Goal: Communication & Community: Answer question/provide support

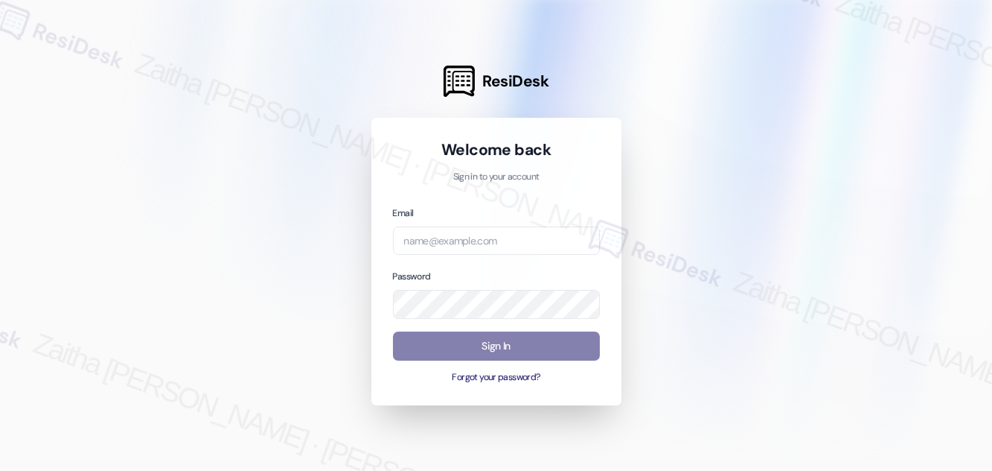
click at [447, 262] on div "Email Password Sign In Forgot your password?" at bounding box center [496, 294] width 207 height 179
click at [448, 243] on input "email" at bounding box center [496, 240] width 207 height 29
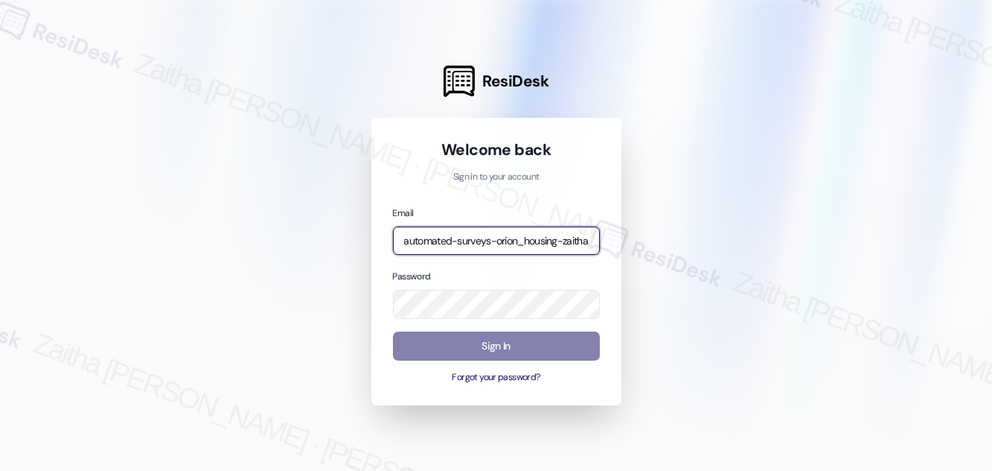
type input "automated-surveys-orion_housing-zaitha.mae.[PERSON_NAME]@orion_[DOMAIN_NAME]"
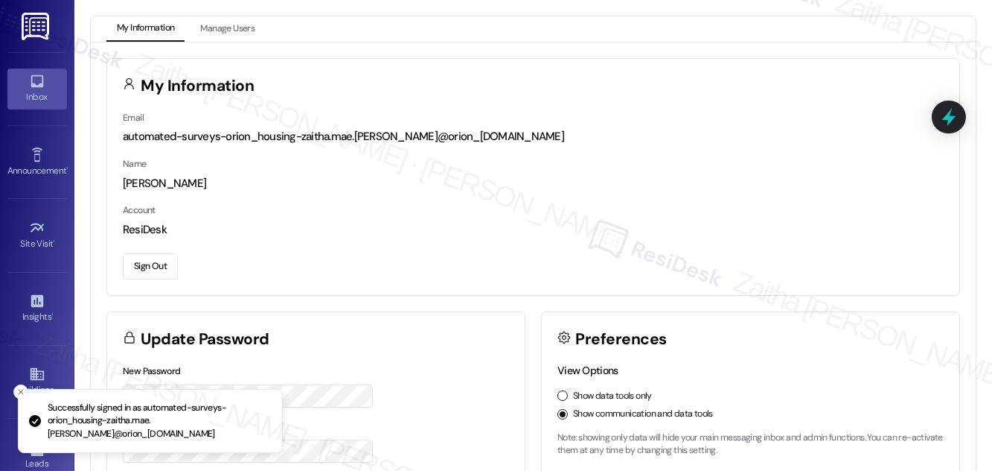
click at [36, 95] on div "Inbox" at bounding box center [37, 96] width 74 height 15
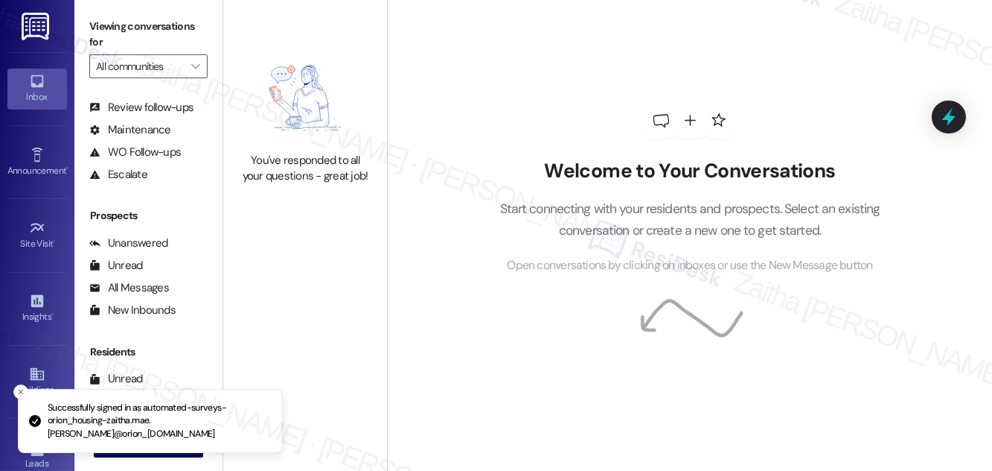
scroll to position [197, 0]
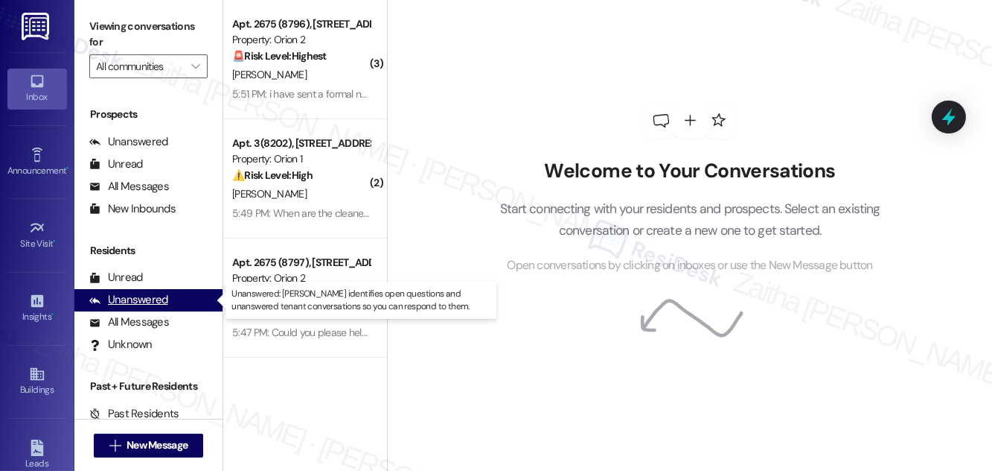
click at [144, 302] on div "Unanswered" at bounding box center [128, 300] width 79 height 16
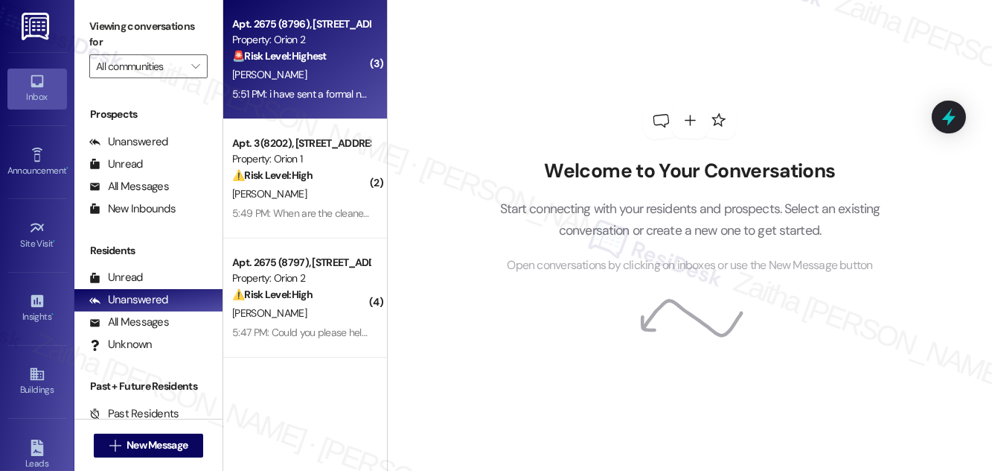
click at [331, 68] on div "[PERSON_NAME]" at bounding box center [301, 75] width 141 height 19
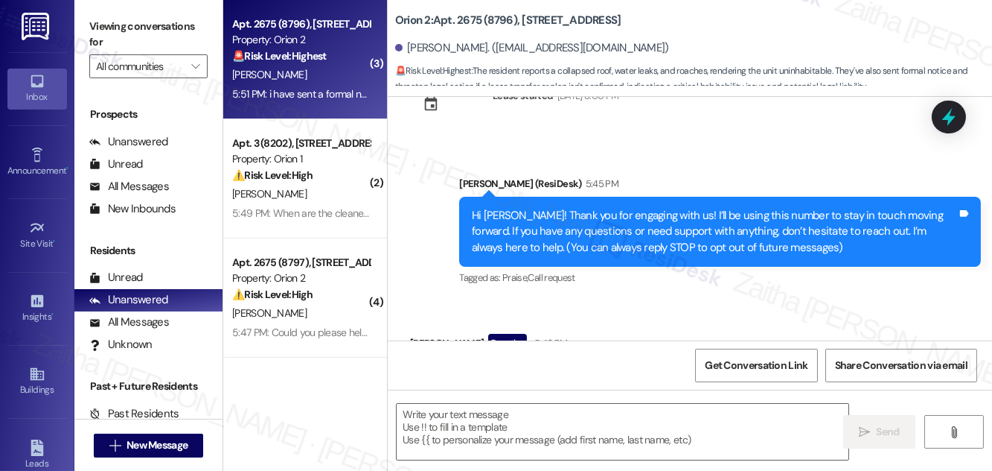
type textarea "Fetching suggested responses. Please feel free to read through the conversation…"
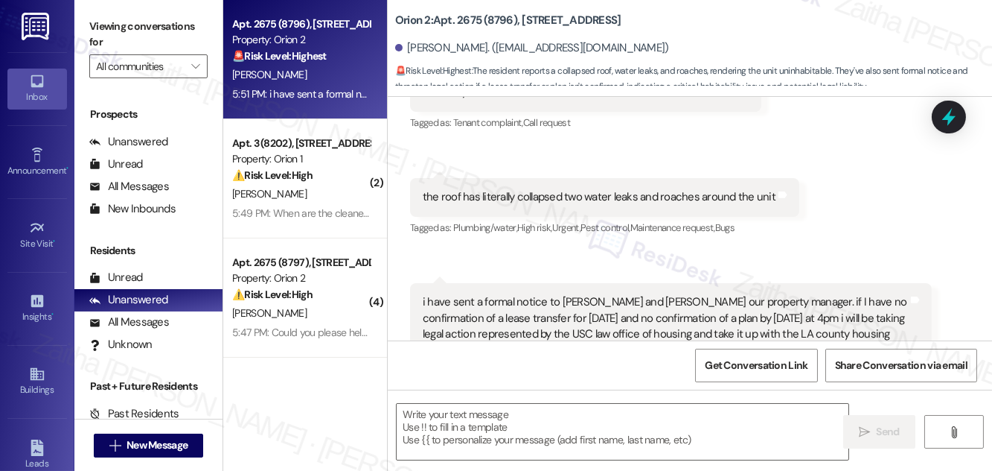
scroll to position [401, 0]
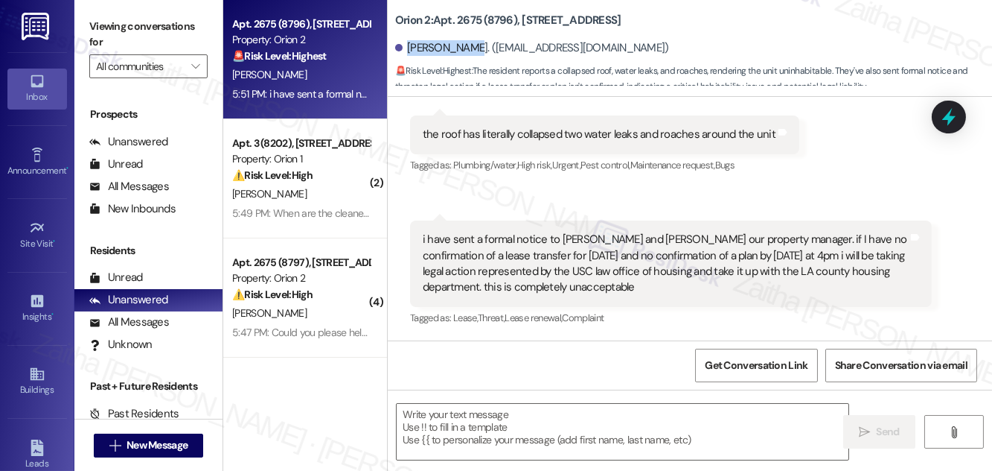
drag, startPoint x: 407, startPoint y: 50, endPoint x: 465, endPoint y: 44, distance: 58.4
click at [465, 44] on div "[PERSON_NAME]. ([EMAIL_ADDRESS][DOMAIN_NAME])" at bounding box center [532, 48] width 274 height 16
copy div "[PERSON_NAME]"
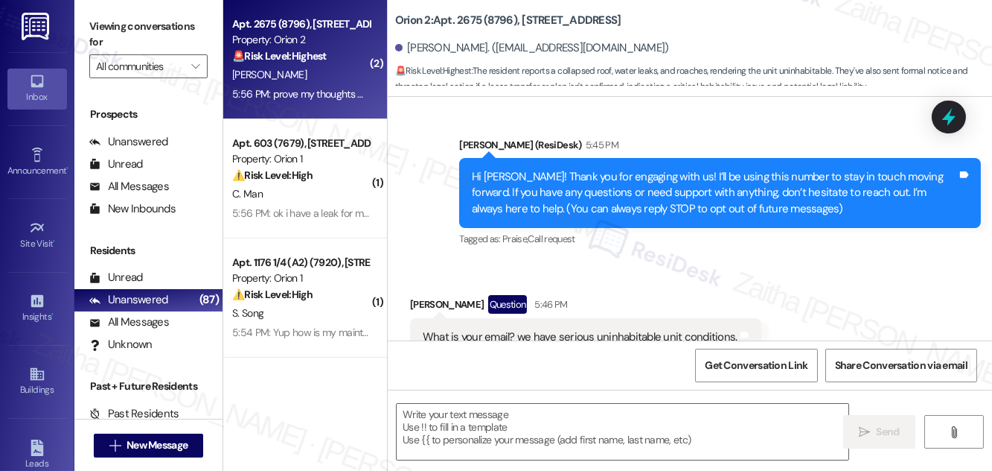
scroll to position [203, 0]
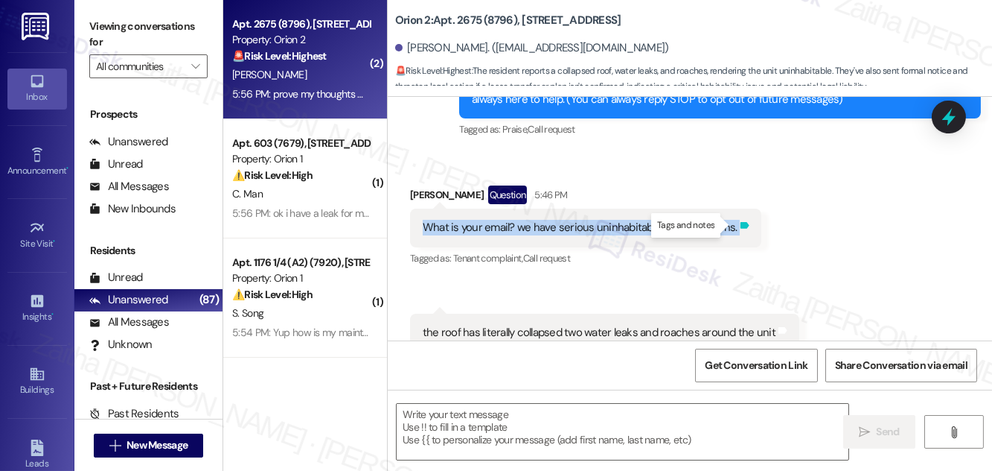
drag, startPoint x: 413, startPoint y: 226, endPoint x: 736, endPoint y: 230, distance: 323.1
click at [736, 230] on div "What is your email? we have serious uninhabitable unit conditions. Tags and not…" at bounding box center [585, 227] width 351 height 38
copy div "What is your email? we have serious uninhabitable unit conditions. Tags and not…"
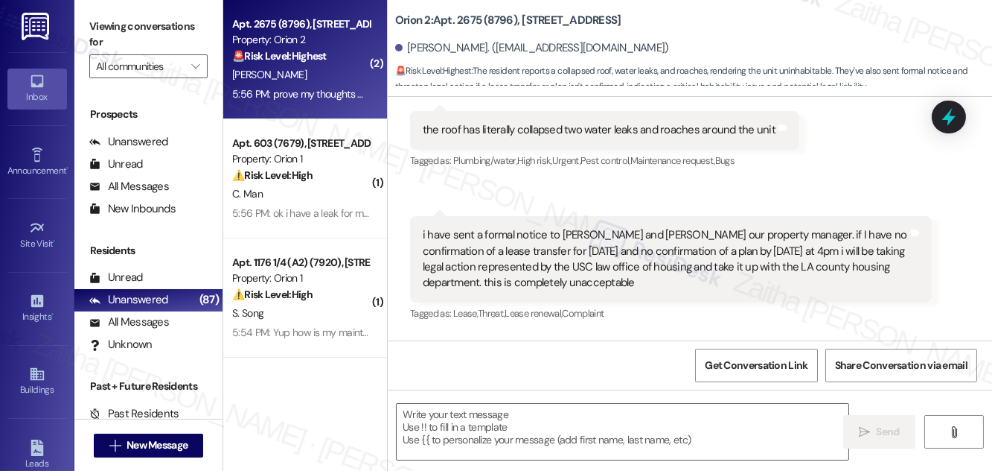
scroll to position [406, 0]
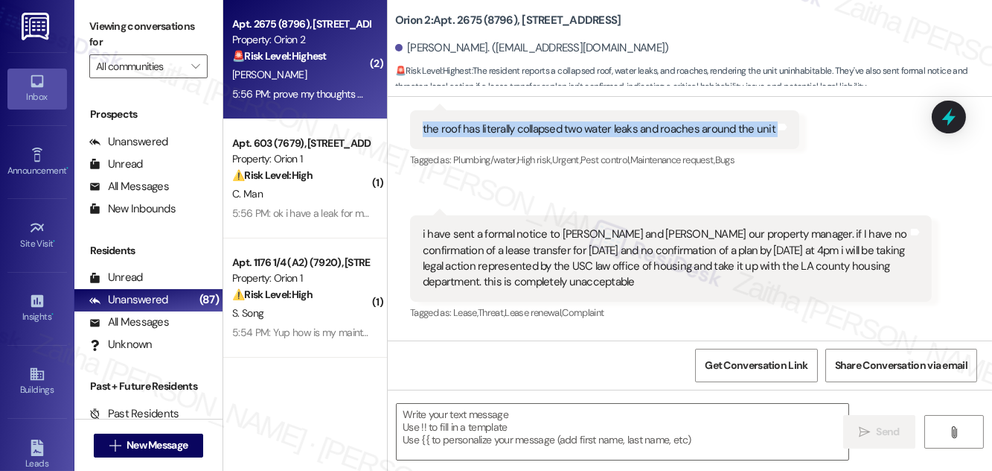
drag, startPoint x: 415, startPoint y: 129, endPoint x: 774, endPoint y: 142, distance: 359.1
click at [774, 142] on div "the roof has literally collapsed two water leaks and roaches around the unit Ta…" at bounding box center [604, 129] width 389 height 38
copy div "the roof has literally collapsed two water leaks and roaches around the unit Ta…"
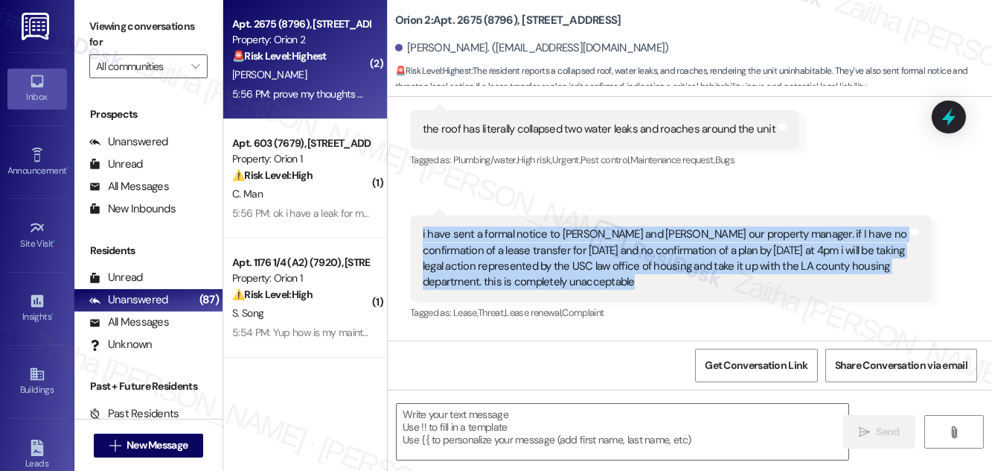
drag, startPoint x: 420, startPoint y: 229, endPoint x: 662, endPoint y: 290, distance: 249.5
click at [662, 290] on div "i have sent a formal notice to [PERSON_NAME] and [PERSON_NAME] our property man…" at bounding box center [671, 258] width 522 height 86
copy div "i have sent a formal notice to [PERSON_NAME] and [PERSON_NAME] our property man…"
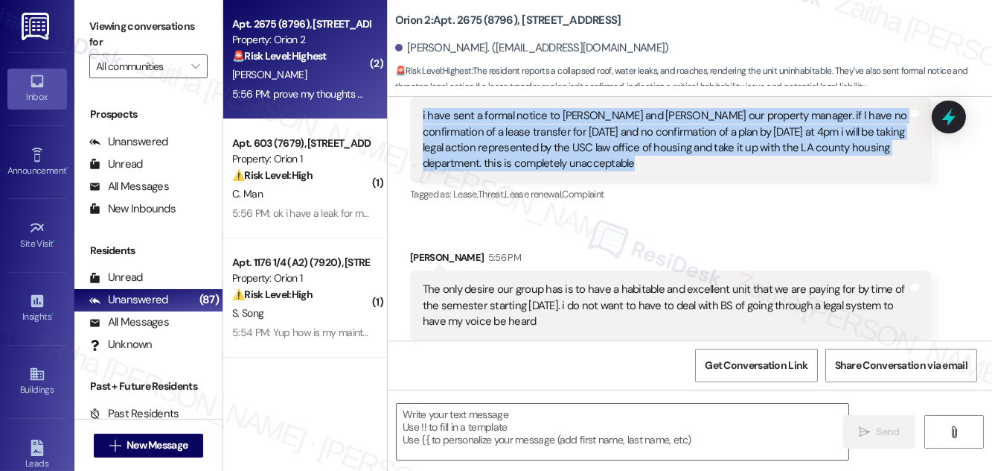
scroll to position [609, 0]
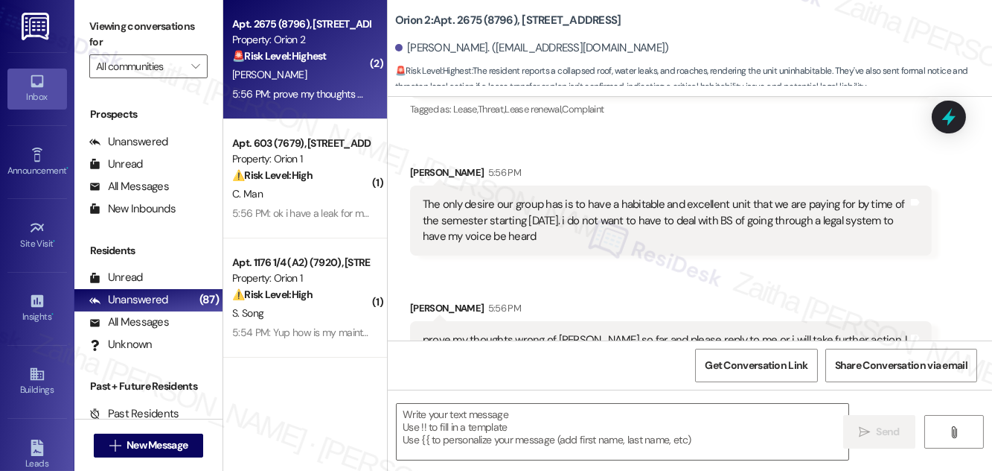
drag, startPoint x: 416, startPoint y: 204, endPoint x: 582, endPoint y: 249, distance: 172.1
click at [582, 249] on div "The only desire our group has is to have a habitable and excellent unit that we…" at bounding box center [671, 220] width 522 height 70
copy div "The only desire our group has is to have a habitable and excellent unit that we…"
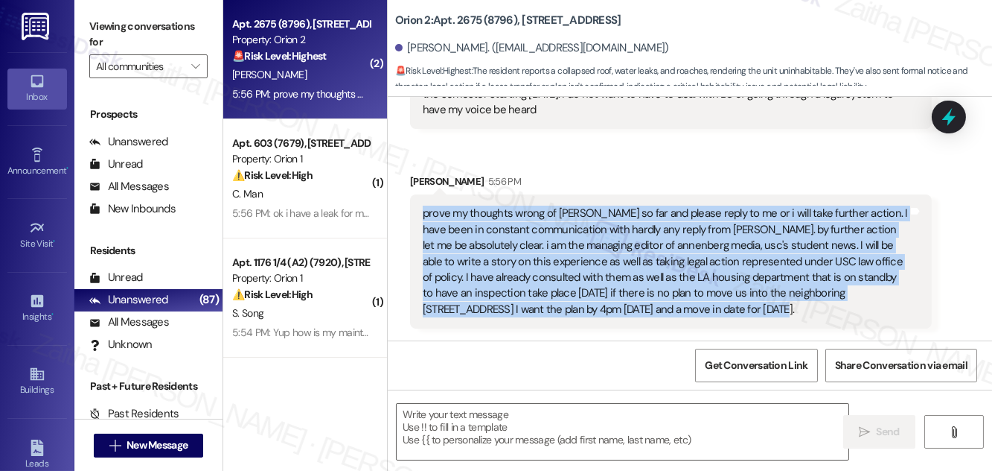
drag, startPoint x: 416, startPoint y: 211, endPoint x: 724, endPoint y: 308, distance: 323.1
click at [724, 308] on div "prove my thoughts wrong of orion so far and please reply to me or i will take f…" at bounding box center [671, 261] width 522 height 134
copy div "prove my thoughts wrong of orion so far and please reply to me or i will take f…"
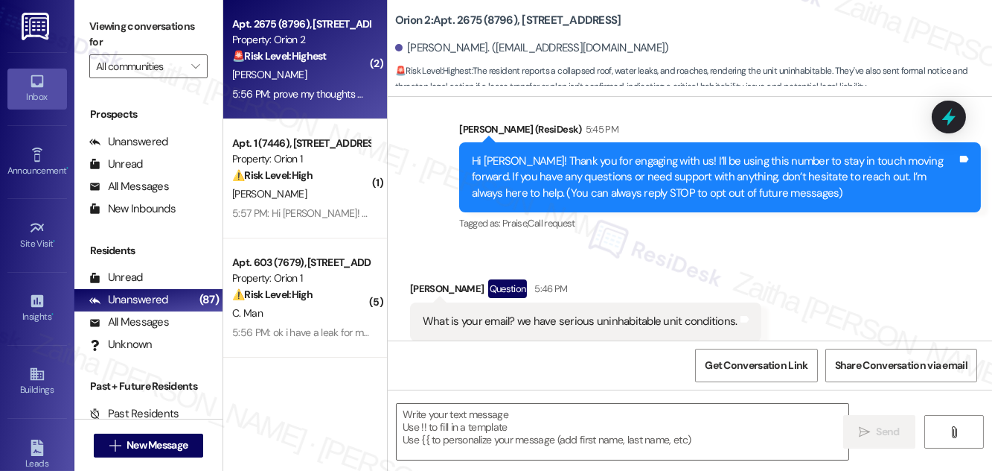
scroll to position [135, 0]
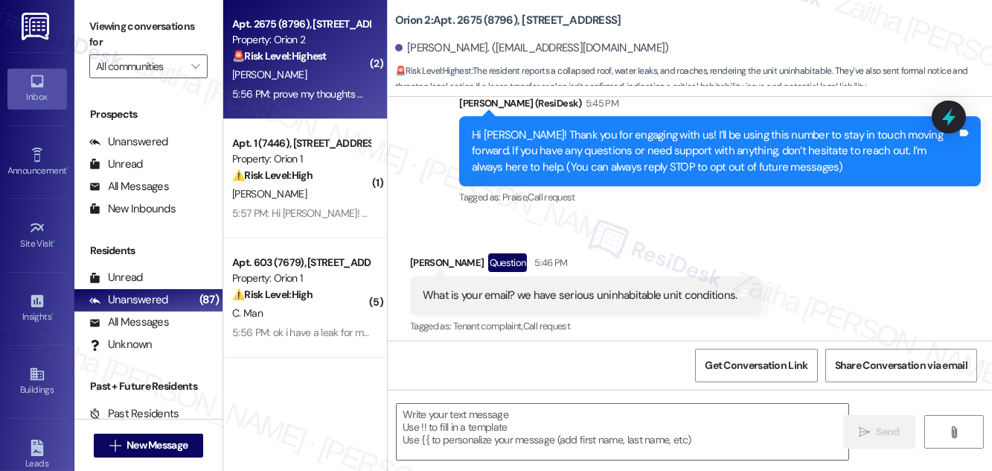
click at [422, 258] on div "Joseph Lafko Question 5:46 PM" at bounding box center [585, 265] width 351 height 24
copy div "Joseph"
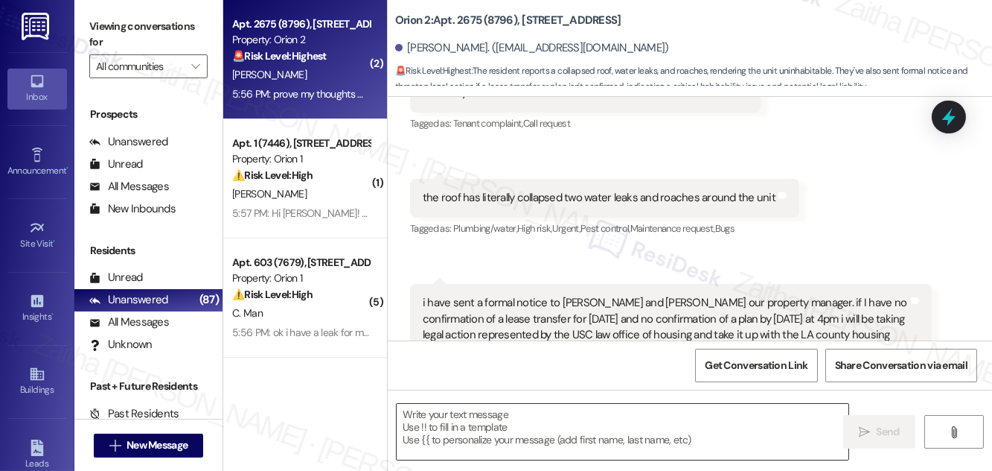
scroll to position [338, 0]
click at [437, 410] on textarea at bounding box center [623, 432] width 452 height 56
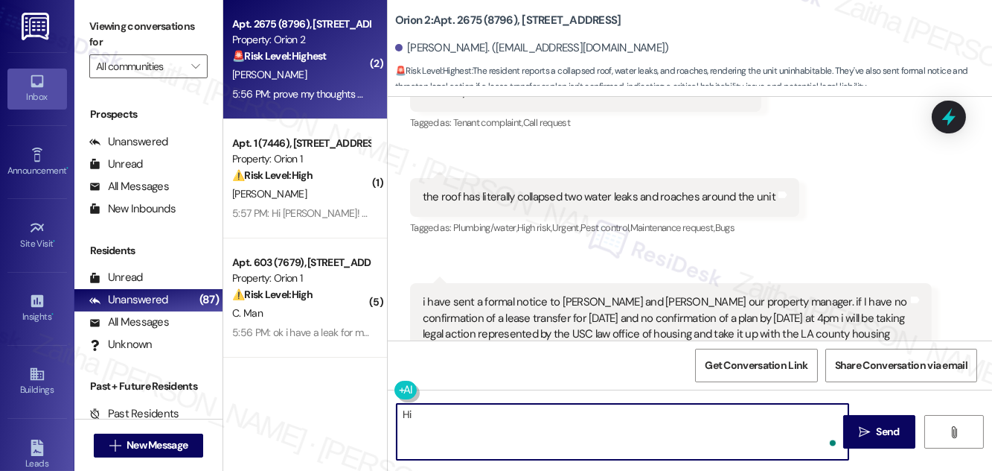
paste textarea "Joseph"
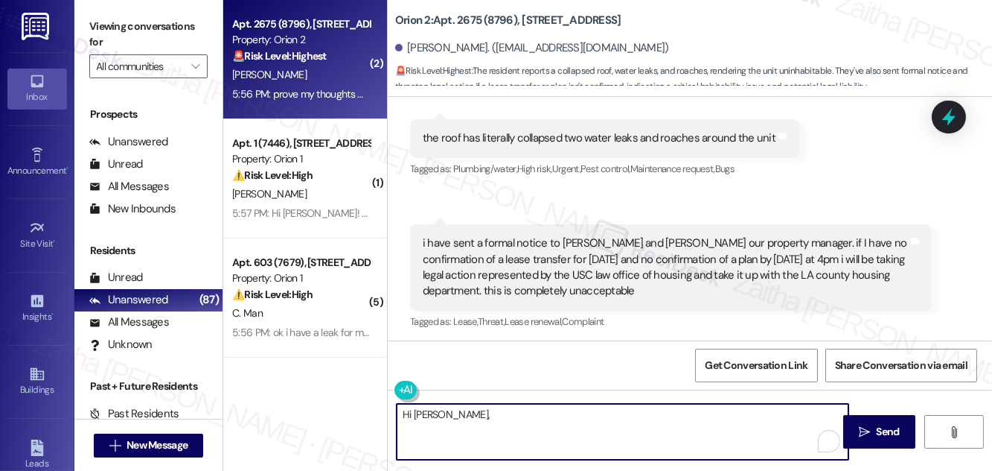
scroll to position [465, 0]
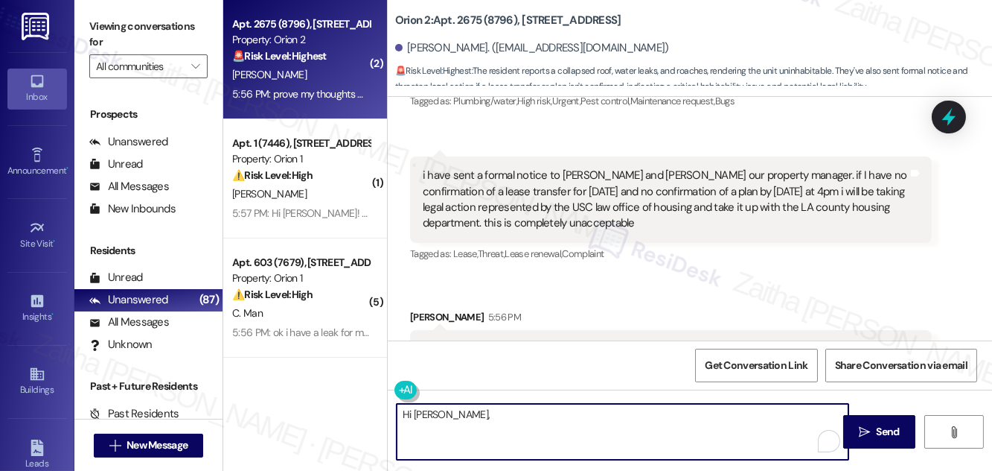
paste textarea "I’m truly sorry to hear about the conditions you’ve described and the frustrati…"
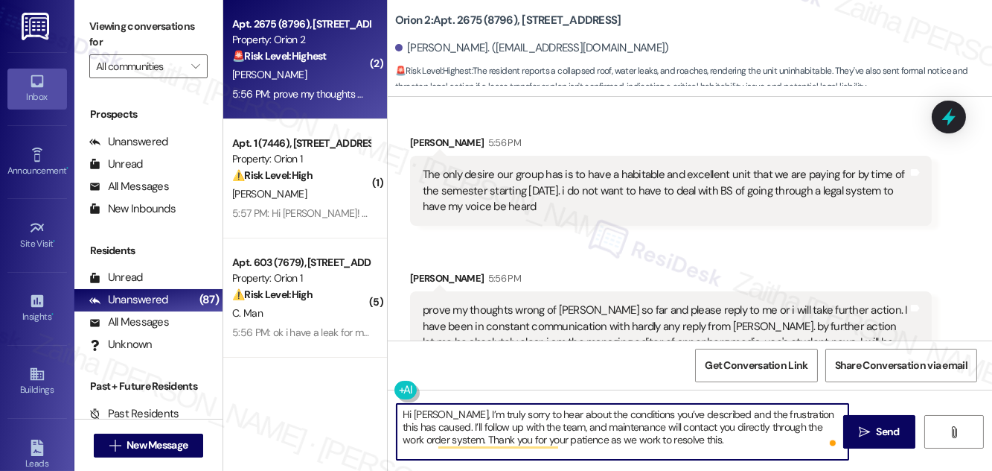
scroll to position [668, 0]
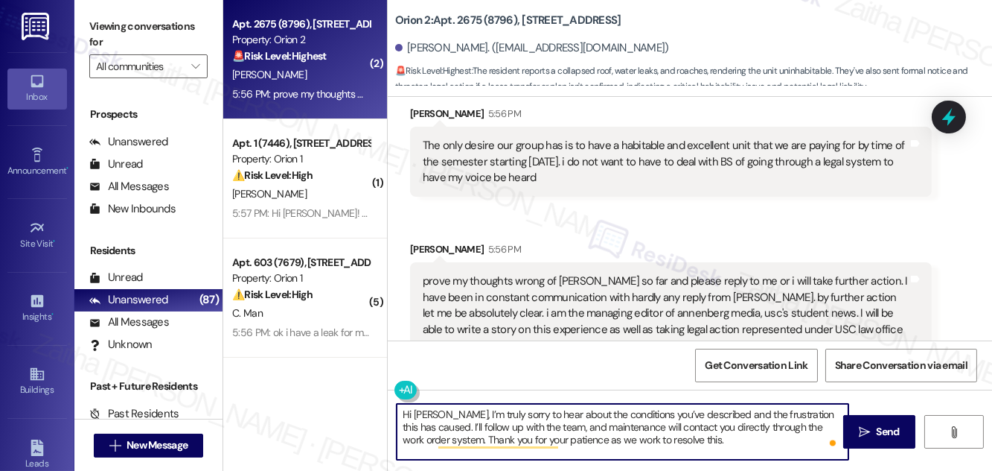
type textarea "Hi Joseph, I’m truly sorry to hear about the conditions you’ve described and th…"
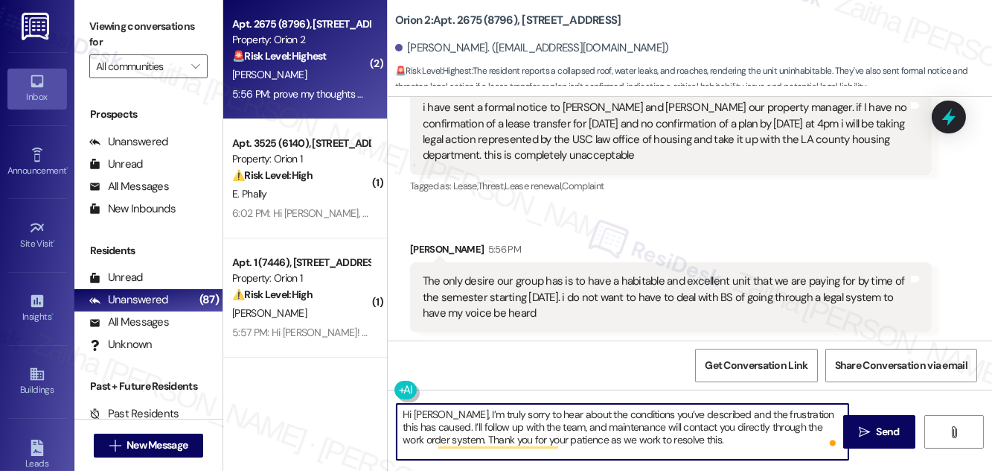
scroll to position [465, 0]
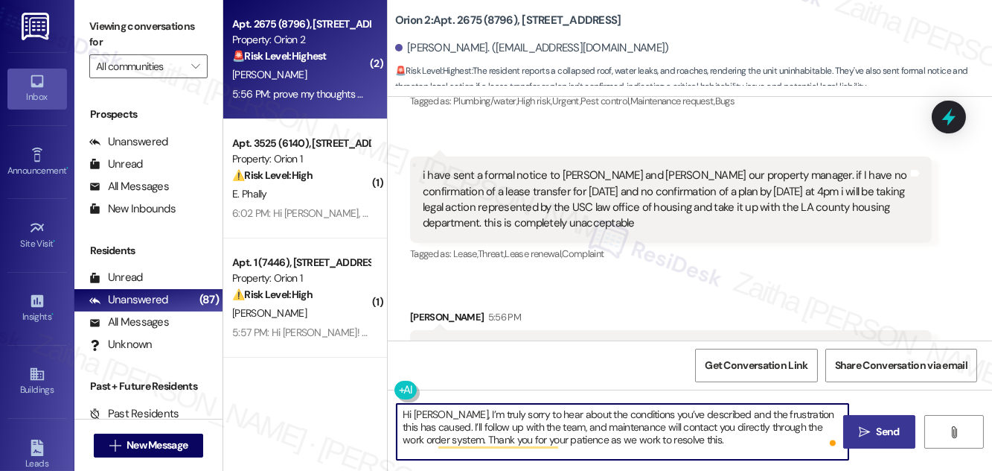
click at [879, 436] on span "Send" at bounding box center [888, 432] width 23 height 16
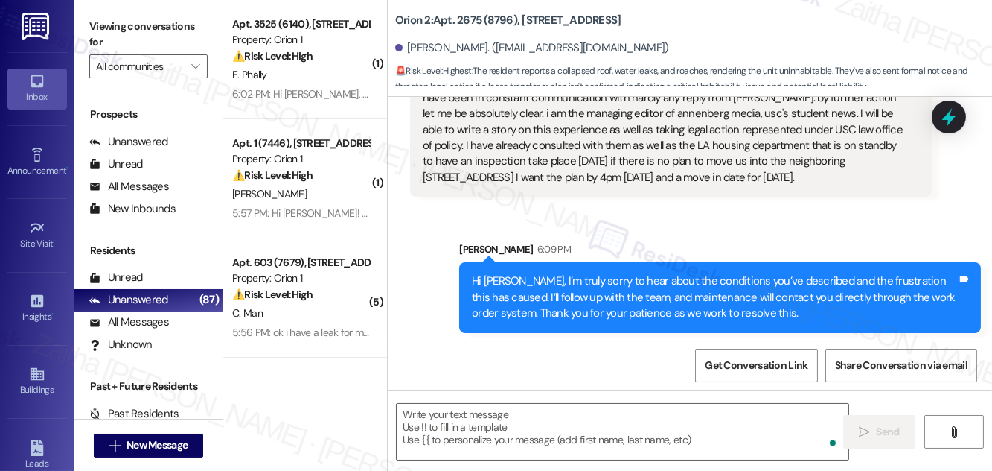
scroll to position [871, 0]
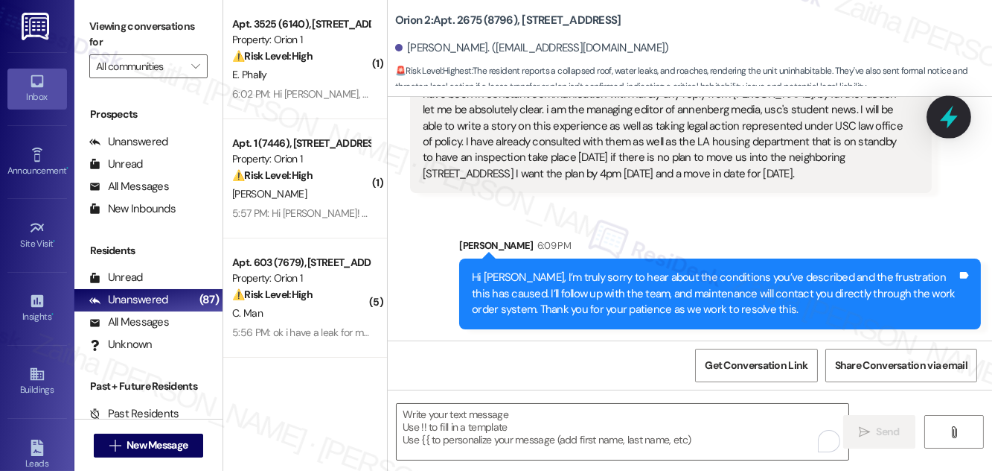
click at [951, 119] on icon at bounding box center [949, 117] width 18 height 23
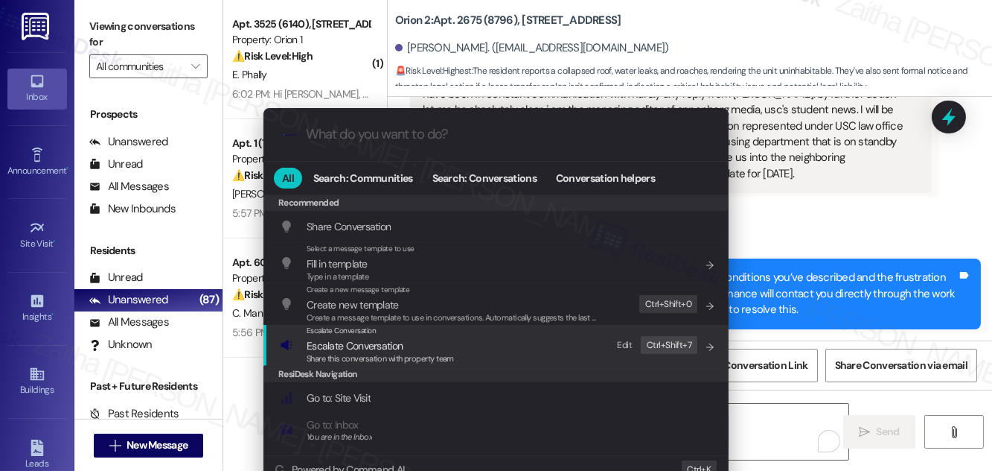
click at [372, 345] on span "Escalate Conversation" at bounding box center [355, 345] width 96 height 13
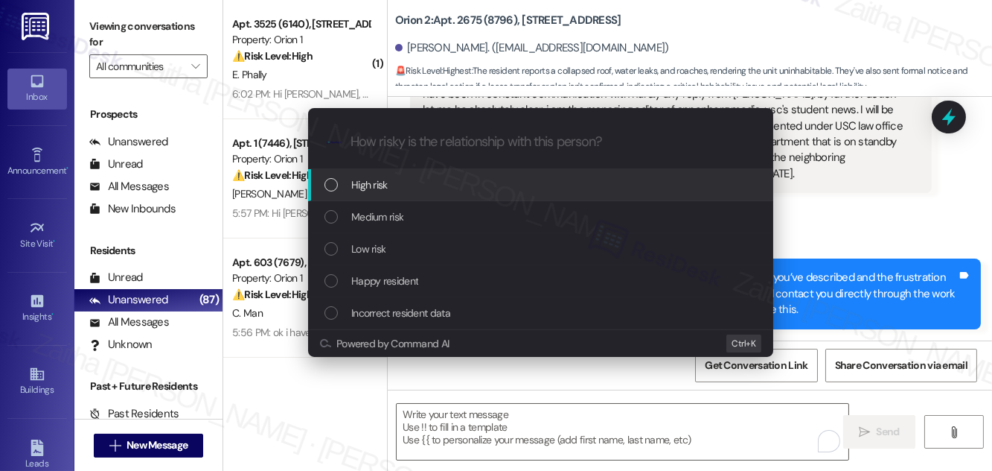
click at [852, 204] on div "Escalate Conversation How risky is the relationship with this person? Topics (e…" at bounding box center [496, 235] width 992 height 471
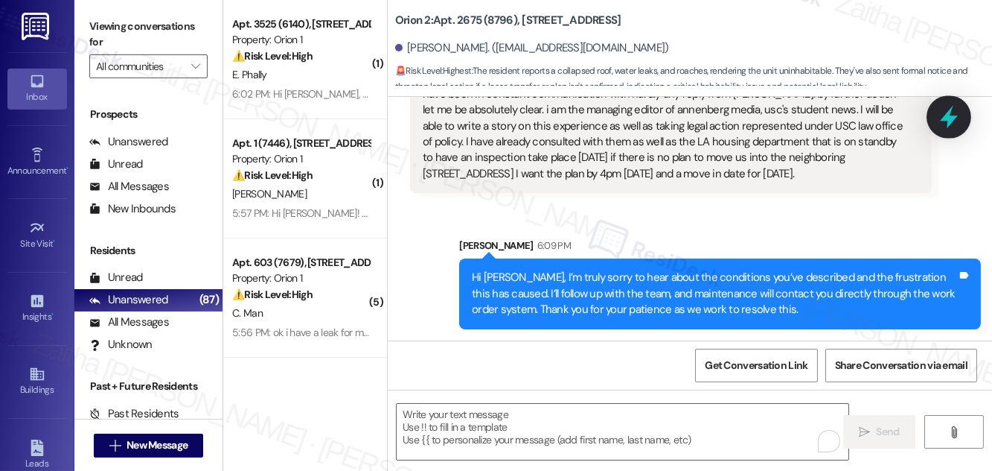
click at [957, 110] on icon at bounding box center [949, 116] width 25 height 25
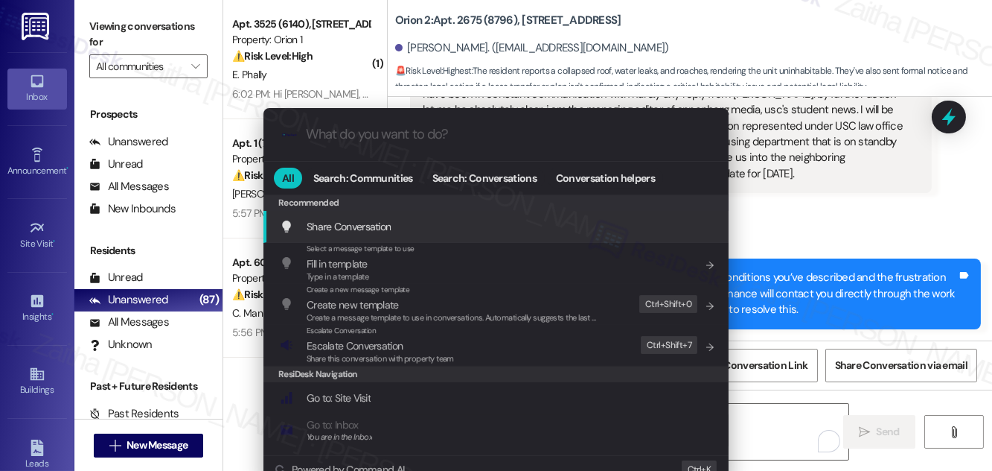
click at [824, 222] on div ".cls-1{fill:#0a055f;}.cls-2{fill:#0cc4c4;} resideskLogoBlueOrange All Search: C…" at bounding box center [496, 235] width 992 height 471
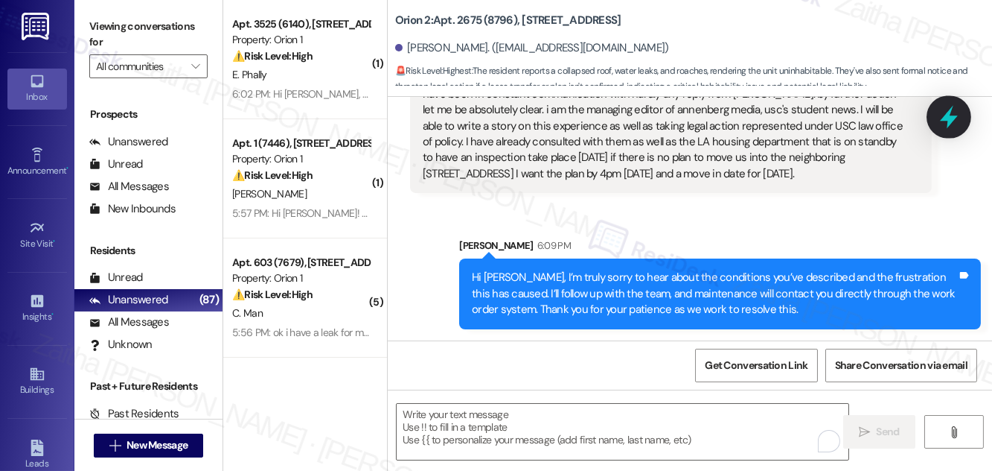
click at [945, 118] on icon at bounding box center [949, 117] width 18 height 23
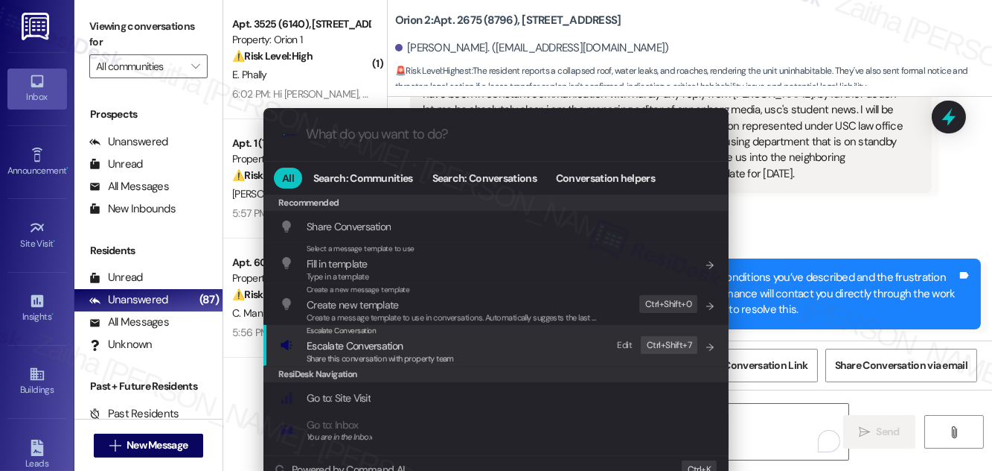
click at [342, 342] on span "Escalate Conversation" at bounding box center [355, 345] width 96 height 13
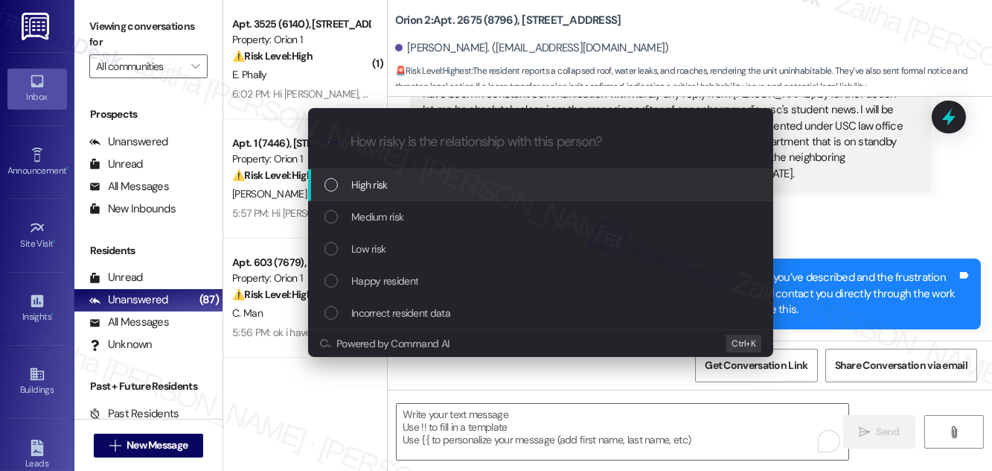
click at [383, 204] on div "Medium risk" at bounding box center [540, 217] width 465 height 32
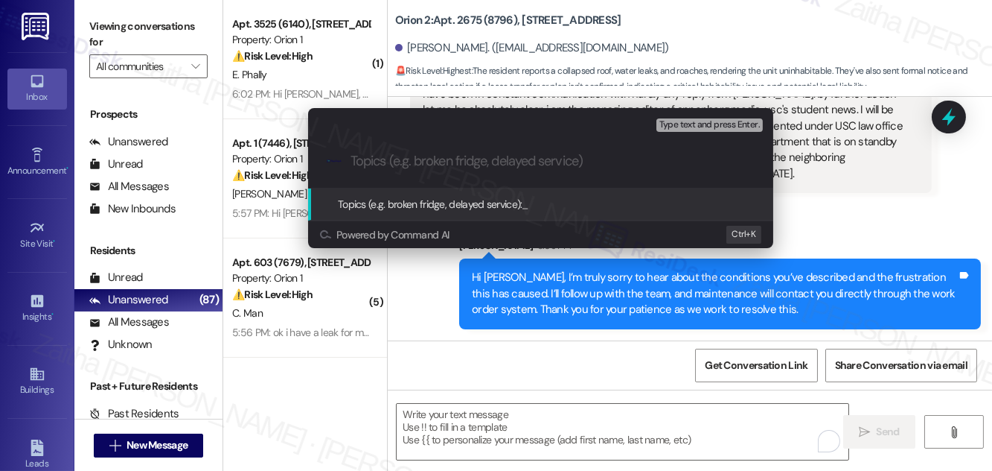
paste input "Follow-Up on Unit Conditions"
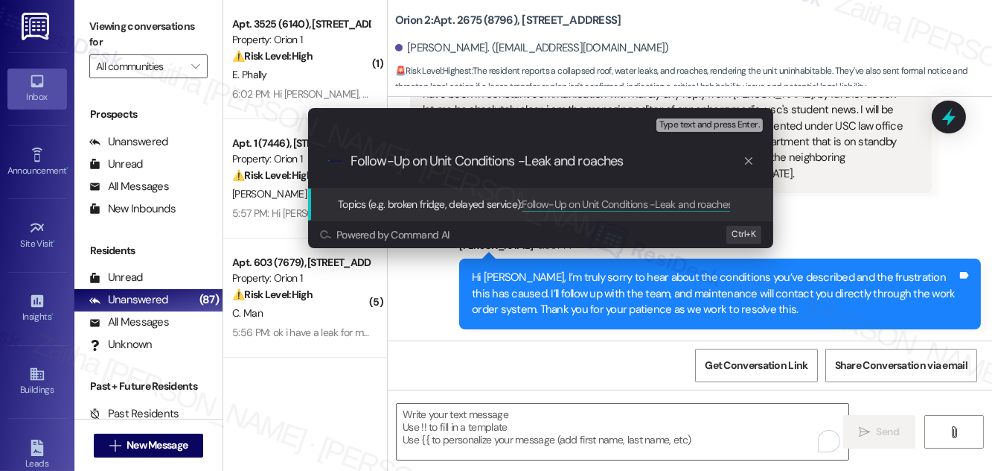
click at [583, 162] on input "Follow-Up on Unit Conditions -Leak and roaches" at bounding box center [547, 161] width 392 height 16
click at [640, 158] on input "Follow-Up on Unit Conditions -Leak and Roaches" at bounding box center [547, 161] width 392 height 16
type input "Follow-Up on Unit Conditions -Leak and Roaches"
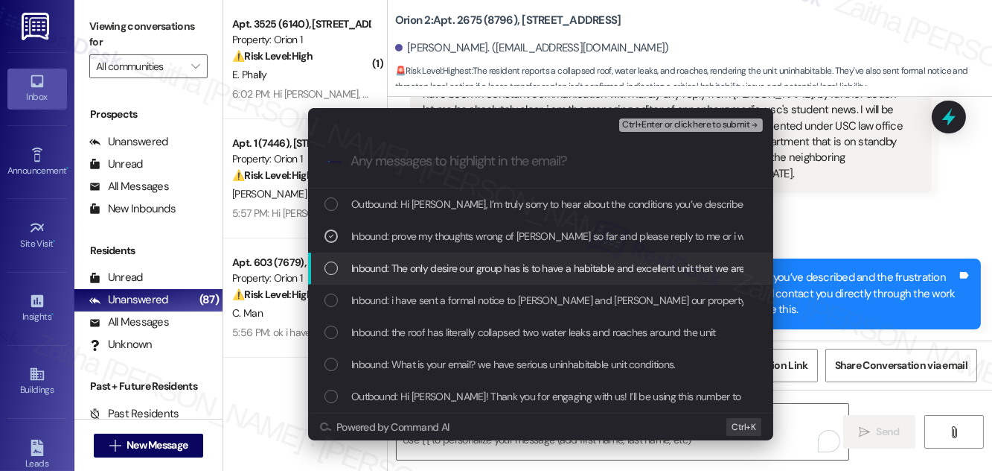
click at [420, 266] on span "Inbound: The only desire our group has is to have a habitable and excellent uni…" at bounding box center [864, 268] width 1027 height 16
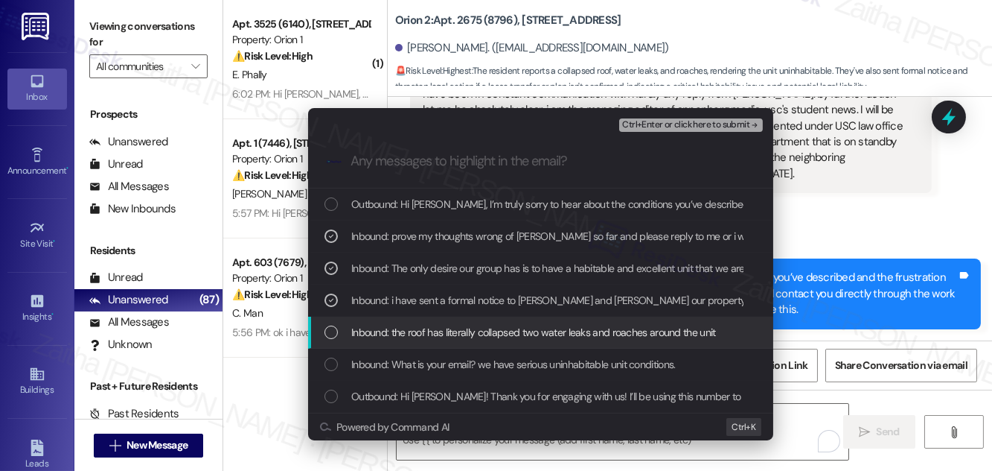
drag, startPoint x: 418, startPoint y: 331, endPoint x: 416, endPoint y: 342, distance: 12.0
click at [417, 331] on span "Inbound: the roof has literally collapsed two water leaks and roaches around th…" at bounding box center [533, 332] width 365 height 16
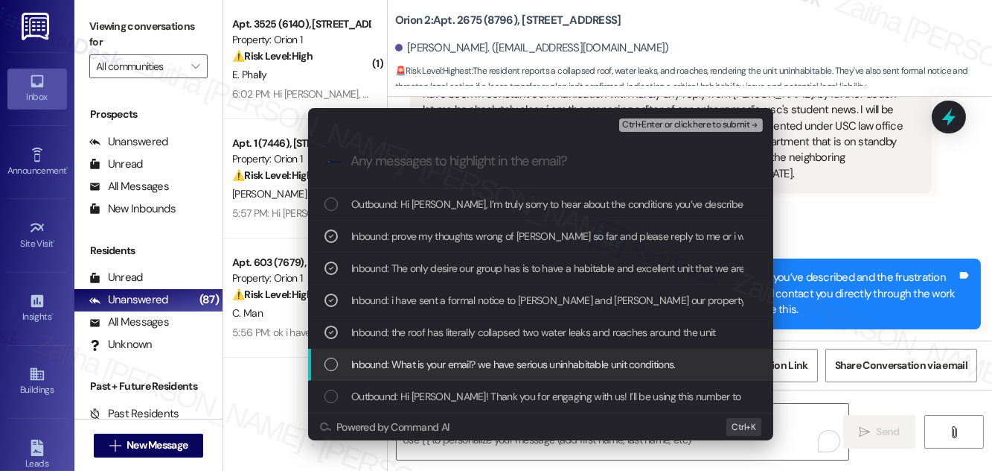
click at [406, 366] on span "Inbound: What is your email? we have serious uninhabitable unit conditions." at bounding box center [513, 364] width 325 height 16
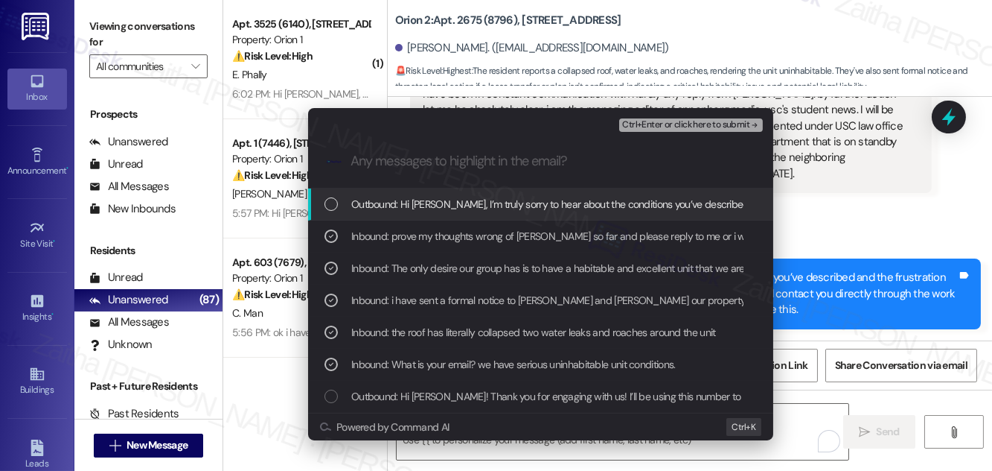
click at [660, 124] on span "Ctrl+Enter or click here to submit" at bounding box center [685, 125] width 127 height 10
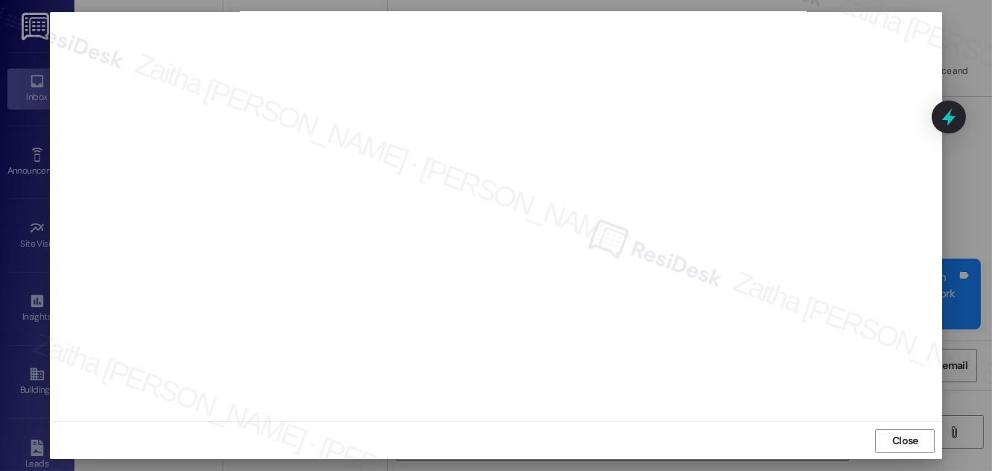
scroll to position [16, 0]
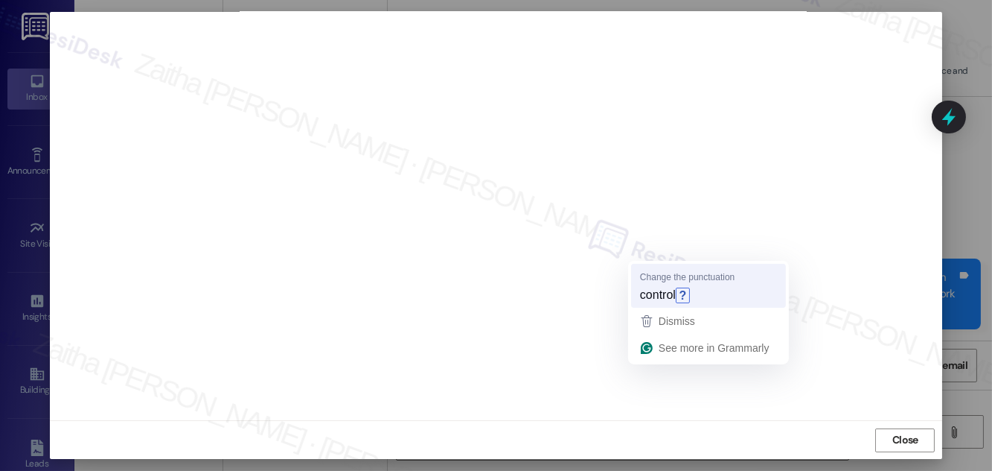
click at [663, 299] on span "control" at bounding box center [658, 295] width 36 height 16
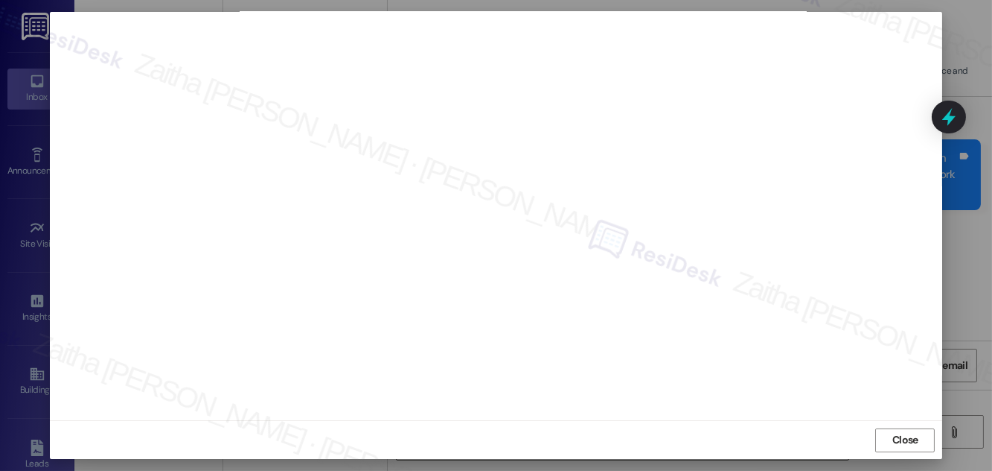
scroll to position [990, 0]
click at [893, 444] on span "Close" at bounding box center [906, 440] width 26 height 16
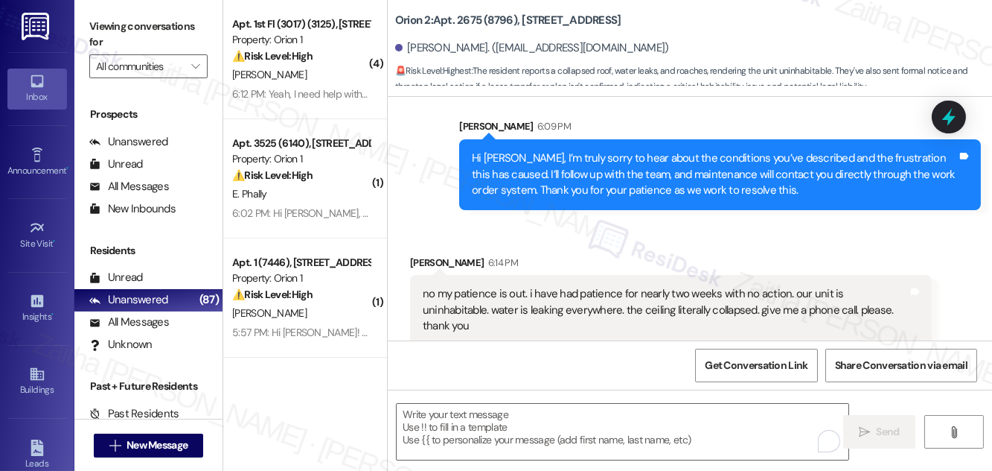
scroll to position [991, 0]
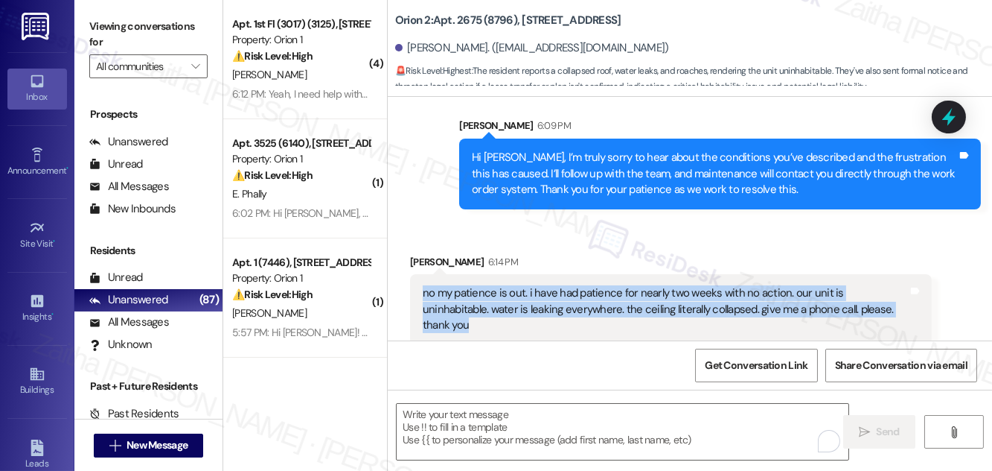
drag, startPoint x: 415, startPoint y: 290, endPoint x: 878, endPoint y: 309, distance: 463.5
click at [878, 309] on div "no my patience is out. i have had patience for nearly two weeks with no action.…" at bounding box center [671, 309] width 522 height 70
copy div "no my patience is out. i have had patience for nearly two weeks with no action.…"
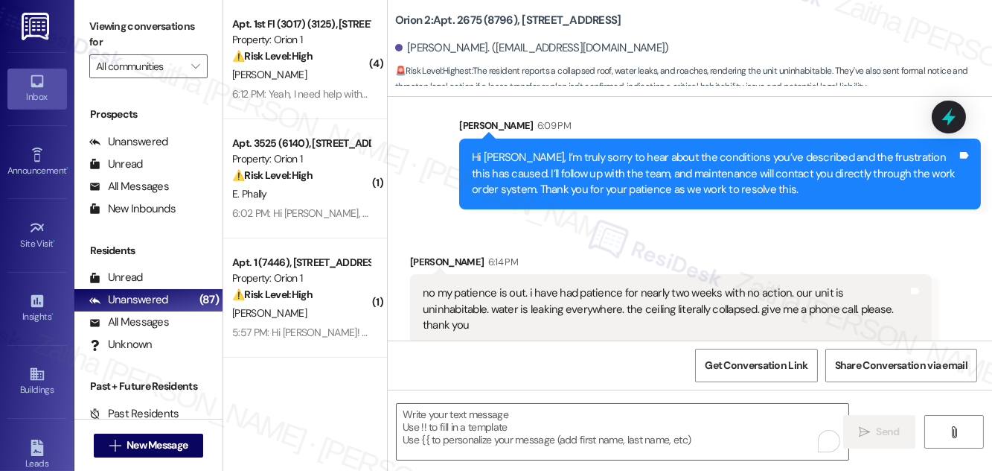
click at [590, 249] on div "Received via SMS Joseph Lafko 6:14 PM no my patience is out. i have had patienc…" at bounding box center [671, 299] width 544 height 113
click at [458, 428] on textarea "To enrich screen reader interactions, please activate Accessibility in Grammarl…" at bounding box center [623, 432] width 452 height 56
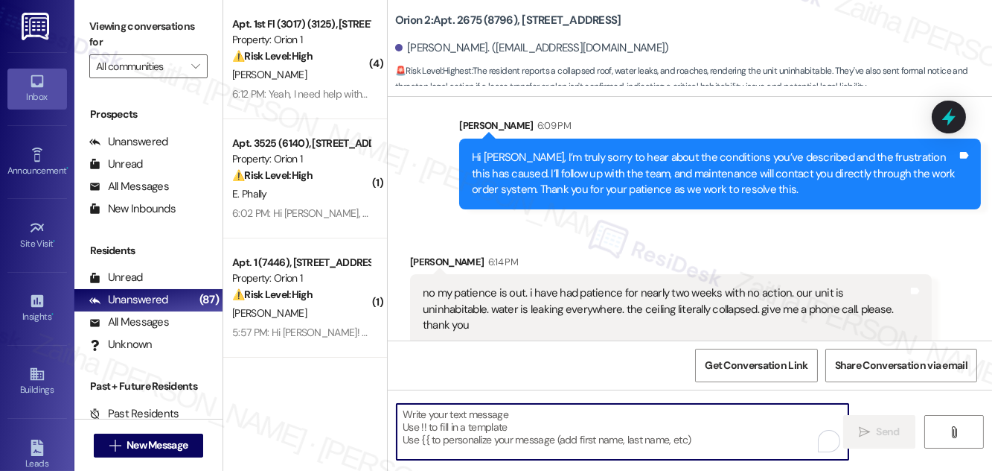
click at [490, 419] on textarea "To enrich screen reader interactions, please activate Accessibility in Grammarl…" at bounding box center [623, 432] width 452 height 56
paste textarea "I understand how upsetting this situation is, and I’m truly sorry for the condi…"
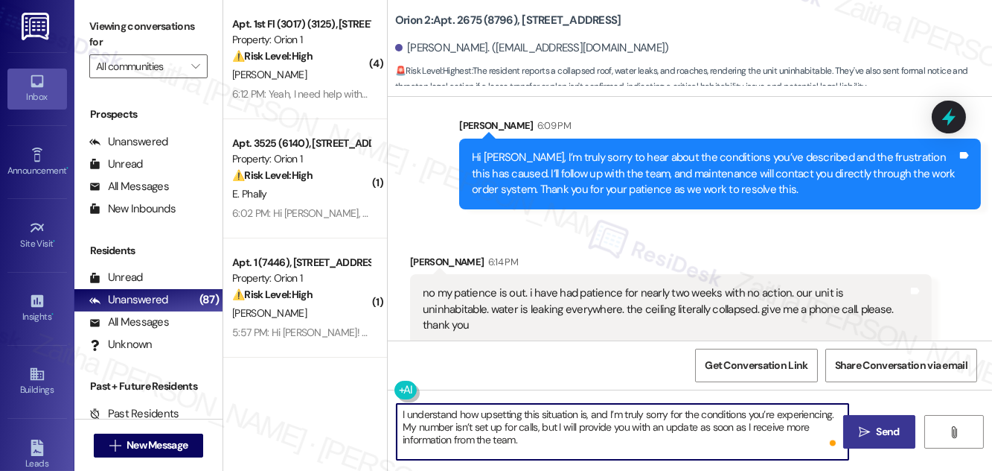
type textarea "I understand how upsetting this situation is, and I’m truly sorry for the condi…"
click at [883, 428] on span "Send" at bounding box center [888, 432] width 23 height 16
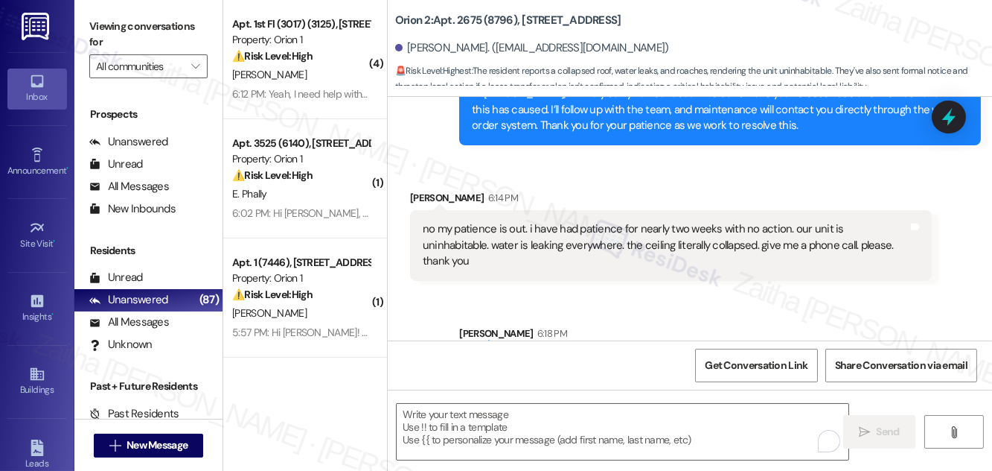
scroll to position [1126, 0]
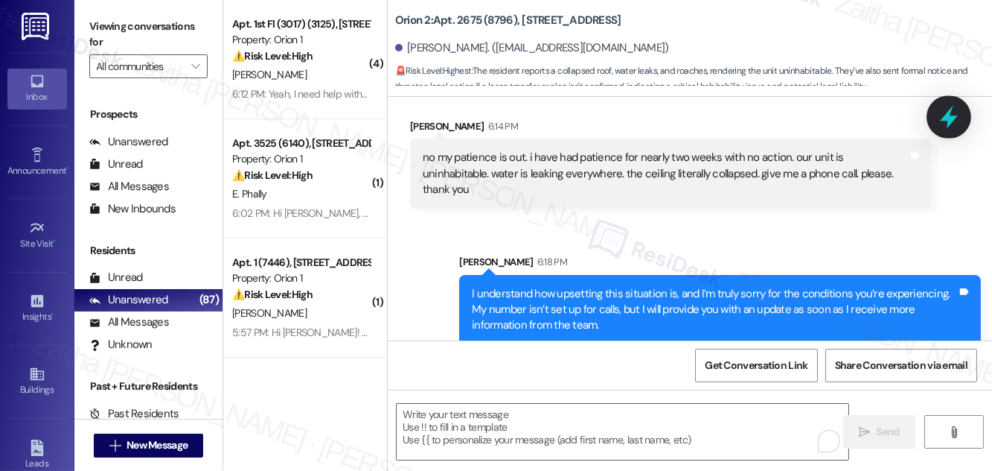
click at [953, 122] on icon at bounding box center [949, 116] width 25 height 25
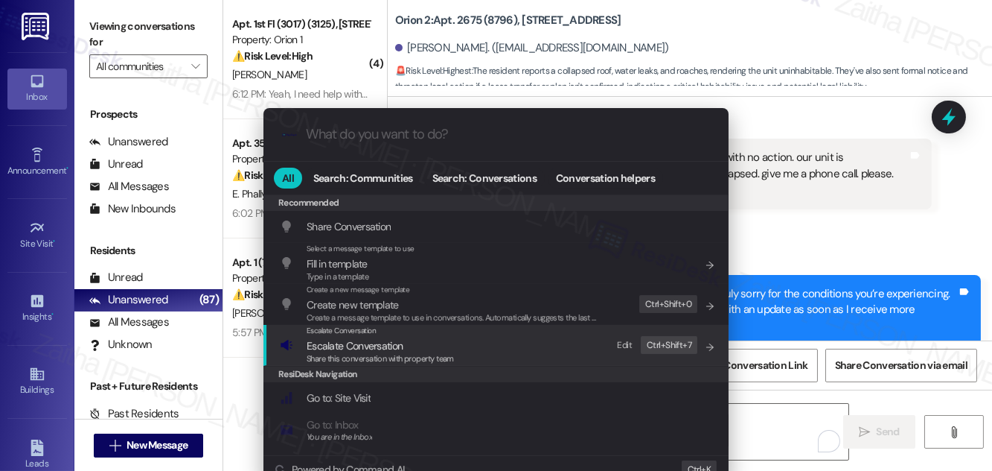
click at [374, 345] on span "Escalate Conversation" at bounding box center [355, 345] width 96 height 13
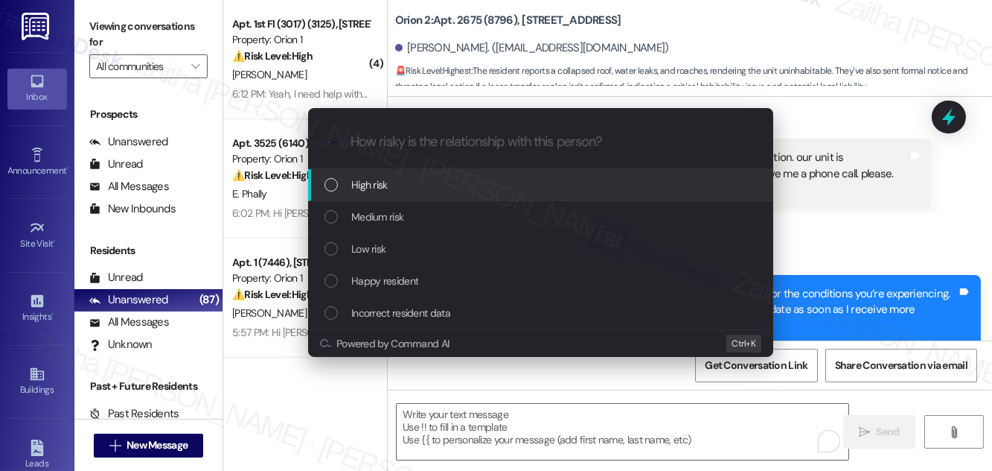
click at [381, 178] on span "High risk" at bounding box center [369, 184] width 36 height 16
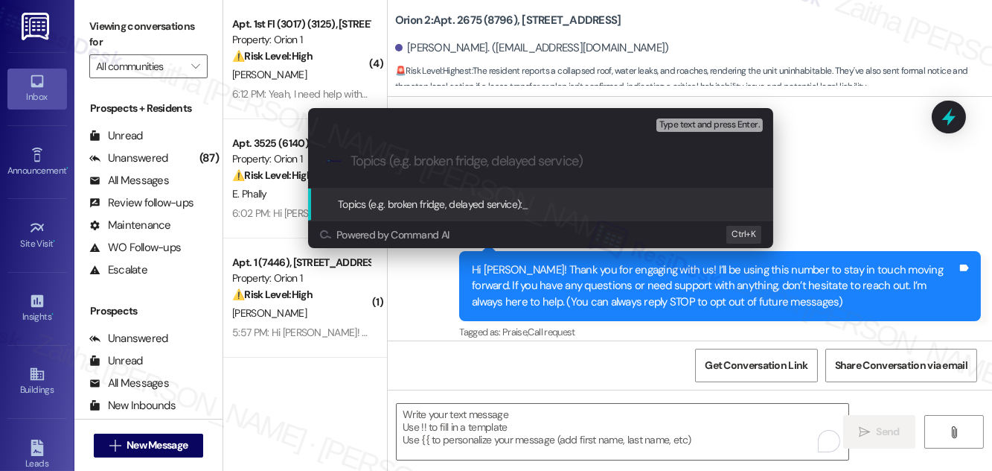
scroll to position [1126, 0]
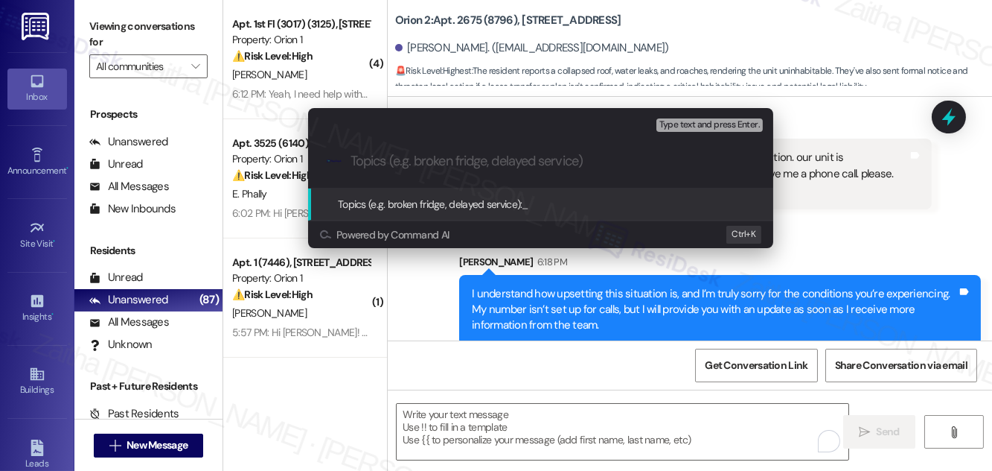
paste input "Follow-Up on Unit Conditions"
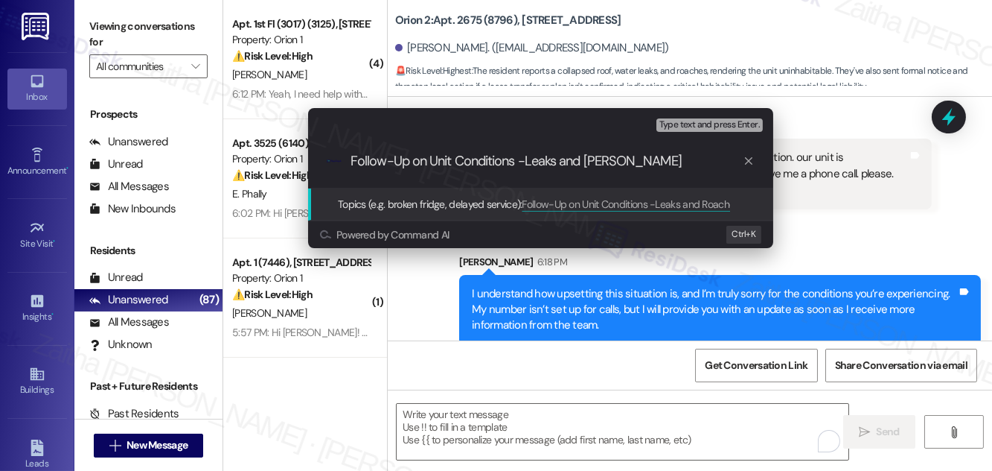
type input "Follow-Up on Unit Conditions -Leaks and Roaches"
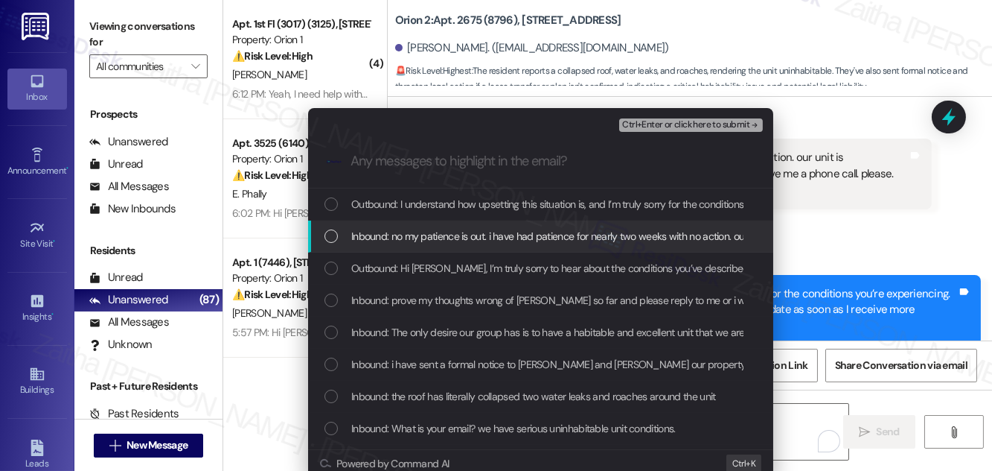
click at [403, 234] on span "Inbound: no my patience is out. i have had patience for nearly two weeks with n…" at bounding box center [803, 236] width 905 height 16
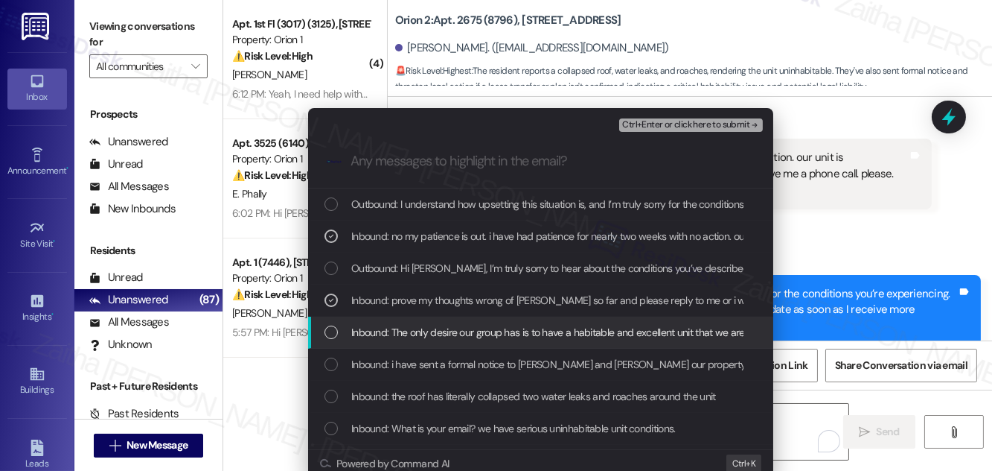
click at [430, 327] on span "Inbound: The only desire our group has is to have a habitable and excellent uni…" at bounding box center [864, 332] width 1027 height 16
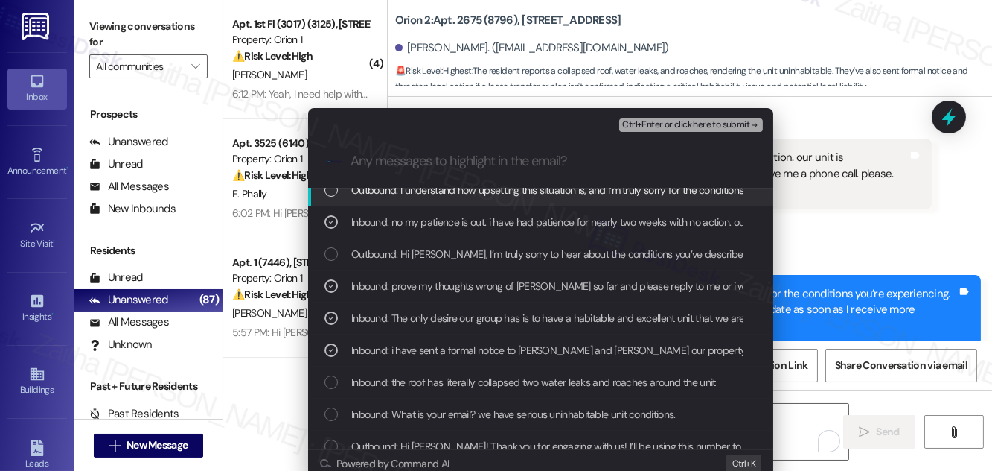
scroll to position [28, 0]
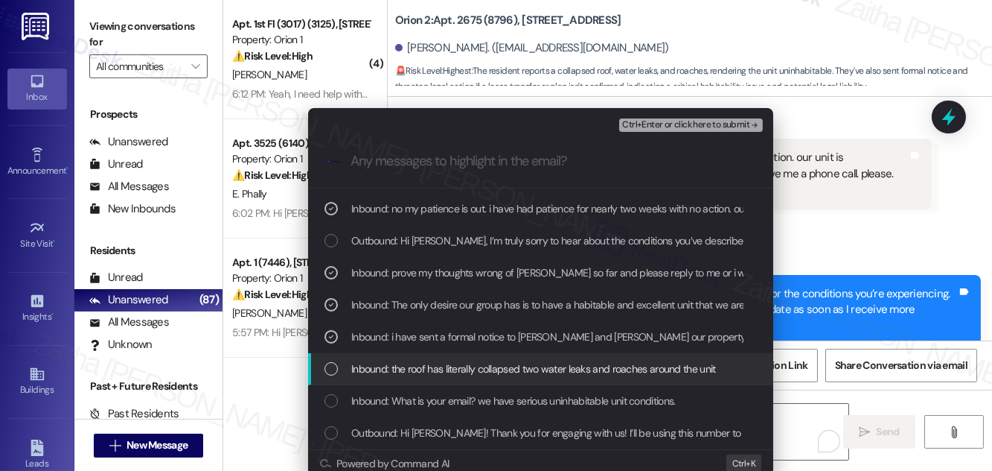
click at [427, 364] on span "Inbound: the roof has literally collapsed two water leaks and roaches around th…" at bounding box center [533, 368] width 365 height 16
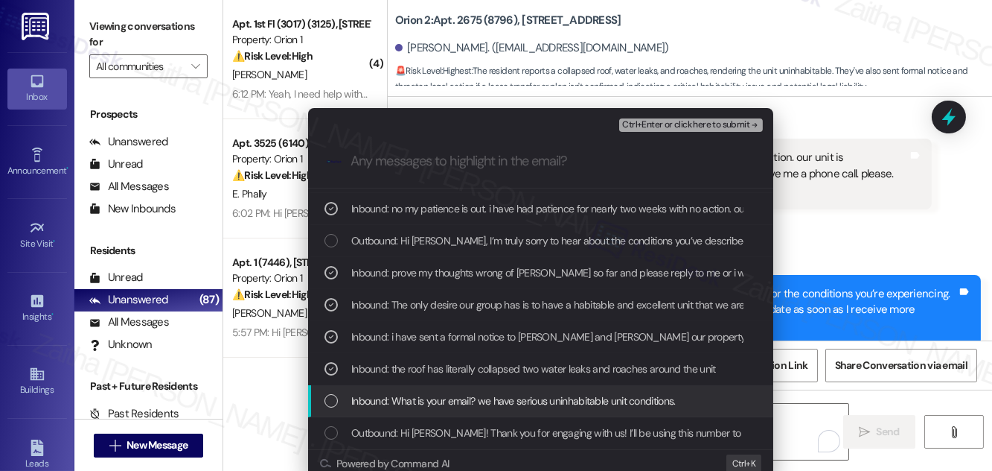
click at [401, 393] on span "Inbound: What is your email? we have serious uninhabitable unit conditions." at bounding box center [513, 400] width 325 height 16
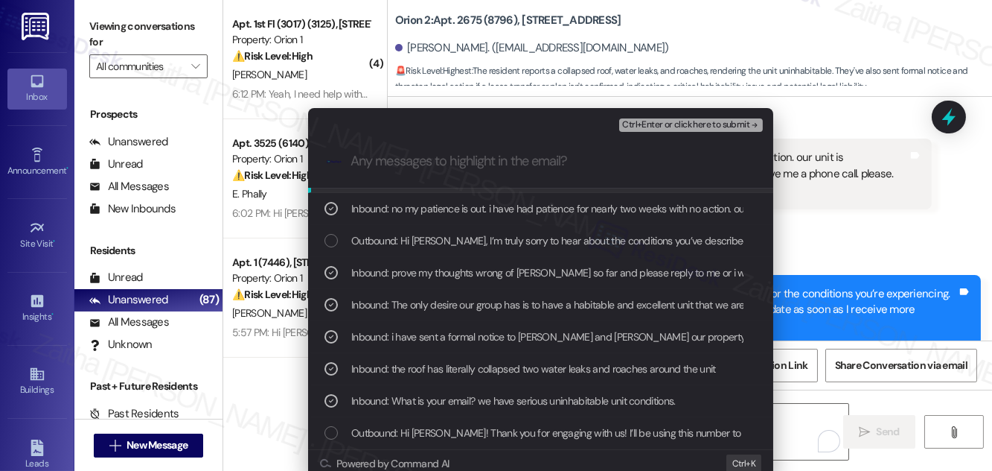
click at [672, 124] on span "Ctrl+Enter or click here to submit" at bounding box center [685, 125] width 127 height 10
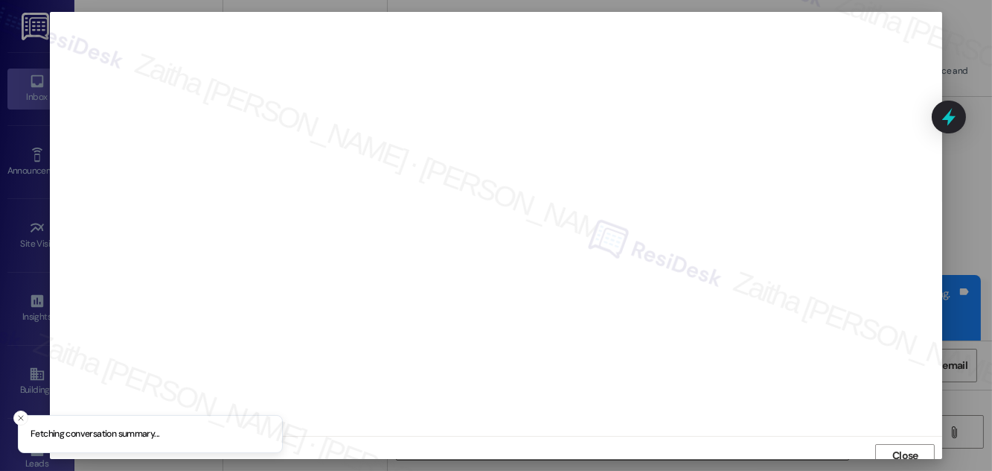
scroll to position [8, 0]
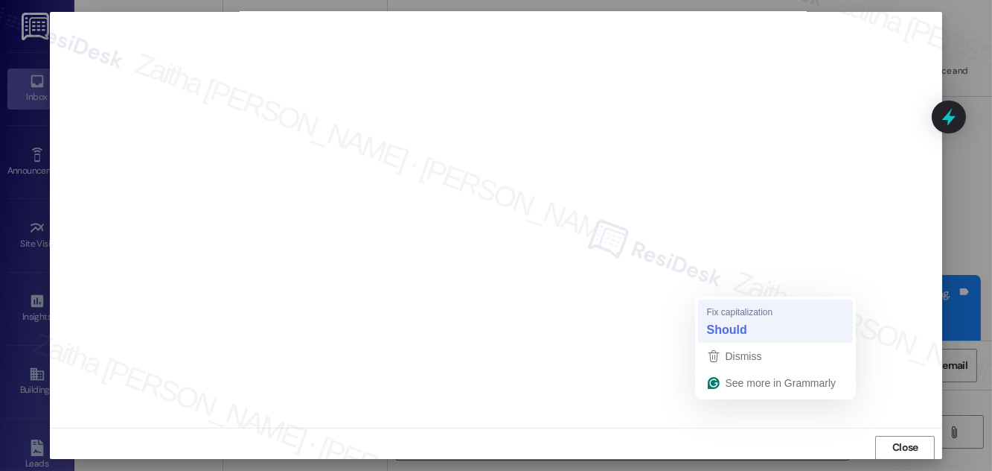
click at [726, 322] on strong "Should" at bounding box center [727, 330] width 40 height 16
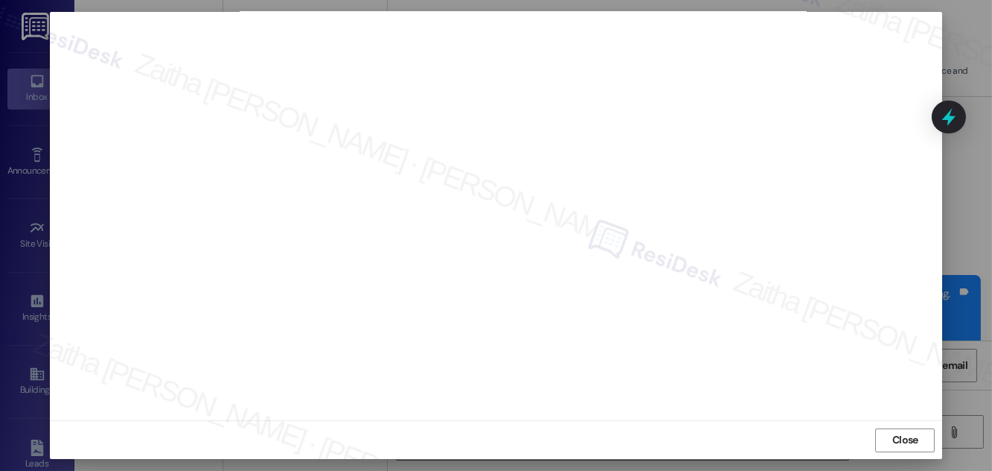
scroll to position [16, 0]
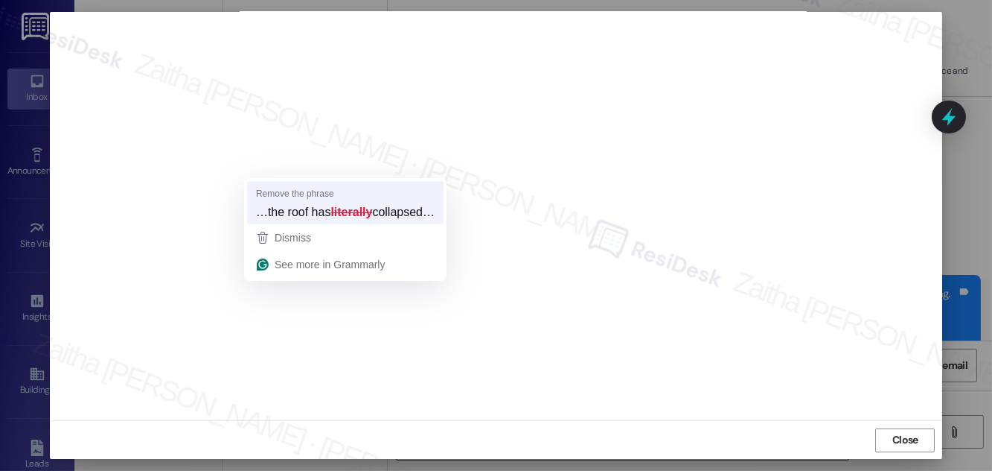
click at [287, 214] on span "…the roof has" at bounding box center [293, 212] width 75 height 16
click at [367, 213] on strong "literally" at bounding box center [352, 212] width 42 height 16
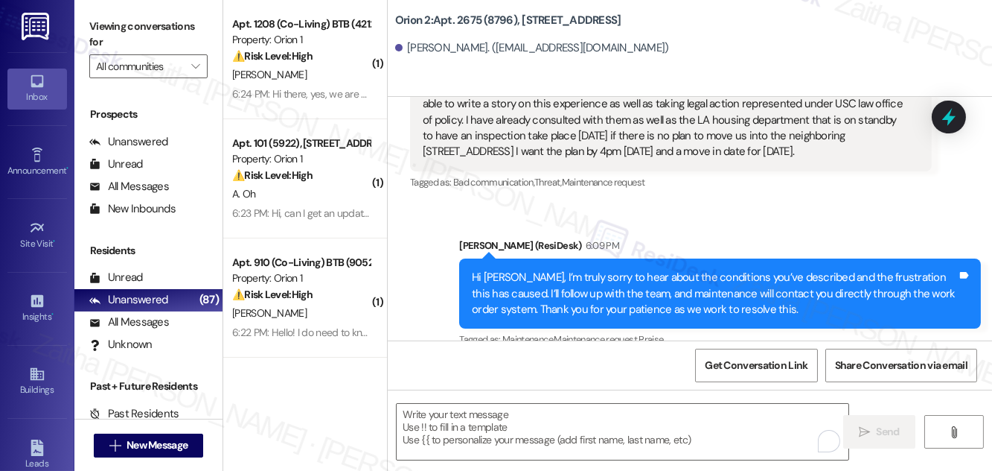
scroll to position [1048, 0]
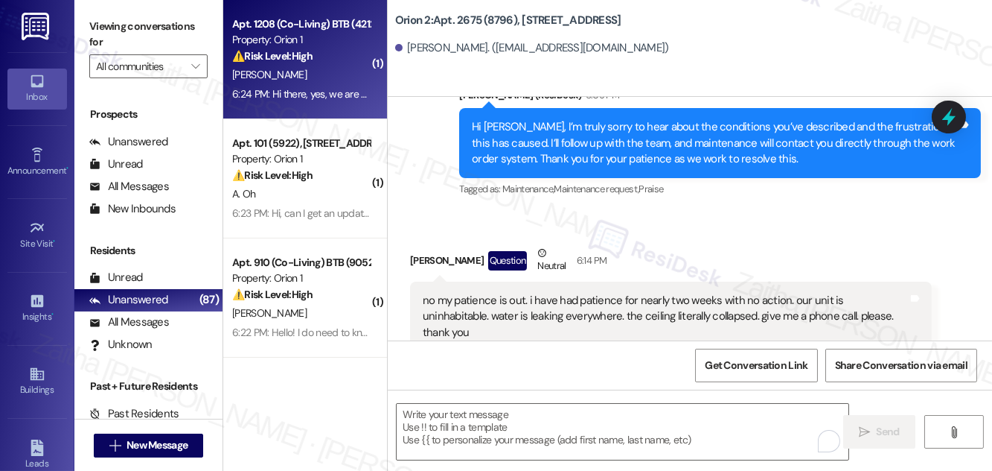
click at [322, 50] on div "⚠️ Risk Level: High The resident is inquiring about a package delivered to a pr…" at bounding box center [301, 56] width 138 height 16
type textarea "Fetching suggested responses. Please feel free to read through the conversation…"
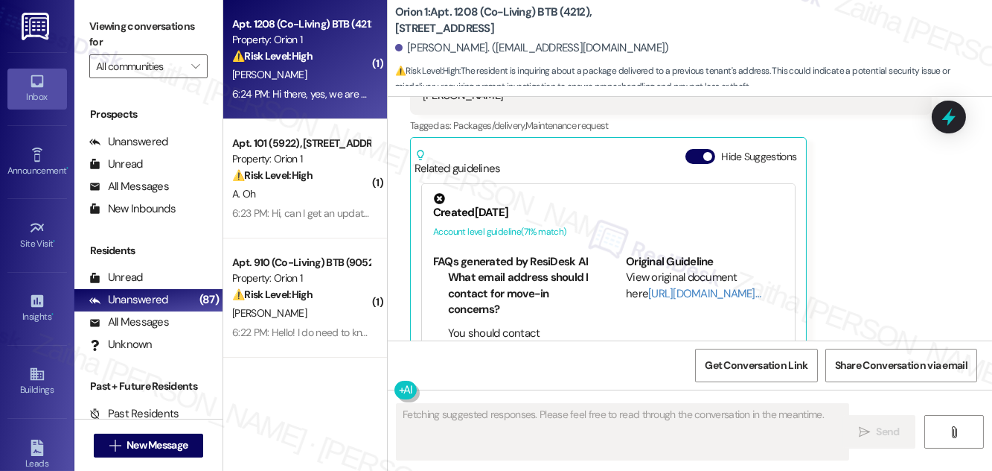
scroll to position [422, 0]
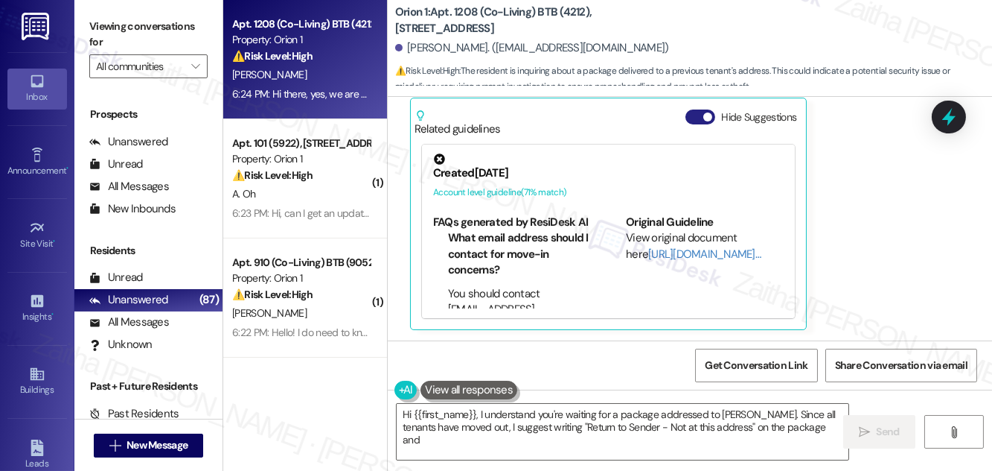
click at [689, 116] on button "Hide Suggestions" at bounding box center [701, 116] width 30 height 15
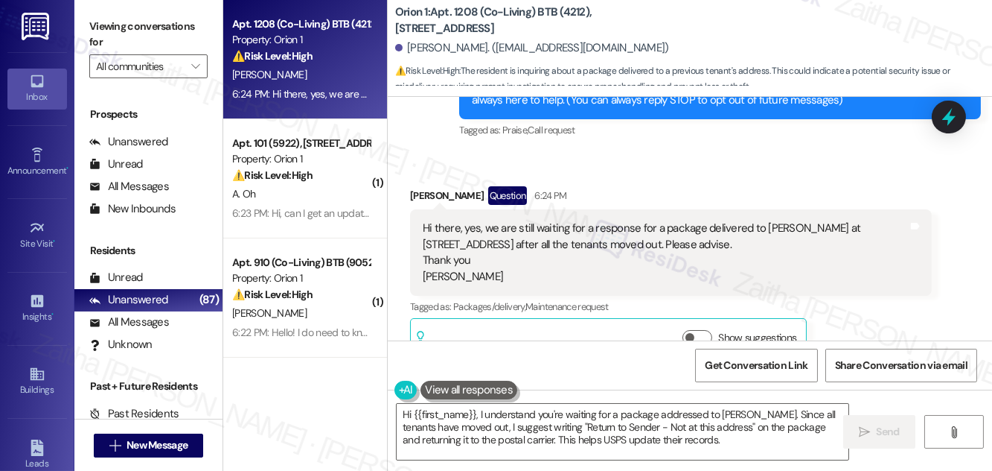
scroll to position [203, 0]
drag, startPoint x: 406, startPoint y: 194, endPoint x: 474, endPoint y: 192, distance: 67.8
click at [474, 192] on div "Received via SMS Keith Newburry Question 6:24 PM Hi there, yes, we are still wa…" at bounding box center [671, 273] width 544 height 198
copy div "Keith Newburry"
click at [465, 20] on b "Orion 1: Apt. 1208 (Co-Living) BTB (4212), 1208 W 25th St" at bounding box center [544, 20] width 298 height 32
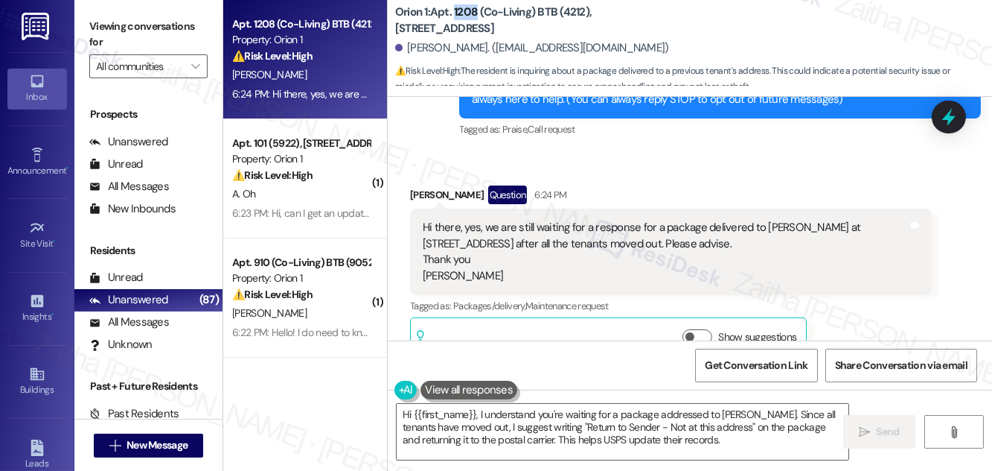
click at [465, 19] on b "Orion 1: Apt. 1208 (Co-Living) BTB (4212), 1208 W 25th St" at bounding box center [544, 20] width 298 height 32
copy b "1208"
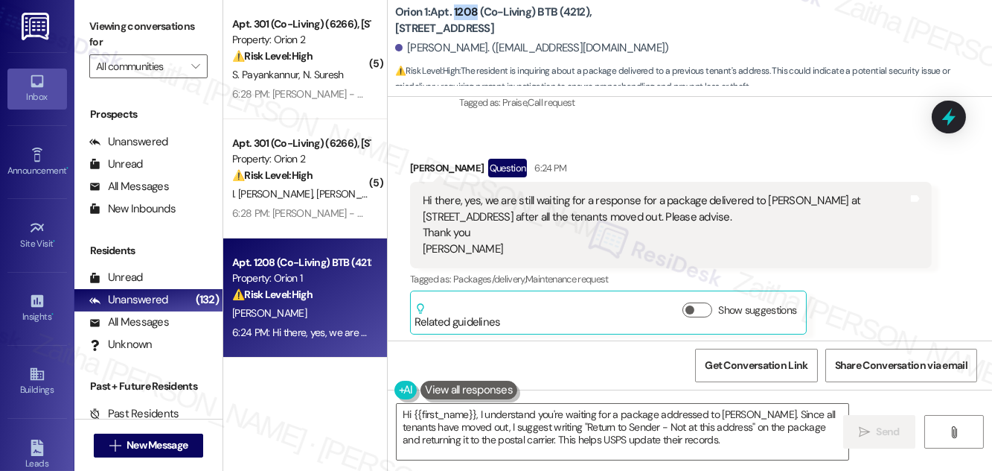
scroll to position [235, 0]
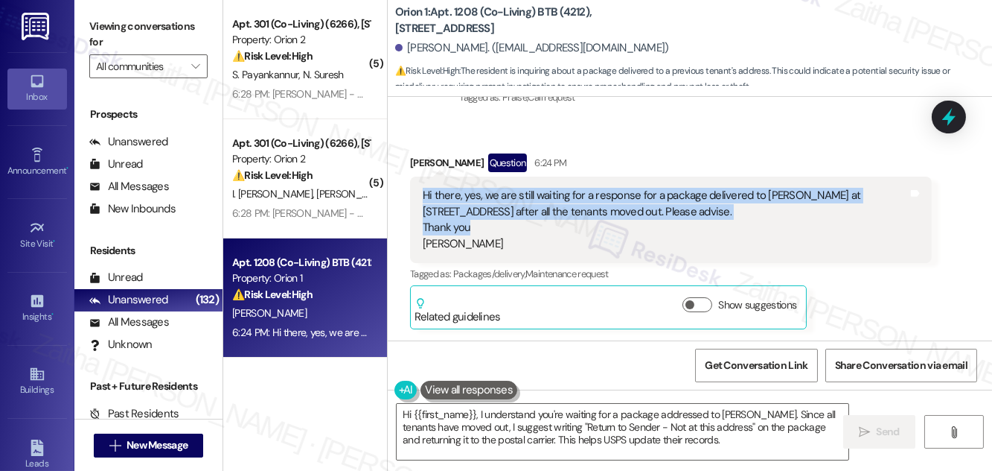
drag, startPoint x: 415, startPoint y: 186, endPoint x: 491, endPoint y: 226, distance: 84.9
click at [491, 226] on div "Hi there, yes, we are still waiting for a response for a package delivered to A…" at bounding box center [671, 219] width 522 height 86
copy div "Hi there, yes, we are still waiting for a response for a package delivered to A…"
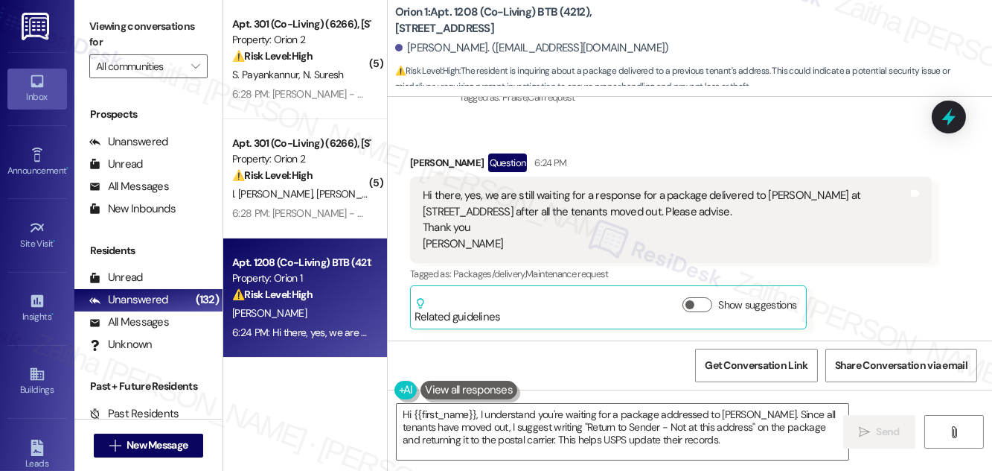
click at [619, 144] on div "Received via SMS Keith Newburry Question 6:24 PM Hi there, yes, we are still wa…" at bounding box center [671, 241] width 544 height 198
click at [675, 132] on div "Received via SMS Keith Newburry Question 6:24 PM Hi there, yes, we are still wa…" at bounding box center [690, 230] width 605 height 220
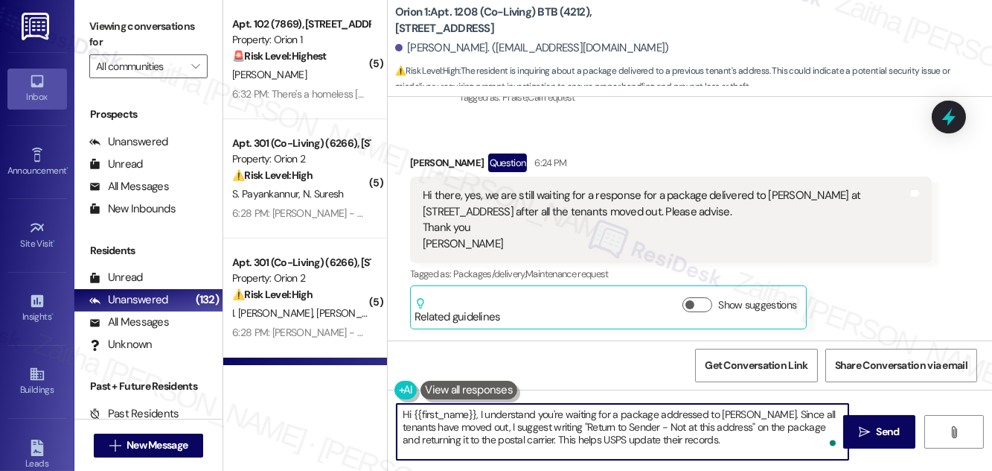
drag, startPoint x: 490, startPoint y: 414, endPoint x: 712, endPoint y: 448, distance: 225.2
click at [712, 448] on textarea "Hi {{first_name}}, I understand you're waiting for a package addressed to Austi…" at bounding box center [623, 432] width 452 height 56
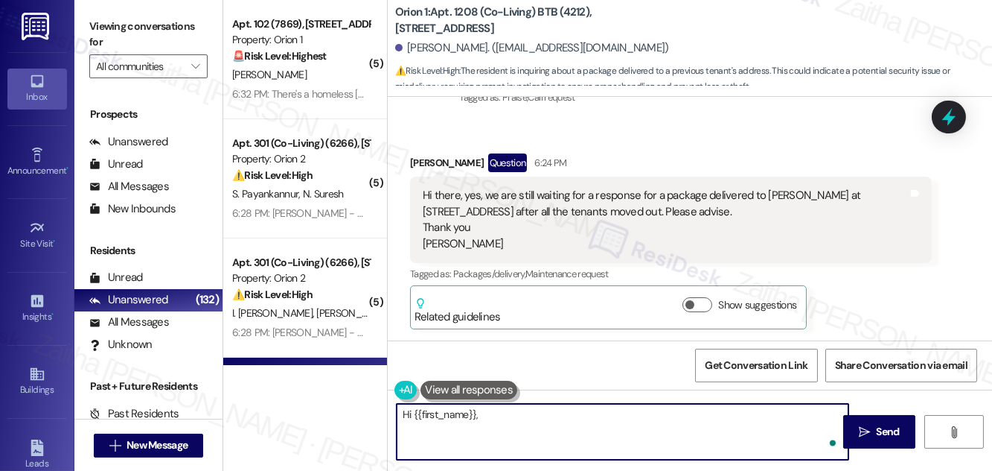
paste textarea "thank you for following up. I understand your concern regarding the package del…"
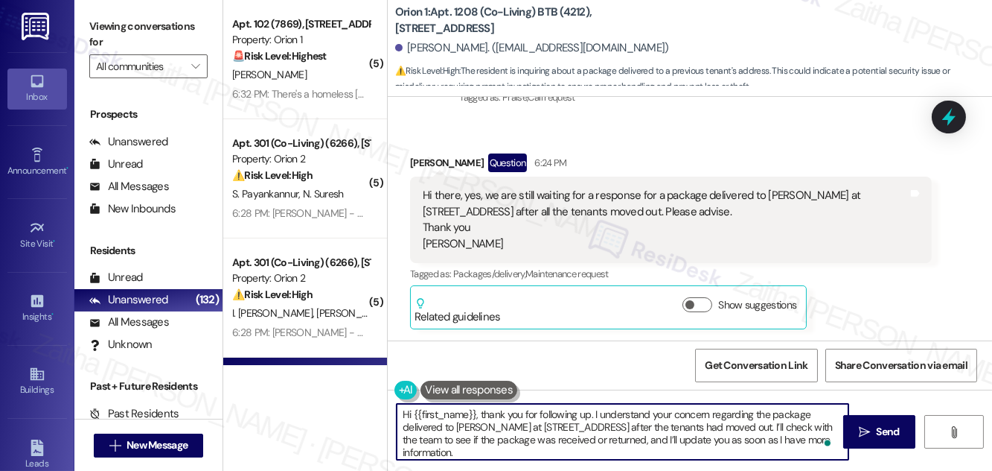
scroll to position [4, 0]
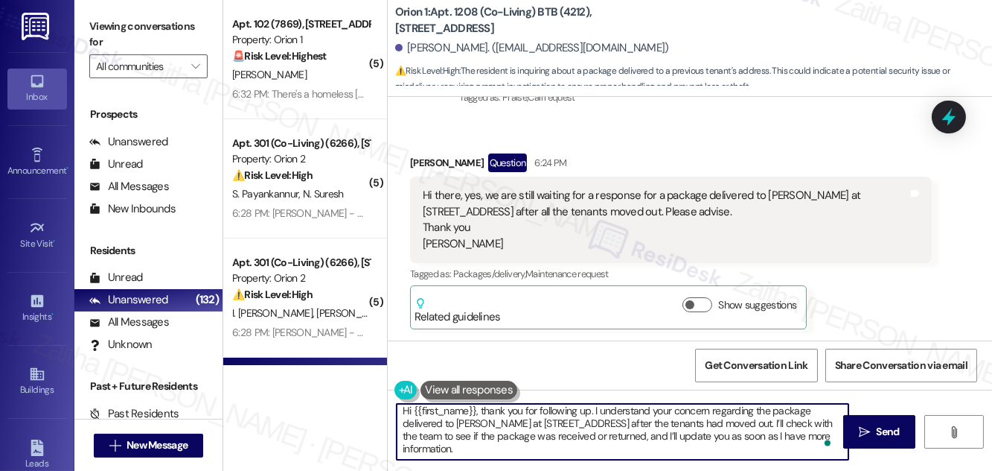
type textarea "Hi {{first_name}}, thank you for following up. I understand your concern regard…"
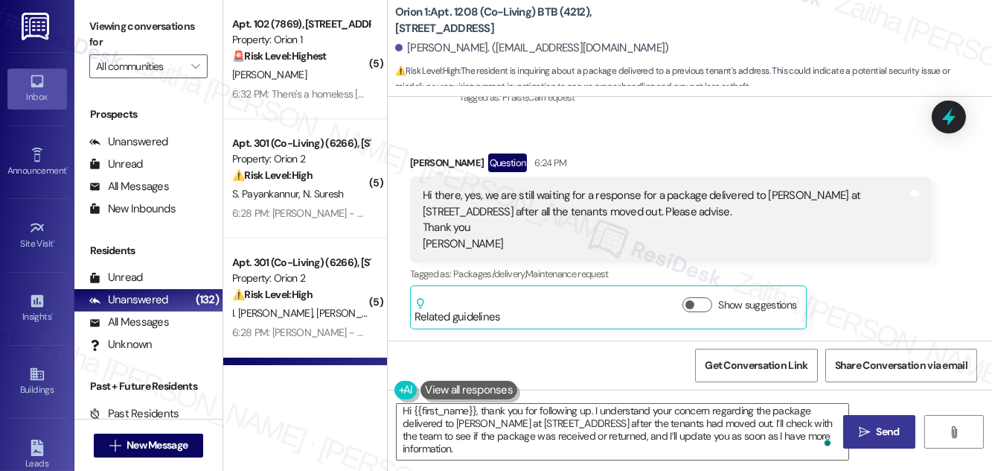
click at [877, 425] on span "Send" at bounding box center [888, 432] width 23 height 16
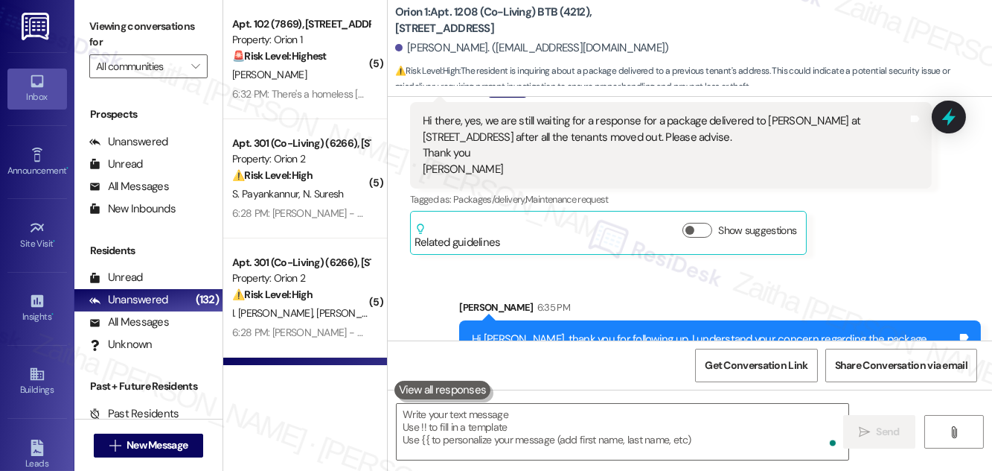
scroll to position [370, 0]
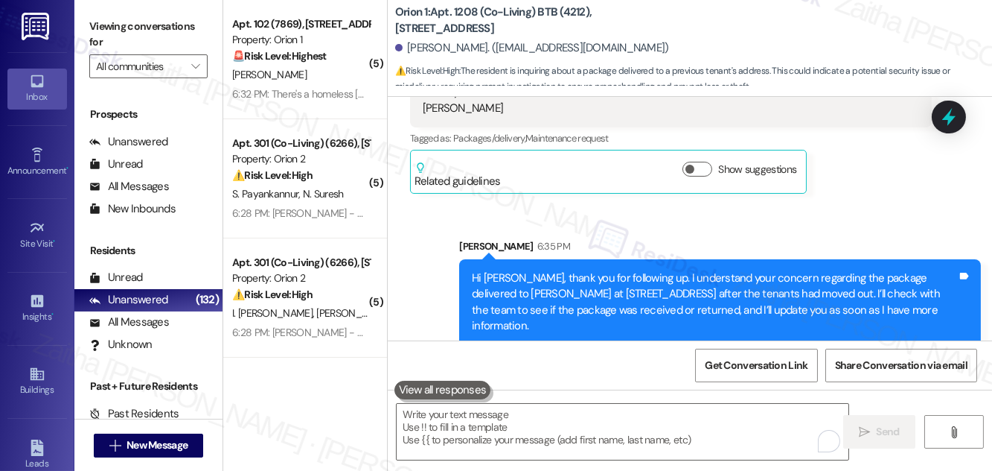
click at [941, 124] on icon at bounding box center [949, 116] width 19 height 19
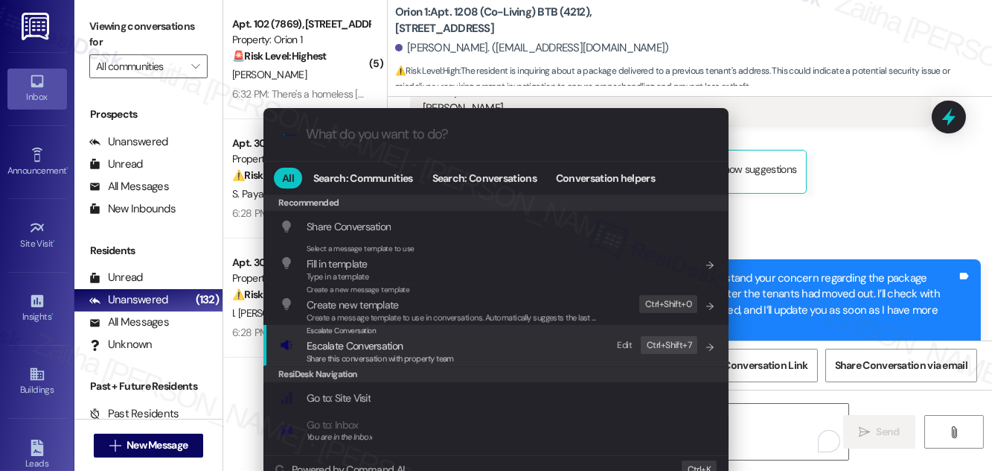
click at [342, 345] on span "Escalate Conversation" at bounding box center [355, 345] width 96 height 13
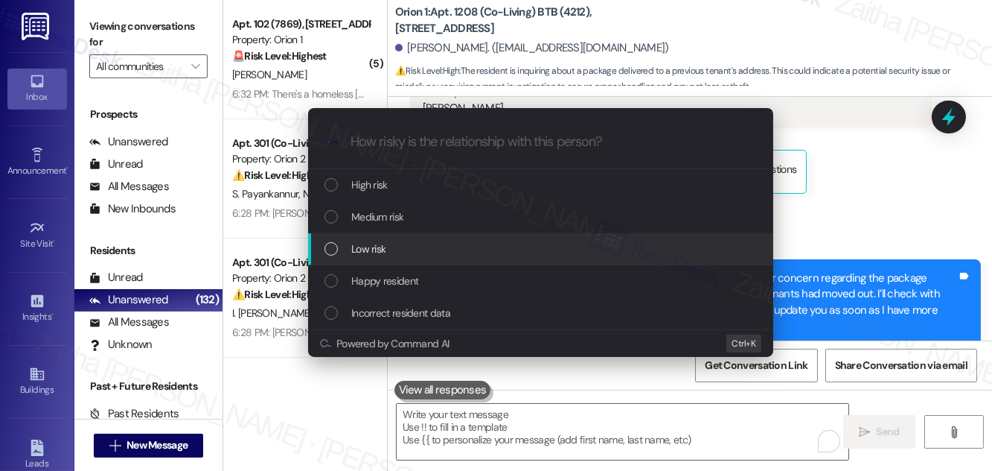
click at [359, 250] on span "Low risk" at bounding box center [368, 248] width 34 height 16
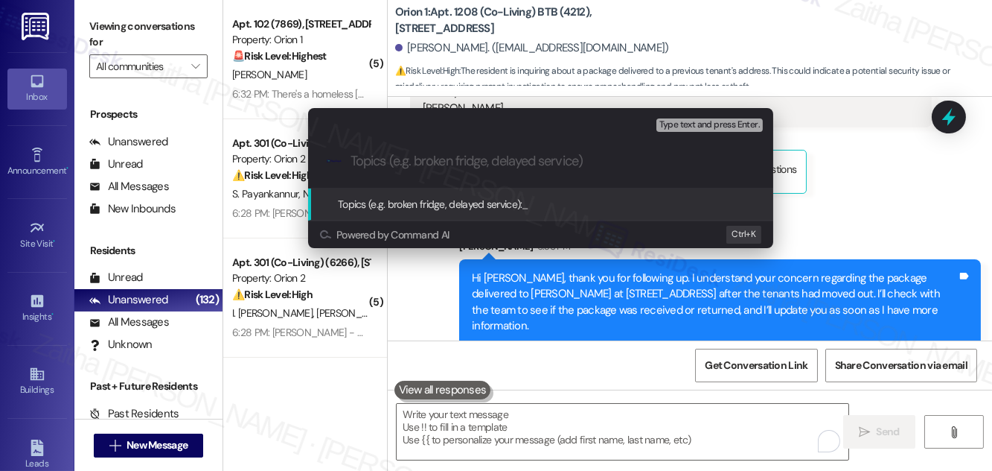
paste input "Follow-Up: Package Delivered After Move-Out"
type input "Follow-Up: Package Delivered After Move-Out"
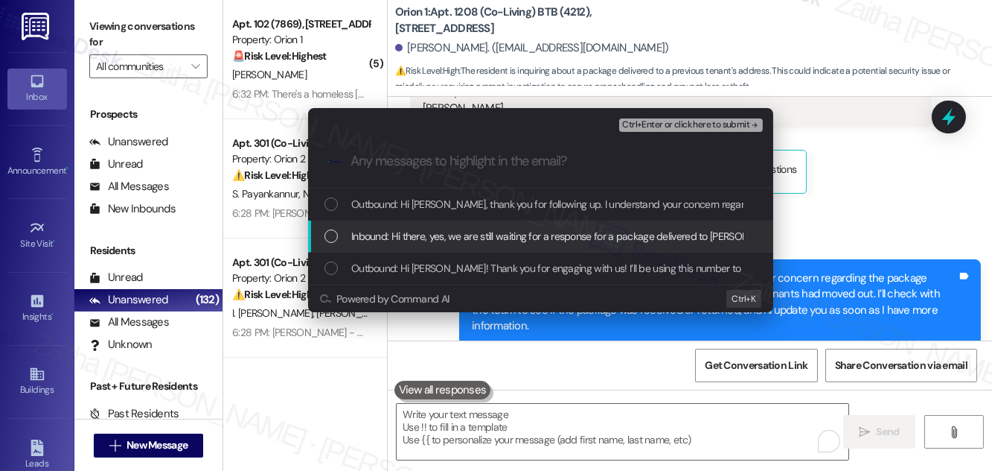
click at [375, 237] on span "Inbound: Hi there, yes, we are still waiting for a response for a package deliv…" at bounding box center [778, 236] width 855 height 16
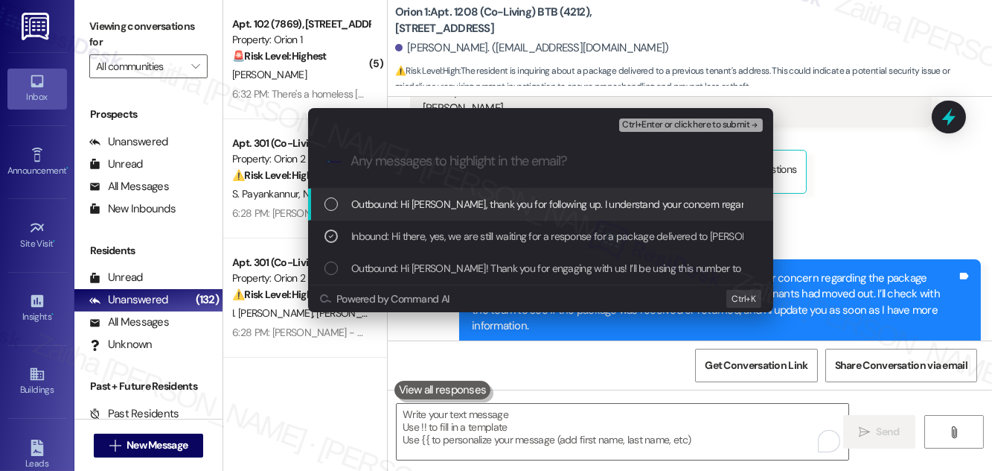
drag, startPoint x: 663, startPoint y: 127, endPoint x: 670, endPoint y: 140, distance: 15.3
click at [663, 127] on span "Ctrl+Enter or click here to submit" at bounding box center [685, 125] width 127 height 10
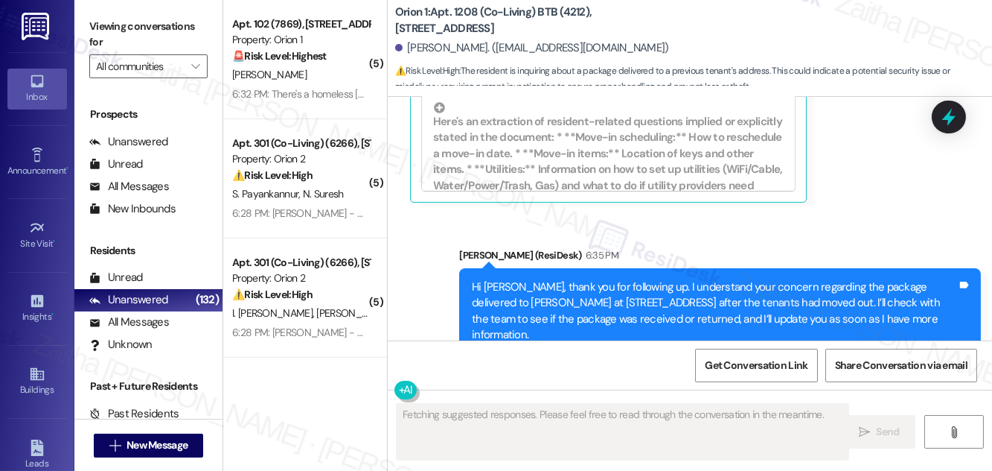
scroll to position [580, 0]
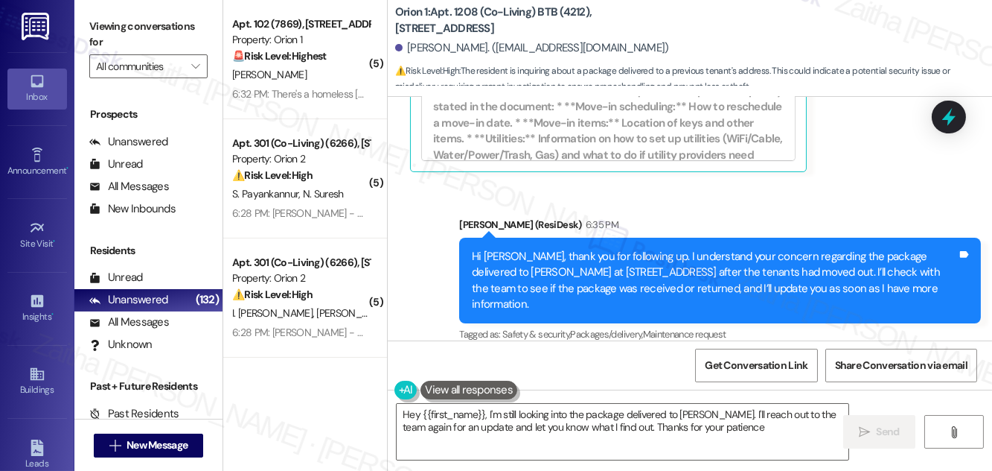
type textarea "Hey {{first_name}}, I'm still looking into the package delivered to Austin Newb…"
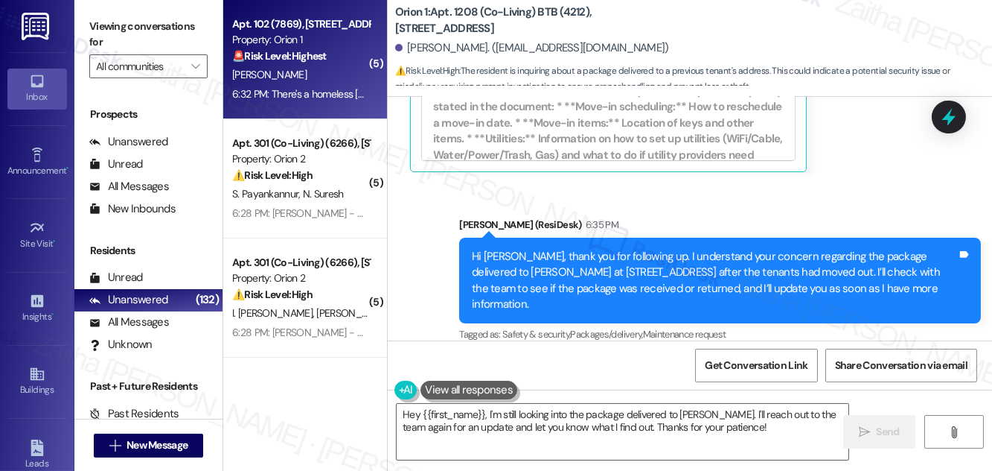
click at [305, 83] on div "[PERSON_NAME]" at bounding box center [301, 75] width 141 height 19
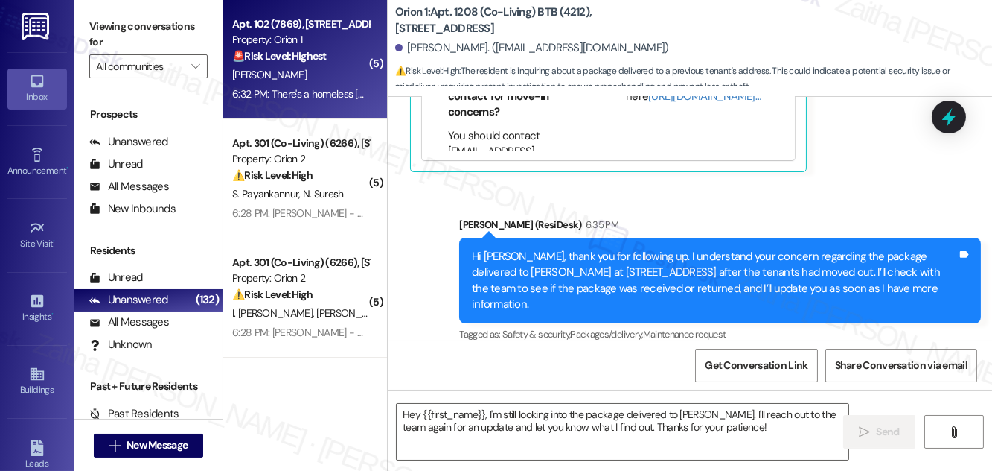
type textarea "Fetching suggested responses. Please feel free to read through the conversation…"
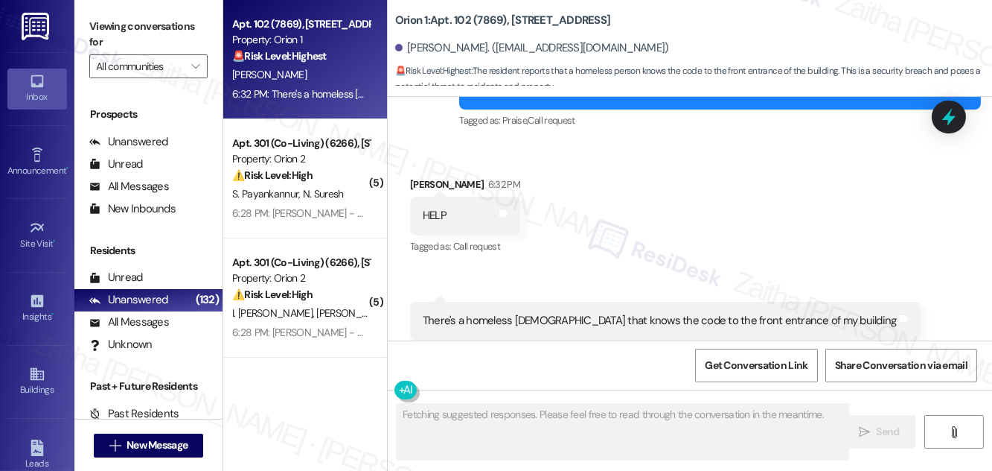
scroll to position [834, 0]
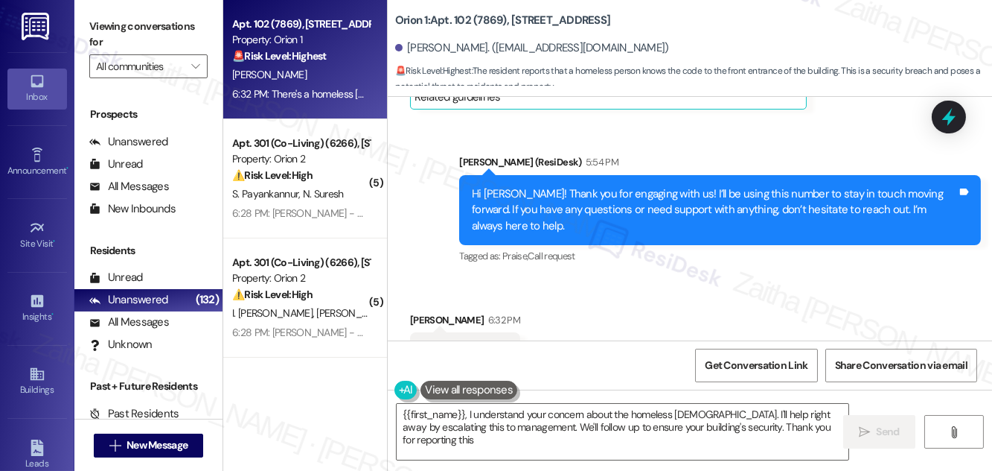
type textarea "{{first_name}}, I understand your concern about the homeless lady. I'll help ri…"
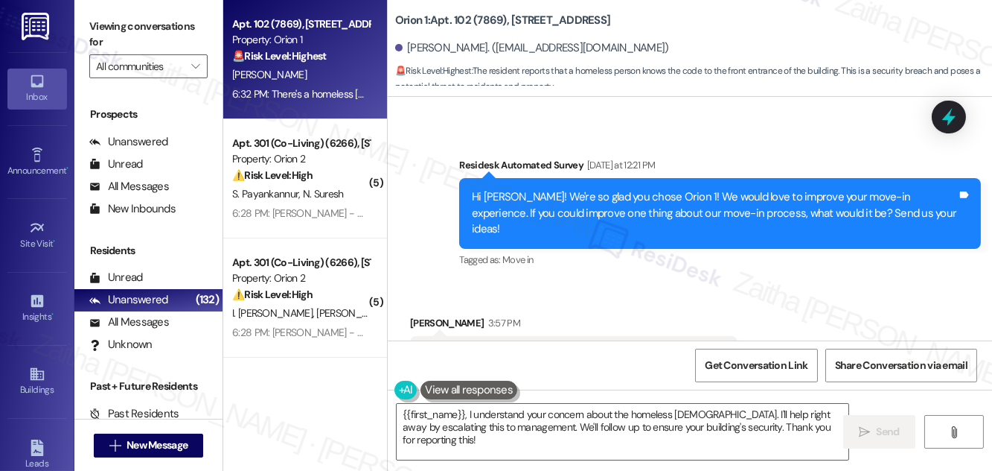
scroll to position [406, 0]
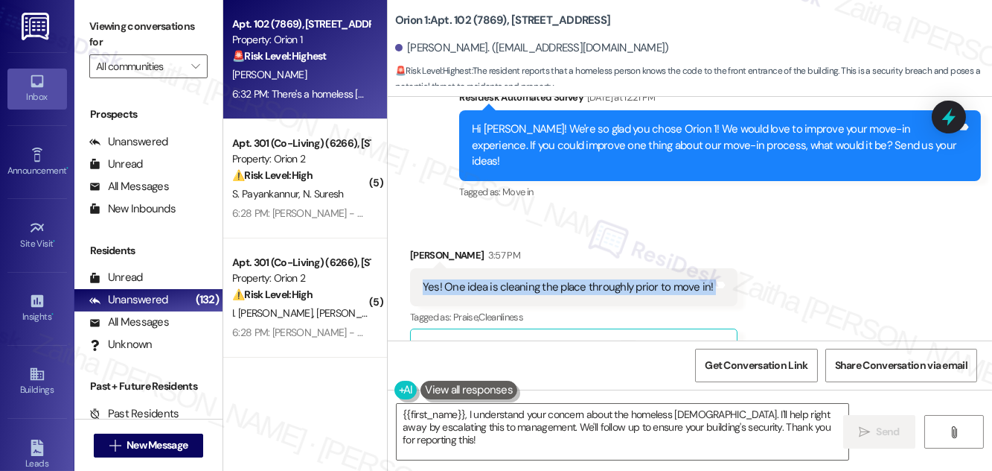
drag, startPoint x: 412, startPoint y: 269, endPoint x: 733, endPoint y: 268, distance: 320.1
click at [733, 268] on div "Received via SMS Jason Kim 3:57 PM Yes! One idea is cleaning the place throughl…" at bounding box center [574, 309] width 350 height 147
copy div "Yes! One idea is cleaning the place throughly prior to move in! Tags and notes"
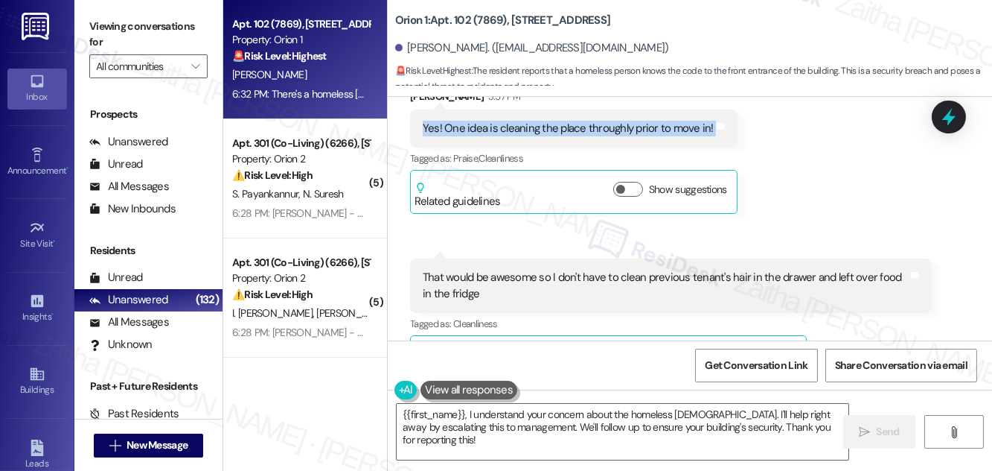
scroll to position [609, 0]
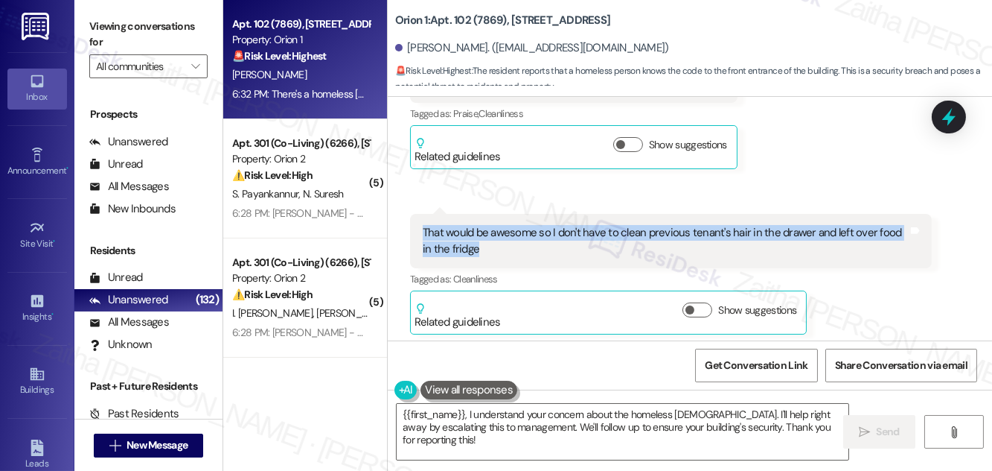
drag, startPoint x: 418, startPoint y: 208, endPoint x: 503, endPoint y: 238, distance: 90.2
click at [503, 238] on div "That would be awesome so I don't have to clean previous tenant's hair in the dr…" at bounding box center [671, 241] width 522 height 54
copy div "That would be awesome so I don't have to clean previous tenant's hair in the dr…"
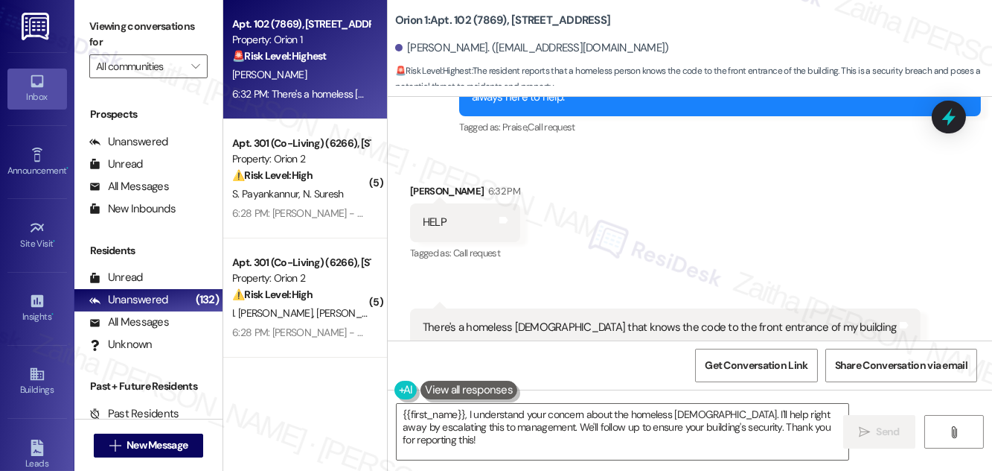
scroll to position [970, 0]
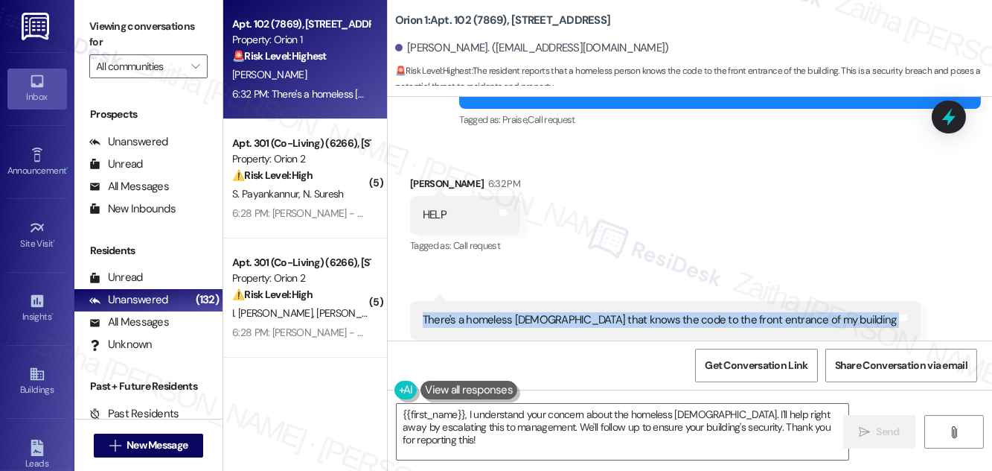
drag, startPoint x: 410, startPoint y: 287, endPoint x: 806, endPoint y: 304, distance: 395.7
click at [806, 304] on div "There's a homeless lady that knows the code to the front entrance of my buildin…" at bounding box center [665, 320] width 511 height 38
copy div "There's a homeless lady that knows the code to the front entrance of my buildin…"
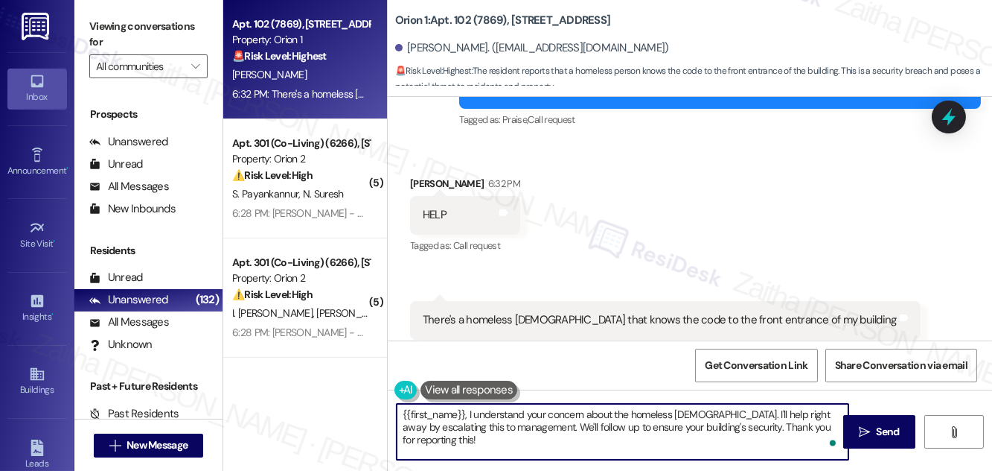
drag, startPoint x: 403, startPoint y: 414, endPoint x: 828, endPoint y: 408, distance: 425.2
click at [825, 421] on textarea "{{first_name}}, I understand your concern about the homeless lady. I'll help ri…" at bounding box center [623, 432] width 452 height 56
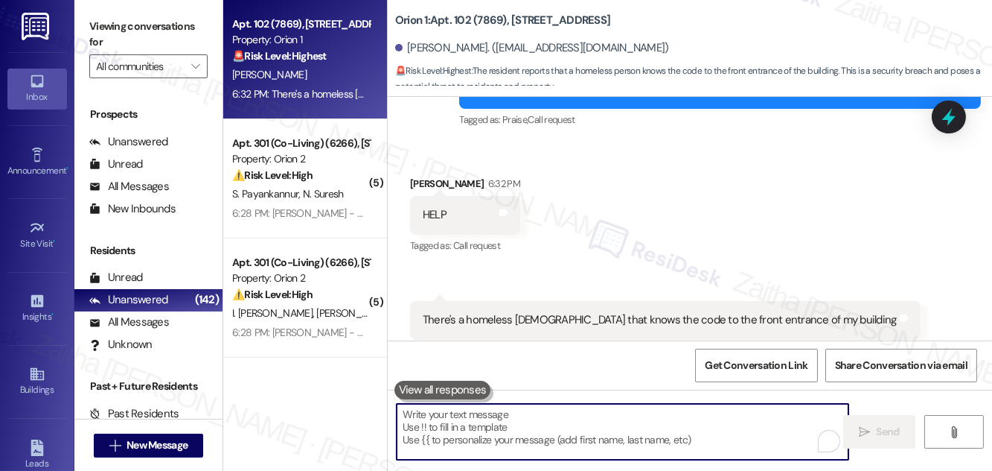
click at [519, 430] on textarea "To enrich screen reader interactions, please activate Accessibility in Grammarl…" at bounding box center [623, 432] width 452 height 56
paste textarea "Thank you for sharing this feedback. I’ll relay your concerns about cleaning be…"
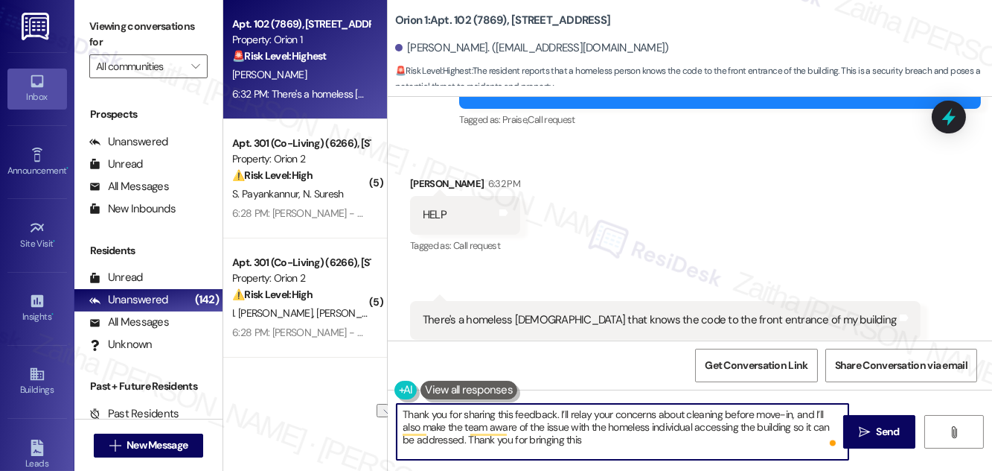
drag, startPoint x: 513, startPoint y: 440, endPoint x: 622, endPoint y: 441, distance: 108.7
click at [619, 442] on textarea "Thank you for sharing this feedback. I’ll relay your concerns about cleaning be…" at bounding box center [623, 432] width 452 height 56
type textarea "Thank you for sharing this feedback. I’ll relay your concerns about cleaning be…"
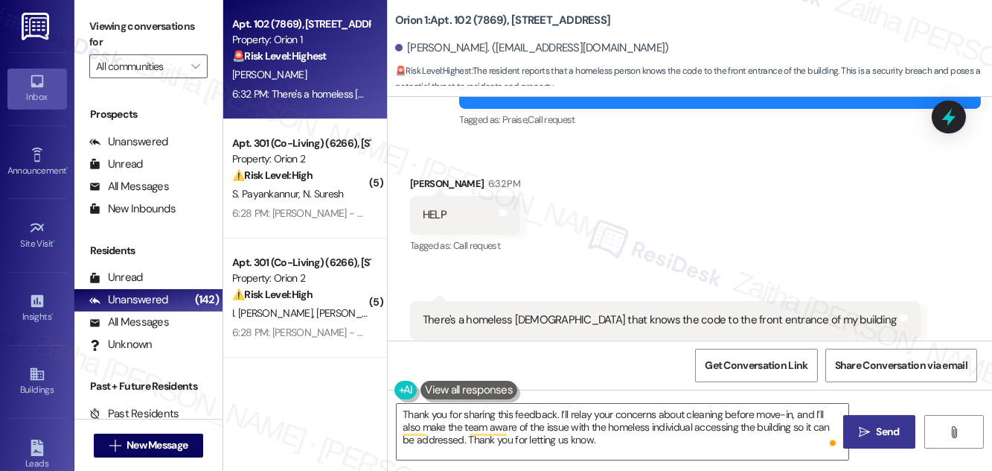
drag, startPoint x: 884, startPoint y: 431, endPoint x: 877, endPoint y: 424, distance: 10.0
click at [884, 431] on span "Send" at bounding box center [888, 432] width 23 height 16
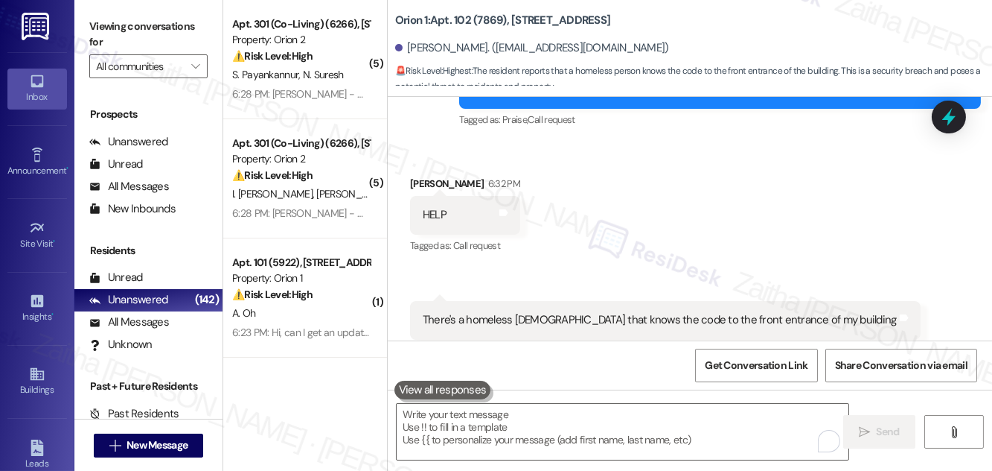
scroll to position [969, 0]
drag, startPoint x: 947, startPoint y: 120, endPoint x: 929, endPoint y: 133, distance: 21.9
click at [947, 118] on icon at bounding box center [949, 117] width 13 height 18
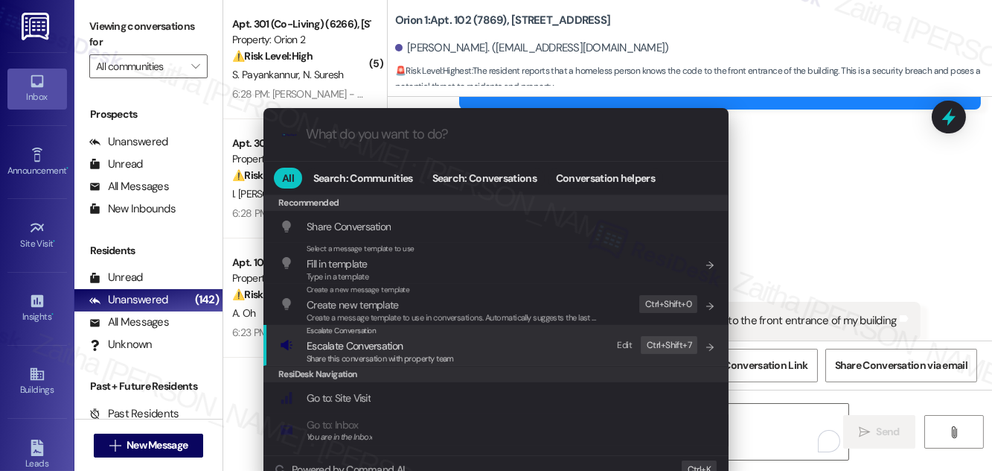
click at [340, 348] on span "Escalate Conversation" at bounding box center [355, 345] width 96 height 13
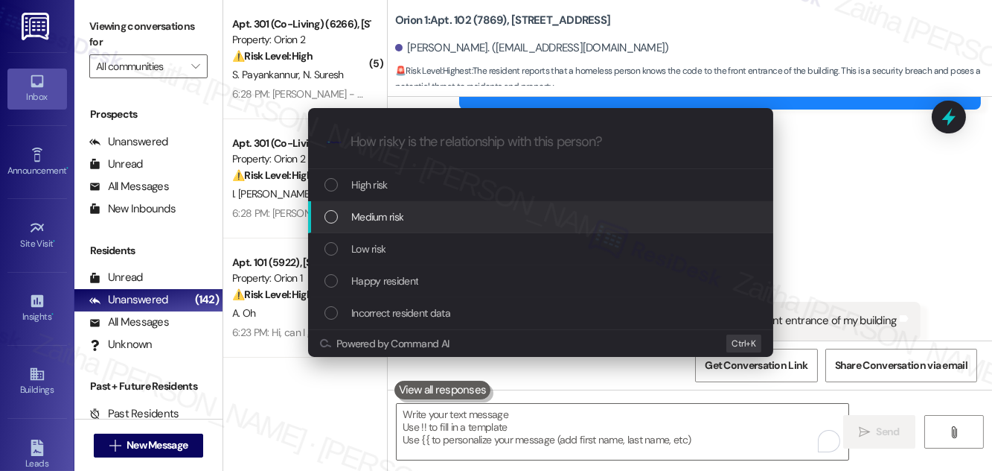
click at [392, 203] on div "Medium risk" at bounding box center [540, 217] width 465 height 32
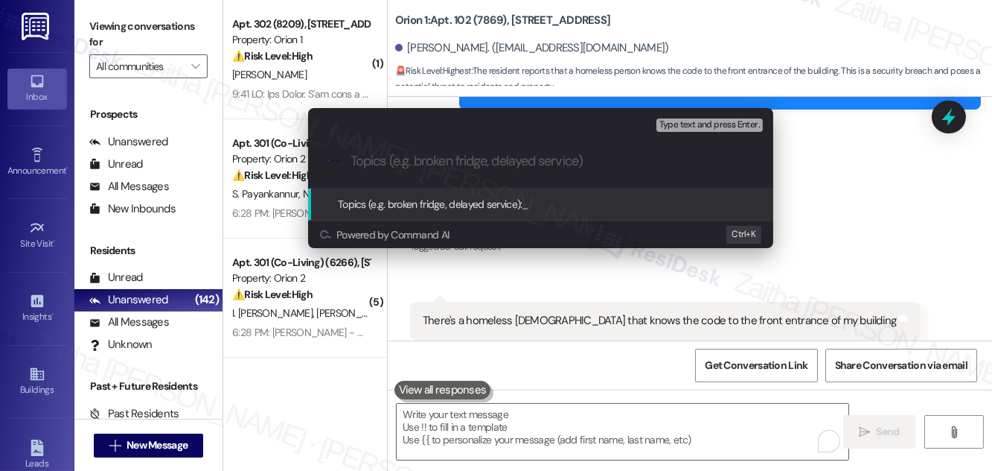
paste input "Resident Concern – Cleaning and Unauthorized Access"
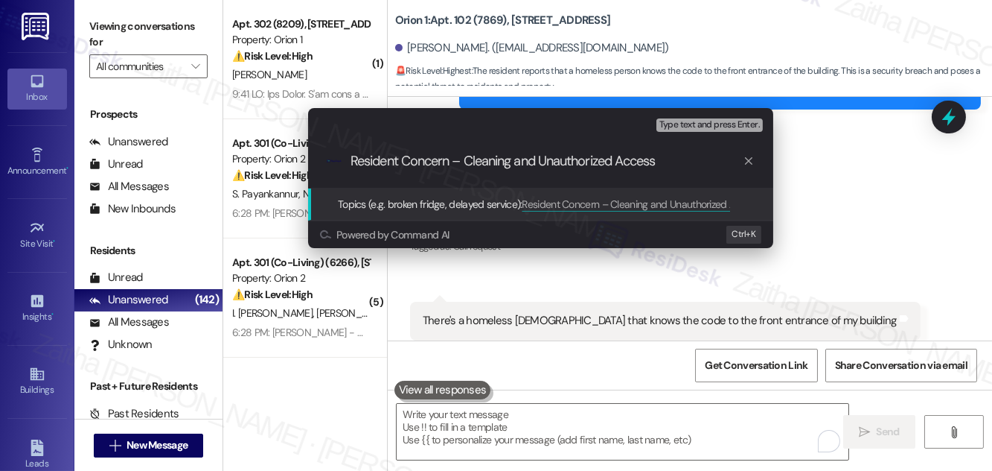
drag, startPoint x: 468, startPoint y: 159, endPoint x: 517, endPoint y: 156, distance: 48.5
click at [517, 156] on input "Resident Concern – Cleaning and Unauthorized Access" at bounding box center [547, 161] width 392 height 16
paste input "Move-In Preparation"
type input "Resident Concern – Move-In Preparation and Unauthorized Access"
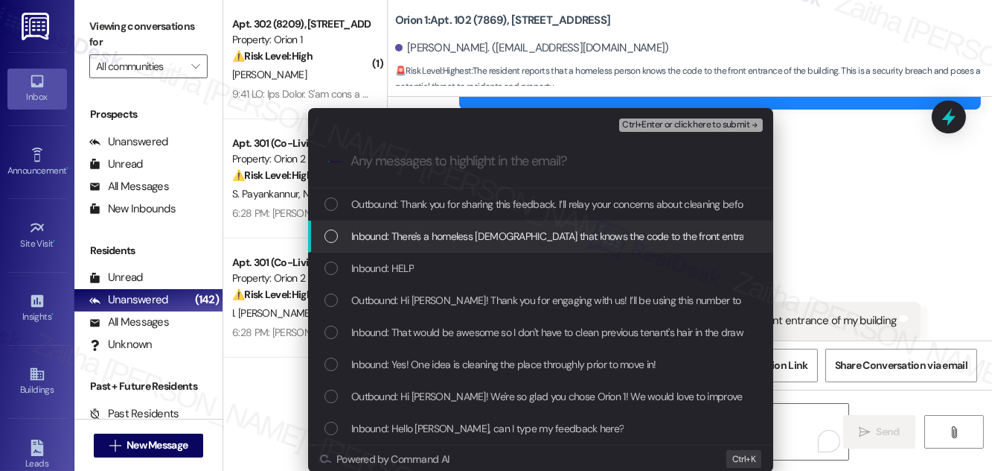
click at [475, 229] on span "Inbound: There's a homeless lady that knows the code to the front entrance of m…" at bounding box center [588, 236] width 474 height 16
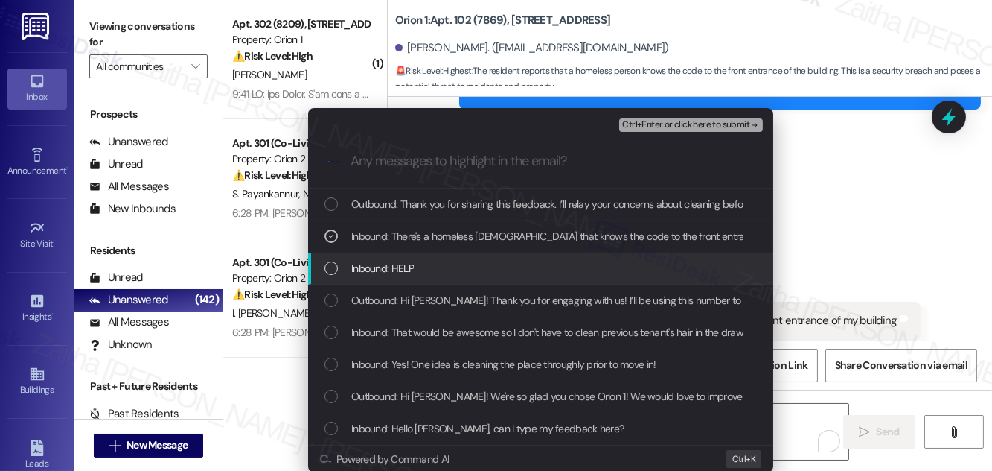
click at [462, 261] on div "Inbound: HELP" at bounding box center [543, 268] width 436 height 16
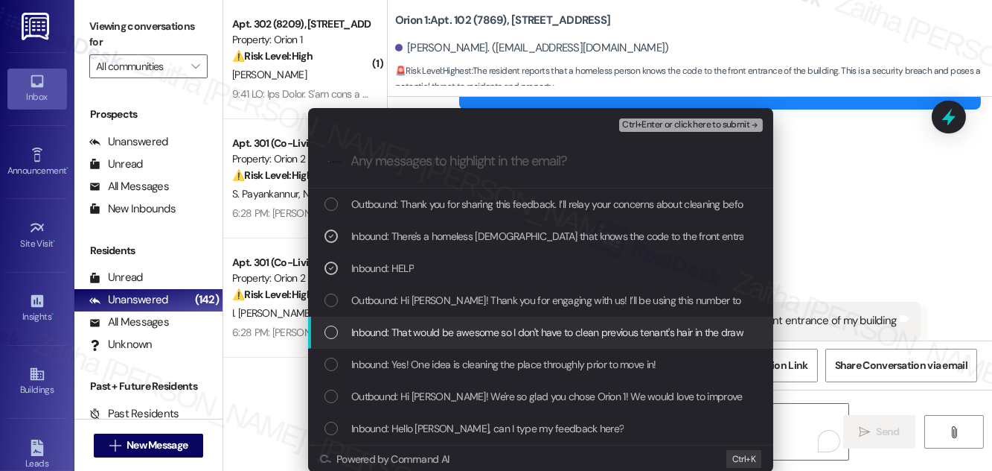
click at [430, 333] on span "Inbound: That would be awesome so I don't have to clean previous tenant's hair …" at bounding box center [618, 332] width 535 height 16
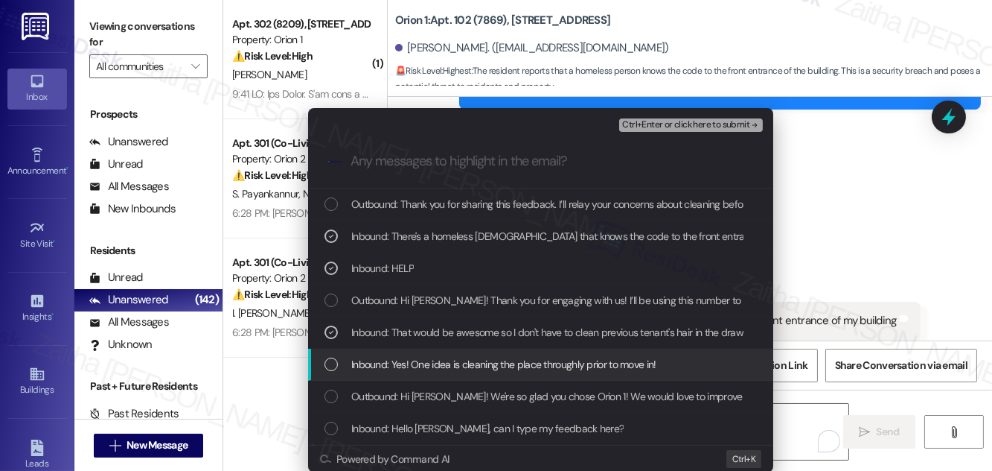
click at [430, 369] on span "Inbound: Yes! One idea is cleaning the place throughly prior to move in!" at bounding box center [503, 364] width 305 height 16
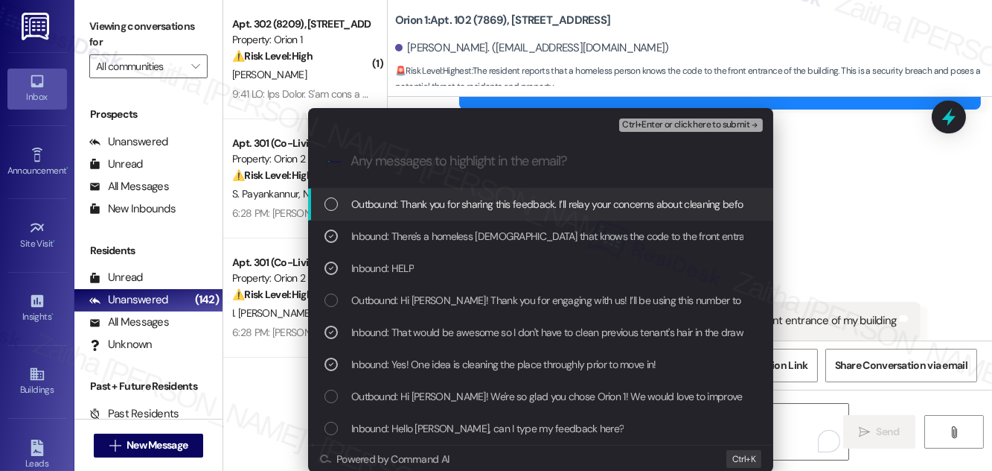
click at [655, 118] on button "Ctrl+Enter or click here to submit" at bounding box center [691, 124] width 144 height 13
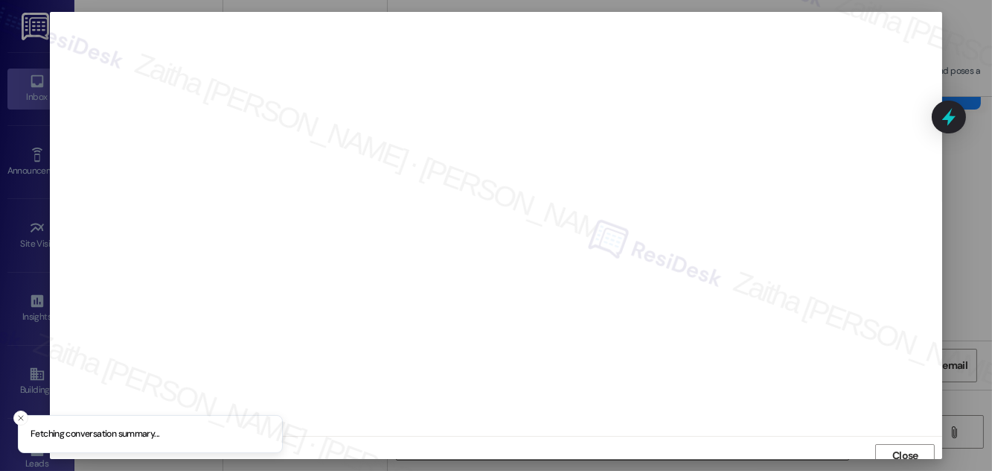
scroll to position [8, 0]
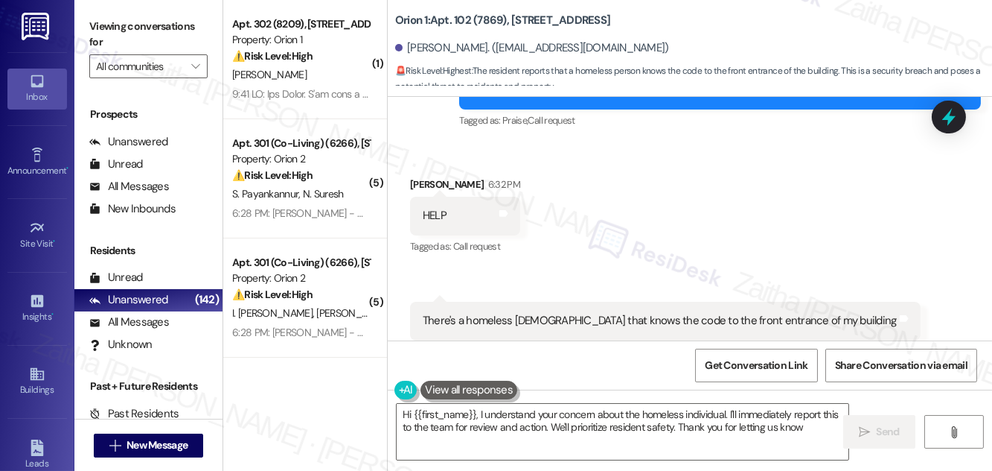
type textarea "Hi {{first_name}}, I understand your concern about the homeless individual. I'l…"
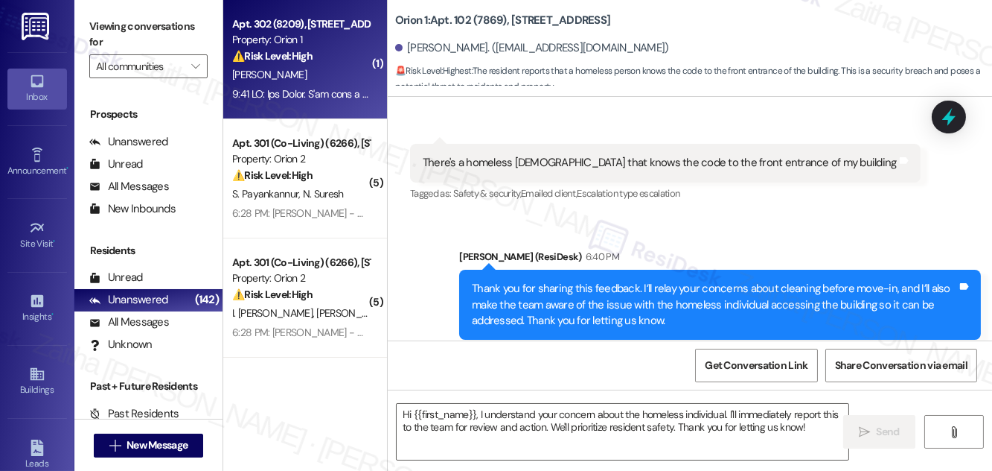
type textarea "Fetching suggested responses. Please feel free to read through the conversation…"
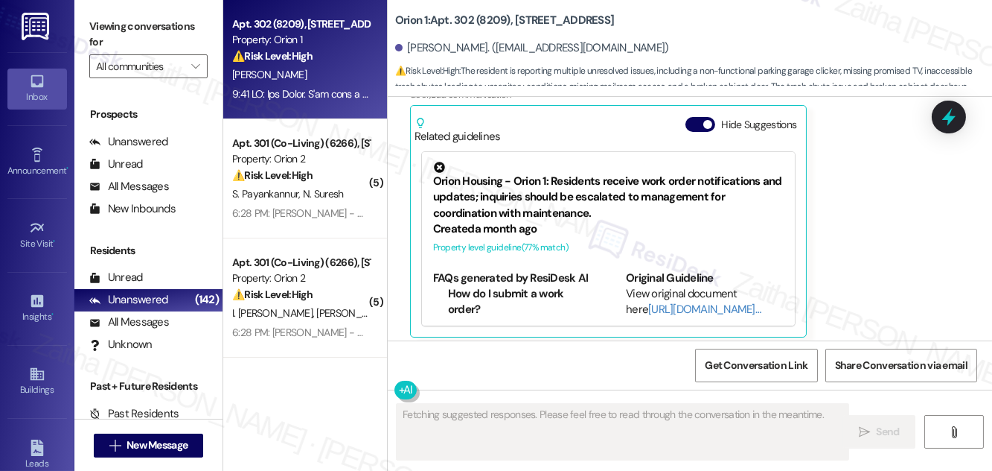
scroll to position [939, 0]
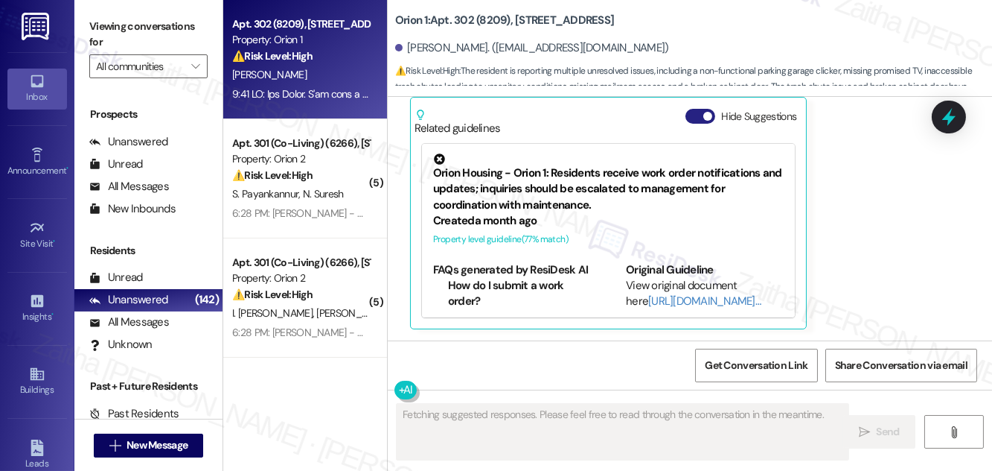
click at [697, 113] on button "Hide Suggestions" at bounding box center [701, 116] width 30 height 15
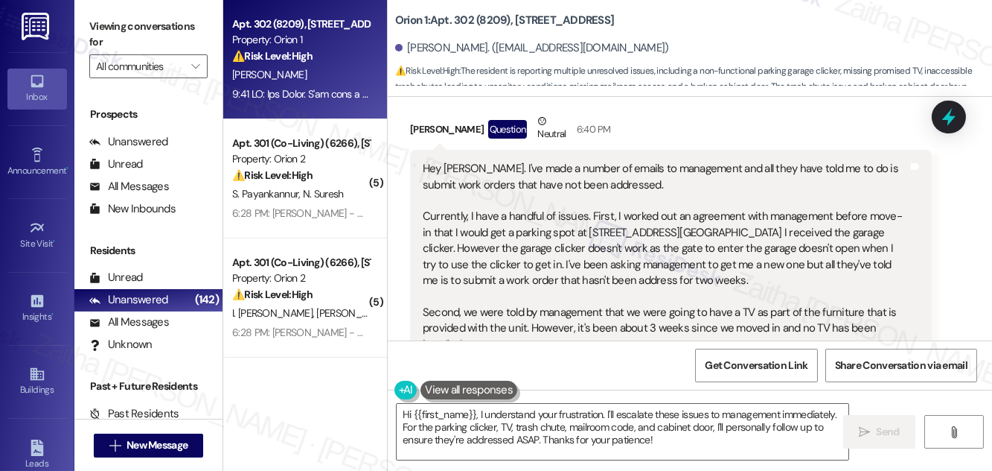
scroll to position [412, 0]
click at [465, 18] on b "Orion 1: Apt. 302 (8209), 1192 W 35th St" at bounding box center [504, 21] width 219 height 16
copy b "302"
click at [484, 34] on div "Joonho Hong. (joonhozmail@gmail.com)" at bounding box center [693, 49] width 597 height 30
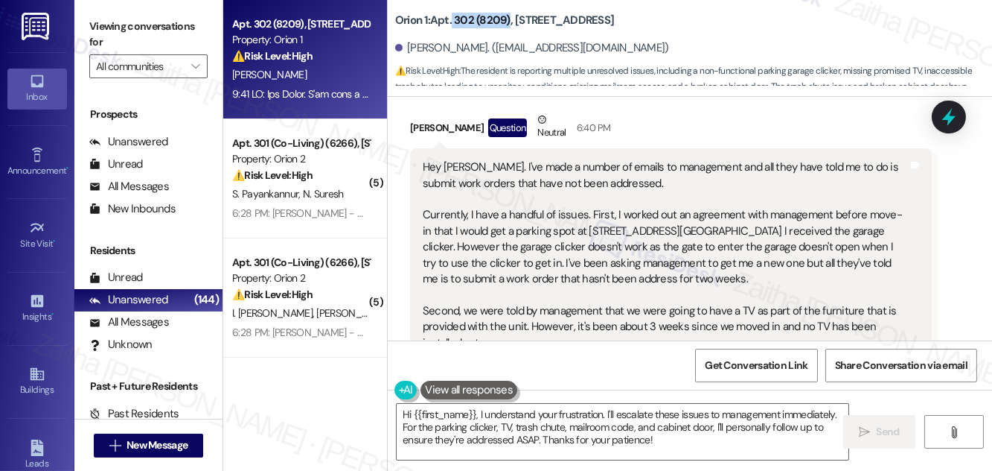
drag, startPoint x: 453, startPoint y: 20, endPoint x: 510, endPoint y: 12, distance: 57.9
click at [510, 13] on b "Orion 1: Apt. 302 (8209), 1192 W 35th St" at bounding box center [504, 21] width 219 height 16
copy b "302 (8209)"
drag, startPoint x: 399, startPoint y: 122, endPoint x: 466, endPoint y: 118, distance: 67.1
click at [466, 118] on div "Received via SMS Joonho Hong Question Neutral 6:40 PM Hey Sarah. I've made a nu…" at bounding box center [671, 390] width 544 height 578
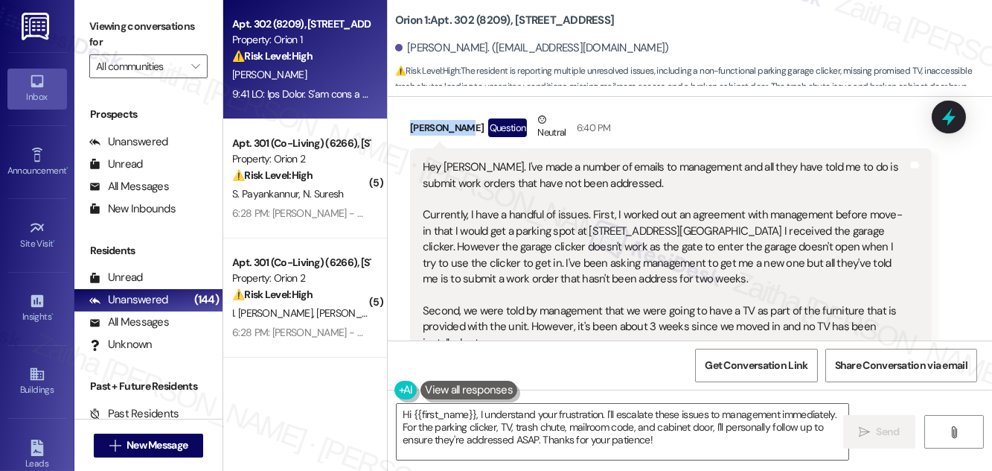
copy div "Joonho Hong"
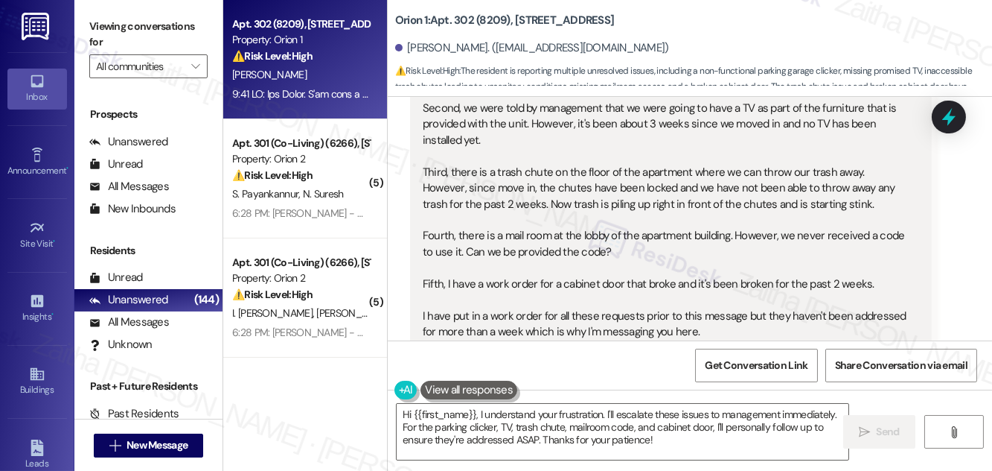
scroll to position [683, 0]
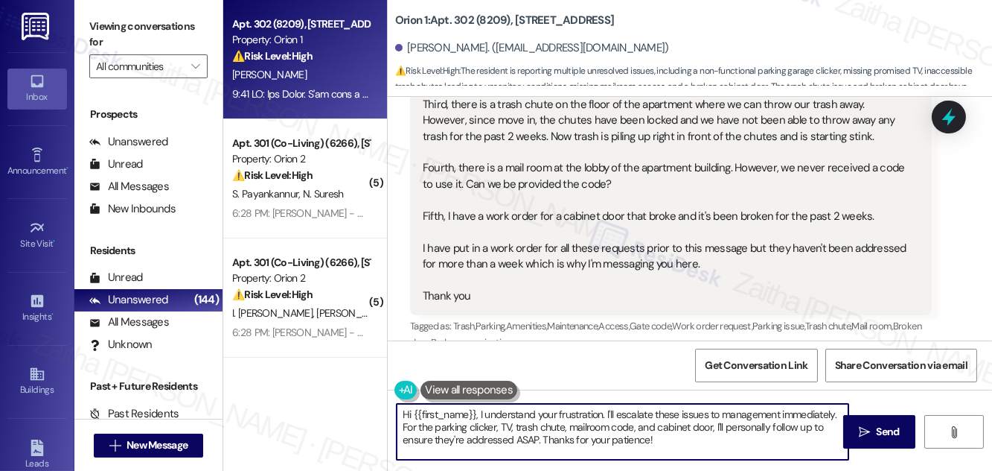
click at [479, 412] on textarea "Hi {{first_name}}, I understand your frustration. I'll escalate these issues to…" at bounding box center [623, 432] width 452 height 56
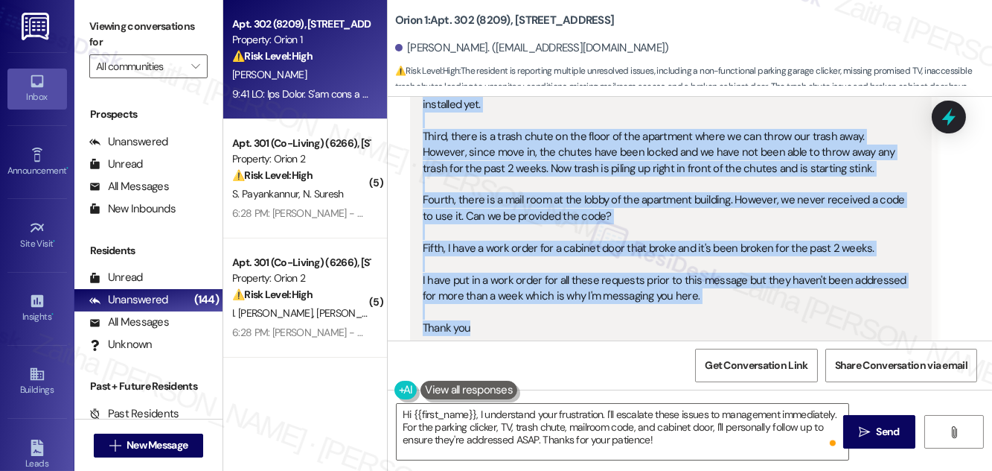
scroll to position [661, 0]
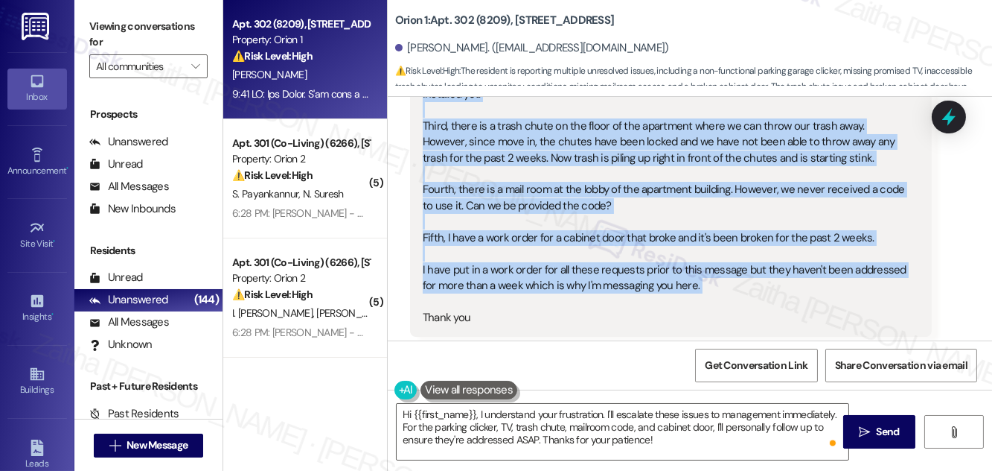
drag, startPoint x: 423, startPoint y: 235, endPoint x: 720, endPoint y: 297, distance: 303.4
click at [720, 297] on div "Hey Sarah. I've made a number of emails to management and all they have told me…" at bounding box center [665, 118] width 485 height 415
copy div "Hey Sarah. I've made a number of emails to management and all they have told me…"
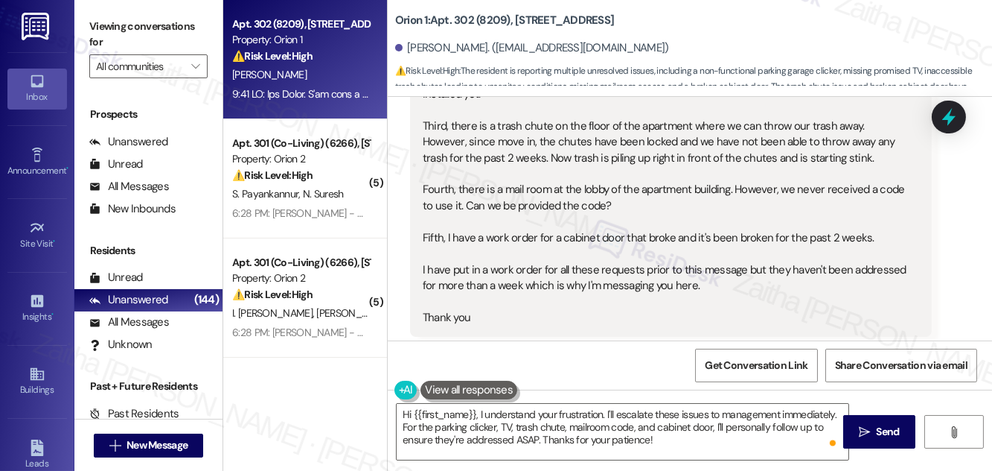
click at [675, 313] on div "Hey Sarah. I've made a number of emails to management and all they have told me…" at bounding box center [665, 118] width 485 height 415
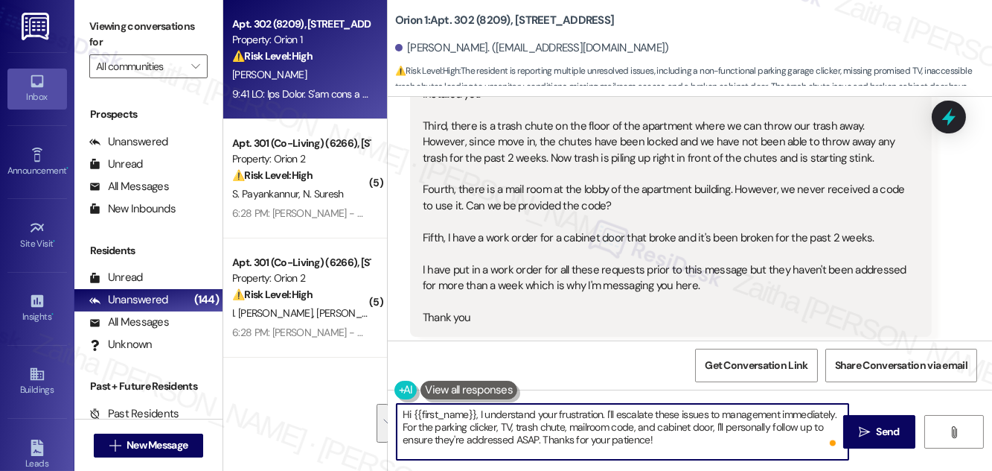
drag, startPoint x: 478, startPoint y: 412, endPoint x: 657, endPoint y: 451, distance: 183.6
click at [654, 454] on textarea "Hi {{first_name}}, I understand your frustration. I'll escalate these issues to…" at bounding box center [623, 432] width 452 height 56
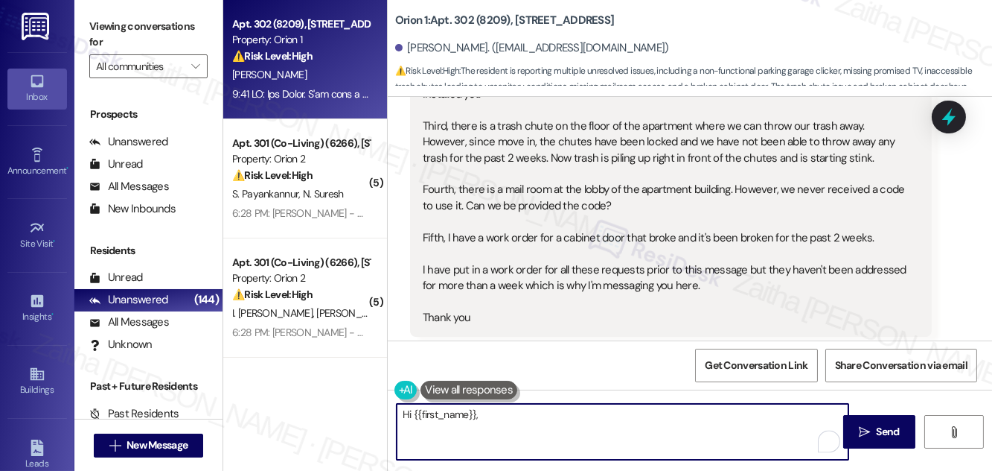
paste textarea "thank you for submitting the work orders and for sharing these concerns. I unde…"
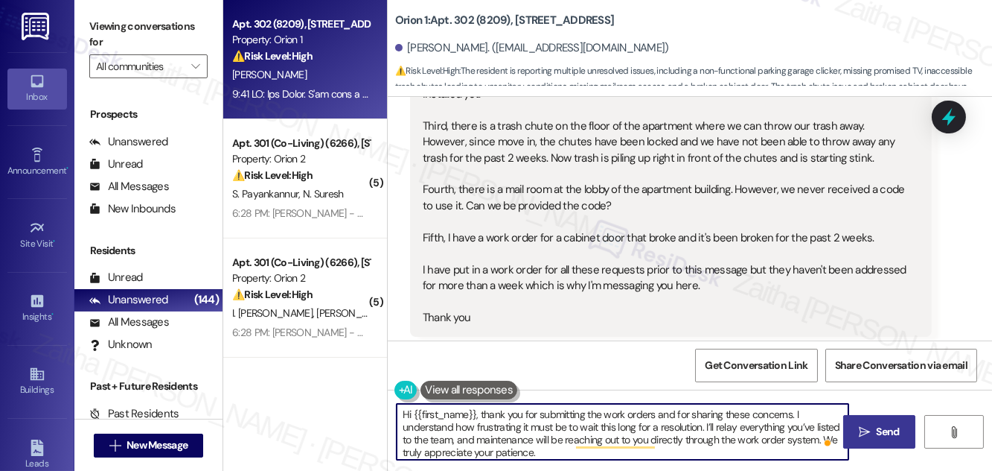
type textarea "Hi {{first_name}}, thank you for submitting the work orders and for sharing the…"
click at [899, 434] on span "Send" at bounding box center [888, 432] width 23 height 16
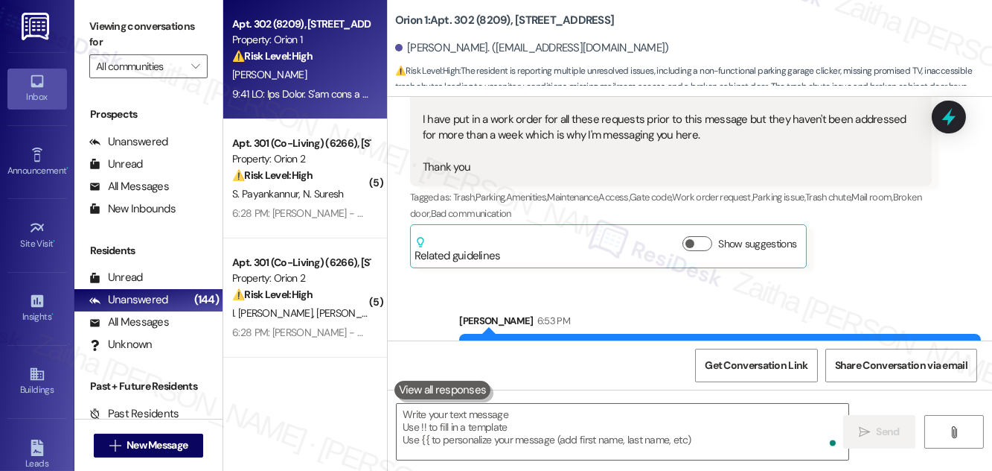
scroll to position [902, 0]
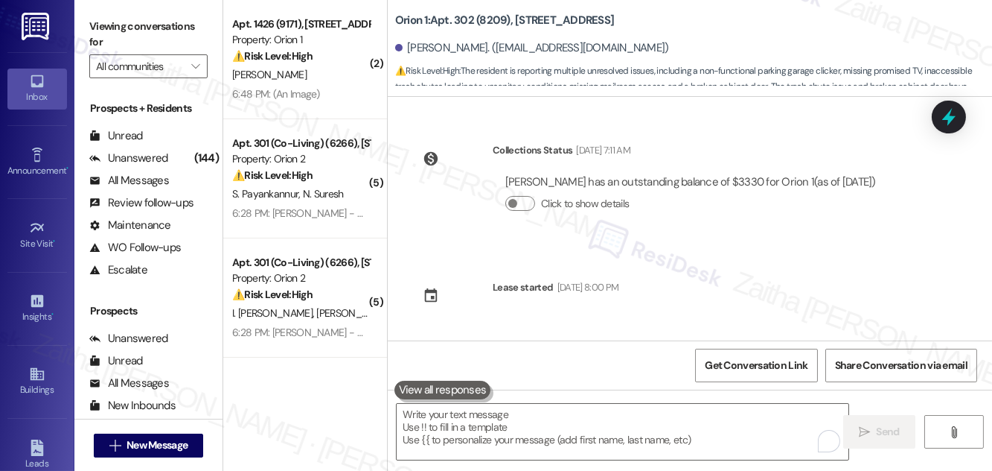
scroll to position [902, 0]
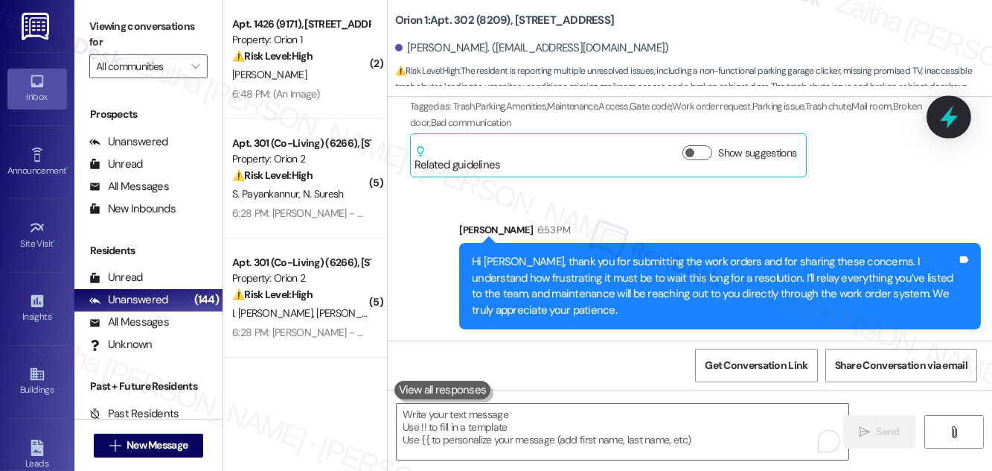
click at [945, 122] on icon at bounding box center [949, 116] width 25 height 25
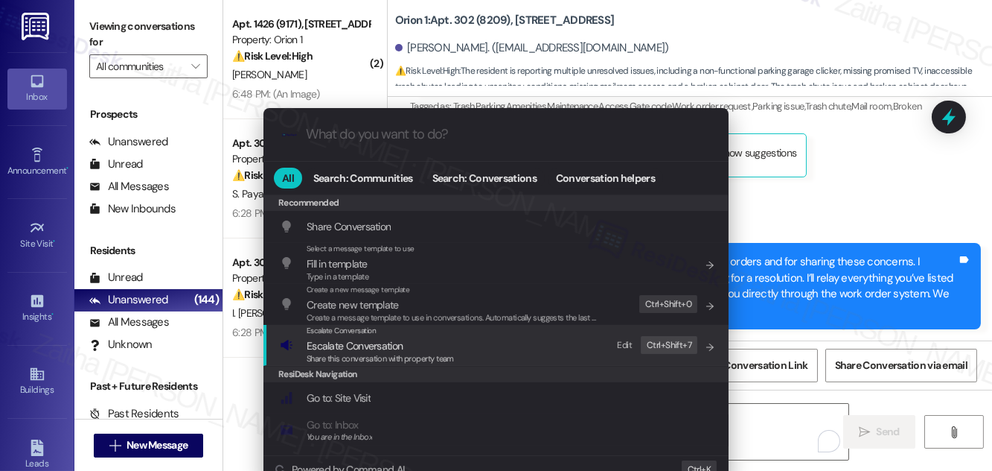
click at [365, 345] on span "Escalate Conversation" at bounding box center [355, 345] width 96 height 13
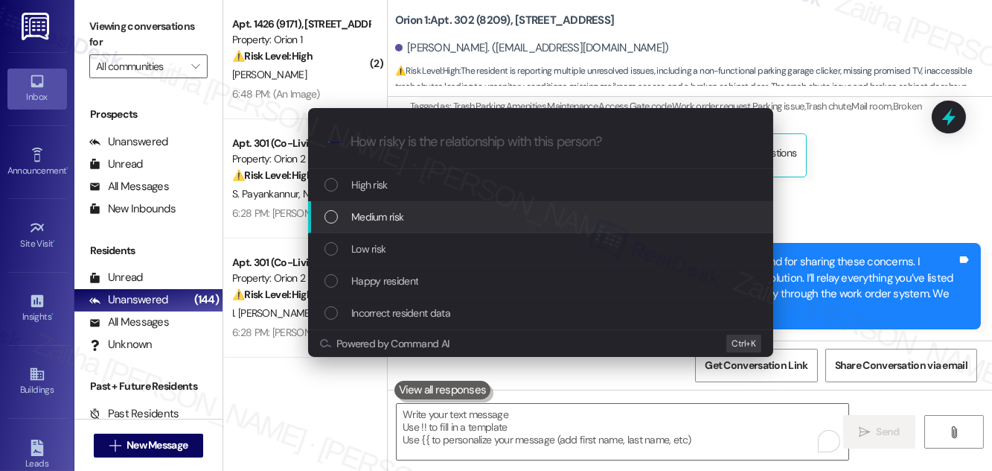
click at [373, 213] on span "Medium risk" at bounding box center [377, 216] width 52 height 16
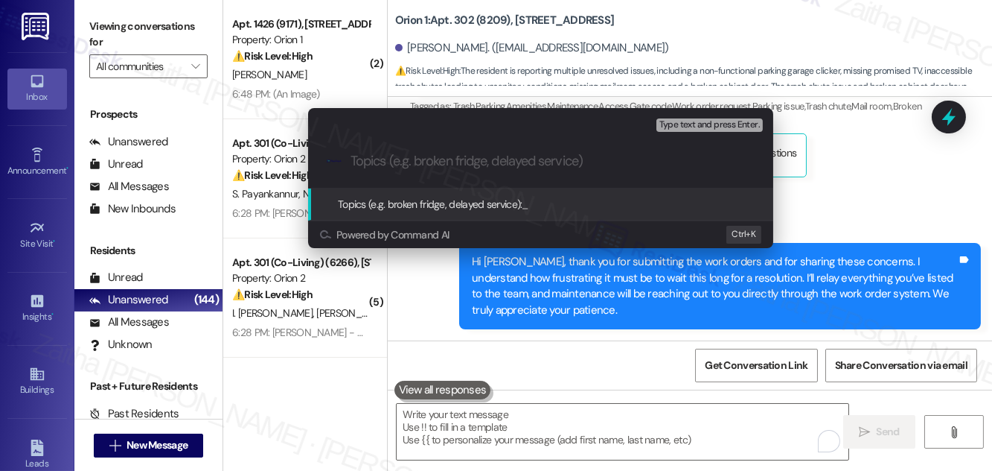
paste input "Follow-Up on Outstanding Work Orders"
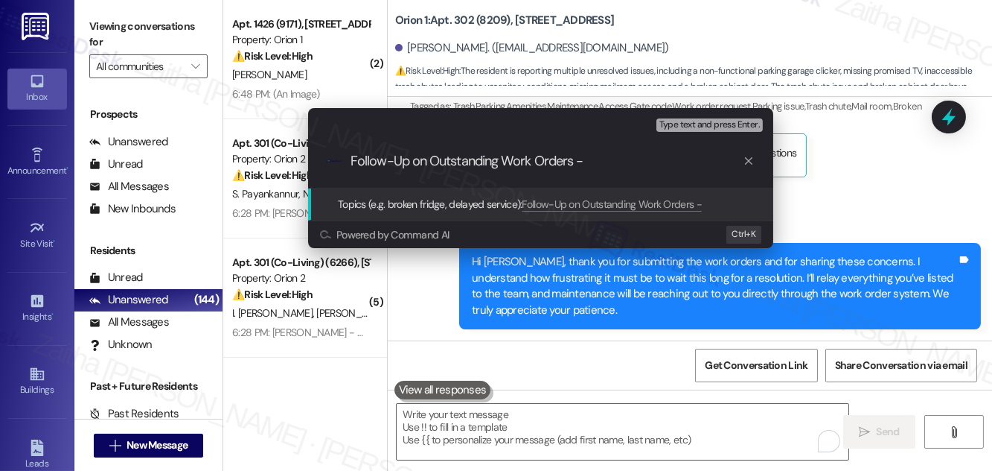
type input "Follow-Up on Outstanding Work Orders"
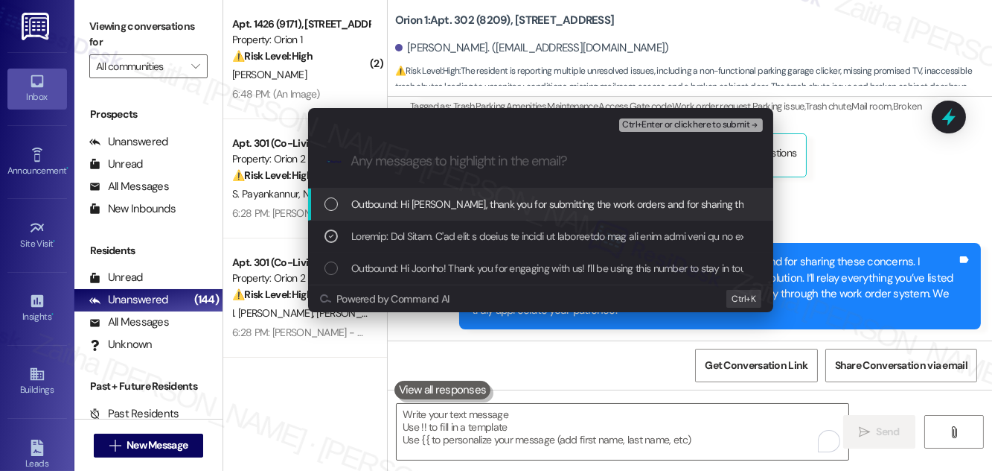
click at [655, 120] on span "Ctrl+Enter or click here to submit" at bounding box center [685, 125] width 127 height 10
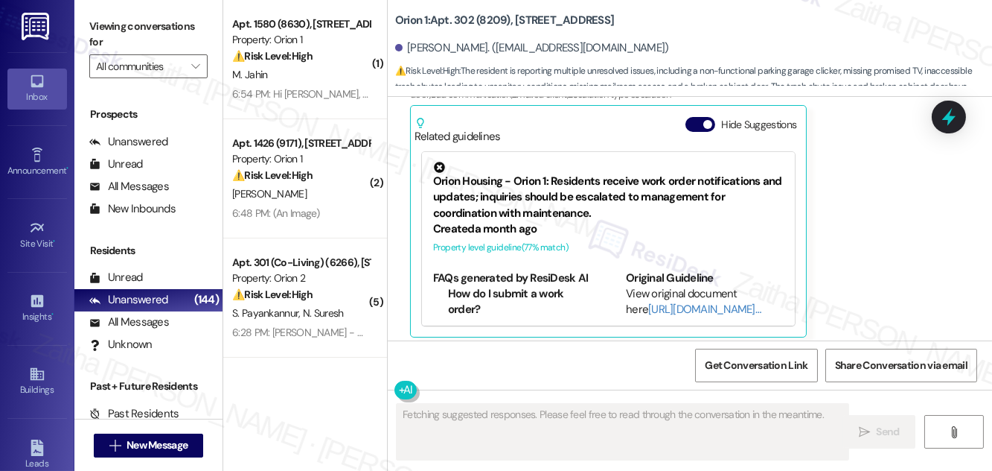
scroll to position [939, 0]
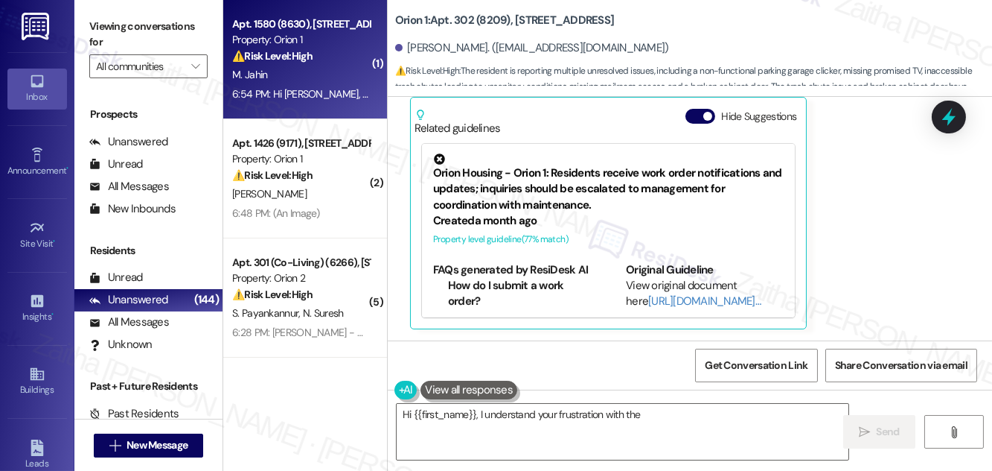
type textarea "Hi {{first_name}}, I understand your frustration with the"
click at [331, 71] on div "M. Jahin" at bounding box center [301, 75] width 141 height 19
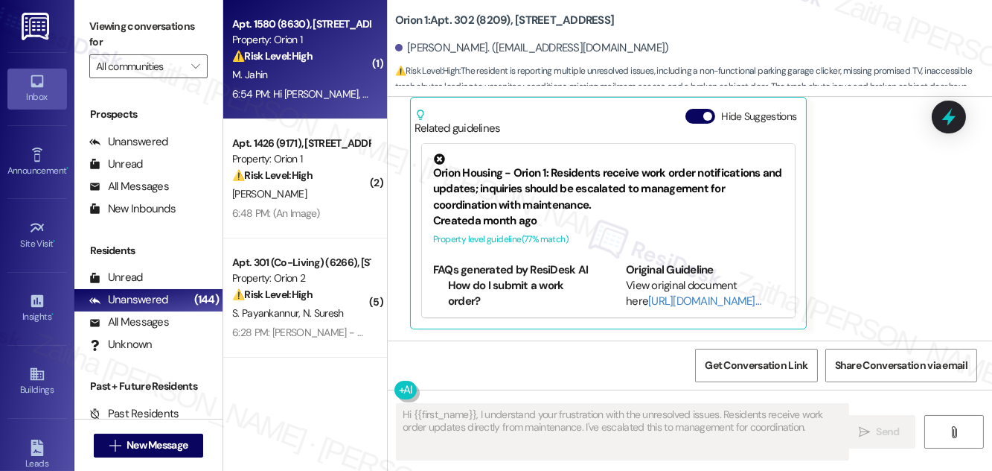
type textarea "Hi {{first_name}}, I understand your frustration with the unresolved issues. Re…"
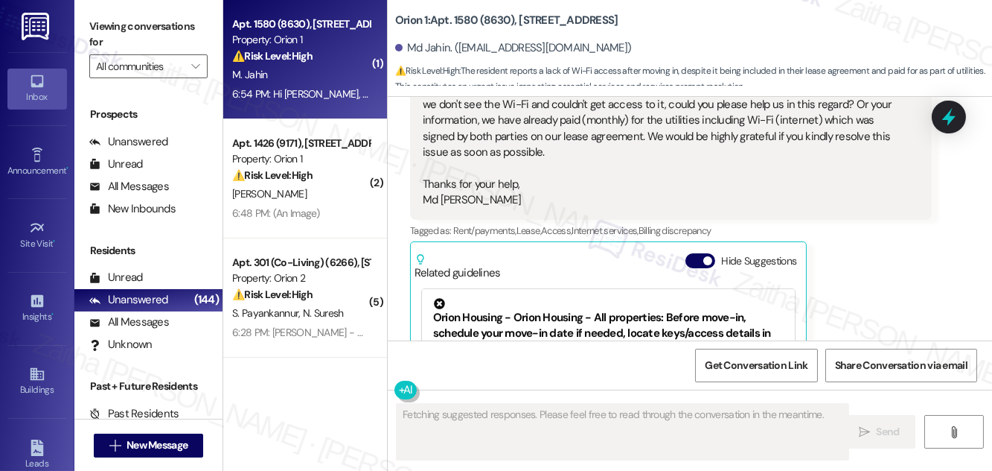
scroll to position [530, 0]
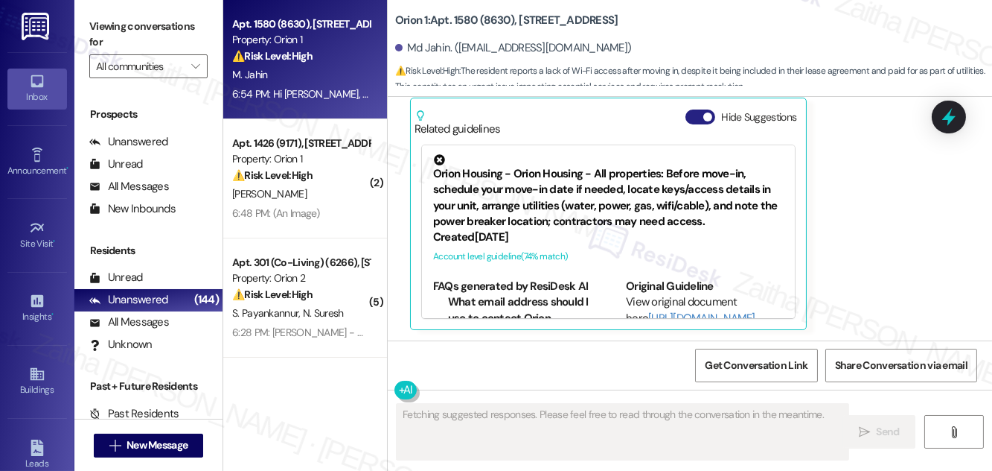
click at [697, 115] on button "Hide Suggestions" at bounding box center [701, 116] width 30 height 15
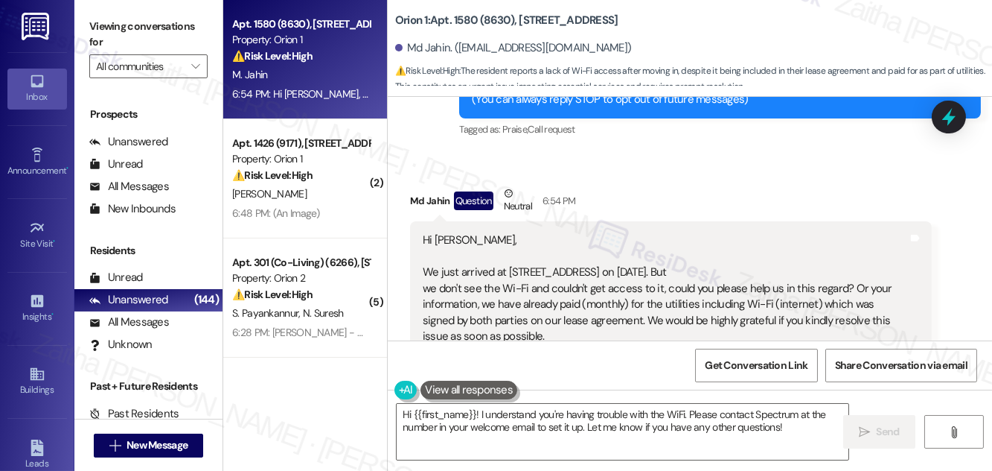
scroll to position [270, 0]
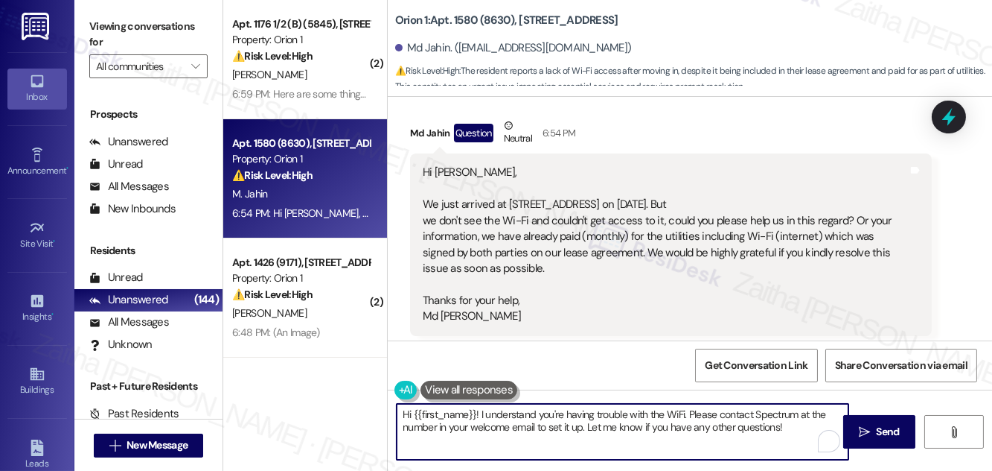
click at [479, 412] on textarea "Hi {{first_name}}! I understand you're having trouble with the WiFi. Please con…" at bounding box center [623, 432] width 452 height 56
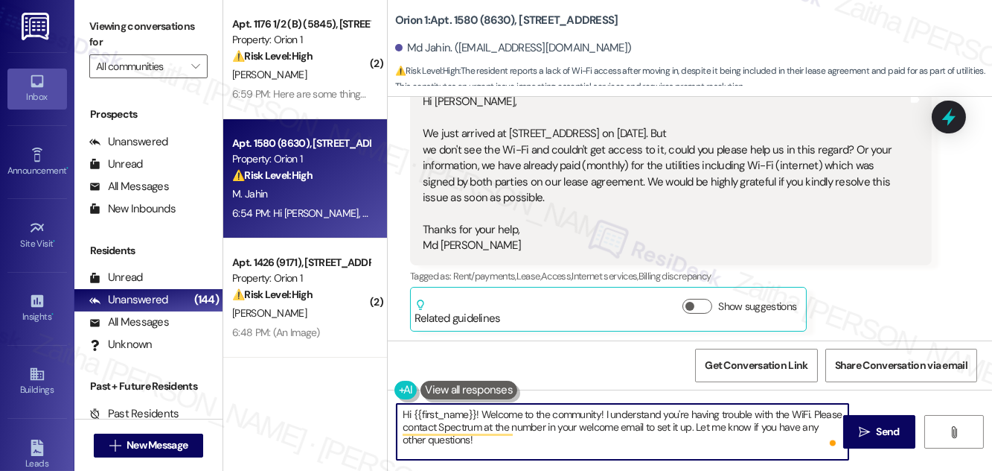
scroll to position [343, 0]
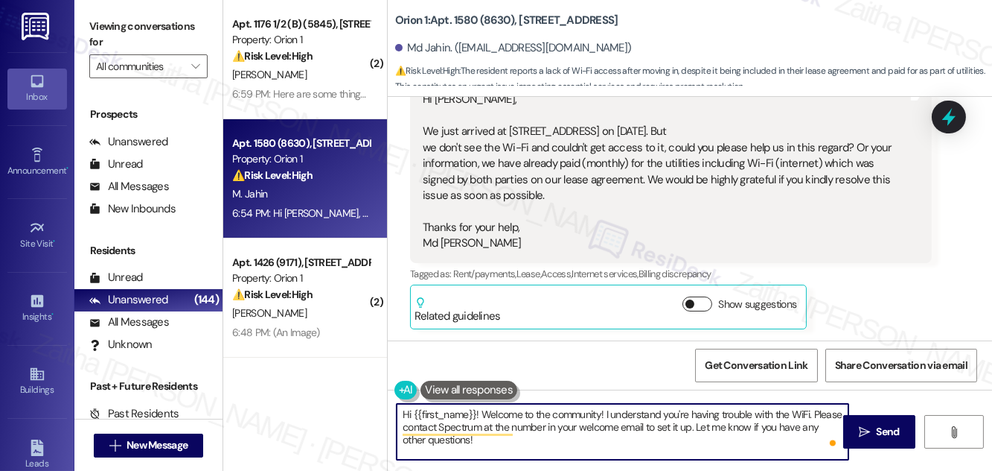
type textarea "Hi {{first_name}}! Welcome to the community! I understand you're having trouble…"
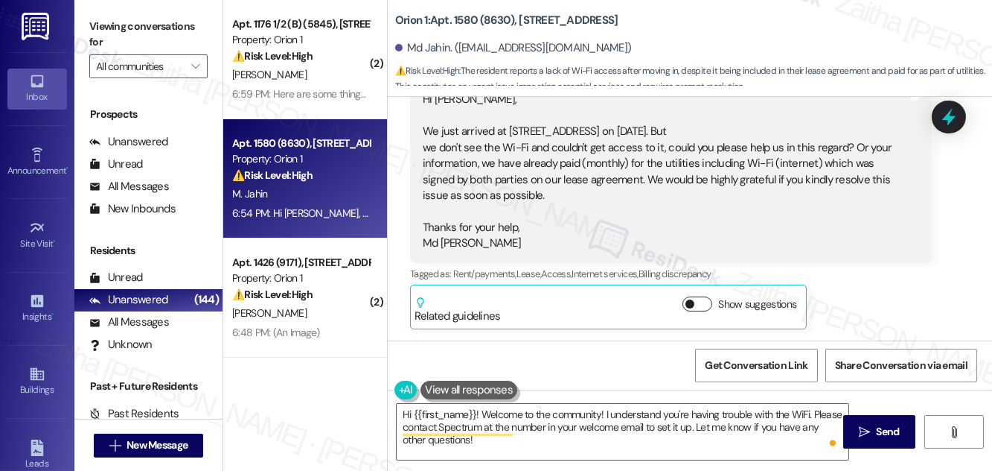
click at [704, 301] on button "Show suggestions" at bounding box center [698, 303] width 30 height 15
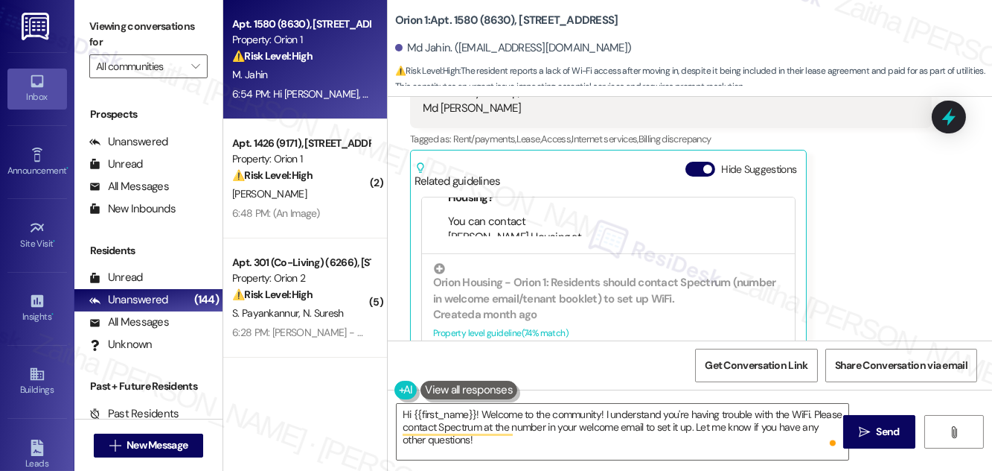
scroll to position [270, 0]
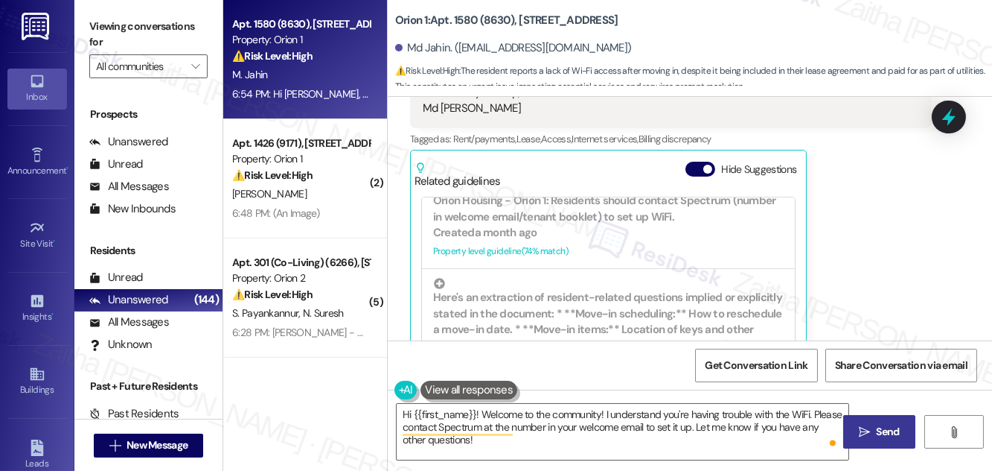
click at [884, 428] on span "Send" at bounding box center [888, 432] width 23 height 16
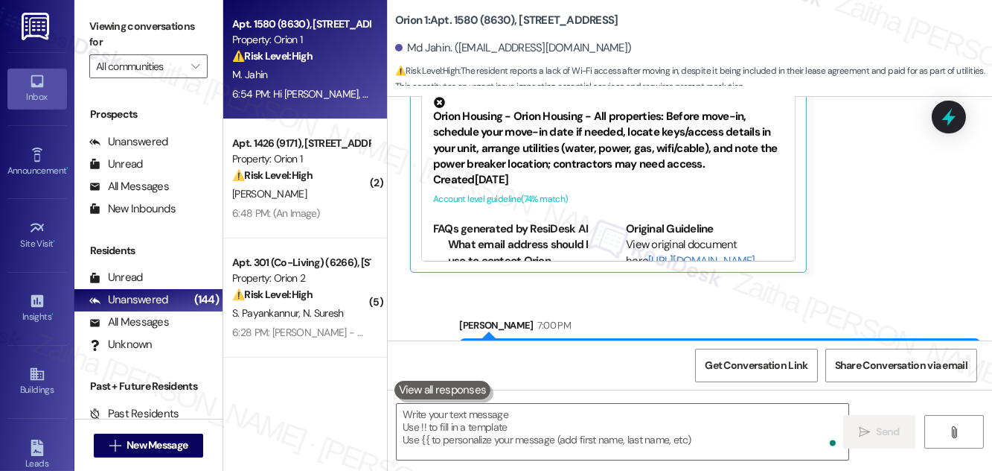
scroll to position [667, 0]
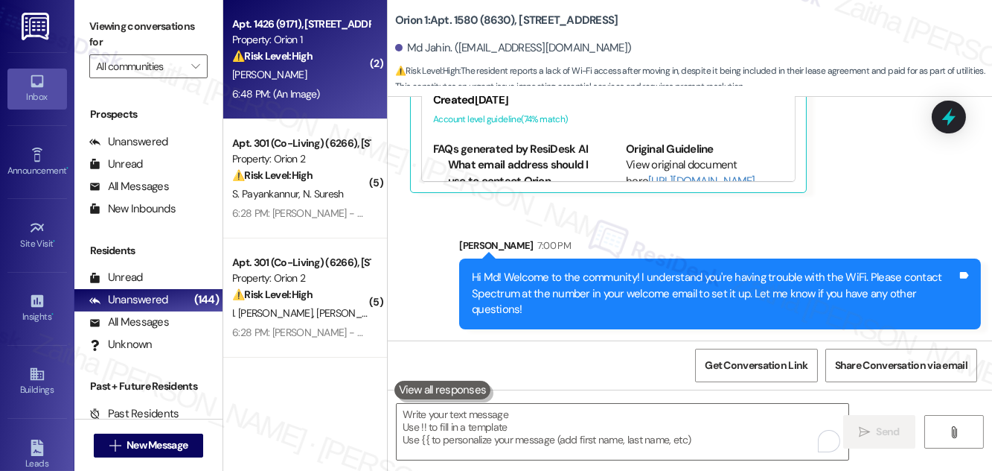
click at [325, 83] on div "D. Riske" at bounding box center [301, 75] width 141 height 19
type textarea "Fetching suggested responses. Please feel free to read through the conversation…"
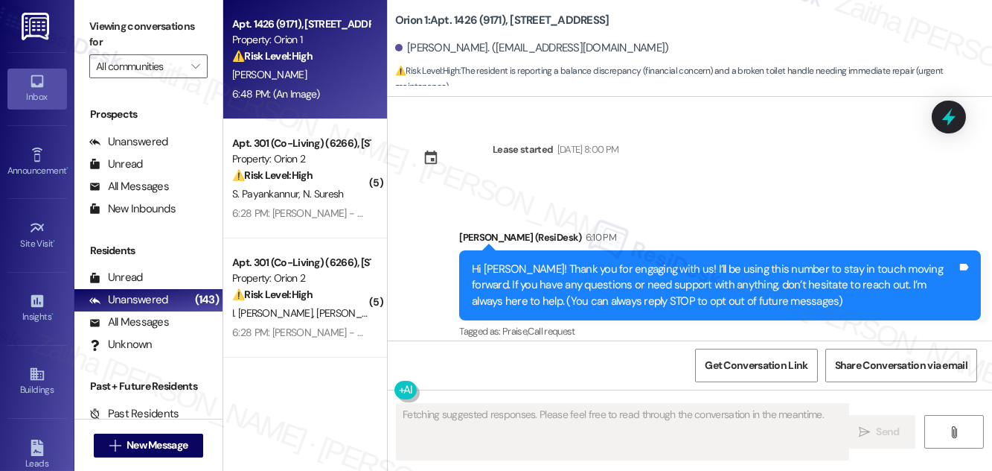
scroll to position [0, 0]
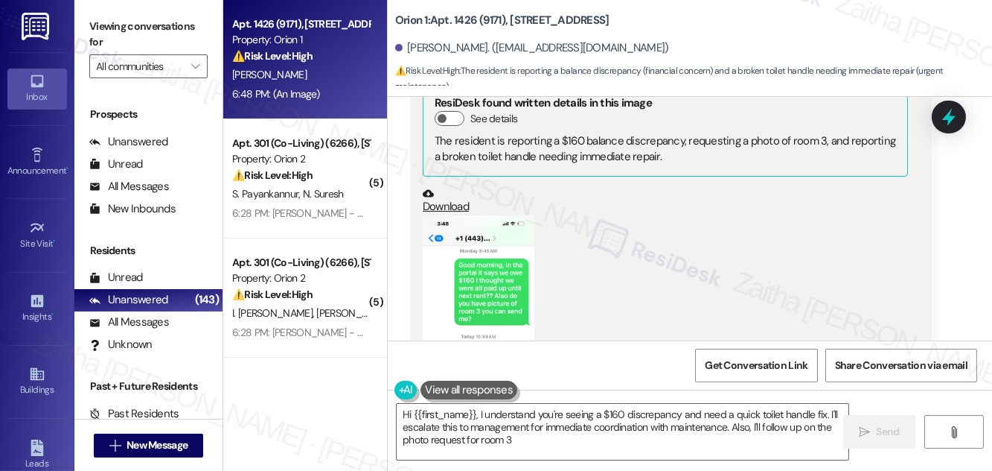
type textarea "Hi {{first_name}}, I understand you're seeing a $160 discrepancy and need a qui…"
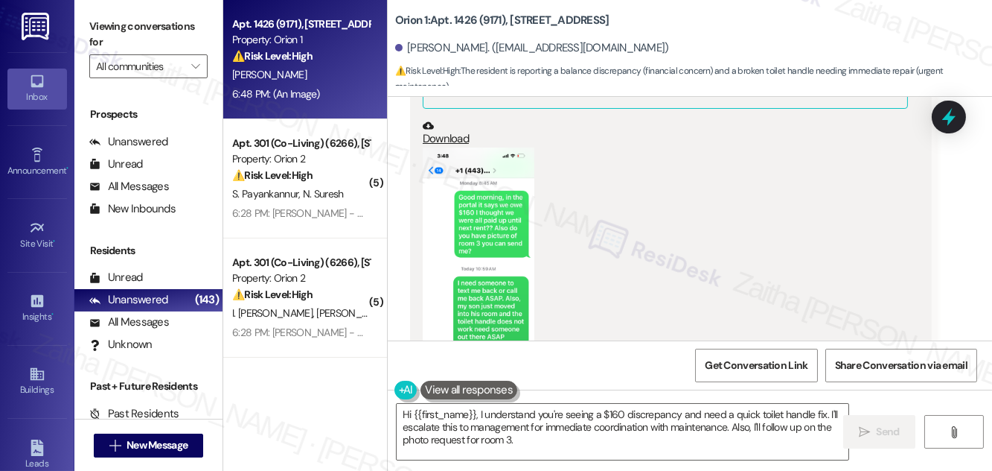
click at [508, 259] on button "Zoom image" at bounding box center [479, 268] width 112 height 242
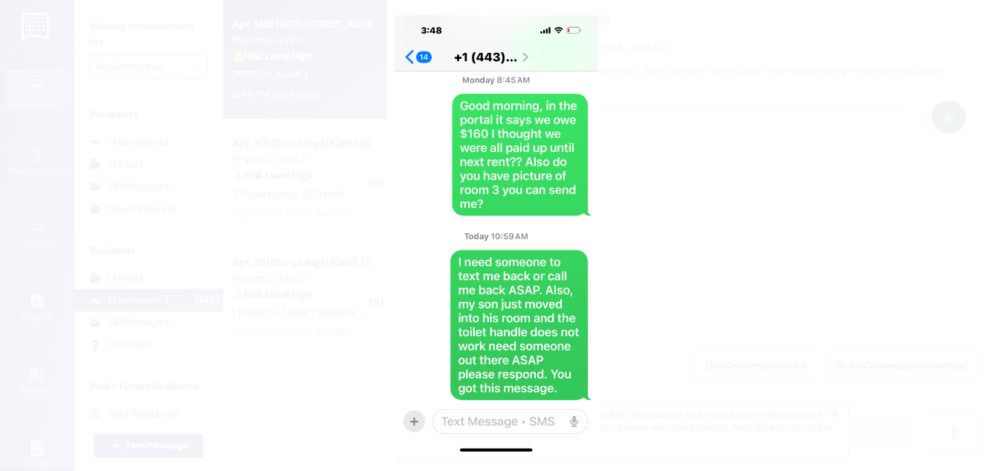
click at [701, 229] on button "Unzoom image" at bounding box center [496, 235] width 992 height 471
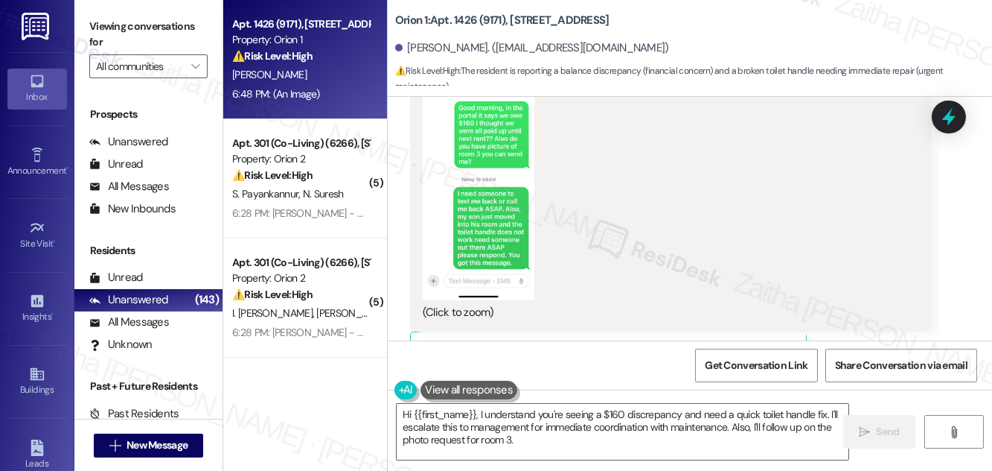
scroll to position [608, 0]
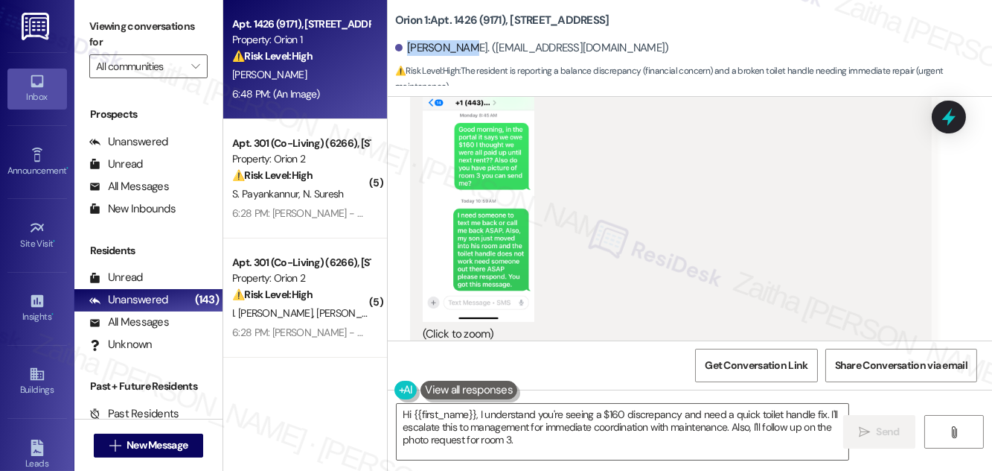
drag, startPoint x: 408, startPoint y: 43, endPoint x: 458, endPoint y: 37, distance: 50.2
click at [458, 37] on div "David Riske. (driske05@aol.com)" at bounding box center [693, 49] width 597 height 30
copy div "David Riske"
drag, startPoint x: 468, startPoint y: 47, endPoint x: 555, endPoint y: 46, distance: 87.1
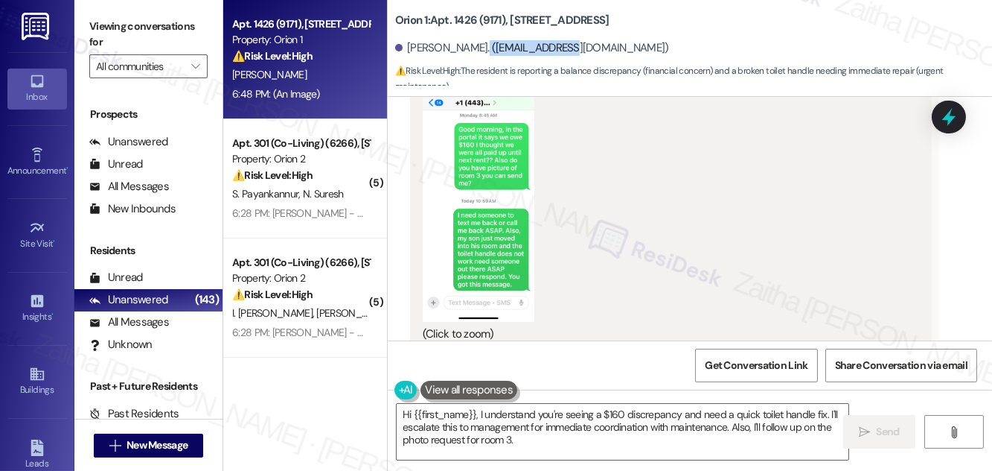
click at [555, 46] on div "David Riske. (driske05@aol.com)" at bounding box center [532, 48] width 274 height 16
copy div "driske05@aol.com"
click at [463, 16] on b "Orion 1: Apt. 1426 (9171), 1426 W 27th St" at bounding box center [502, 21] width 214 height 16
copy b "1426"
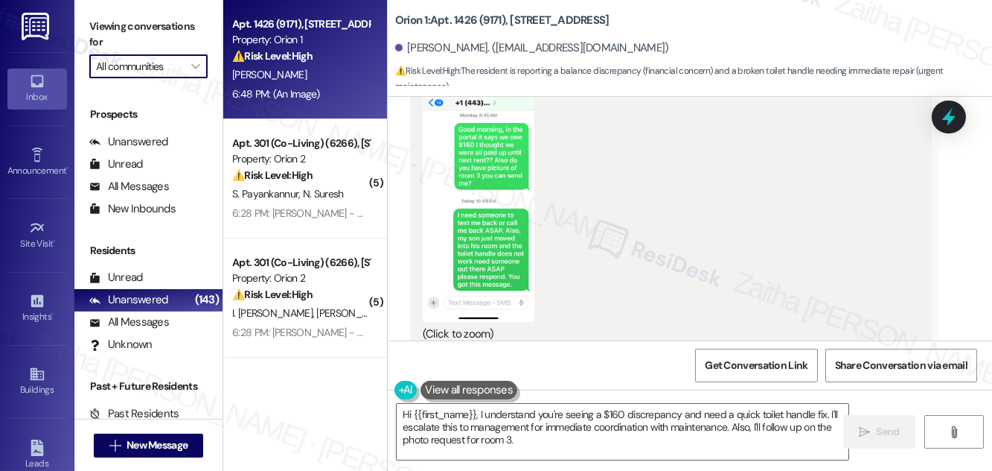
click at [171, 65] on input "All communities" at bounding box center [140, 66] width 88 height 24
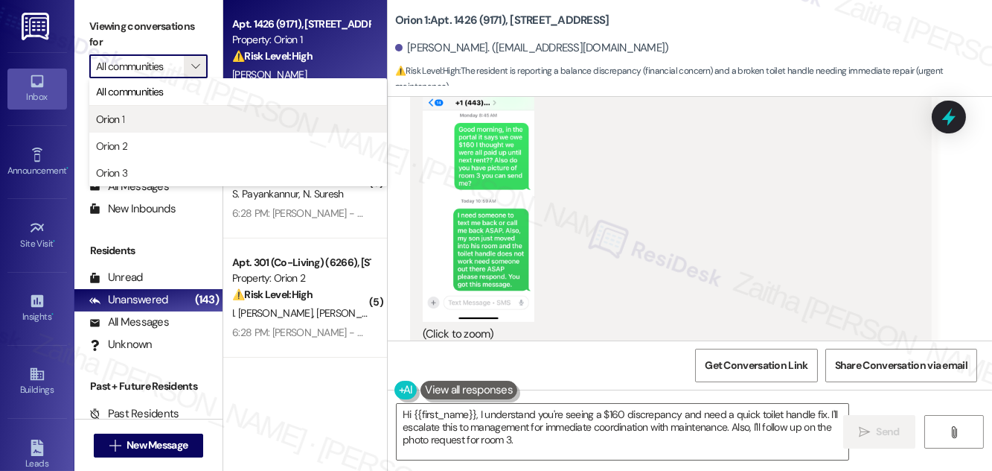
click at [141, 115] on span "Orion 1" at bounding box center [238, 119] width 284 height 15
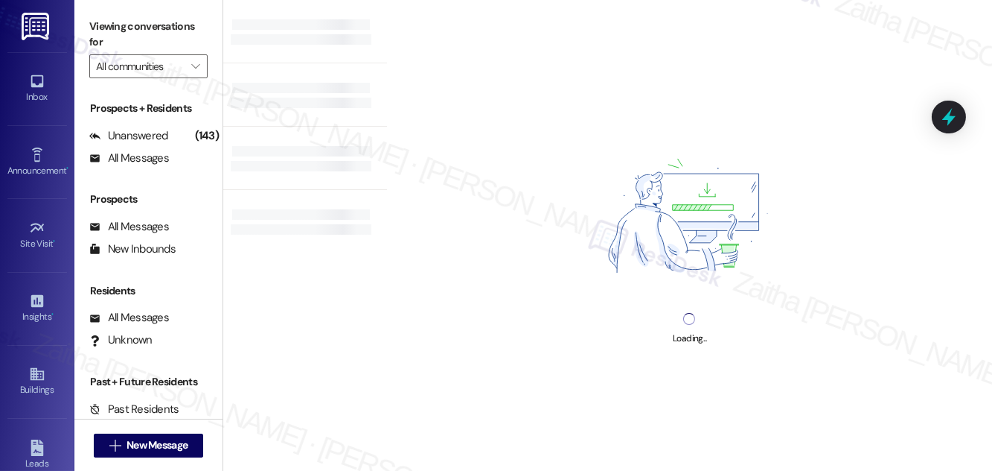
type input "Orion 1"
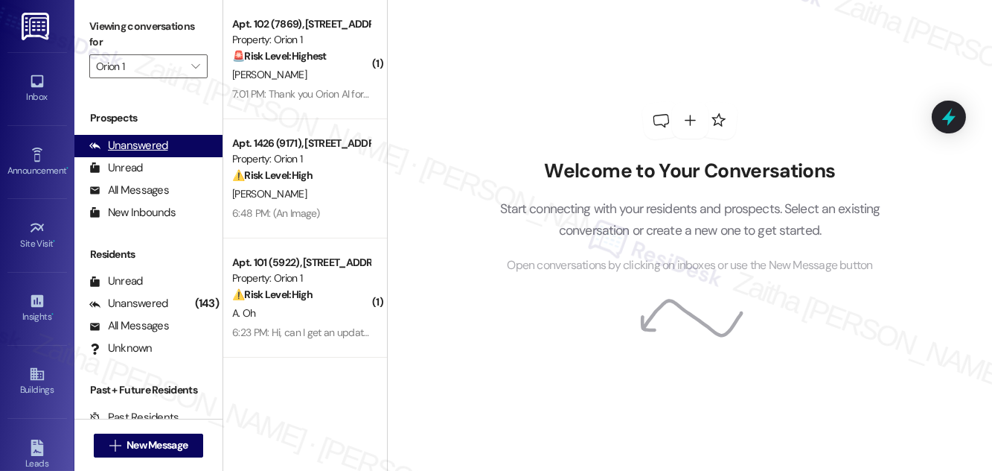
scroll to position [197, 0]
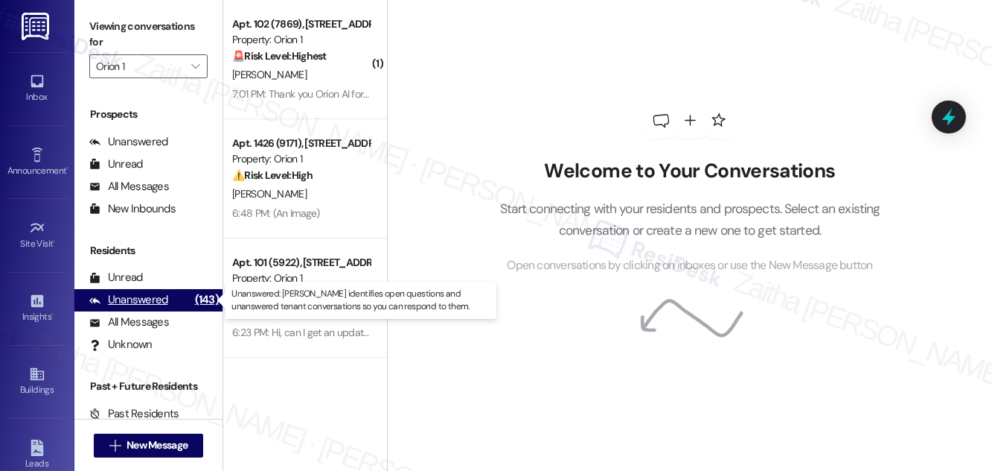
click at [137, 301] on div "Unanswered" at bounding box center [128, 300] width 79 height 16
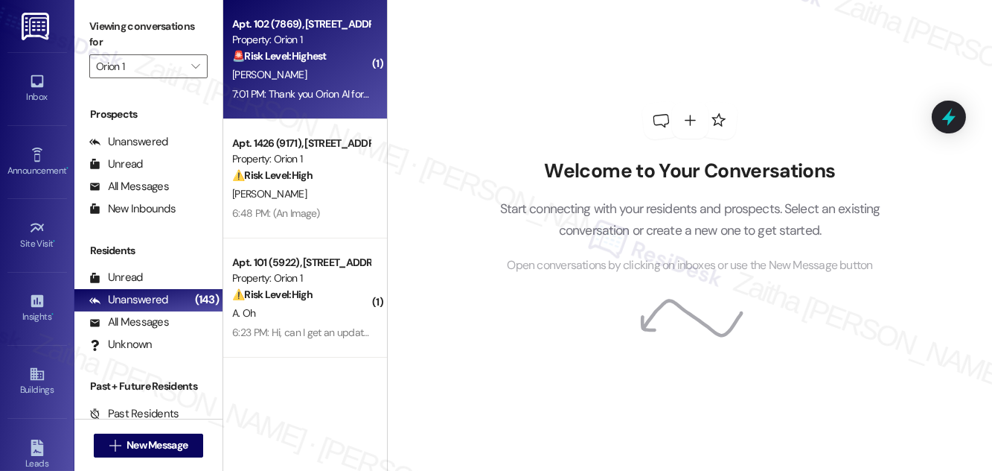
click at [307, 77] on div "[PERSON_NAME]" at bounding box center [301, 75] width 141 height 19
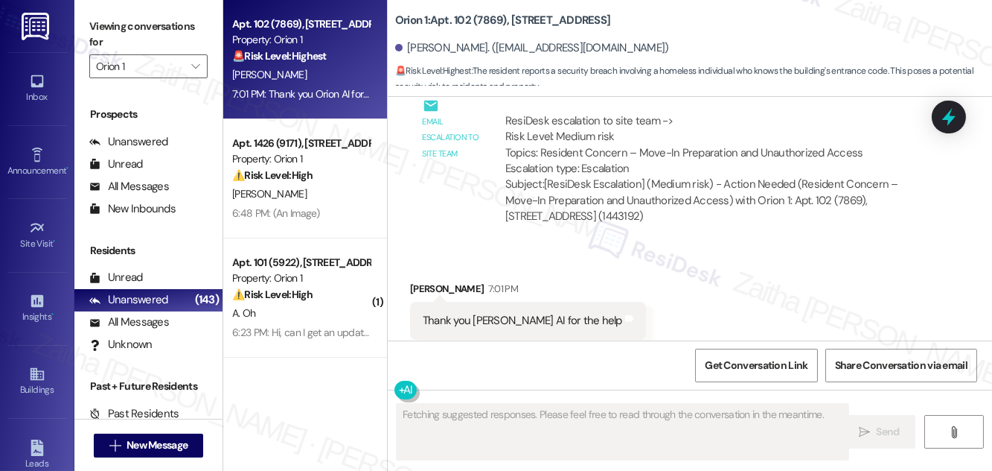
scroll to position [1453, 0]
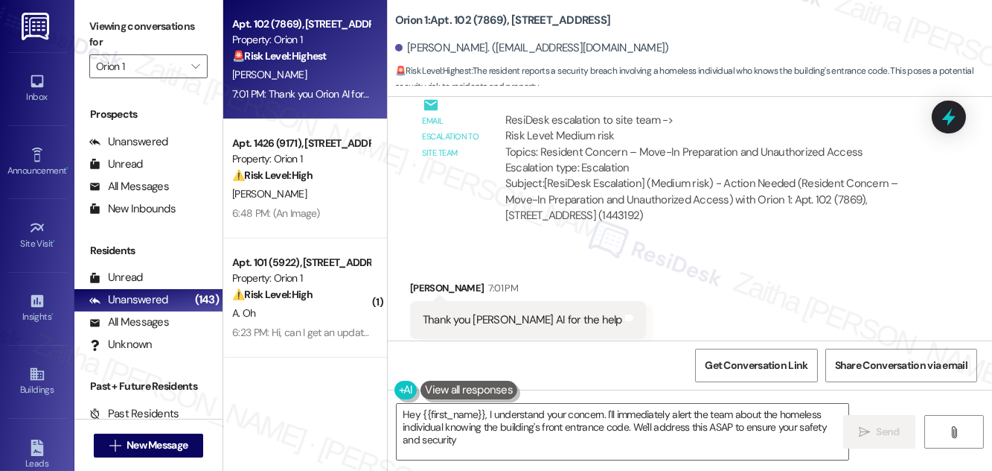
type textarea "Hey {{first_name}}, I understand your concern. I'll immediately alert the team …"
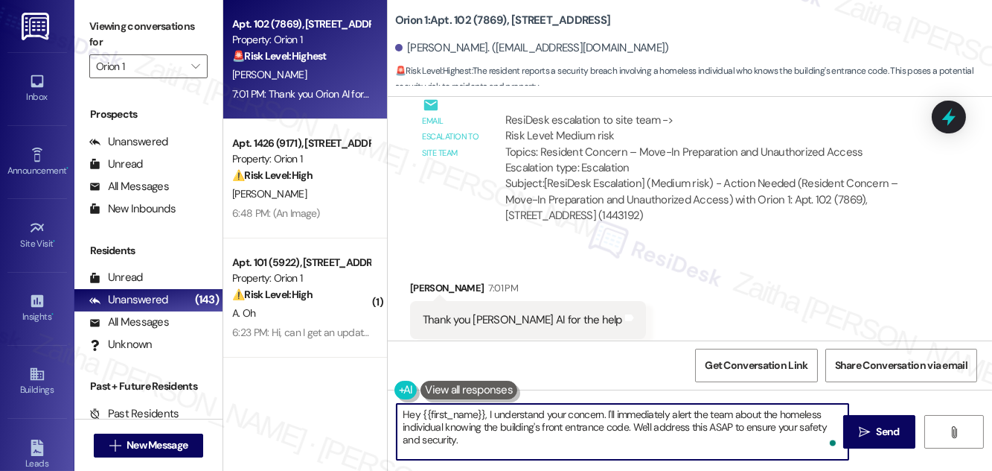
drag, startPoint x: 403, startPoint y: 412, endPoint x: 500, endPoint y: 439, distance: 101.1
click at [497, 440] on textarea "Hey {{first_name}}, I understand your concern. I'll immediately alert the team …" at bounding box center [623, 432] width 452 height 56
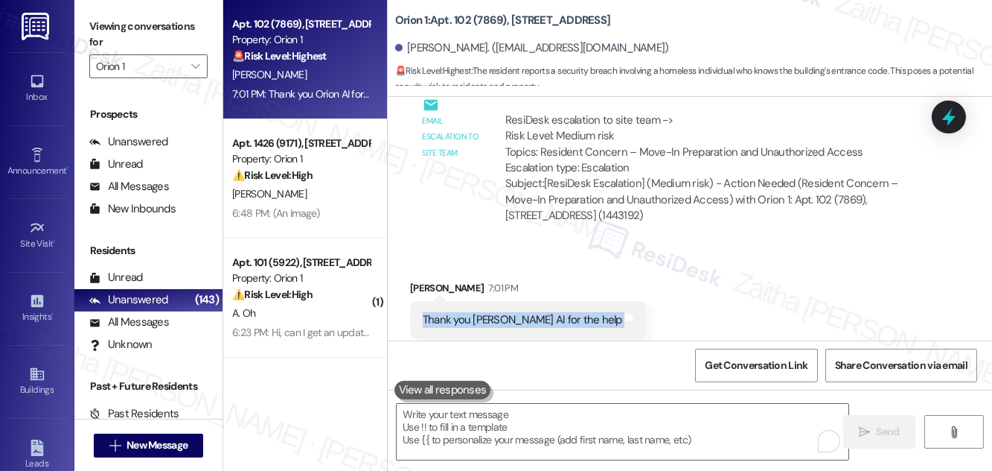
drag, startPoint x: 419, startPoint y: 283, endPoint x: 587, endPoint y: 285, distance: 167.5
click at [587, 301] on div "Thank you Orion AI for the help Tags and notes" at bounding box center [528, 320] width 236 height 38
drag, startPoint x: 430, startPoint y: 285, endPoint x: 562, endPoint y: 281, distance: 131.8
click at [562, 301] on div "Thank you Orion AI for the help Tags and notes" at bounding box center [528, 320] width 236 height 38
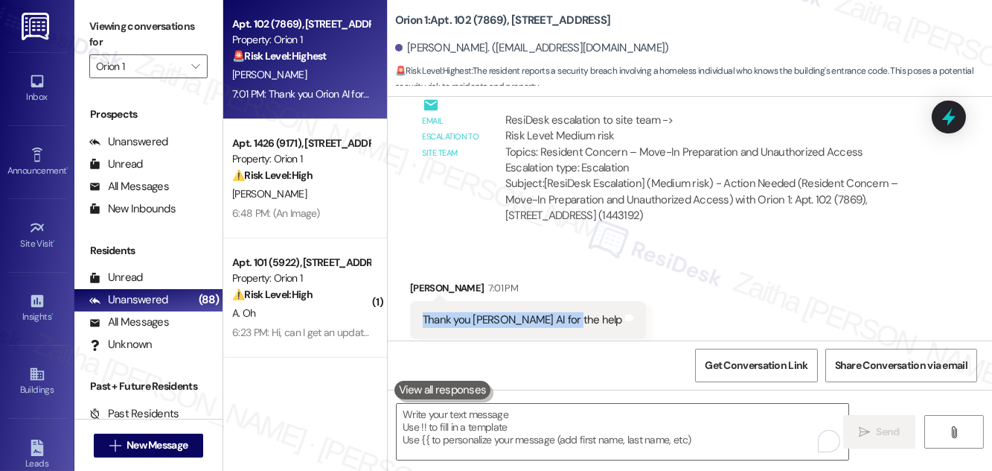
copy div "Thank you Orion AI for the help"
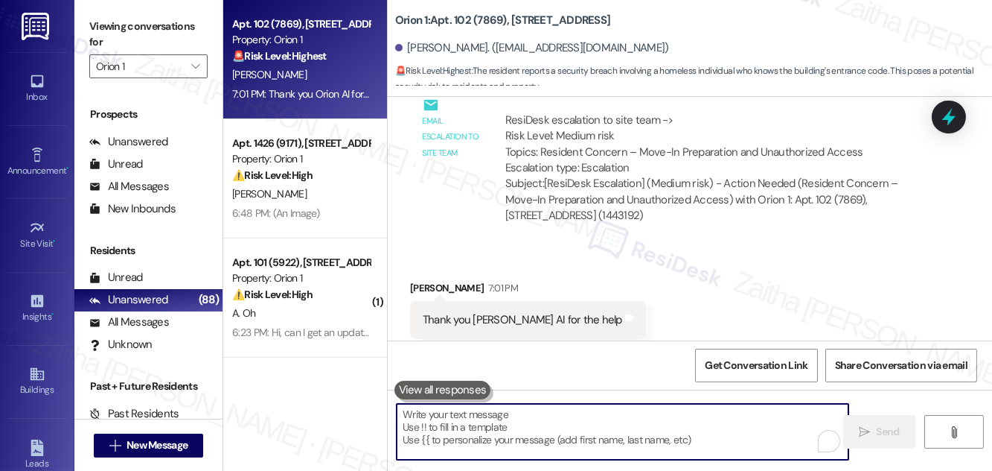
click at [523, 422] on textarea "To enrich screen reader interactions, please activate Accessibility in Grammarl…" at bounding box center [623, 432] width 452 height 56
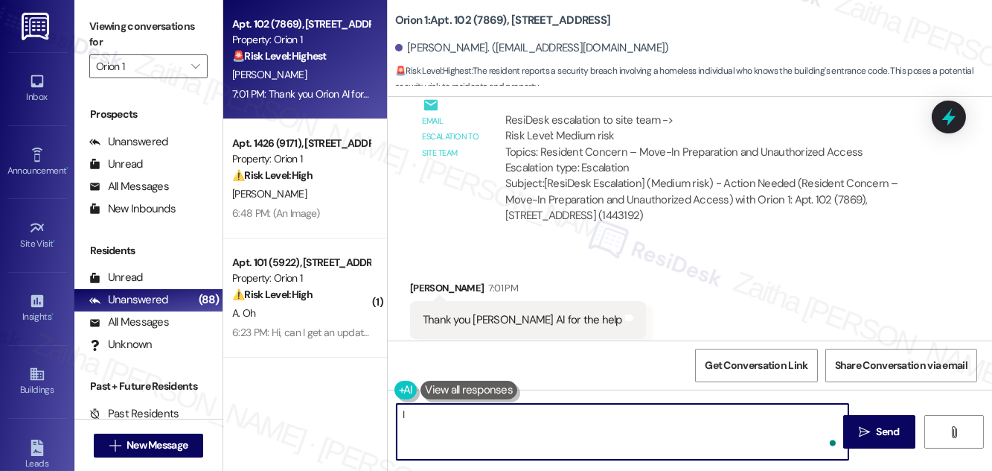
type textarea "I"
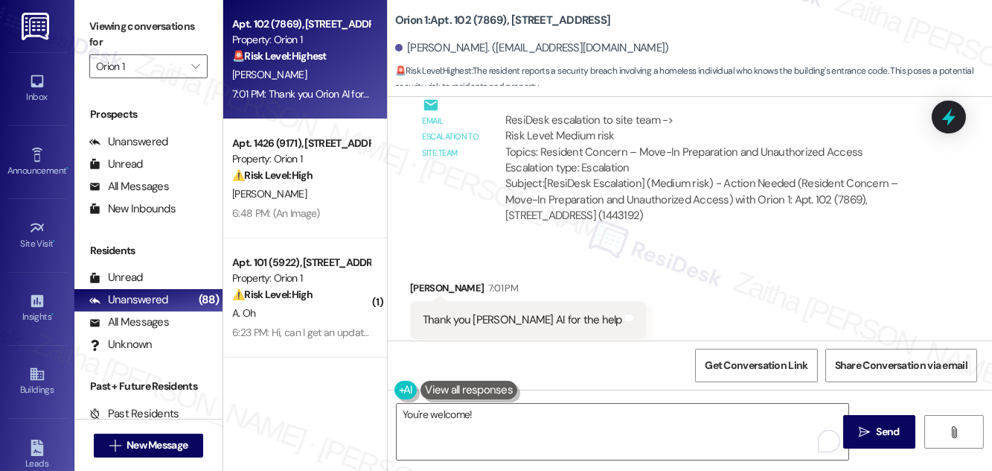
click at [424, 280] on div "Jason Kim 7:01 PM" at bounding box center [528, 290] width 236 height 21
copy div "Jason"
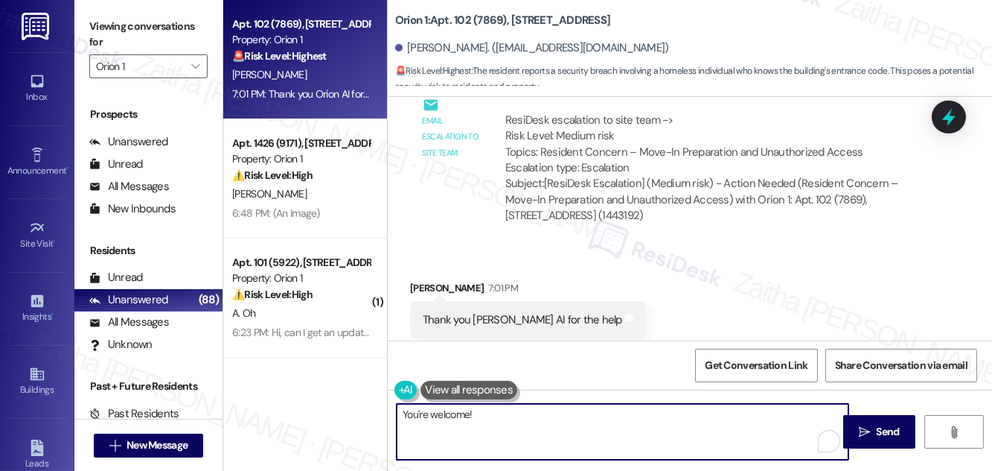
click at [468, 410] on textarea "You're welcome!" at bounding box center [623, 432] width 452 height 56
paste textarea "Jason"
click at [541, 406] on textarea "You're welcome, Jason!" at bounding box center [623, 432] width 452 height 56
paste textarea "But I get why you'd wonder—I’m just here to help however I can."
click at [718, 413] on textarea "You're welcome, Jason! I get that a lot. I'm real. But I get why you'd wonder—I…" at bounding box center [623, 432] width 452 height 56
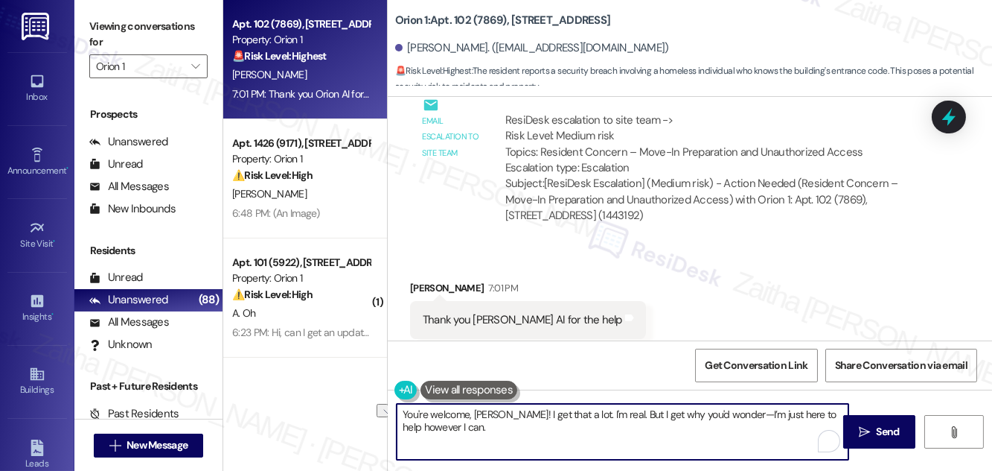
drag, startPoint x: 602, startPoint y: 412, endPoint x: 724, endPoint y: 406, distance: 122.2
click at [724, 406] on textarea "You're welcome, Jason! I get that a lot. I'm real. But I get why you'd wonder—I…" at bounding box center [623, 432] width 452 height 56
drag, startPoint x: 755, startPoint y: 416, endPoint x: 375, endPoint y: 428, distance: 379.9
click at [375, 429] on div "Apt. 102 (7869), 1317 W Jefferson Blvd Property: Orion 1 🚨 Risk Level: Highest …" at bounding box center [607, 235] width 769 height 471
type textarea "You're welcome, Jason! I get that a lot. I'm real. I’m just here to help howeve…"
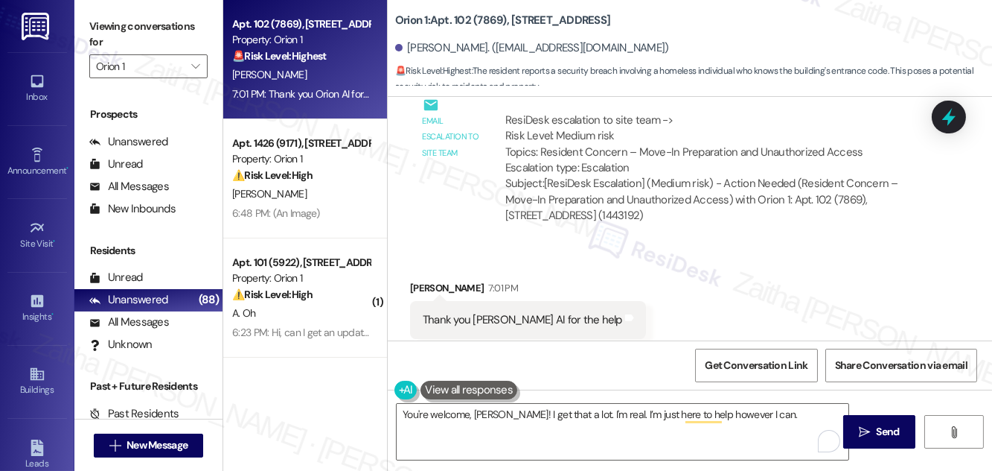
drag, startPoint x: 374, startPoint y: 427, endPoint x: 386, endPoint y: 416, distance: 16.9
click at [377, 420] on div "Apt. 102 (7869), 1317 W Jefferson Blvd Property: Orion 1 🚨 Risk Level: Highest …" at bounding box center [305, 235] width 164 height 471
click at [381, 418] on div "Apt. 102 (7869), 1317 W Jefferson Blvd Property: Orion 1 🚨 Risk Level: Highest …" at bounding box center [305, 235] width 164 height 471
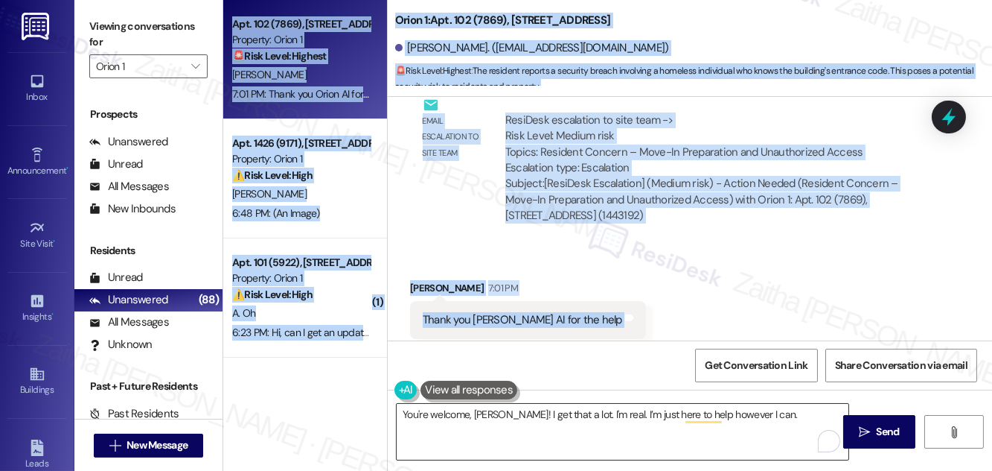
drag, startPoint x: 386, startPoint y: 416, endPoint x: 409, endPoint y: 414, distance: 22.4
click at [409, 414] on div "Apt. 102 (7869), 1317 W Jefferson Blvd Property: Orion 1 🚨 Risk Level: Highest …" at bounding box center [607, 235] width 769 height 471
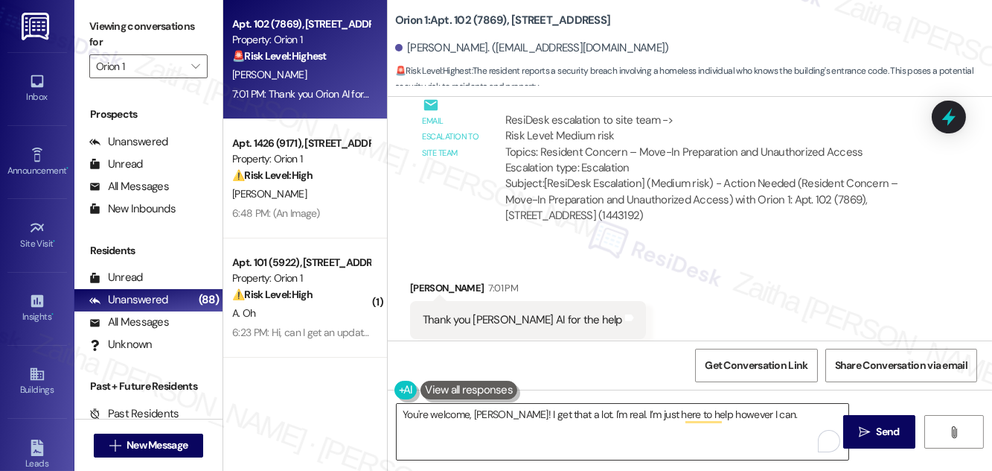
click at [408, 421] on textarea "You're welcome, Jason! I get that a lot. I'm real. I’m just here to help howeve…" at bounding box center [623, 432] width 452 height 56
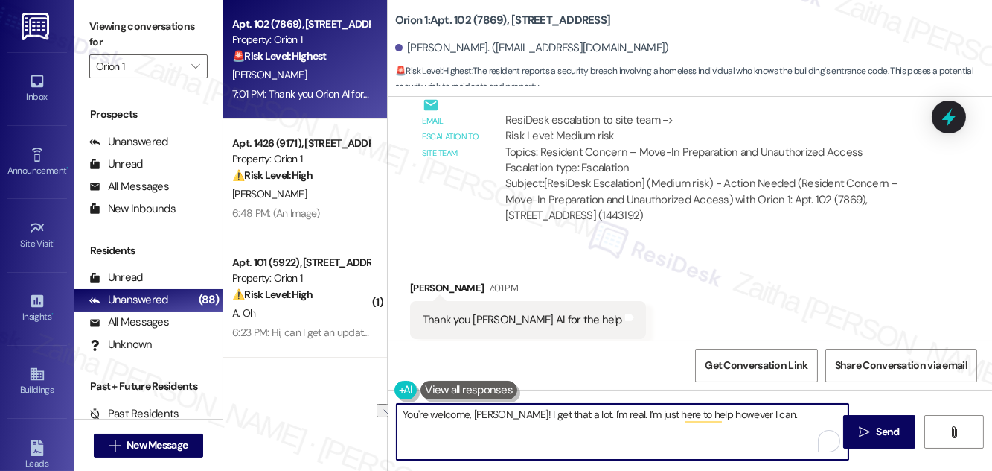
drag, startPoint x: 401, startPoint y: 412, endPoint x: 727, endPoint y: 421, distance: 326.2
click at [727, 421] on textarea "You're welcome, Jason! I get that a lot. I'm real. I’m just here to help howeve…" at bounding box center [623, 432] width 452 height 56
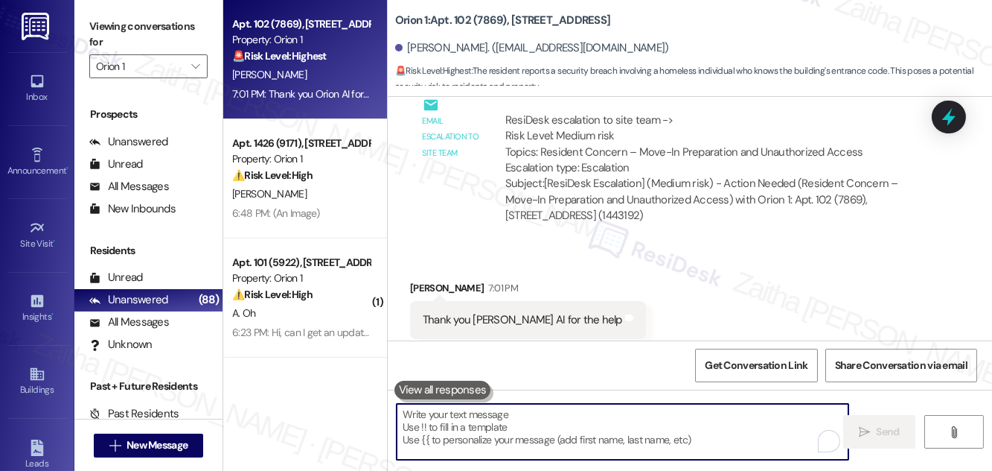
click at [503, 418] on textarea "To enrich screen reader interactions, please activate Accessibility in Grammarl…" at bounding box center [623, 432] width 452 height 56
paste textarea "You’re welcome, Jason! I get that a lot — but I’m real. I’m just here to help h…"
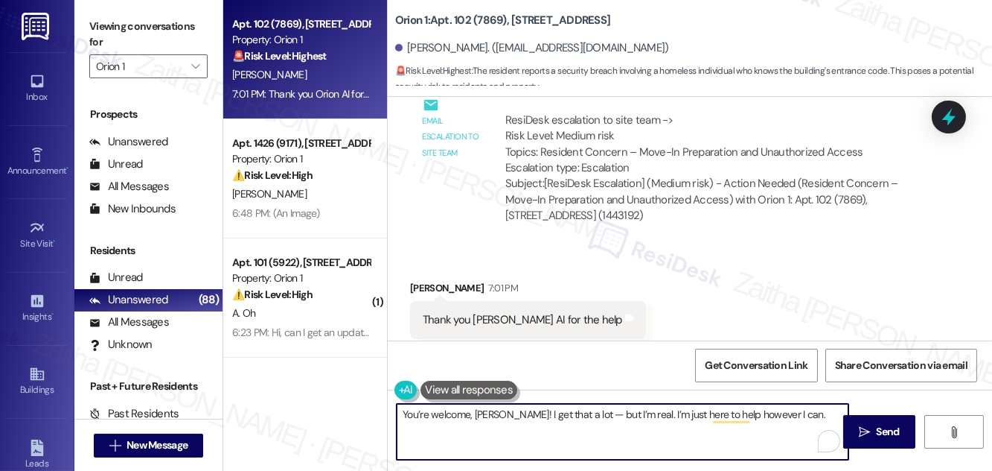
click at [573, 411] on textarea "You’re welcome, Jason! I get that a lot — but I’m real. I’m just here to help h…" at bounding box center [623, 432] width 452 height 56
type textarea "You’re welcome, [PERSON_NAME]! I get that a lot, but I’m real. I’m just here to…"
click at [884, 422] on button " Send" at bounding box center [880, 432] width 72 height 34
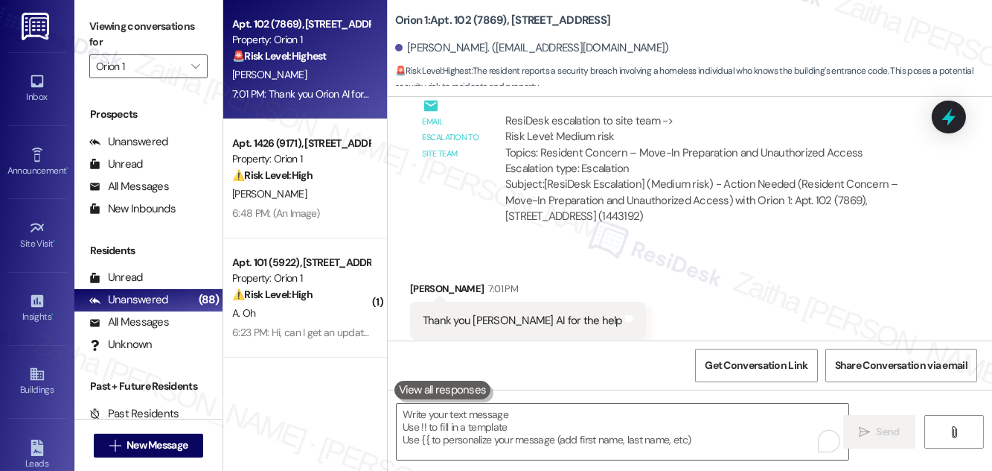
scroll to position [1556, 0]
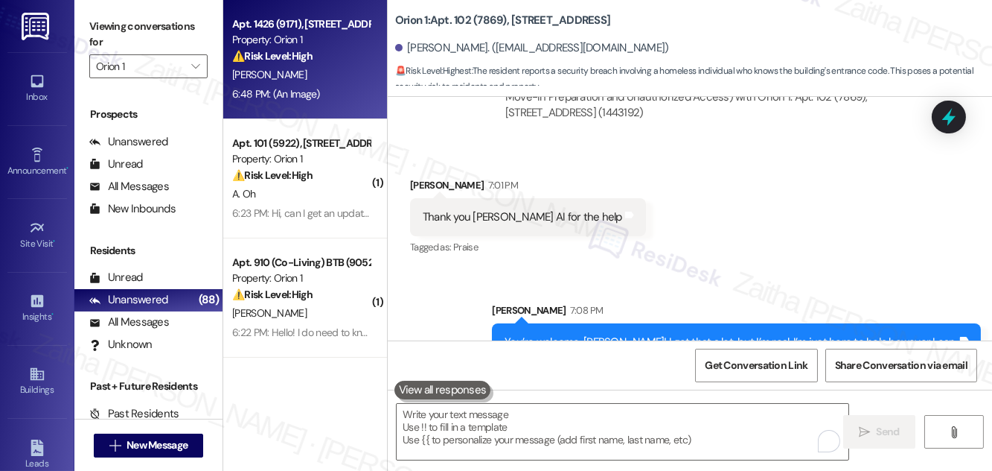
click at [316, 73] on div "[PERSON_NAME]" at bounding box center [301, 75] width 141 height 19
type textarea "Fetching suggested responses. Please feel free to read through the conversation…"
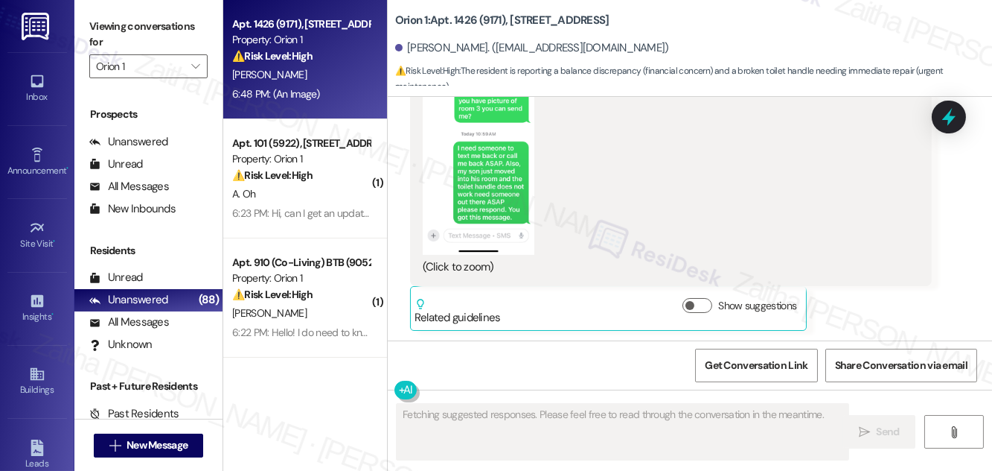
scroll to position [675, 0]
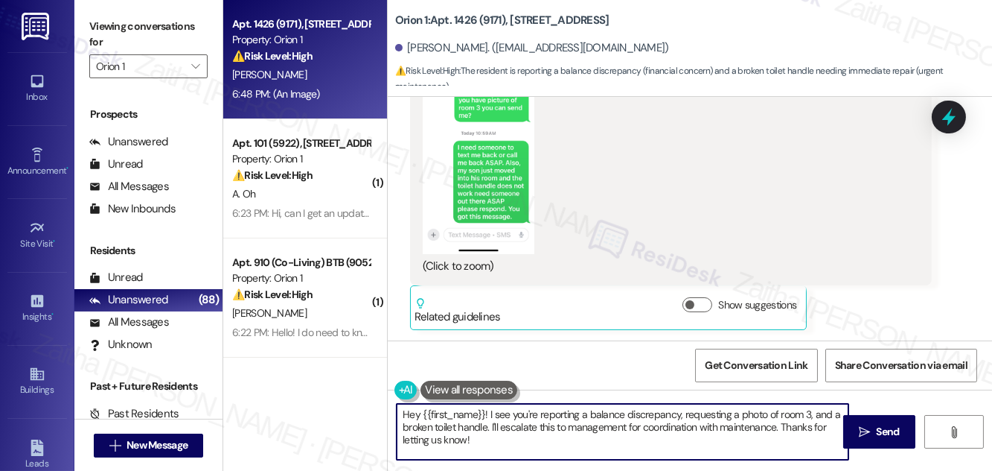
click at [414, 413] on textarea "Hey {{first_name}}! I see you're reporting a balance discrepancy, requesting a …" at bounding box center [623, 432] width 452 height 56
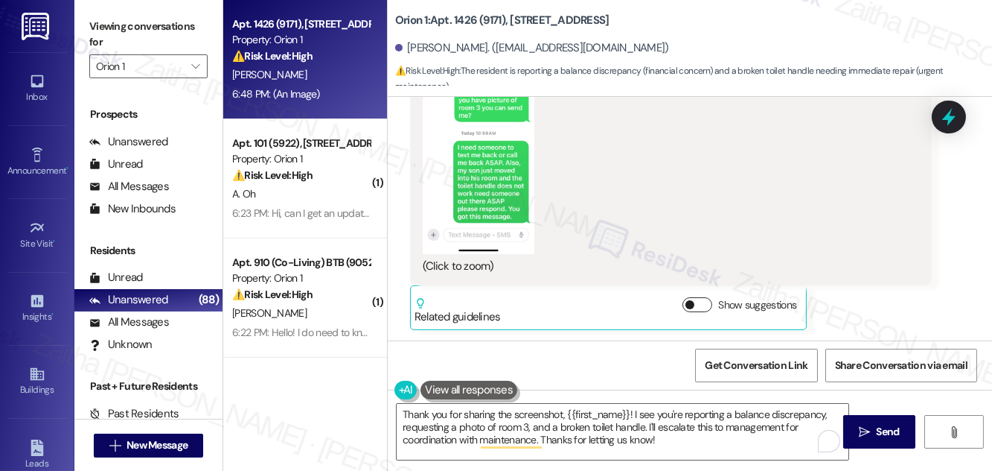
click at [707, 302] on button "Show suggestions" at bounding box center [698, 304] width 30 height 15
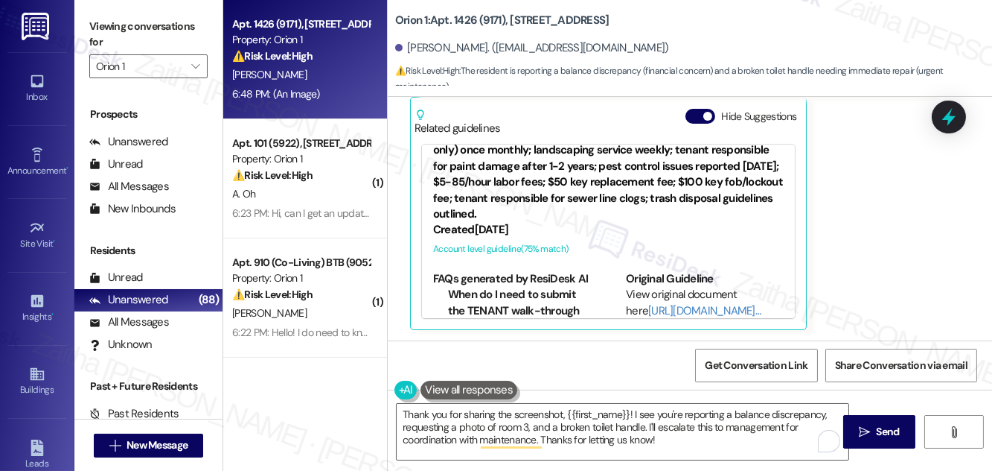
scroll to position [135, 0]
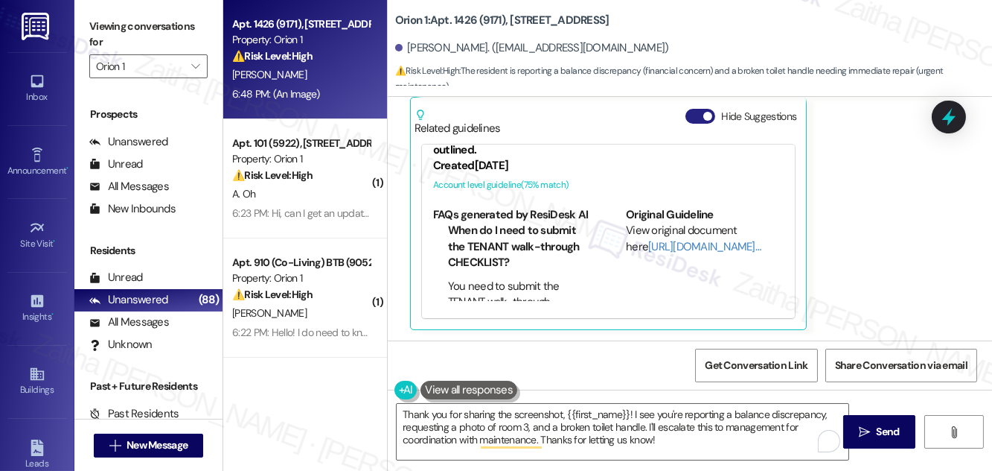
click at [699, 118] on button "Hide Suggestions" at bounding box center [701, 116] width 30 height 15
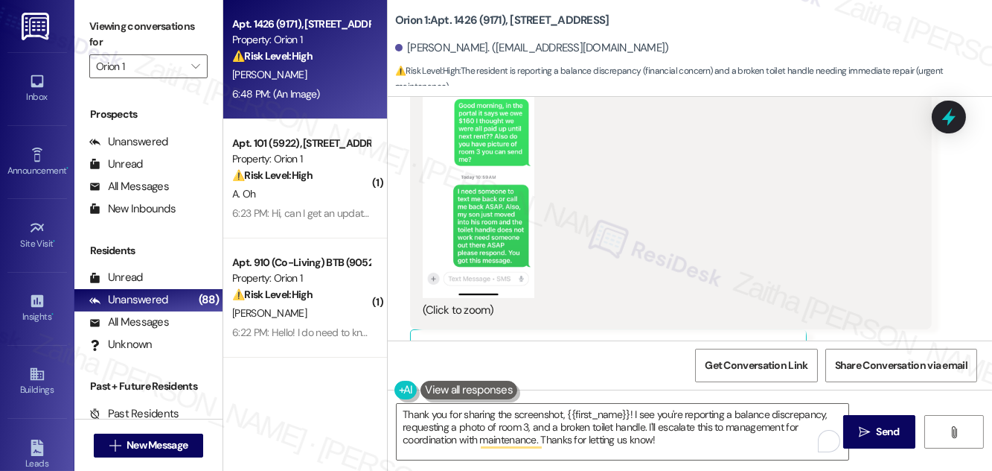
scroll to position [608, 0]
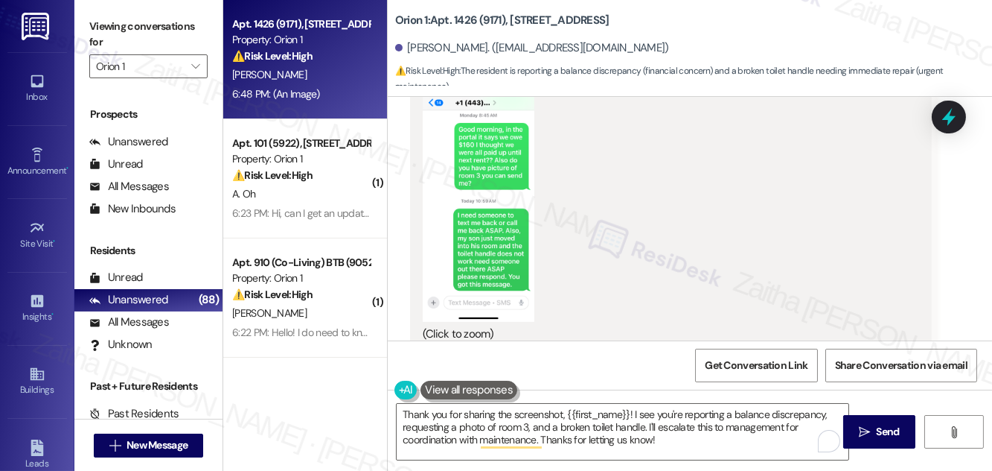
click at [508, 203] on button "Zoom image" at bounding box center [479, 201] width 112 height 242
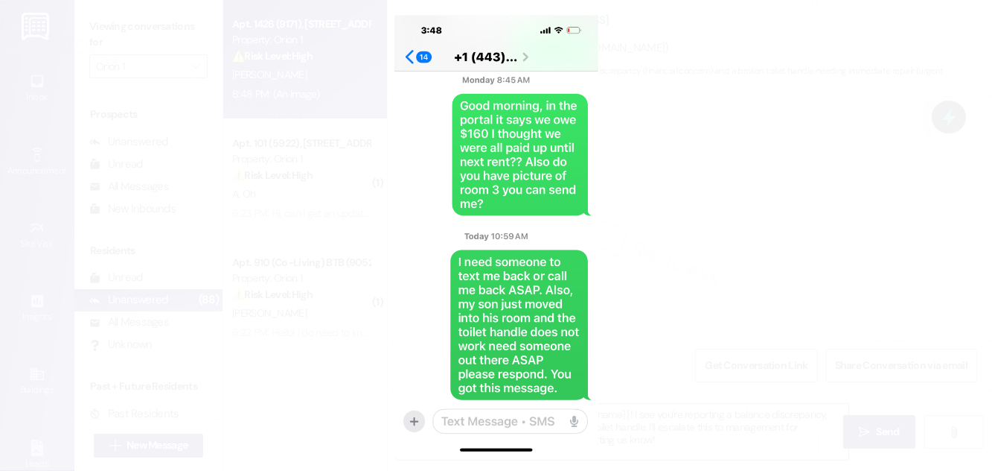
click at [724, 172] on button "Unzoom image" at bounding box center [496, 235] width 992 height 471
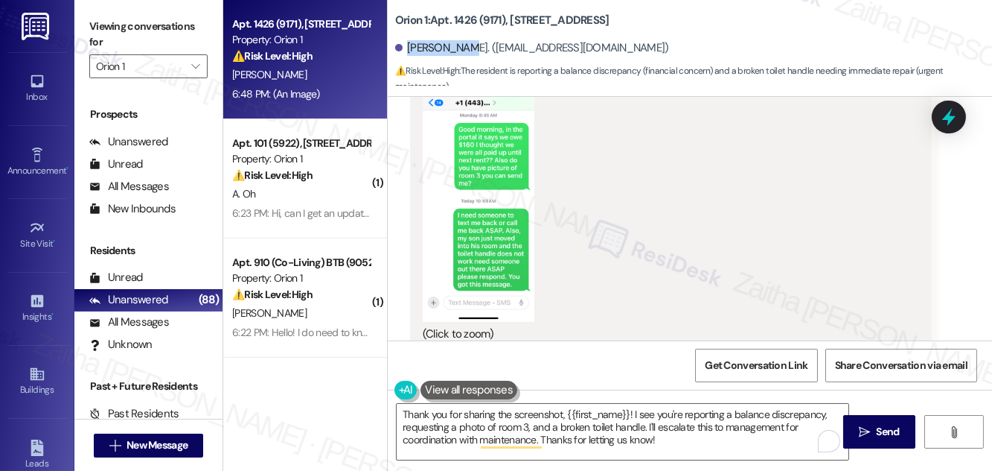
drag, startPoint x: 406, startPoint y: 45, endPoint x: 459, endPoint y: 45, distance: 52.1
click at [459, 45] on div "[PERSON_NAME]. ([EMAIL_ADDRESS][DOMAIN_NAME])" at bounding box center [532, 48] width 274 height 16
copy div "[PERSON_NAME]"
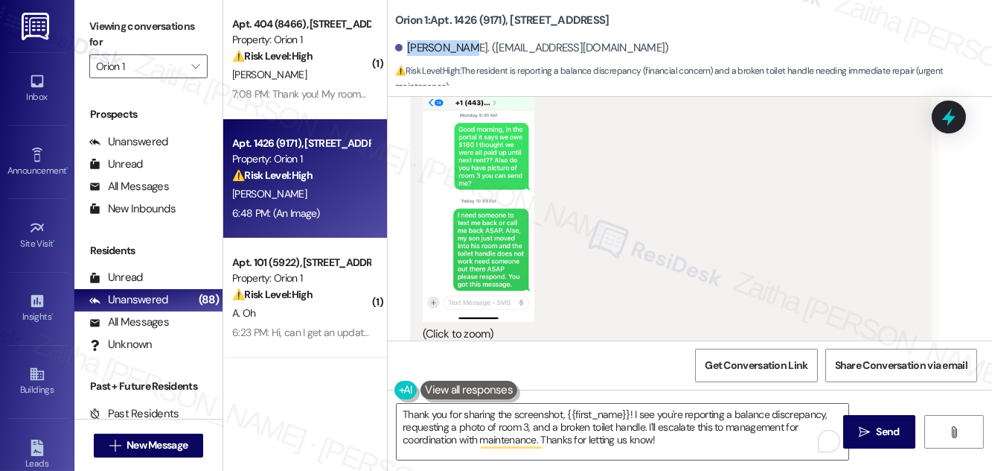
copy div "[PERSON_NAME]"
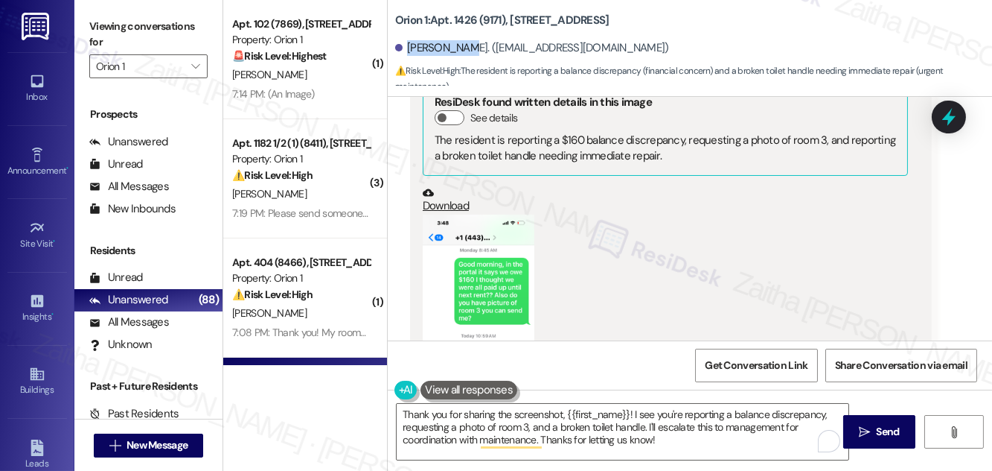
scroll to position [472, 0]
click at [506, 290] on button "Zoom image" at bounding box center [479, 336] width 112 height 242
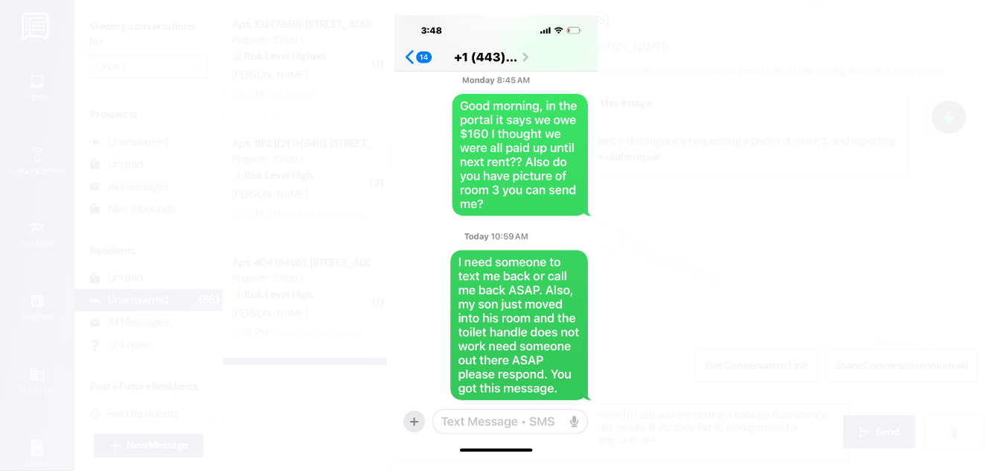
click at [736, 222] on button "Unzoom image" at bounding box center [496, 235] width 992 height 471
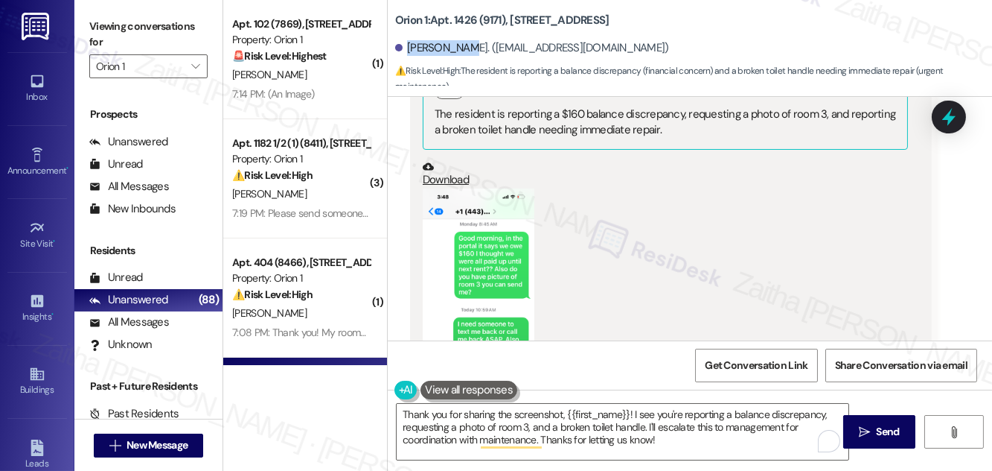
scroll to position [675, 0]
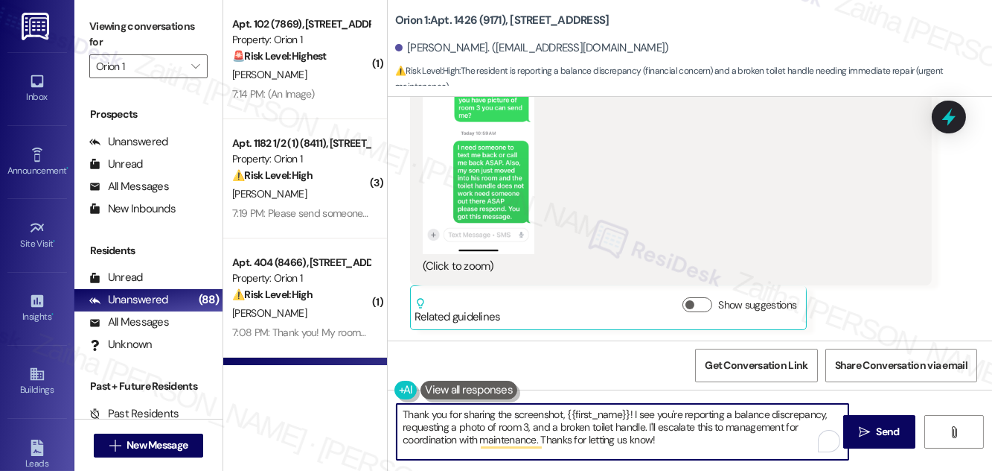
drag, startPoint x: 647, startPoint y: 426, endPoint x: 663, endPoint y: 440, distance: 21.1
click at [662, 440] on textarea "Thank you for sharing the screenshot, {{first_name}}! I see you're reporting a …" at bounding box center [623, 432] width 452 height 56
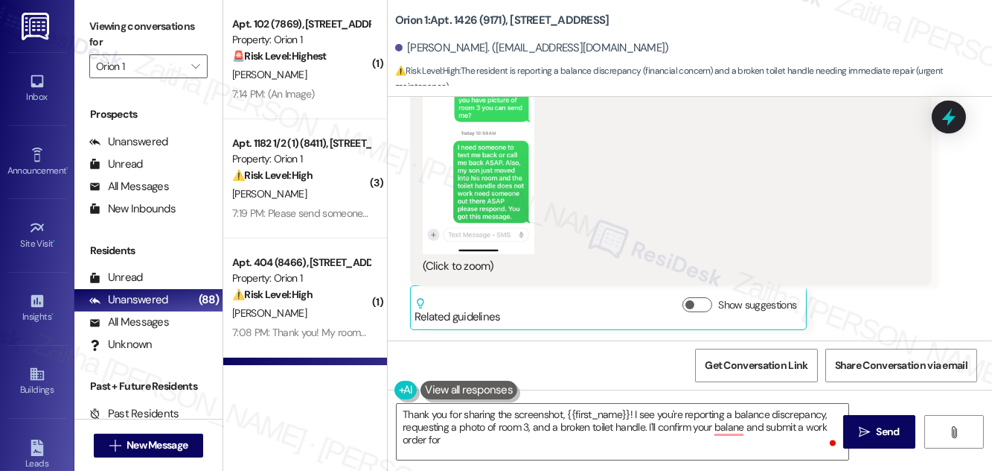
click at [524, 183] on button "Zoom image" at bounding box center [479, 133] width 112 height 242
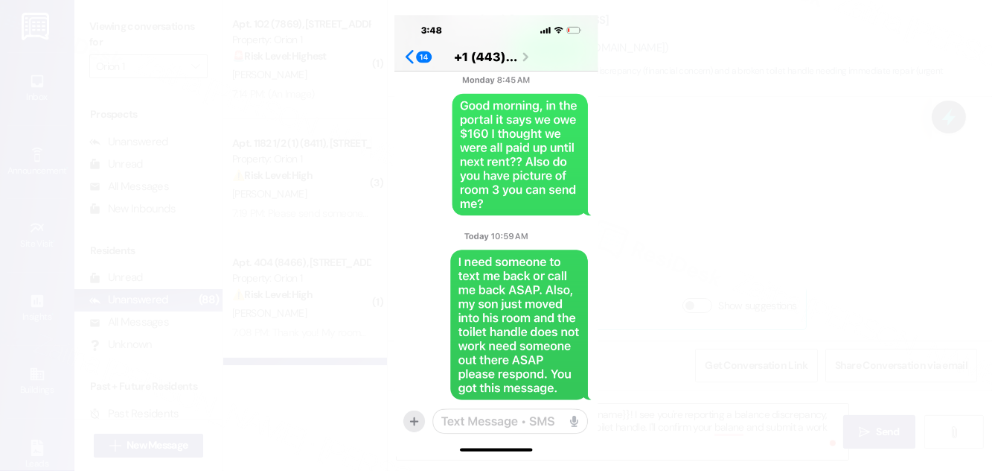
click at [704, 225] on button "Unzoom image" at bounding box center [496, 235] width 992 height 471
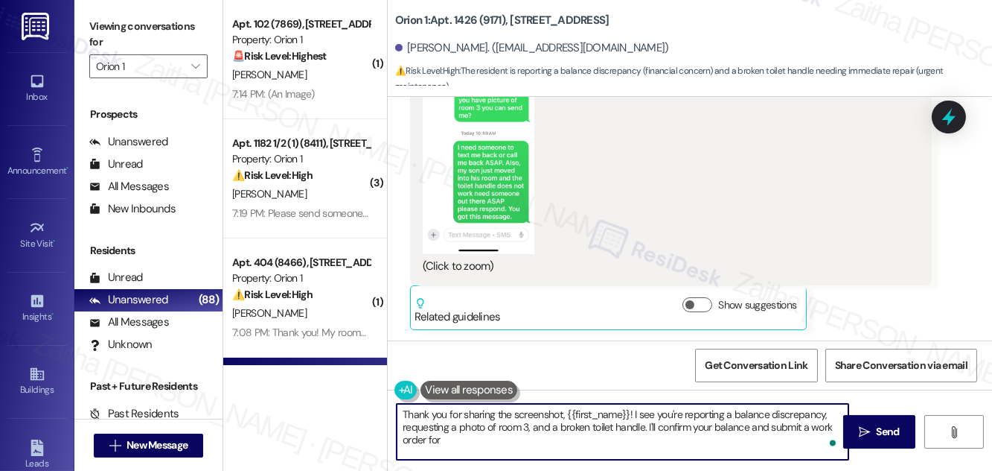
type textarea "Thank you for sharing the screenshot, {{first_name}}! I see you're reporting a …"
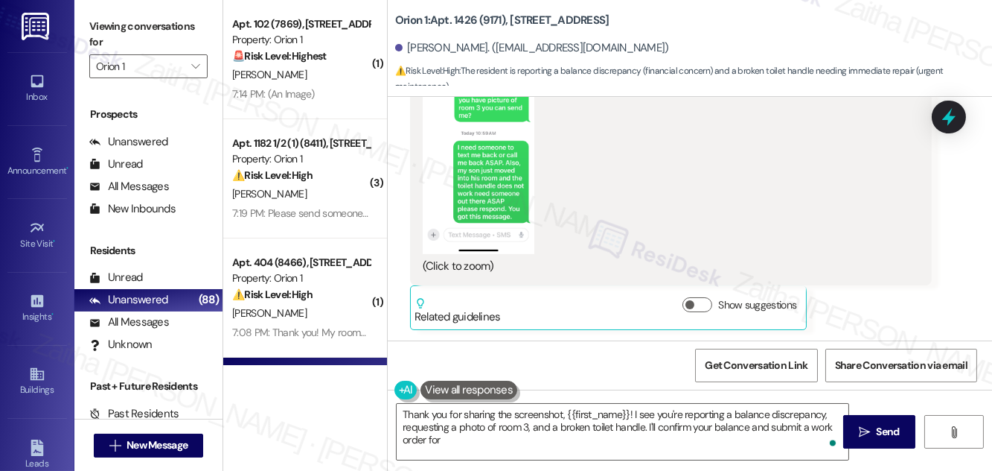
click at [497, 180] on button "Zoom image" at bounding box center [479, 133] width 112 height 242
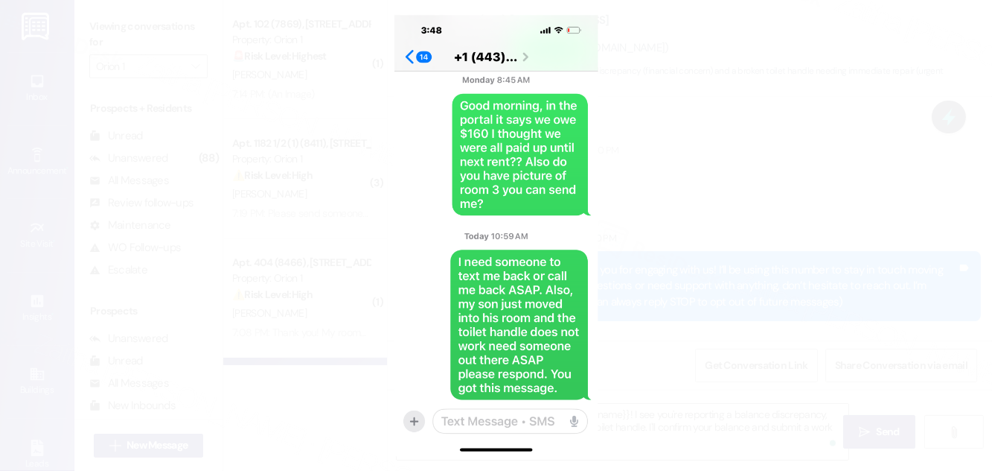
scroll to position [675, 0]
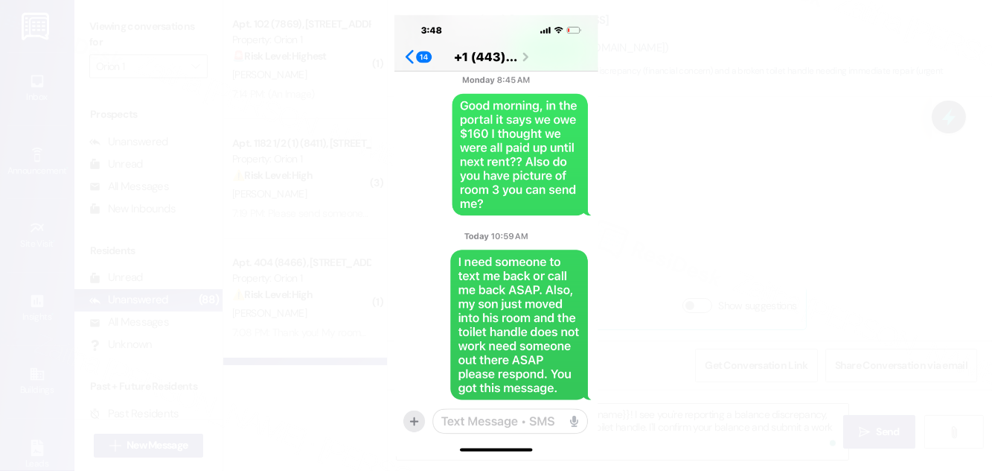
click at [737, 259] on button "Unzoom image" at bounding box center [496, 235] width 992 height 471
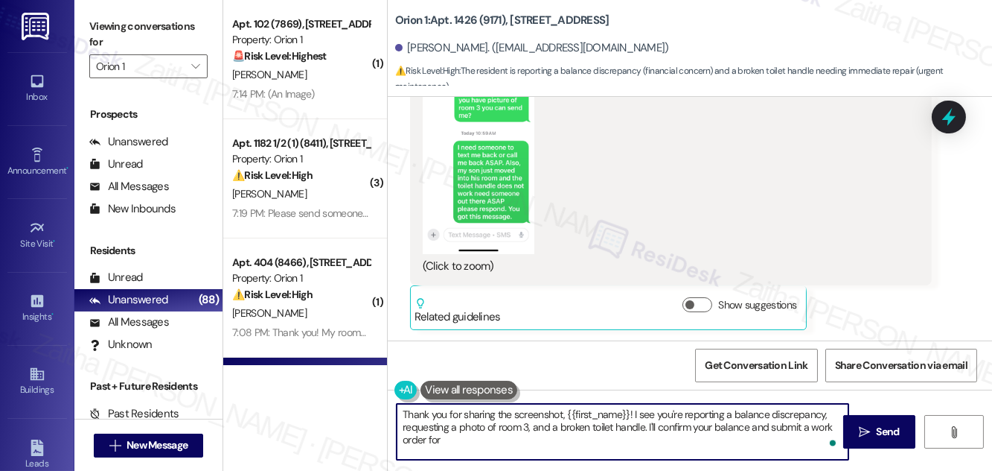
click at [453, 441] on textarea "Thank you for sharing the screenshot, {{first_name}}! I see you're reporting a …" at bounding box center [623, 432] width 452 height 56
drag, startPoint x: 403, startPoint y: 412, endPoint x: 564, endPoint y: 445, distance: 164.3
click at [564, 445] on textarea "Thank you for sharing the screenshot, {{first_name}}! I see you're reporting a …" at bounding box center [623, 432] width 452 height 56
type textarea "Thank you for sharing the screenshot, {{first_name}}! I see you're reporting a …"
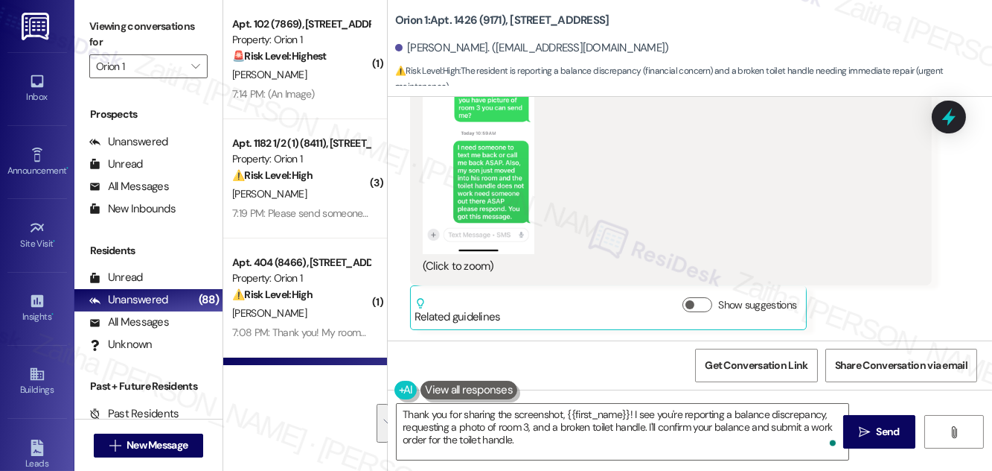
click at [498, 183] on button "Zoom image" at bounding box center [479, 133] width 112 height 242
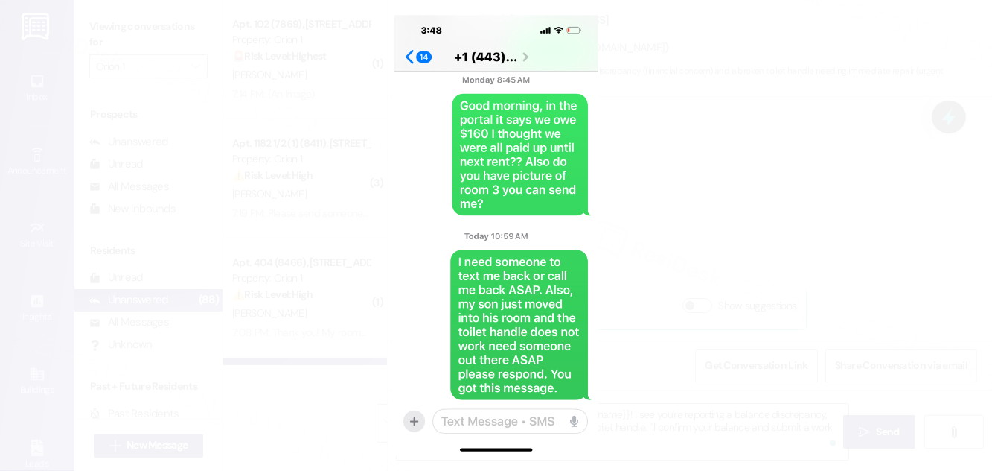
click at [704, 204] on button "Unzoom image" at bounding box center [496, 235] width 992 height 471
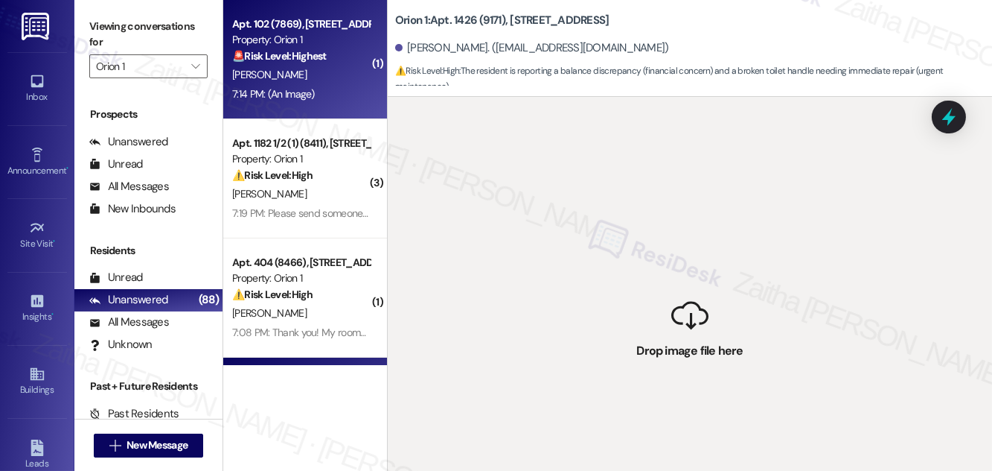
click at [337, 92] on div "7:14 PM: (An Image) 7:14 PM: (An Image)" at bounding box center [301, 94] width 141 height 19
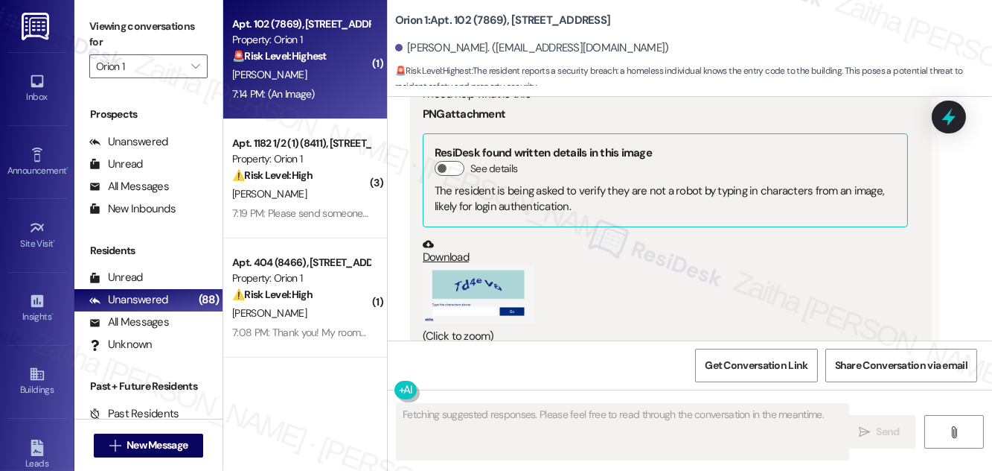
scroll to position [2178, 0]
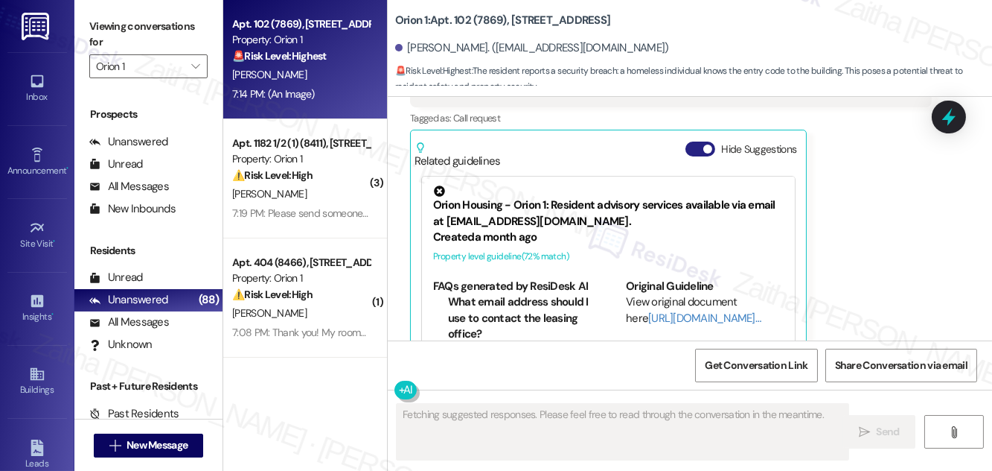
click at [695, 141] on button "Hide Suggestions" at bounding box center [701, 148] width 30 height 15
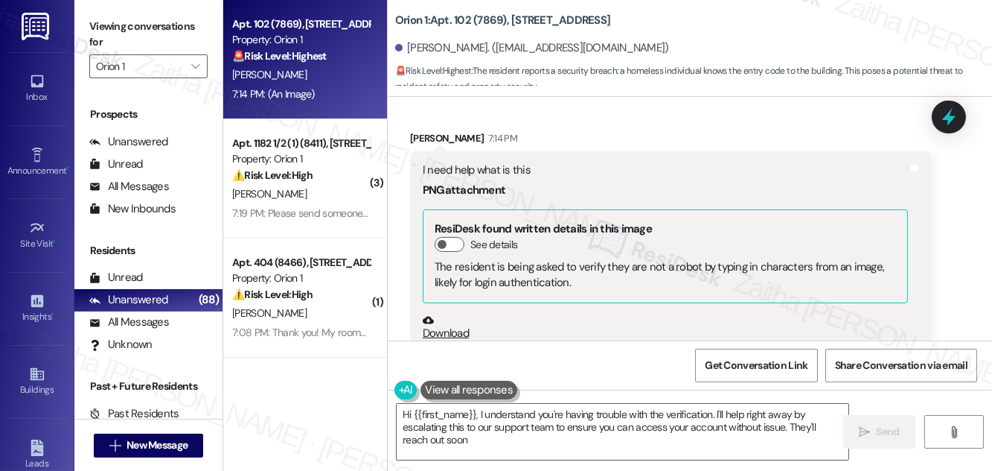
type textarea "Hi {{first_name}}, I understand you're having trouble with the verification. I'…"
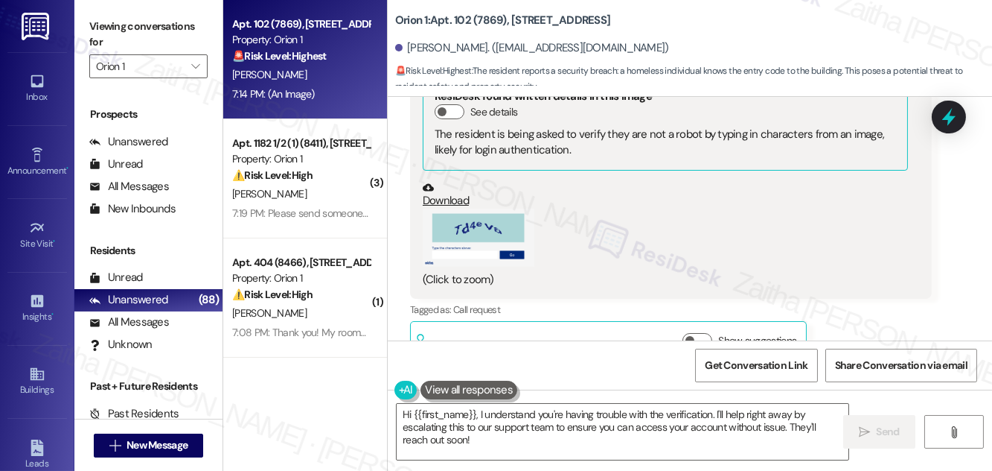
scroll to position [1989, 0]
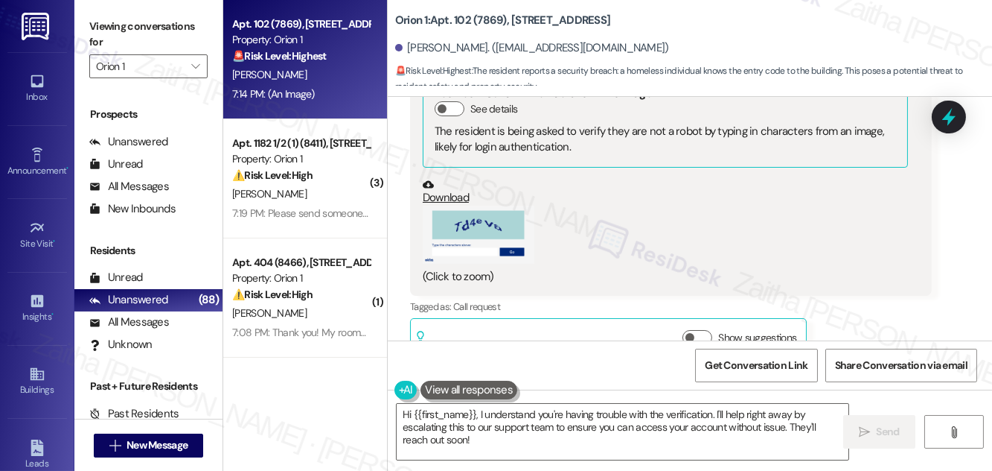
click at [490, 205] on button "Zoom image" at bounding box center [479, 234] width 112 height 58
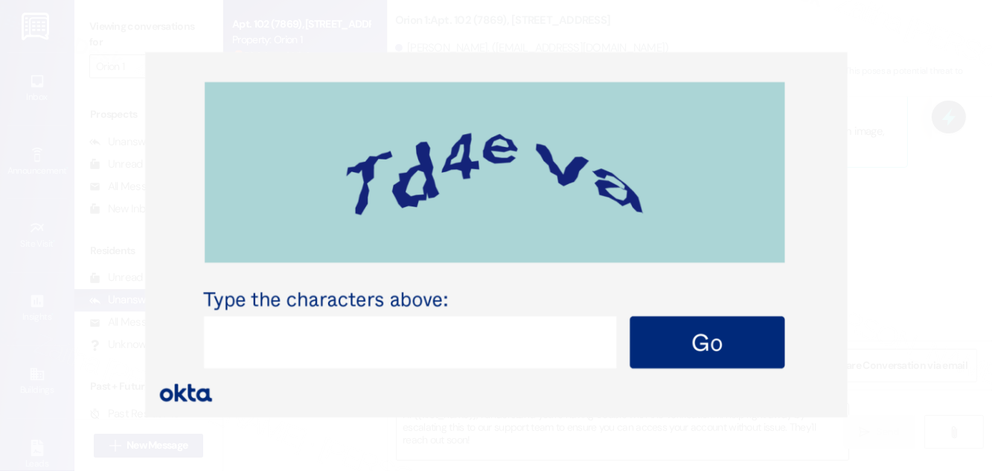
click at [838, 179] on button "Unzoom image" at bounding box center [496, 235] width 992 height 471
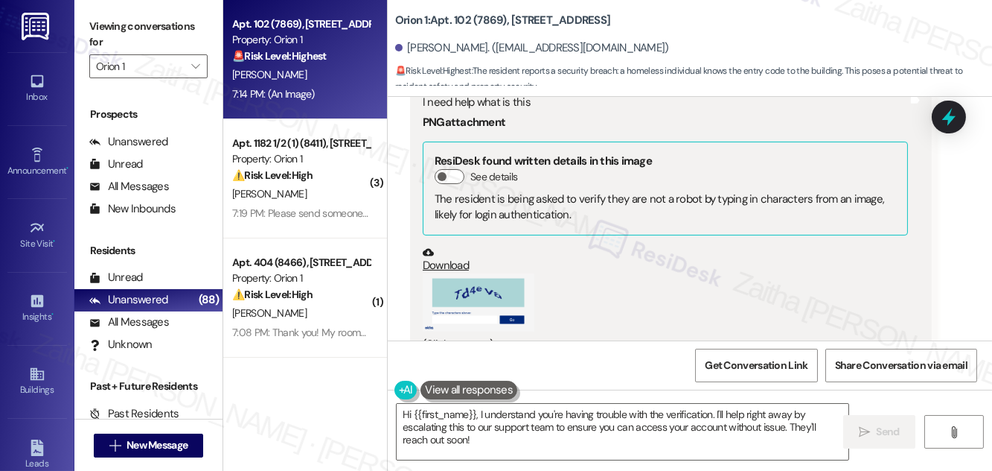
scroll to position [1854, 0]
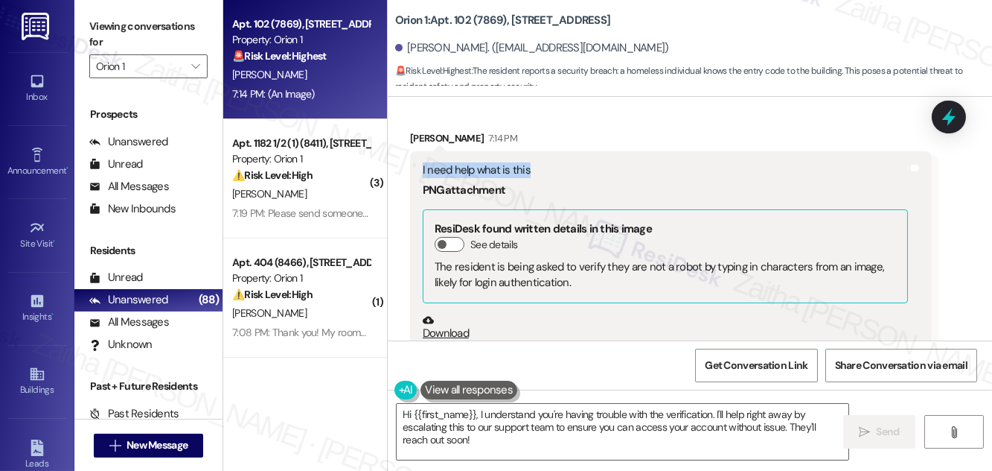
drag, startPoint x: 406, startPoint y: 139, endPoint x: 584, endPoint y: 136, distance: 177.2
click at [584, 136] on div "Received via SMS Jason Kim 7:14 PM I need help what is this PNG attachment Resi…" at bounding box center [671, 313] width 544 height 389
copy div "I need help what is this"
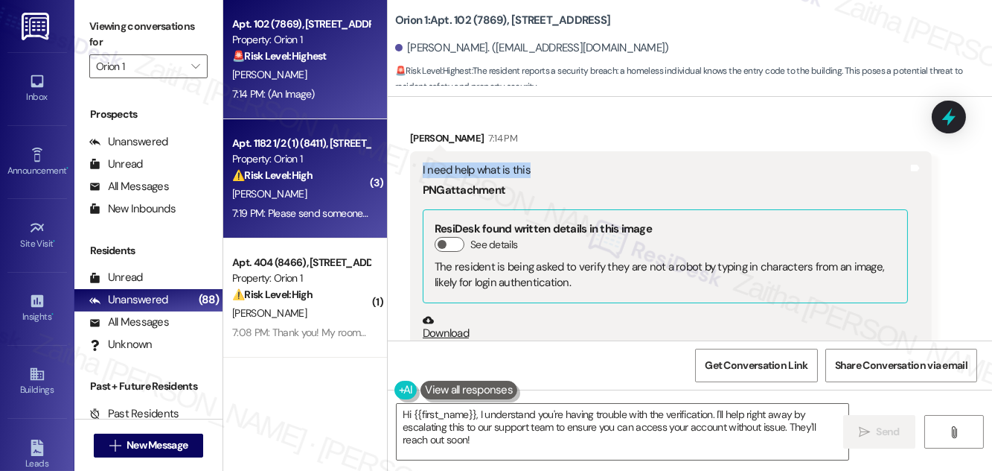
scroll to position [135, 0]
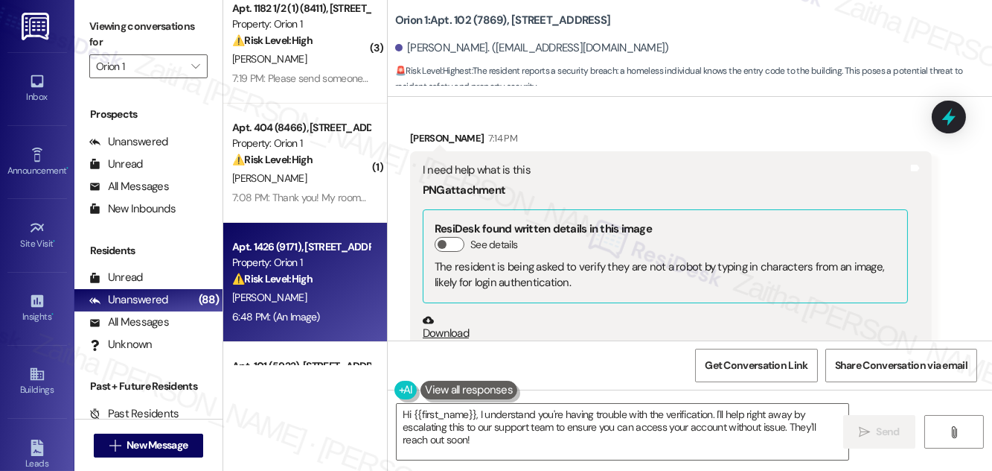
click at [353, 304] on div "D. Riske" at bounding box center [301, 297] width 141 height 19
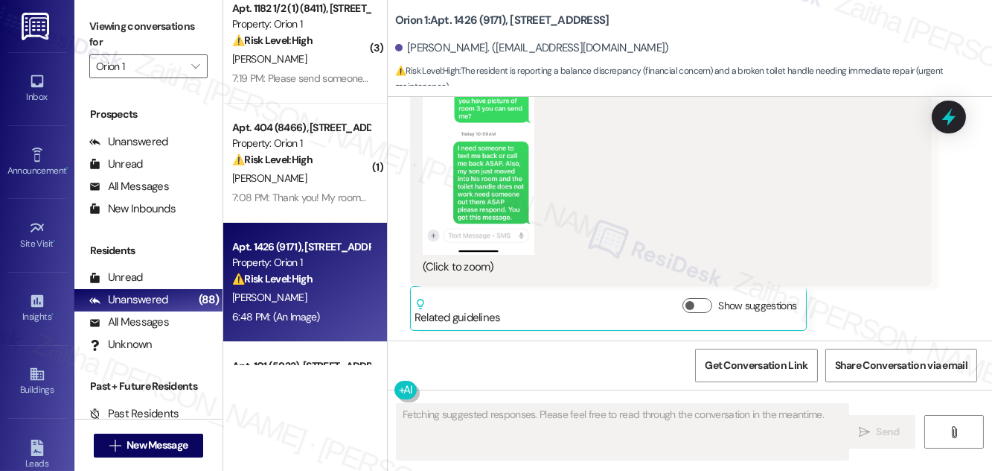
scroll to position [675, 0]
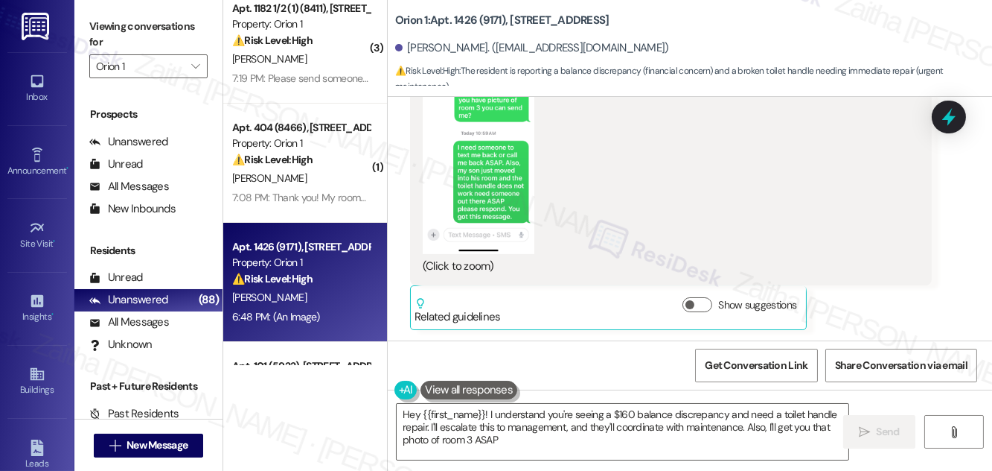
type textarea "Hey {{first_name}}! I understand you're seeing a $160 balance discrepancy and n…"
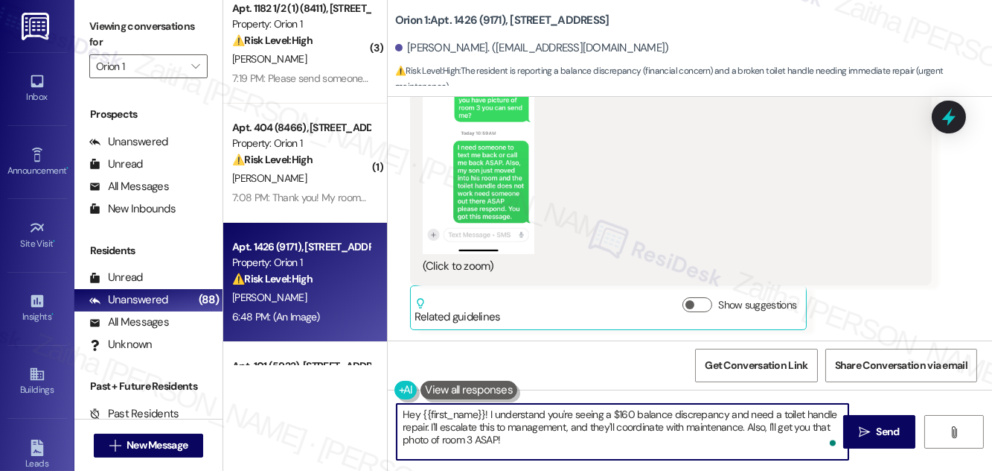
drag, startPoint x: 404, startPoint y: 414, endPoint x: 523, endPoint y: 443, distance: 123.3
click at [523, 443] on textarea "Hey {{first_name}}! I understand you're seeing a $160 balance discrepancy and n…" at bounding box center [623, 432] width 452 height 56
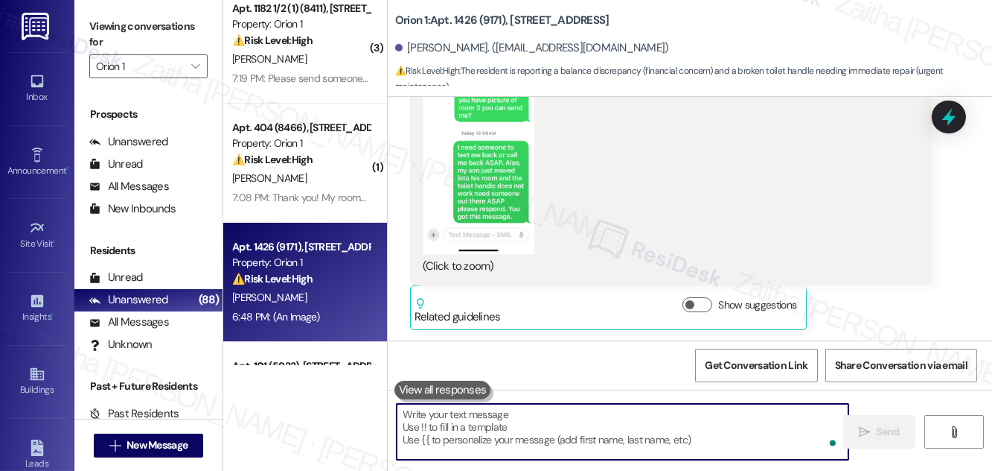
paste textarea "Thank you for sharing the screenshot, {{first_name}}! I see you’re asking about…"
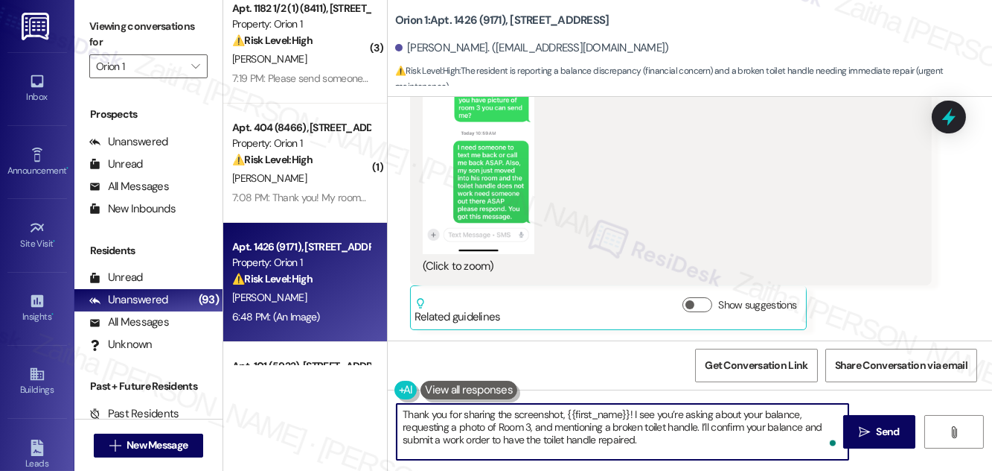
paste textarea "Do we have your permission to enter during your absence? Do you have pets that …"
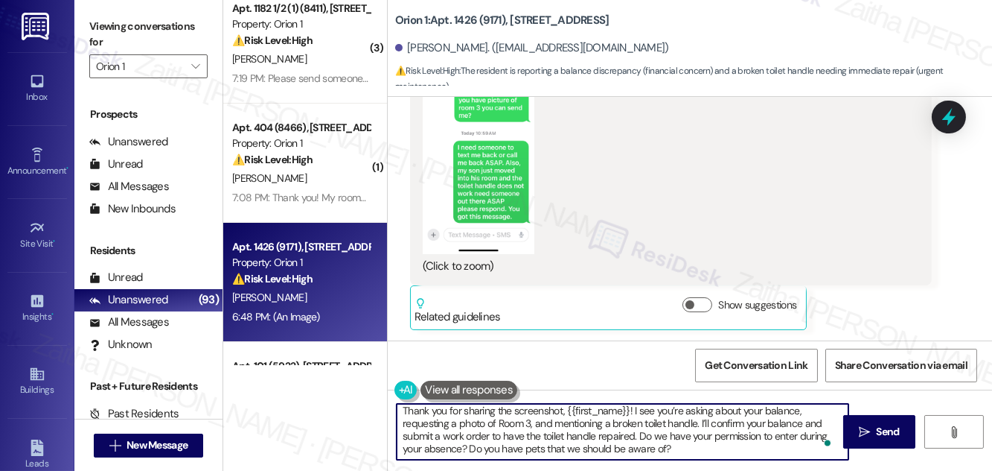
scroll to position [4, 0]
type textarea "Thank you for sharing the screenshot, {{first_name}}! I see you’re asking about…"
click at [881, 428] on span "Send" at bounding box center [888, 432] width 23 height 16
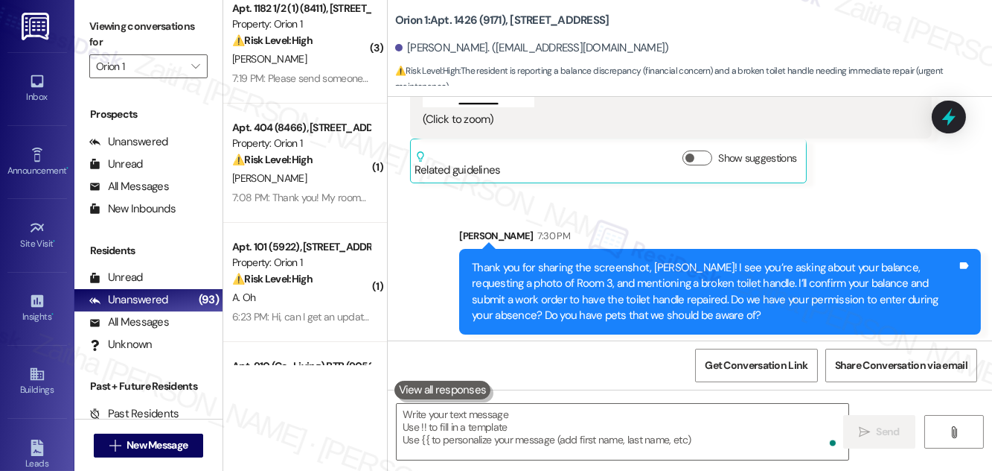
scroll to position [827, 0]
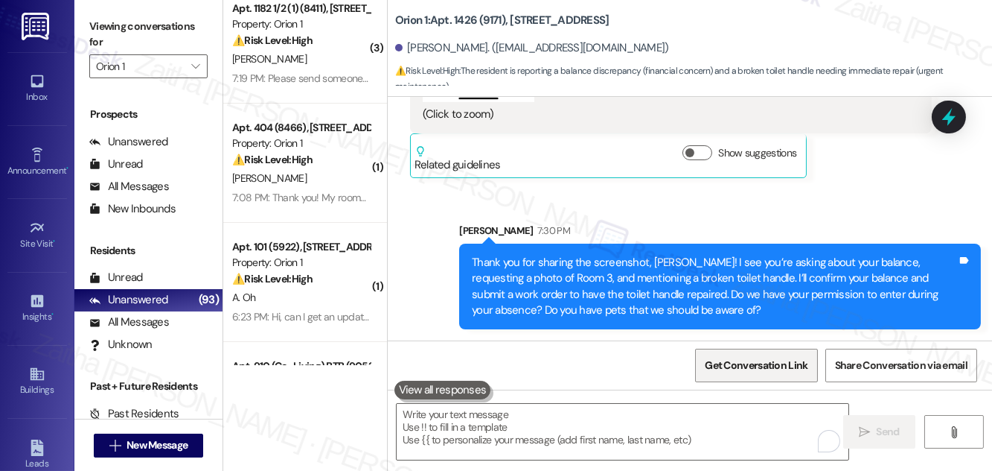
click at [737, 372] on span "Get Conversation Link" at bounding box center [756, 365] width 103 height 16
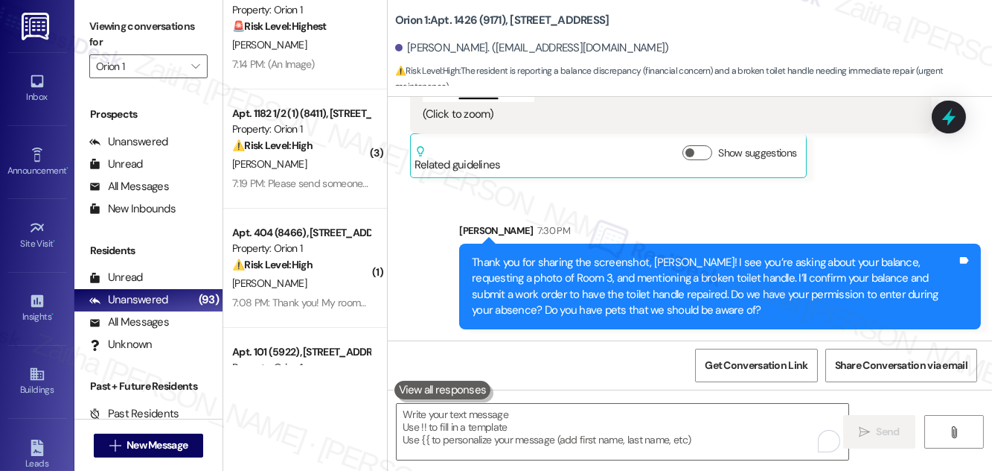
scroll to position [0, 0]
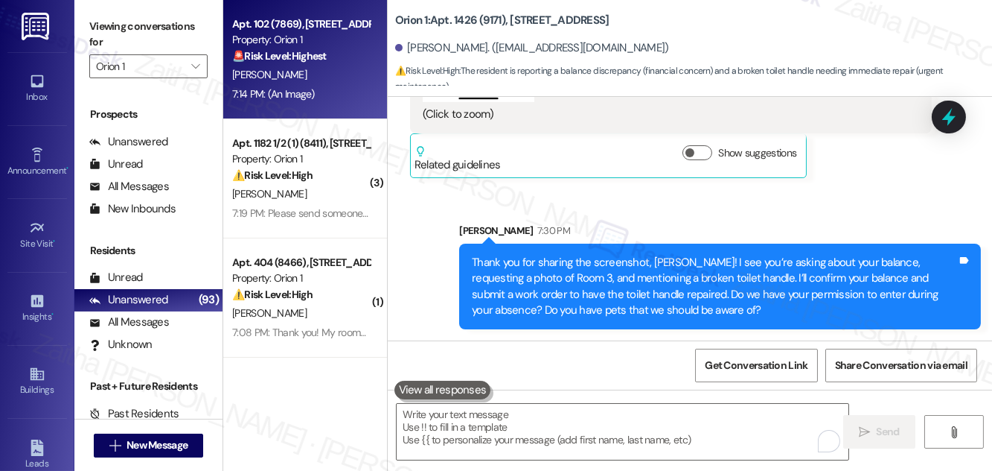
click at [334, 71] on div "J. Kim" at bounding box center [301, 75] width 141 height 19
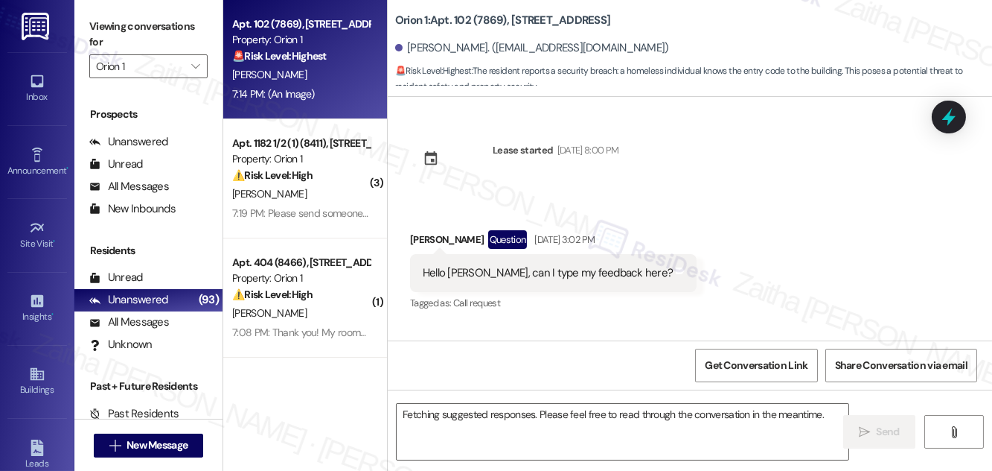
scroll to position [2177, 0]
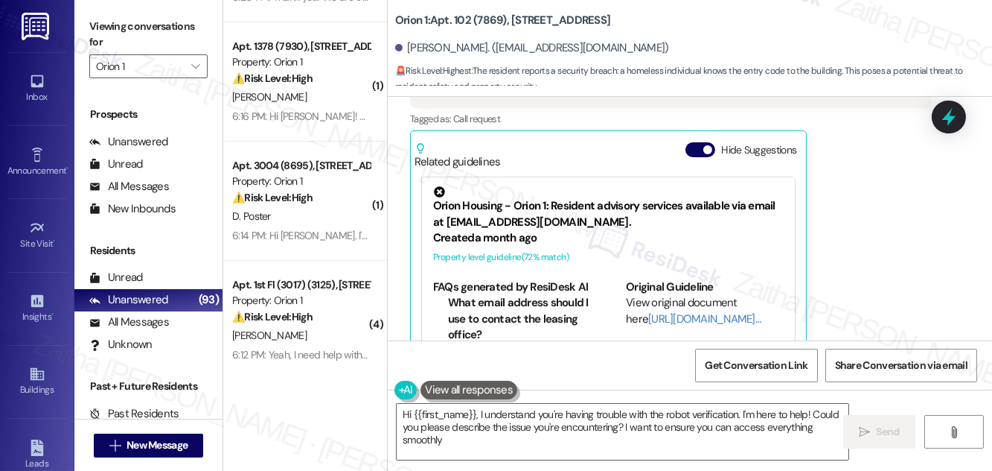
type textarea "Hi {{first_name}}, I understand you're having trouble with the robot verificati…"
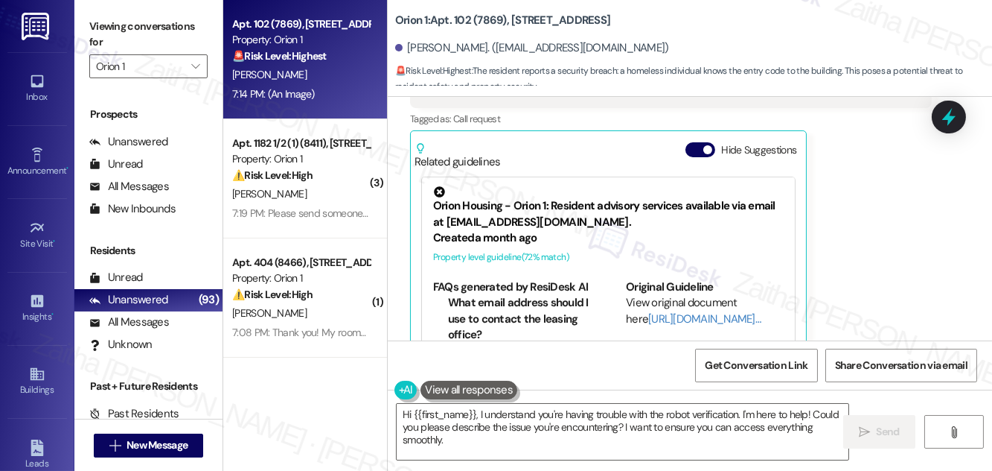
scroll to position [2109, 0]
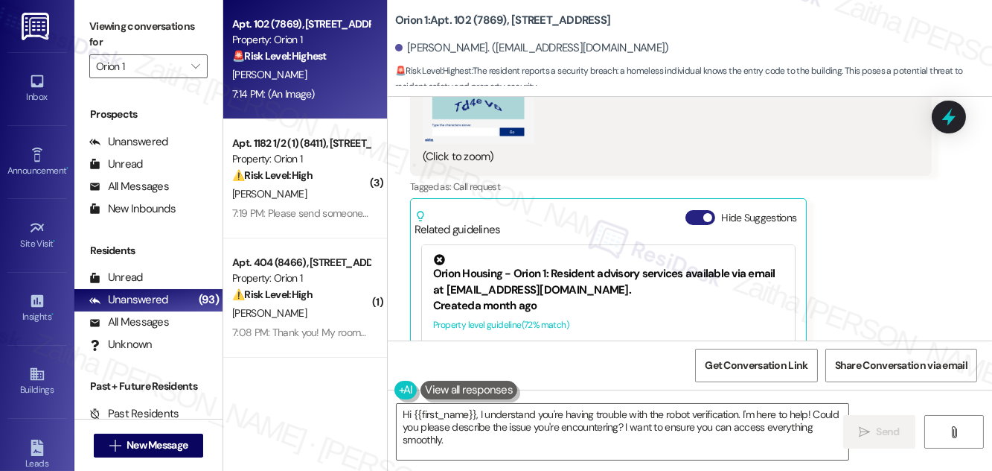
click at [699, 210] on button "Hide Suggestions" at bounding box center [701, 217] width 30 height 15
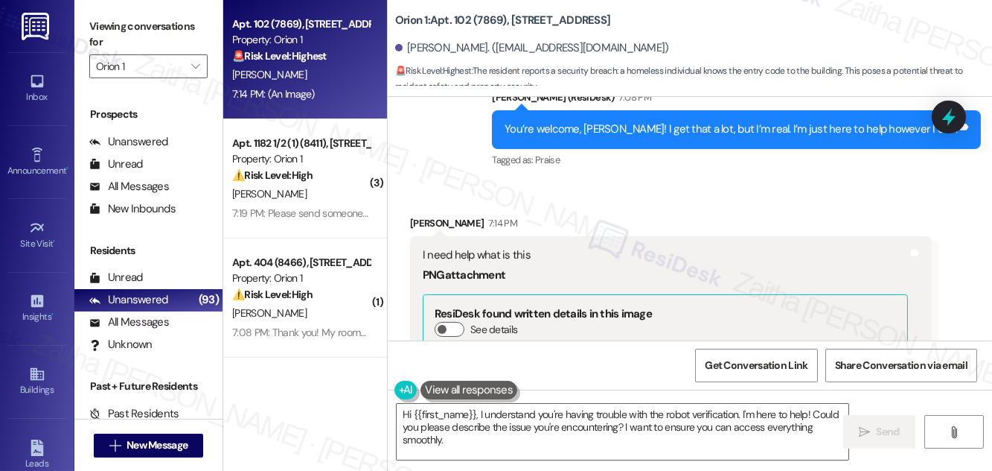
scroll to position [1718, 0]
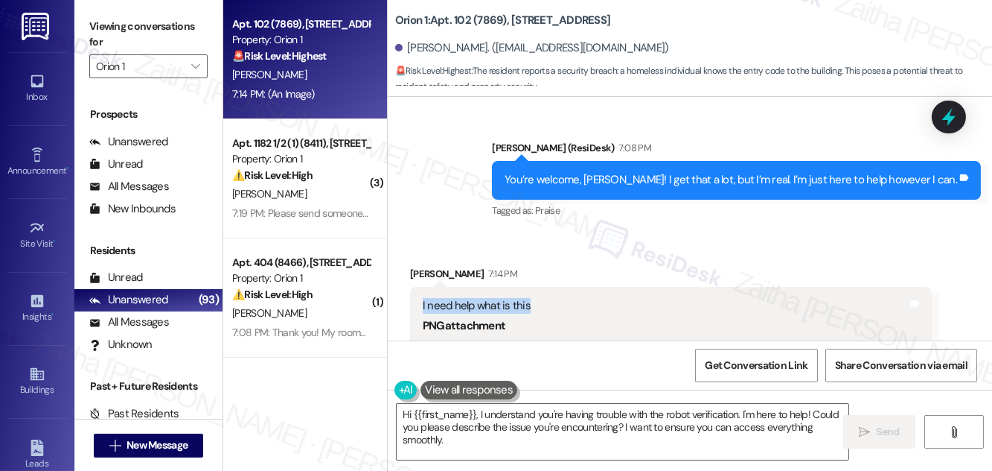
drag, startPoint x: 415, startPoint y: 264, endPoint x: 575, endPoint y: 264, distance: 159.3
click at [575, 287] on div "I need help what is this PNG attachment ResiDesk found written details in this …" at bounding box center [671, 427] width 522 height 280
click at [649, 287] on div "I need help what is this PNG attachment ResiDesk found written details in this …" at bounding box center [671, 427] width 522 height 280
drag, startPoint x: 412, startPoint y: 270, endPoint x: 552, endPoint y: 277, distance: 140.2
click at [552, 287] on div "I need help what is this PNG attachment ResiDesk found written details in this …" at bounding box center [671, 427] width 522 height 280
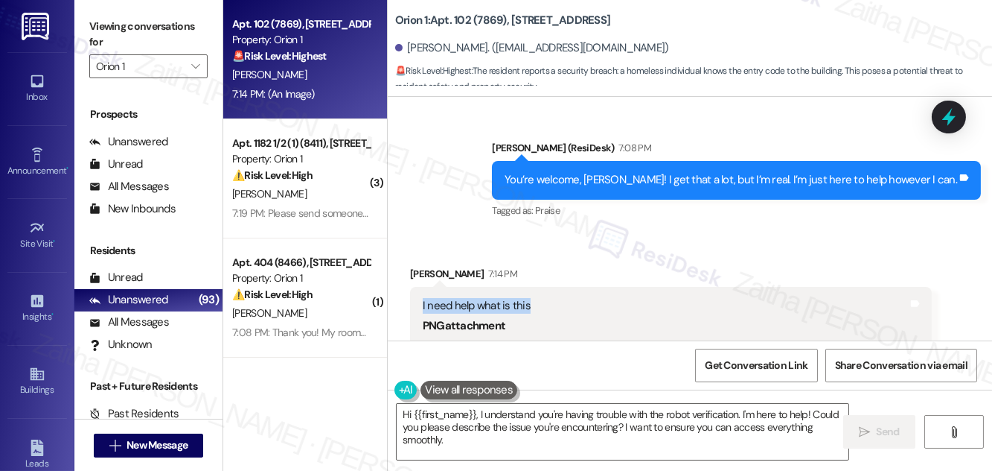
scroll to position [1786, 0]
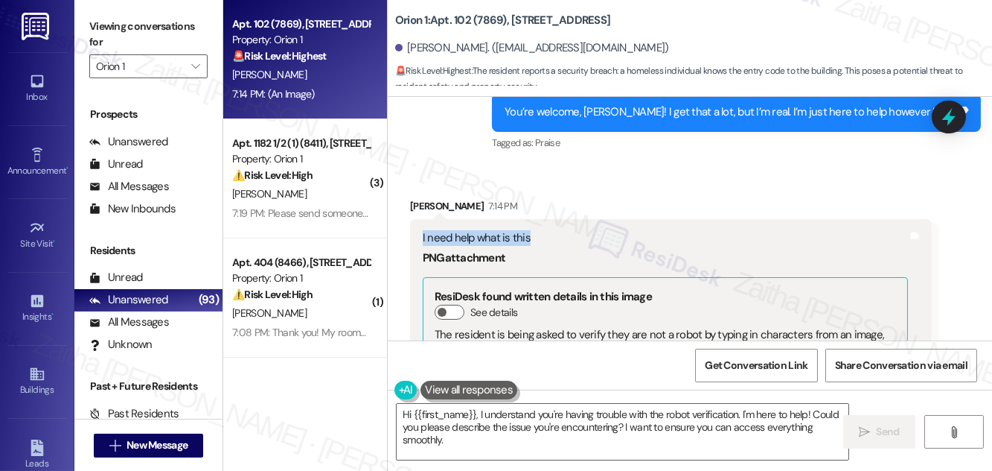
copy div "I need help what is this"
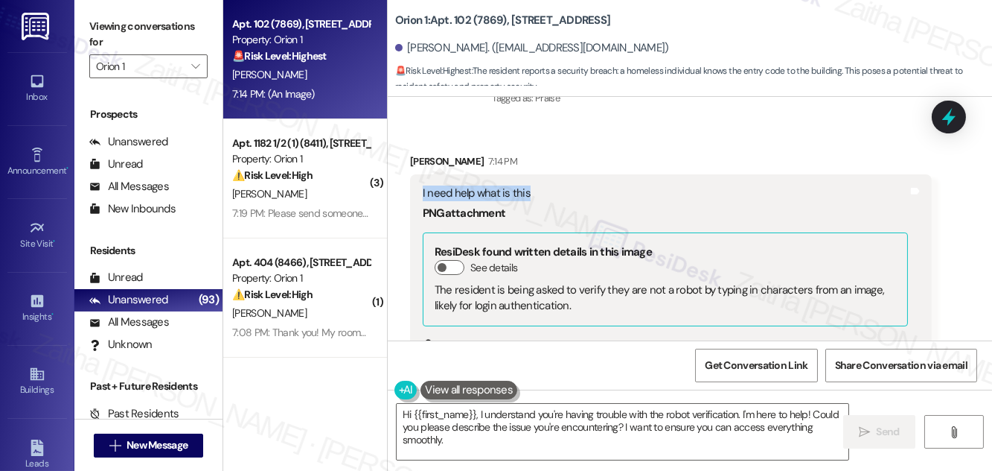
scroll to position [1922, 0]
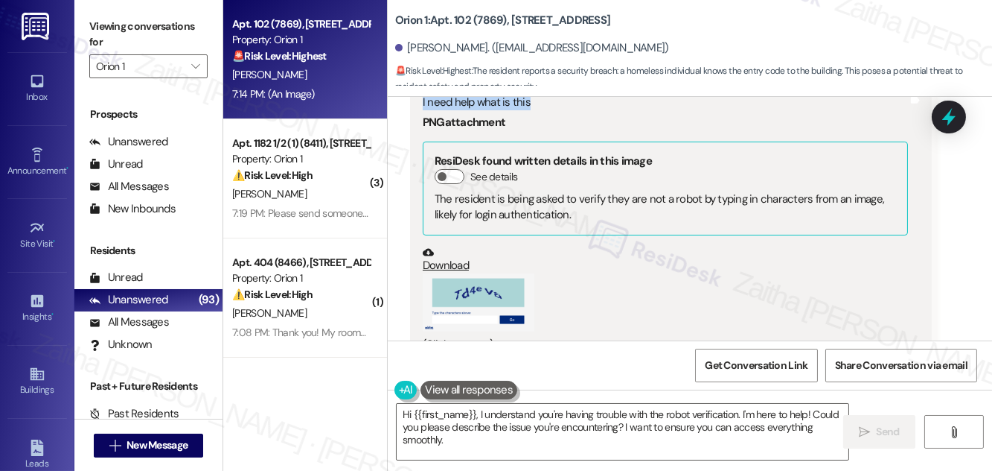
click at [509, 273] on button "Zoom image" at bounding box center [479, 302] width 112 height 58
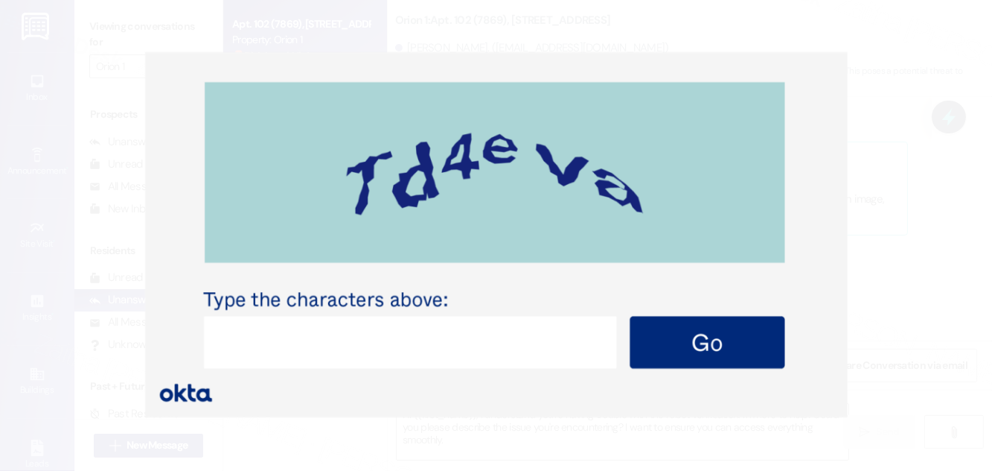
click at [900, 104] on button "Unzoom image" at bounding box center [496, 235] width 992 height 471
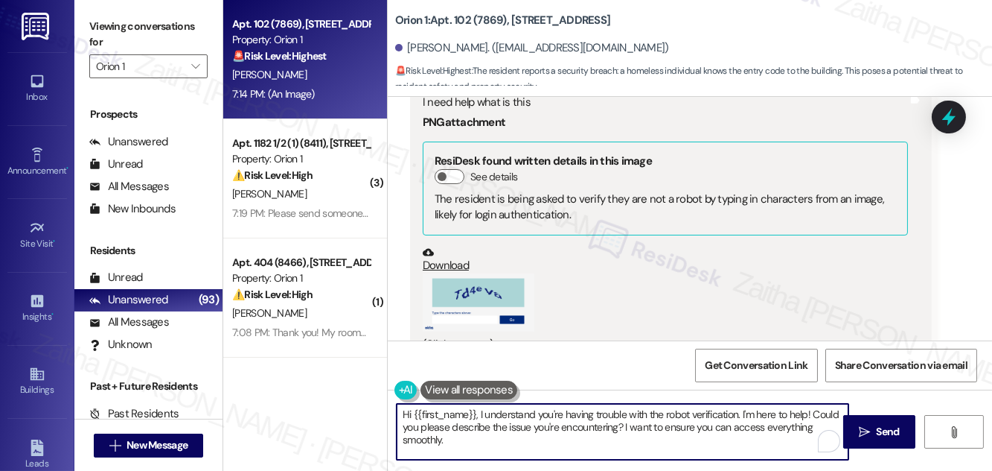
drag, startPoint x: 478, startPoint y: 412, endPoint x: 411, endPoint y: 413, distance: 67.0
click at [411, 413] on textarea "Hi {{first_name}}, I understand you're having trouble with the robot verificati…" at bounding box center [623, 432] width 452 height 56
click at [536, 423] on textarea "Hi {{first_name}}, I understand you're having trouble with the robot verificati…" at bounding box center [623, 432] width 452 height 56
drag, startPoint x: 403, startPoint y: 414, endPoint x: 472, endPoint y: 445, distance: 76.0
click at [472, 445] on textarea "Hi {{first_name}}, I understand you're having trouble with the robot verificati…" at bounding box center [623, 432] width 452 height 56
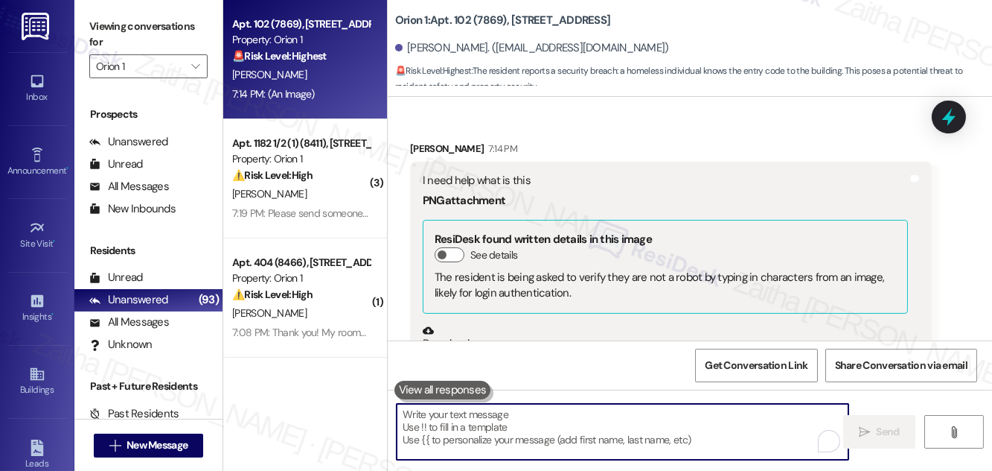
scroll to position [1989, 0]
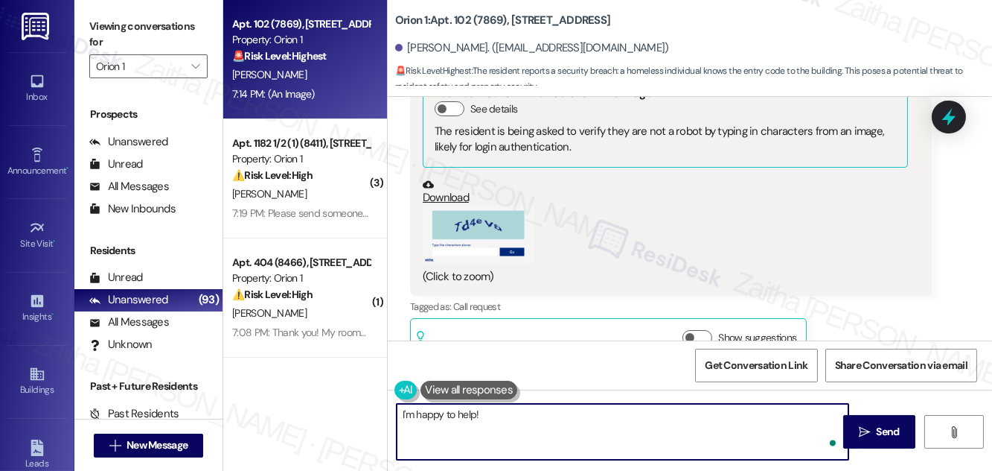
paste textarea "To enrich screen reader interactions, please activate Accessibility in Grammarl…"
paste textarea "Are you having trouble entering the CAPTCHA, or is the website not accepting it…"
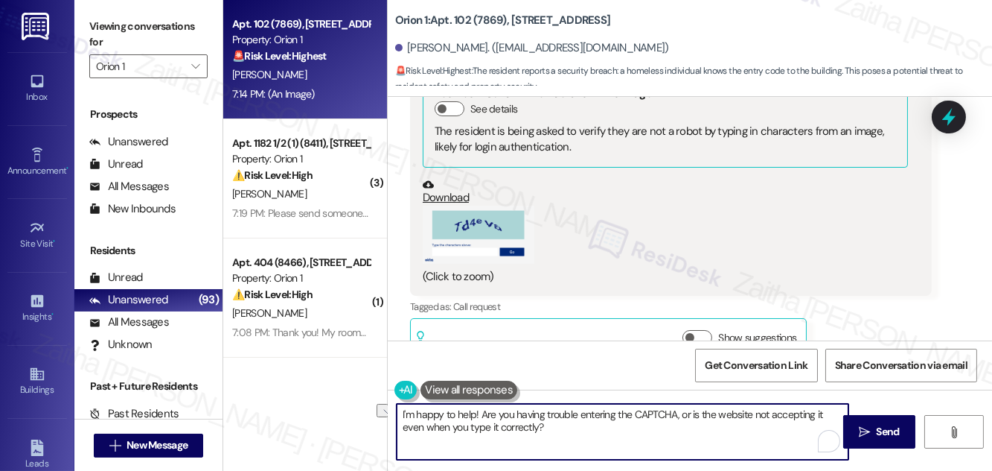
drag, startPoint x: 490, startPoint y: 424, endPoint x: 539, endPoint y: 426, distance: 49.2
click at [539, 426] on textarea "I'm happy to help! Are you having trouble entering the CAPTCHA, or is the websi…" at bounding box center [623, 432] width 452 height 56
paste textarea "Td4eVa"
click at [552, 420] on textarea "I'm happy to help! Are you having trouble entering the CAPTCHA, or is the websi…" at bounding box center [623, 432] width 452 height 56
click at [558, 436] on textarea "I'm happy to help! Are you having trouble entering the CAPTCHA, or is the websi…" at bounding box center [623, 432] width 452 height 56
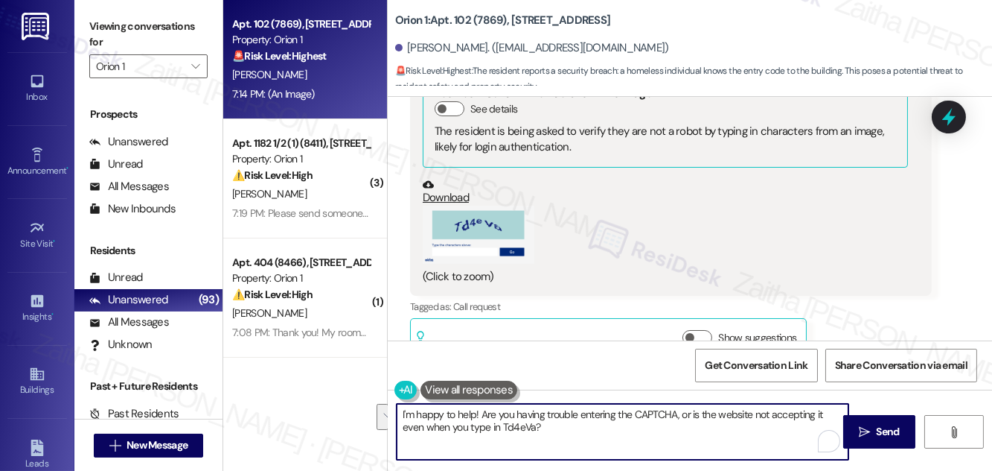
drag, startPoint x: 558, startPoint y: 436, endPoint x: 403, endPoint y: 408, distance: 157.4
click at [403, 408] on textarea "I'm happy to help! Are you having trouble entering the CAPTCHA, or is the websi…" at bounding box center [623, 432] width 452 height 56
type textarea "I'm happy to help! Are you having trouble entering the CAPTCHA, or is the websi…"
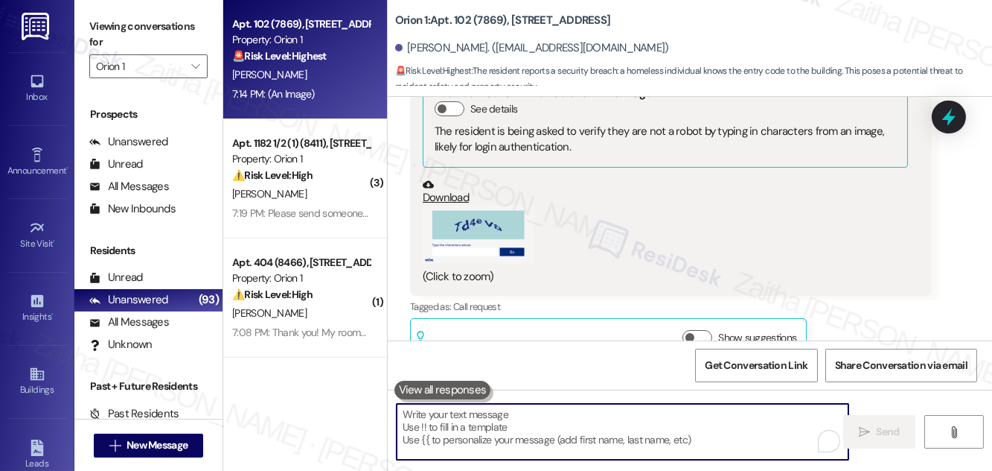
paste textarea "I’m happy to help! Are you having trouble entering the CAPTCHA, or is the websi…"
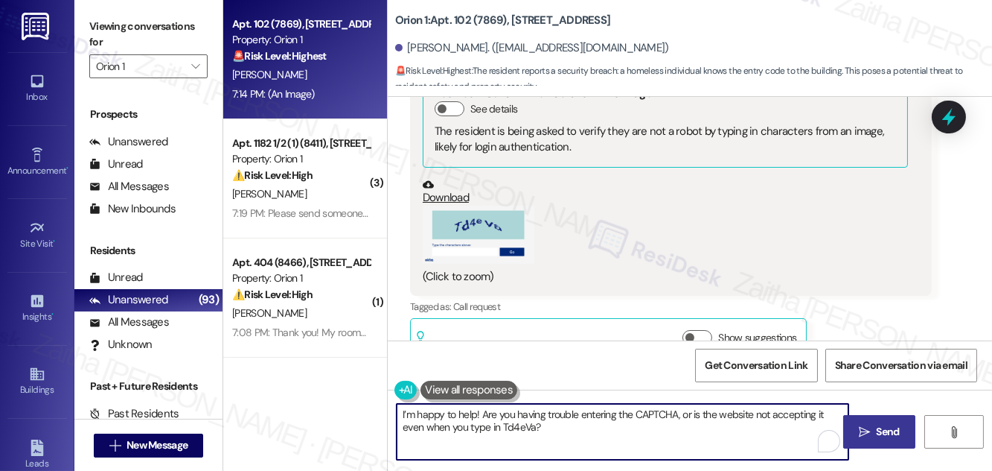
type textarea "I’m happy to help! Are you having trouble entering the CAPTCHA, or is the websi…"
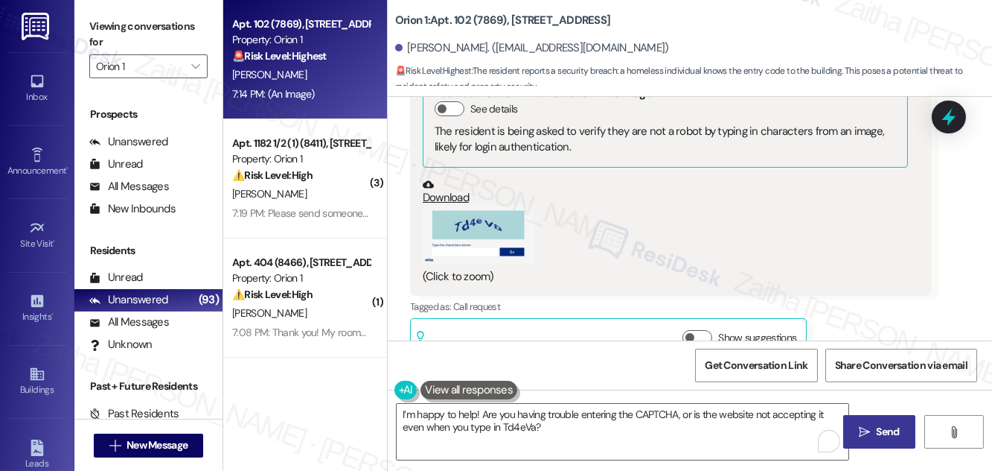
click at [878, 434] on span "Send" at bounding box center [888, 432] width 23 height 16
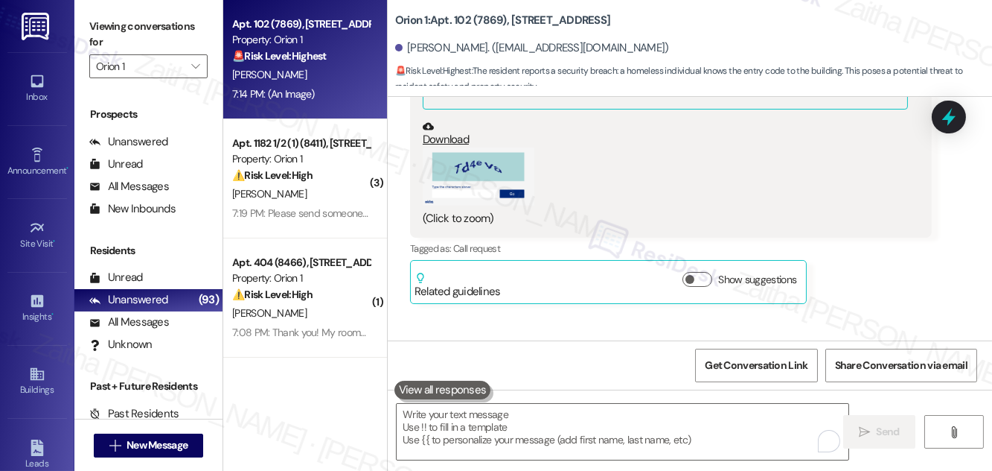
scroll to position [2108, 0]
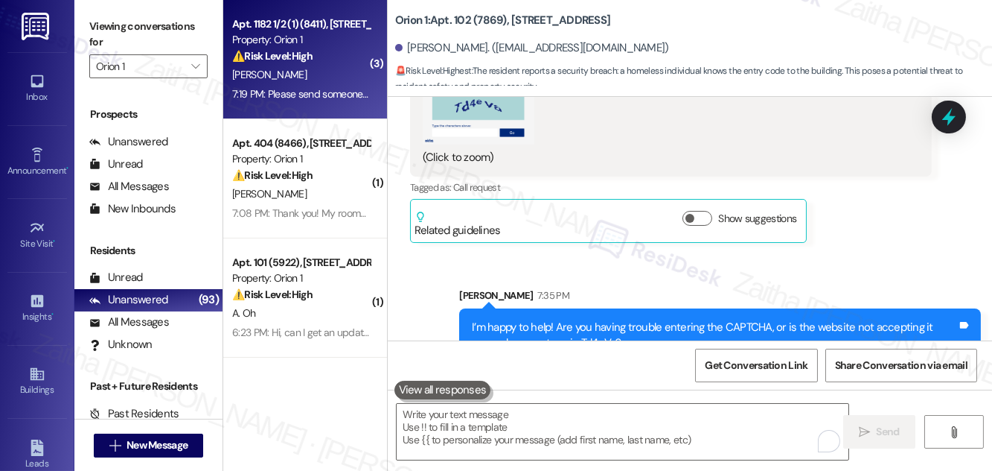
click at [329, 77] on div "M. Ahmed" at bounding box center [301, 75] width 141 height 19
type textarea "Fetching suggested responses. Please feel free to read through the conversation…"
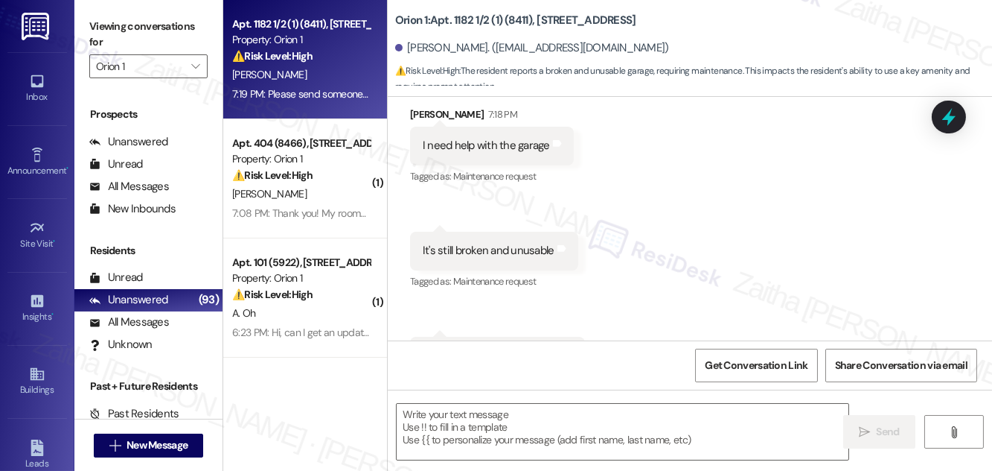
scroll to position [146, 0]
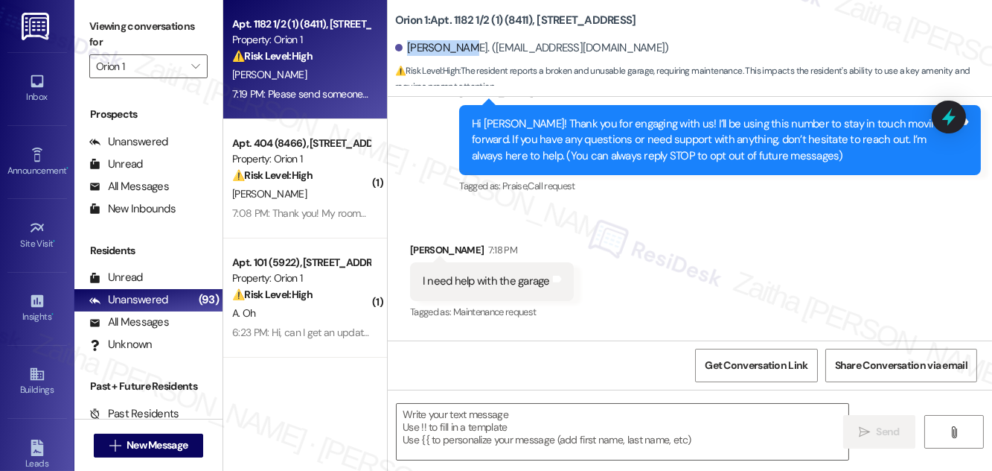
drag, startPoint x: 406, startPoint y: 47, endPoint x: 468, endPoint y: 48, distance: 61.8
click at [468, 48] on div "Majid Ahmed. (majik2031@gmail.com)" at bounding box center [532, 48] width 274 height 16
copy div "Majid Ahmed"
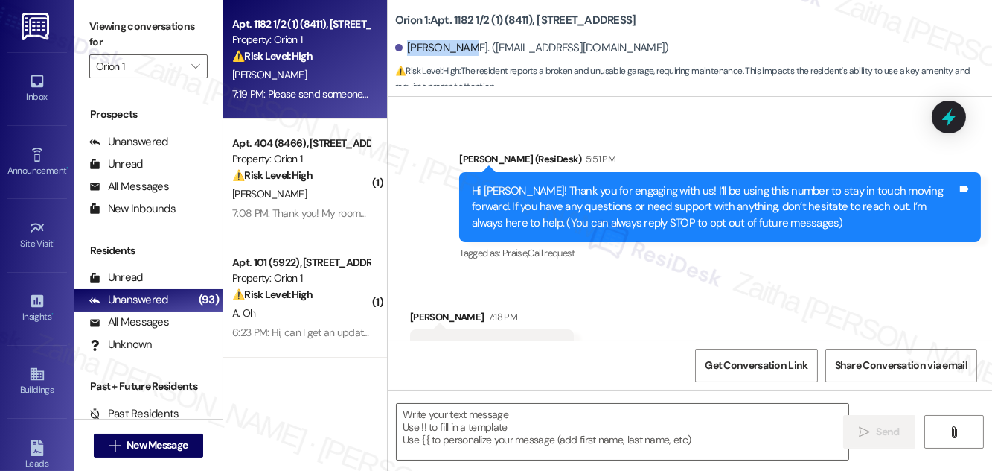
scroll to position [147, 0]
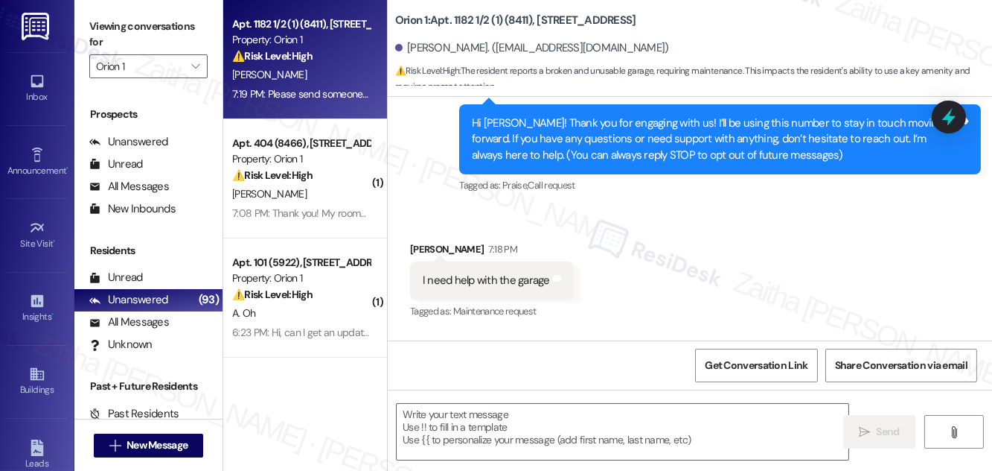
click at [411, 246] on div "Majid Ahmed 7:18 PM" at bounding box center [492, 251] width 164 height 21
click at [637, 258] on div "Received via SMS Majid Ahmed 7:18 PM I need help with the garage Tags and notes…" at bounding box center [690, 375] width 605 height 335
click at [422, 248] on div "Majid Ahmed 7:18 PM" at bounding box center [492, 251] width 164 height 21
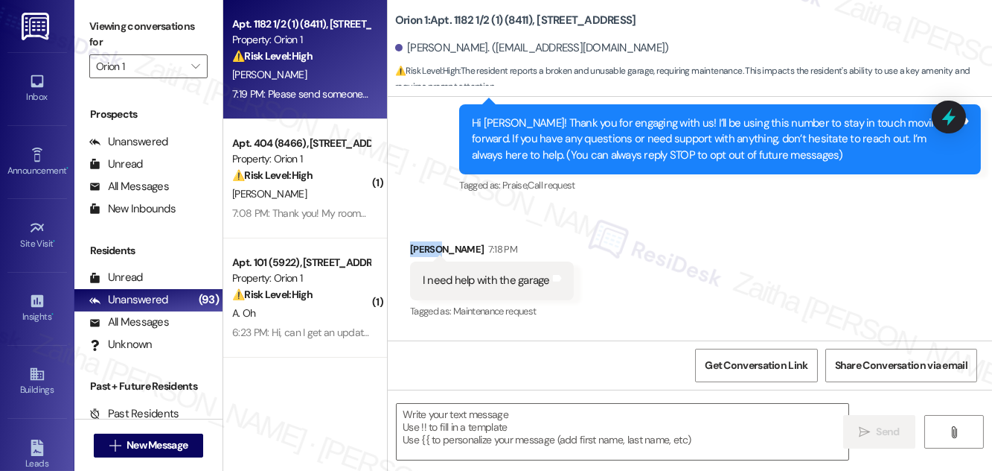
copy div "Majid"
click at [461, 421] on textarea at bounding box center [623, 432] width 452 height 56
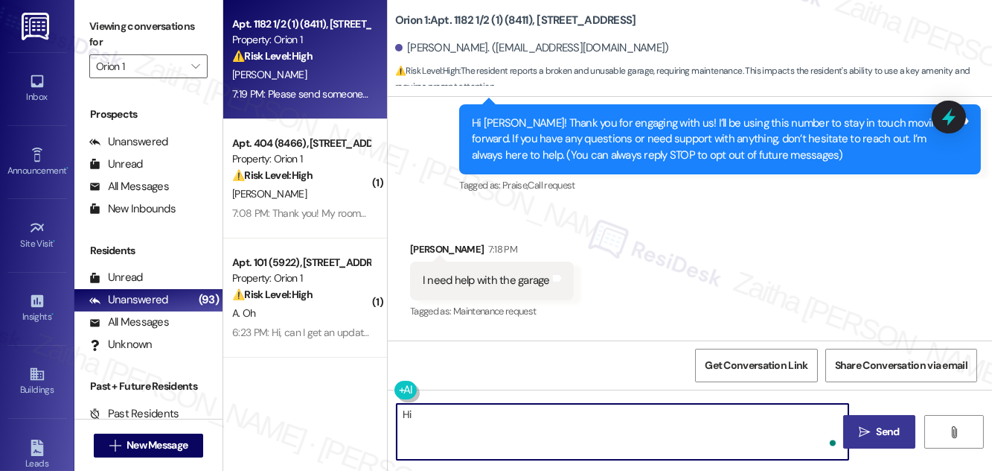
paste textarea "Majid"
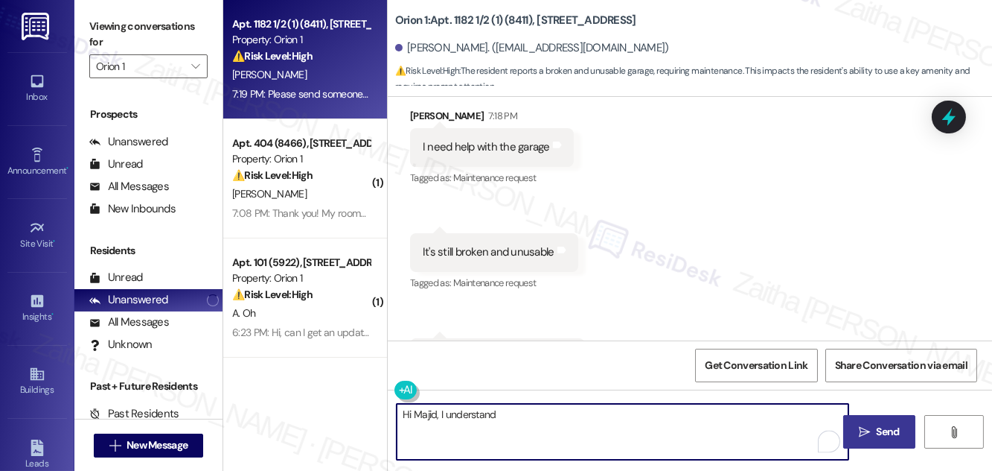
scroll to position [281, 0]
click at [665, 418] on textarea "Hi Majid, I understand you need help with your garage. I" at bounding box center [623, 432] width 452 height 56
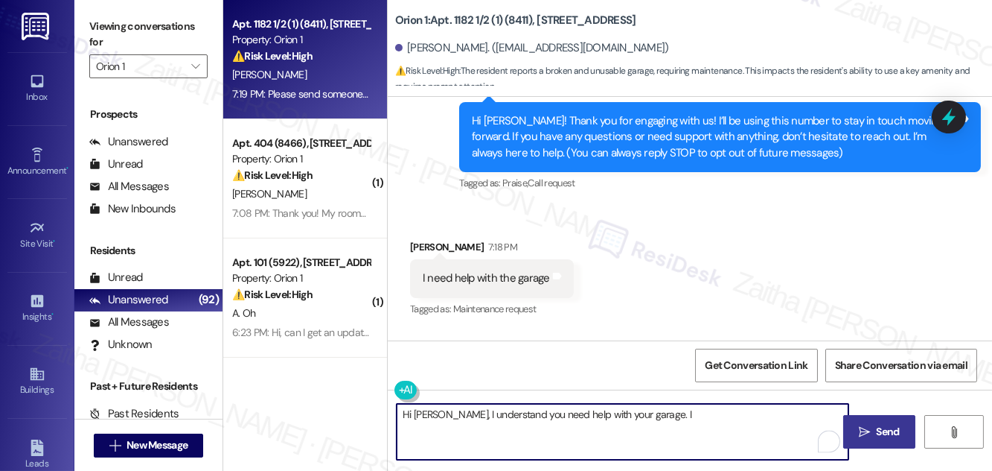
scroll to position [349, 0]
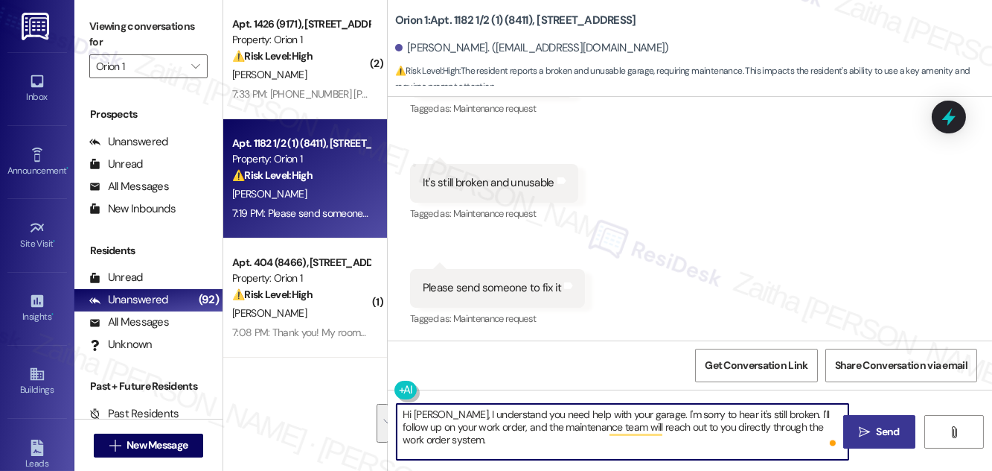
drag, startPoint x: 401, startPoint y: 414, endPoint x: 470, endPoint y: 442, distance: 74.1
click at [470, 442] on textarea "Hi Majid, I understand you need help with your garage. I'm sorry to hear it's s…" at bounding box center [623, 432] width 452 height 56
type textarea "Hi Majid, I understand you need help with your garage. I'm sorry to hear it's s…"
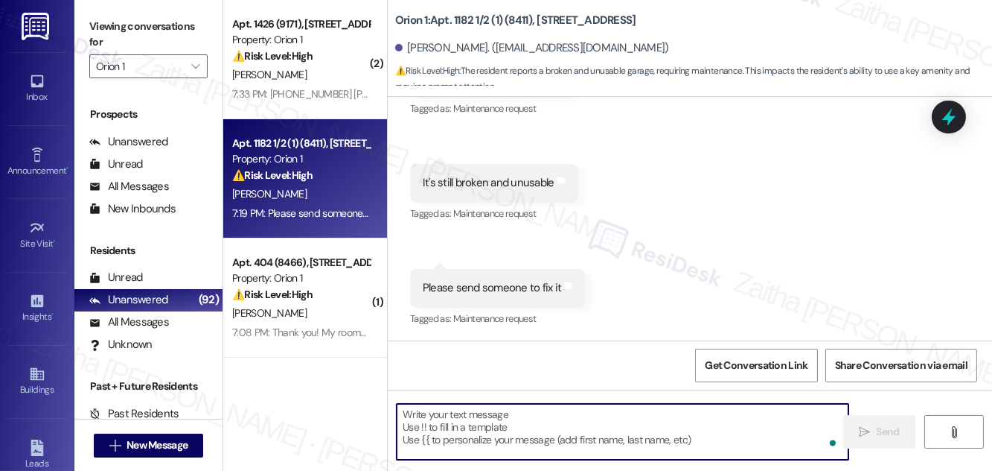
paste textarea "Hi Majid, I understand you need help with your garage, and I’m sorry to hear it…"
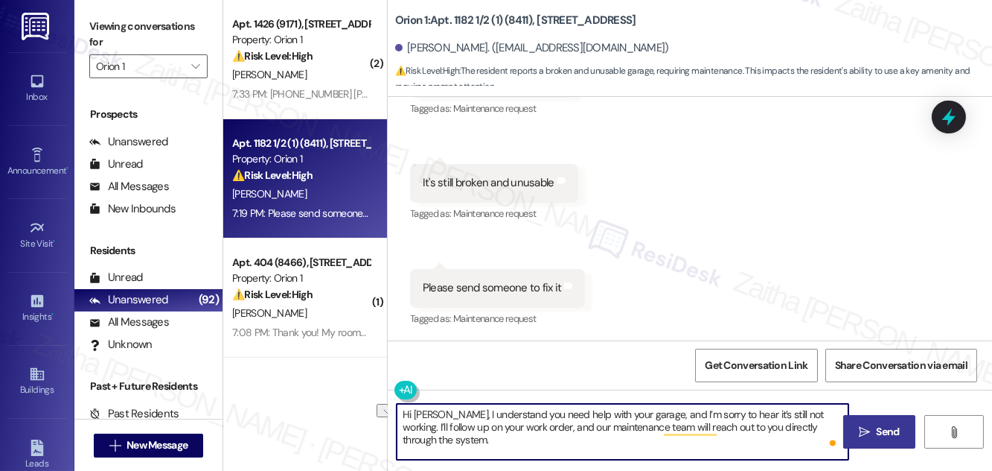
drag, startPoint x: 524, startPoint y: 426, endPoint x: 478, endPoint y: 424, distance: 46.2
click at [478, 424] on textarea "Hi Majid, I understand you need help with your garage, and I’m sorry to hear it…" at bounding box center [623, 432] width 452 height 56
click at [809, 427] on textarea "Hi Majid, I understand you need help with your garage, and I’m sorry to hear it…" at bounding box center [623, 432] width 452 height 56
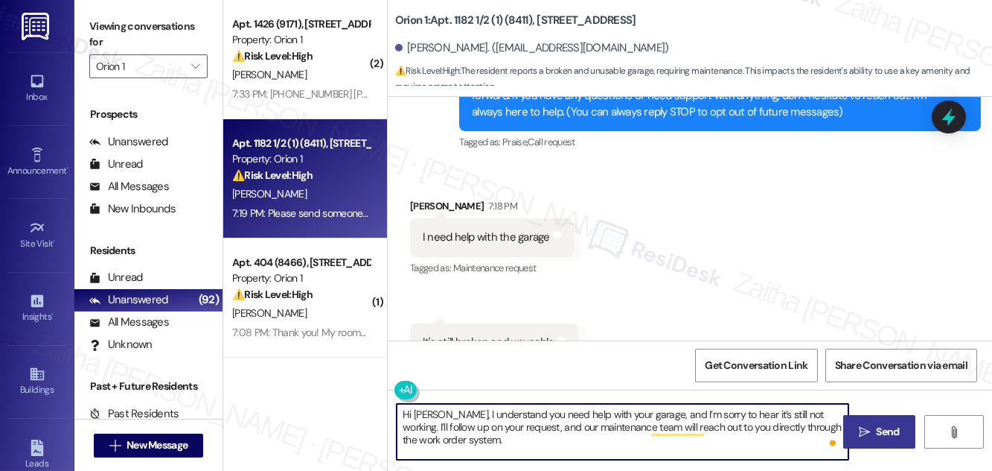
scroll to position [147, 0]
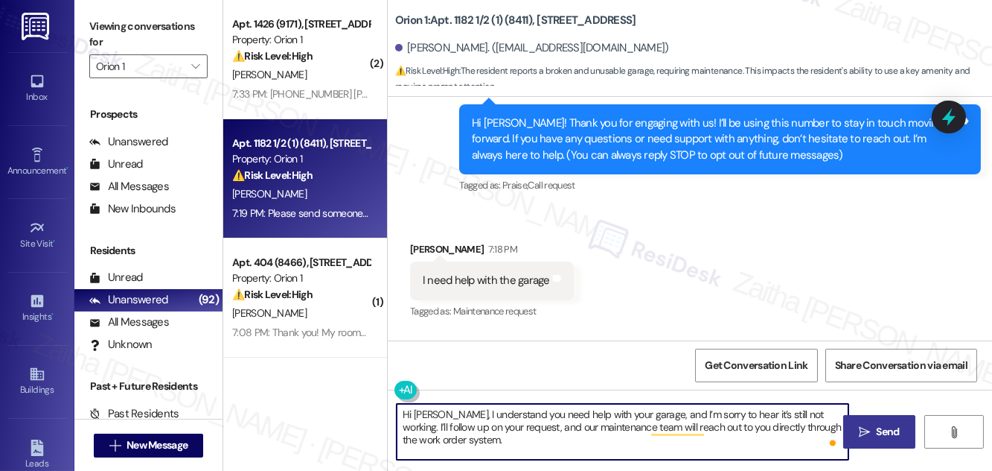
click at [486, 438] on textarea "Hi Majid, I understand you need help with your garage, and I’m sorry to hear it…" at bounding box center [623, 432] width 452 height 56
type textarea "Hi Majid, I understand you need help with your garage, and I’m sorry to hear it…"
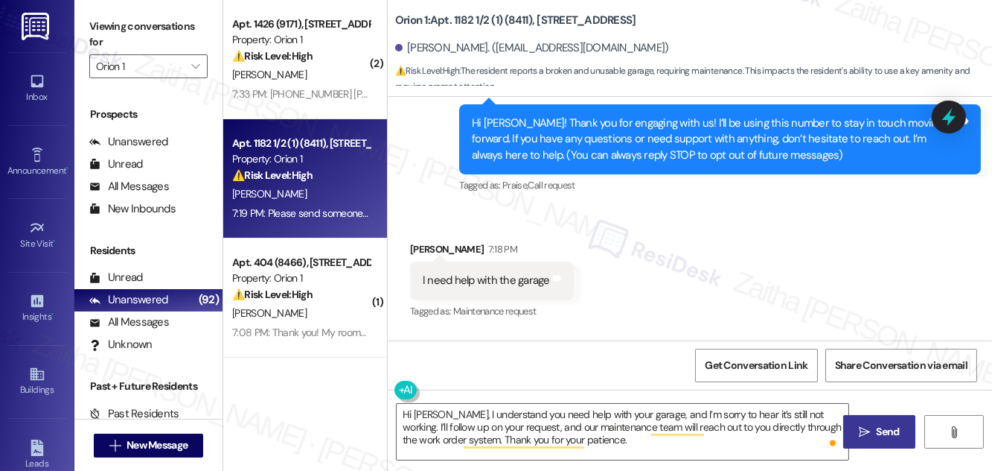
click at [877, 435] on span "Send" at bounding box center [888, 432] width 23 height 16
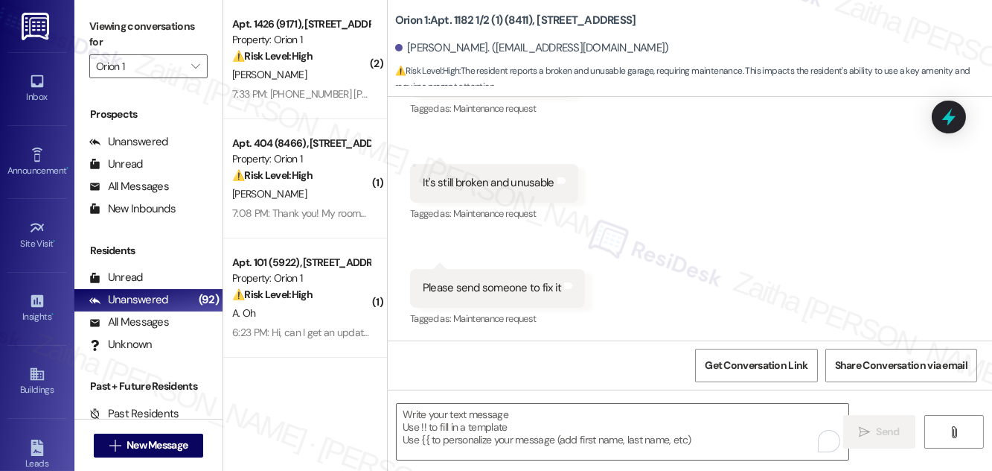
scroll to position [485, 0]
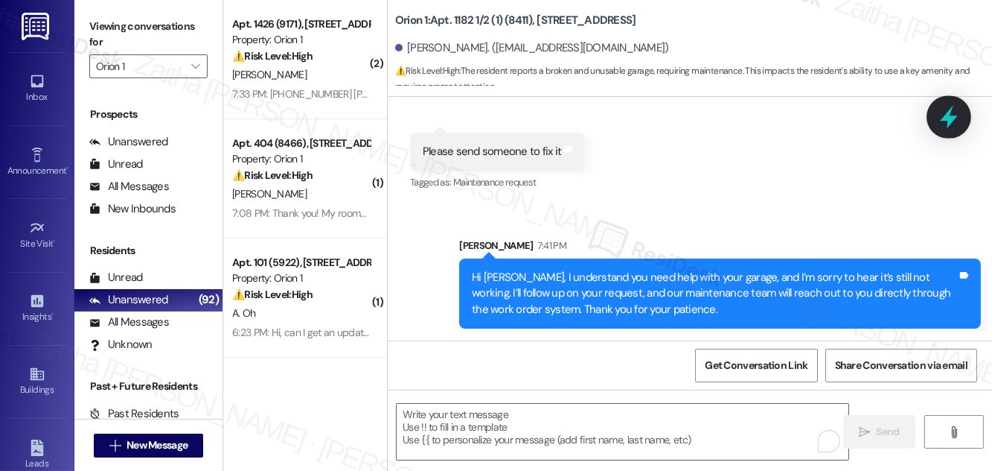
click at [959, 115] on icon at bounding box center [949, 116] width 25 height 25
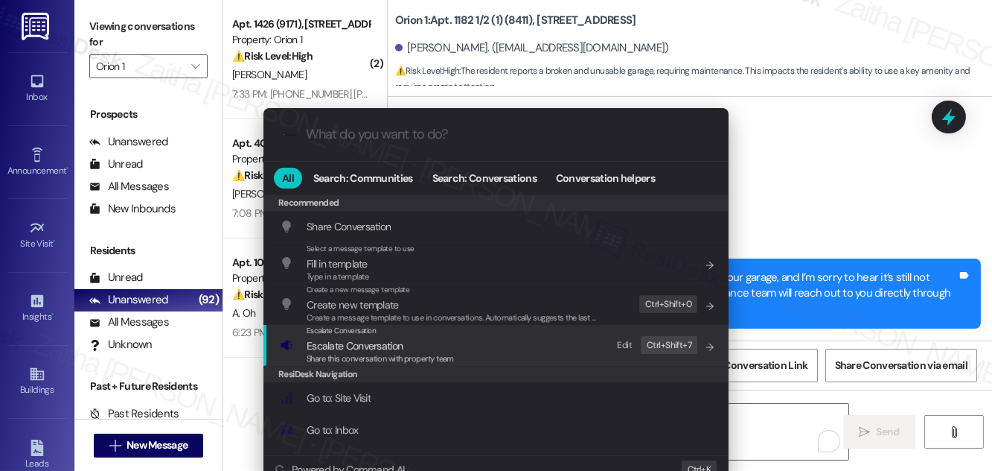
click at [369, 342] on span "Escalate Conversation" at bounding box center [355, 345] width 96 height 13
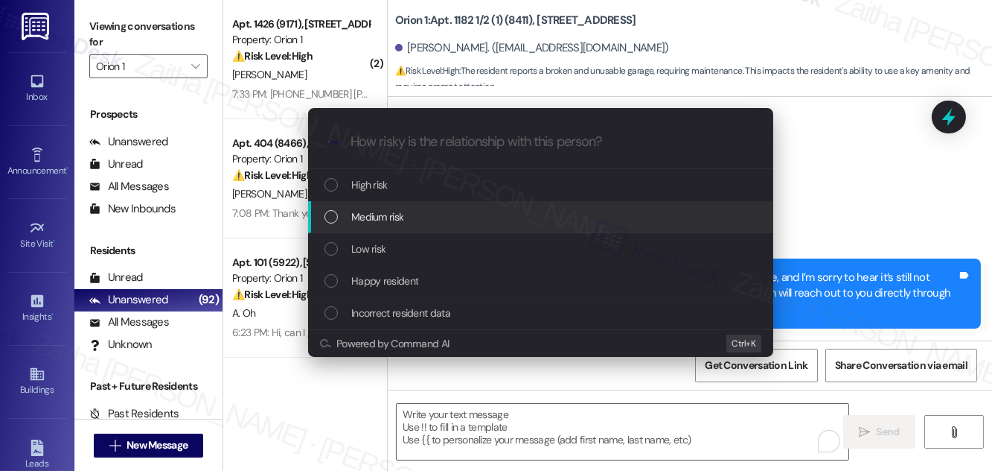
click at [403, 221] on span "Medium risk" at bounding box center [377, 216] width 52 height 16
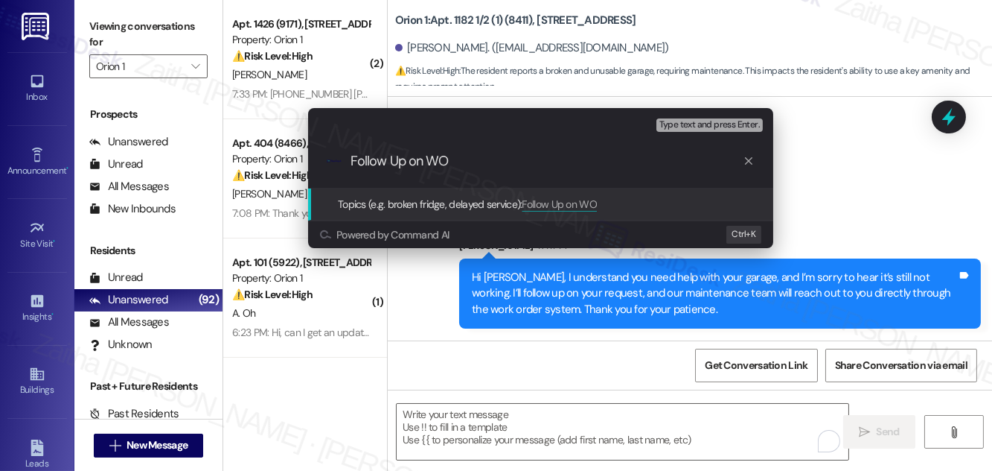
paste input "#25213"
paste input "Garage door not opening"
click at [503, 163] on input "Follow Up on WO #25213 -Garage door not opening" at bounding box center [547, 161] width 392 height 16
type input "Follow Up on WO #25213 - Garage door not opening"
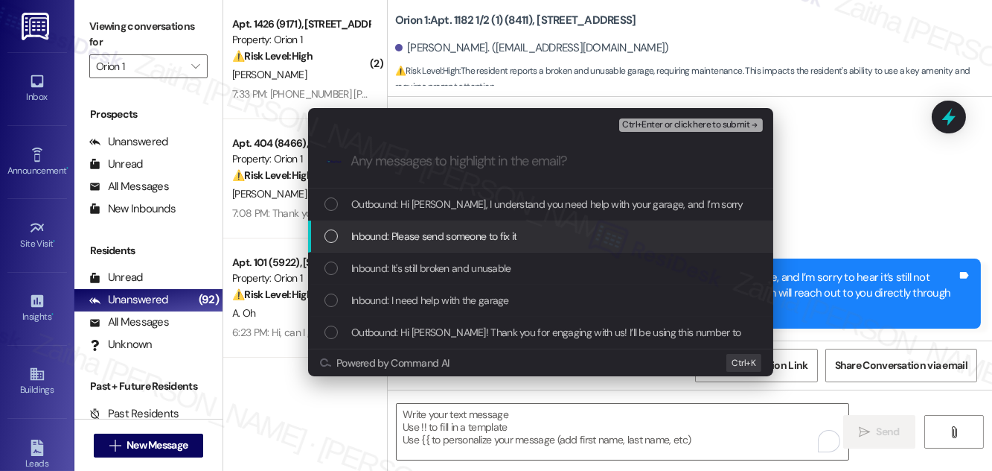
click at [456, 237] on span "Inbound: Please send someone to fix it" at bounding box center [433, 236] width 165 height 16
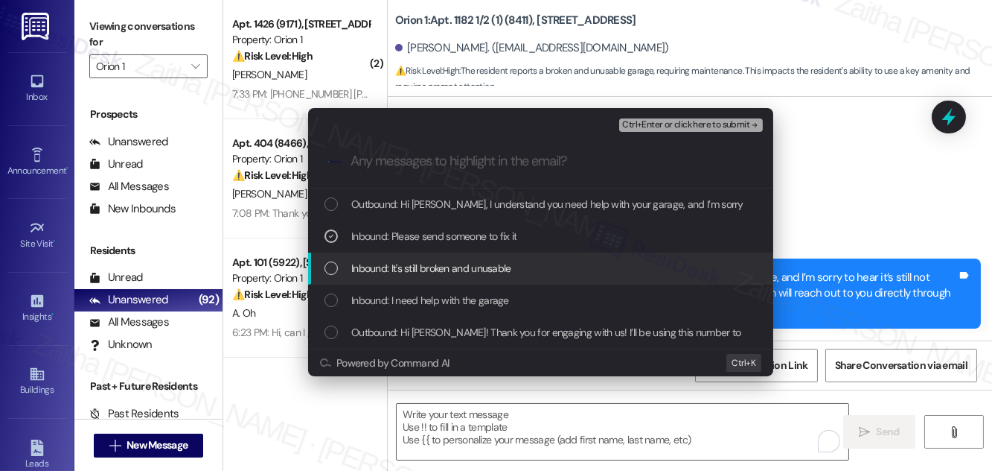
click at [429, 258] on div "Inbound: It's still broken and unusable" at bounding box center [540, 268] width 465 height 32
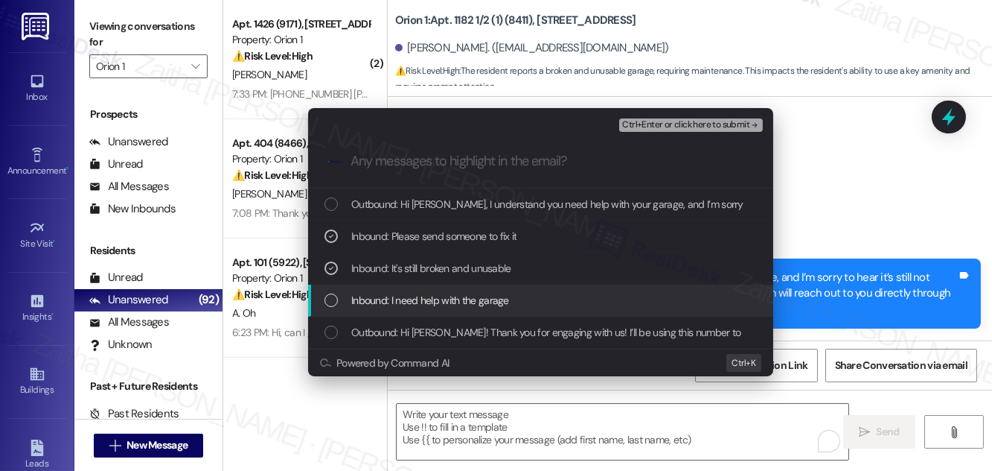
click at [421, 299] on span "Inbound: I need help with the garage" at bounding box center [430, 300] width 158 height 16
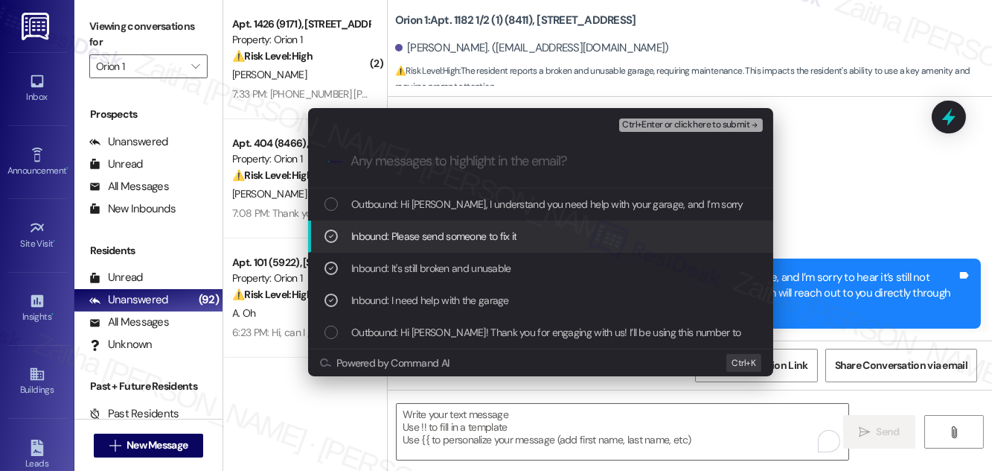
click at [675, 127] on span "Ctrl+Enter or click here to submit" at bounding box center [685, 125] width 127 height 10
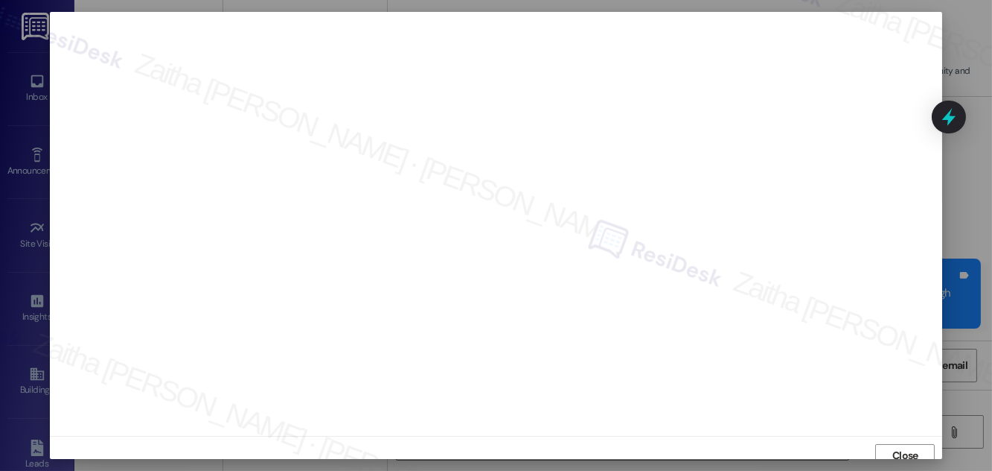
scroll to position [8, 0]
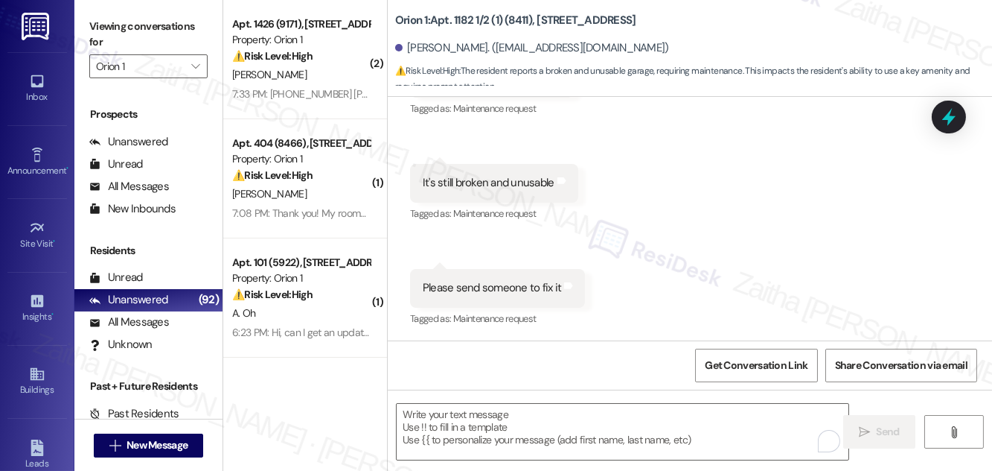
scroll to position [349, 0]
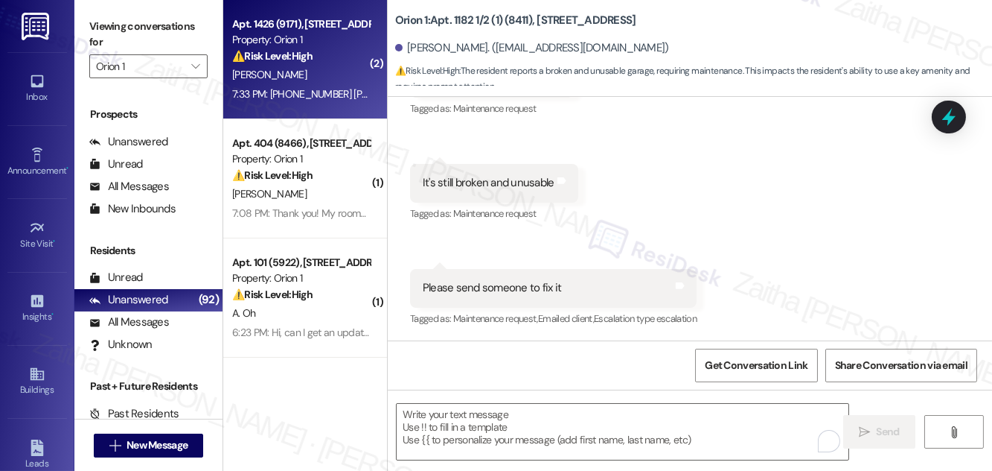
click at [328, 75] on div "[PERSON_NAME]" at bounding box center [301, 75] width 141 height 19
type textarea "Fetching suggested responses. Please feel free to read through the conversation…"
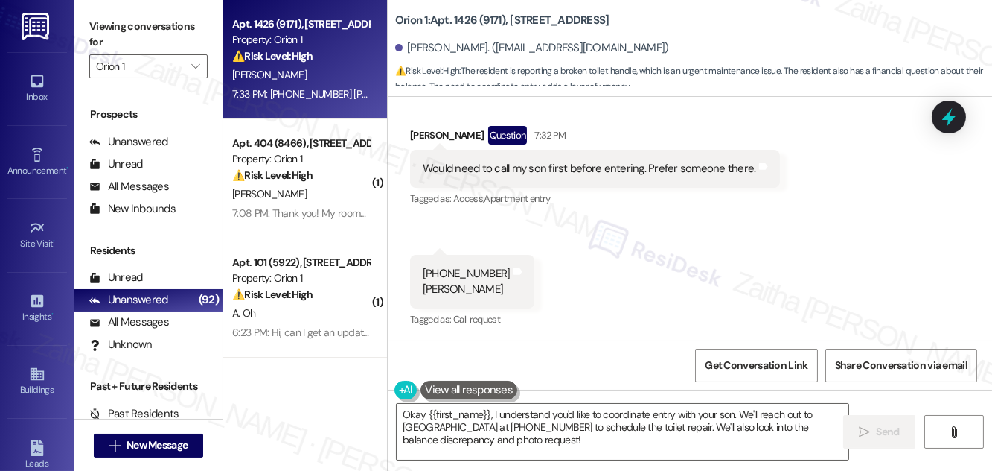
scroll to position [1098, 0]
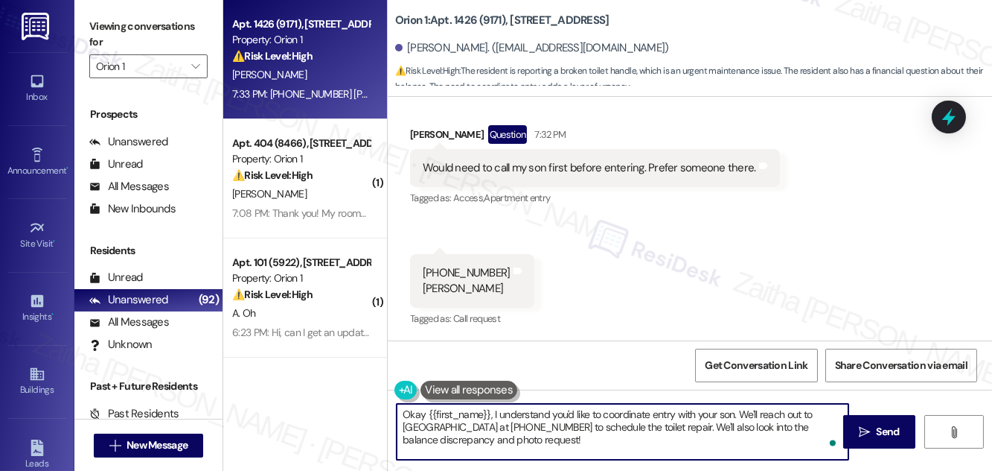
drag, startPoint x: 490, startPoint y: 412, endPoint x: 400, endPoint y: 417, distance: 90.2
click at [400, 417] on textarea "Okay {{first_name}}, I understand you'd like to coordinate entry with your son.…" at bounding box center [623, 432] width 452 height 56
click at [780, 413] on textarea "Thank you for letting me know. I understand you'd like to coordinate entry with…" at bounding box center [623, 432] width 452 height 56
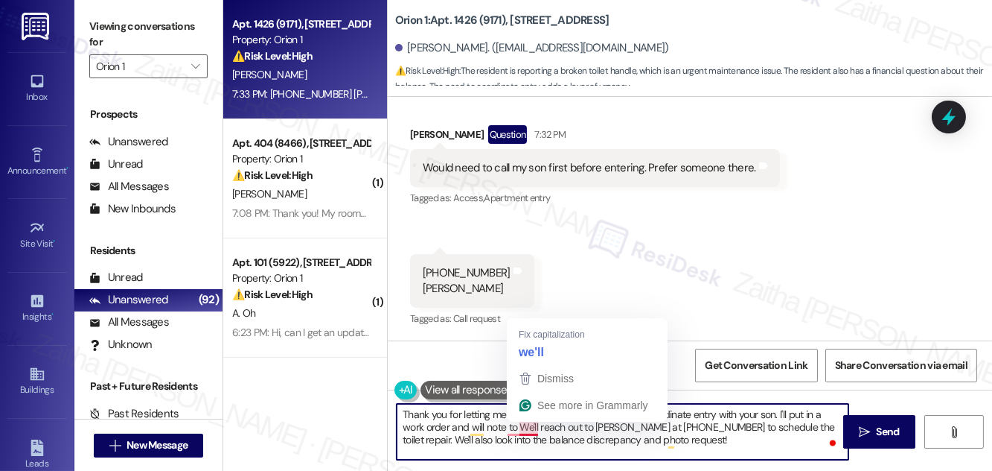
click at [520, 428] on textarea "Thank you for letting me know. I understand you'd like to coordinate entry with…" at bounding box center [623, 432] width 452 height 56
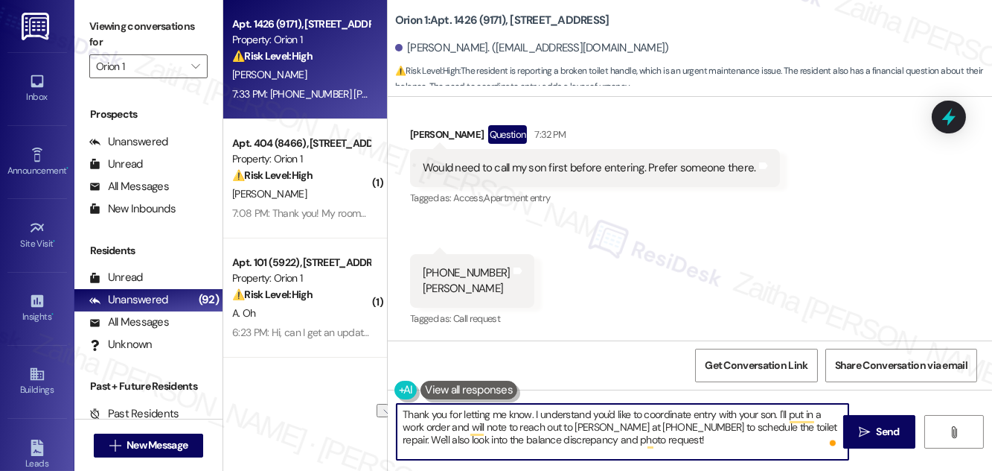
drag, startPoint x: 690, startPoint y: 426, endPoint x: 808, endPoint y: 424, distance: 117.7
click at [808, 424] on textarea "Thank you for letting me know. I understand you'd like to coordinate entry with…" at bounding box center [623, 432] width 452 height 56
drag, startPoint x: 778, startPoint y: 425, endPoint x: 777, endPoint y: 439, distance: 13.4
click at [777, 439] on textarea "Thank you for letting me know. I understand you'd like to coordinate entry with…" at bounding box center [623, 432] width 452 height 56
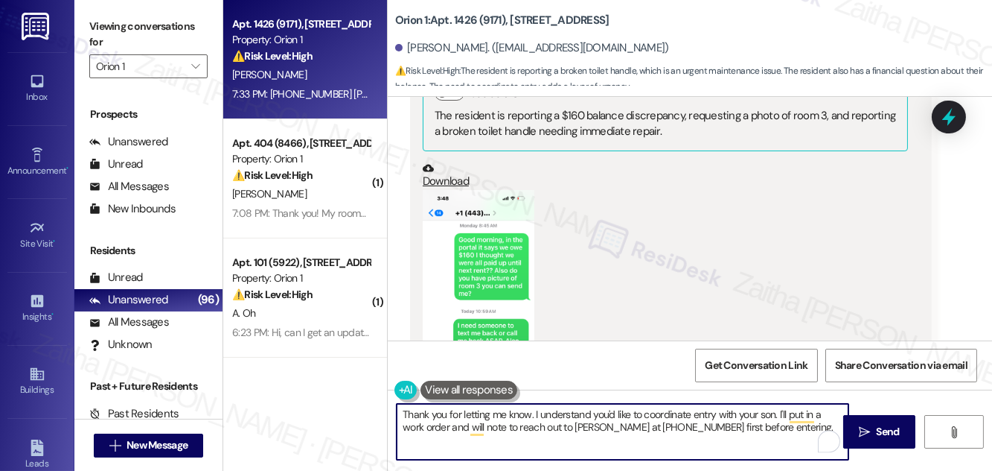
scroll to position [692, 0]
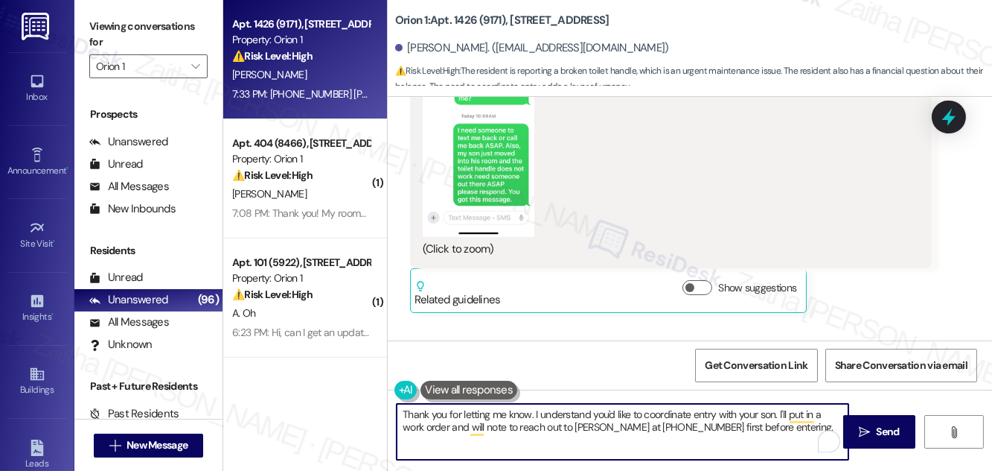
type textarea "Thank you for letting me know. I understand you'd like to coordinate entry with…"
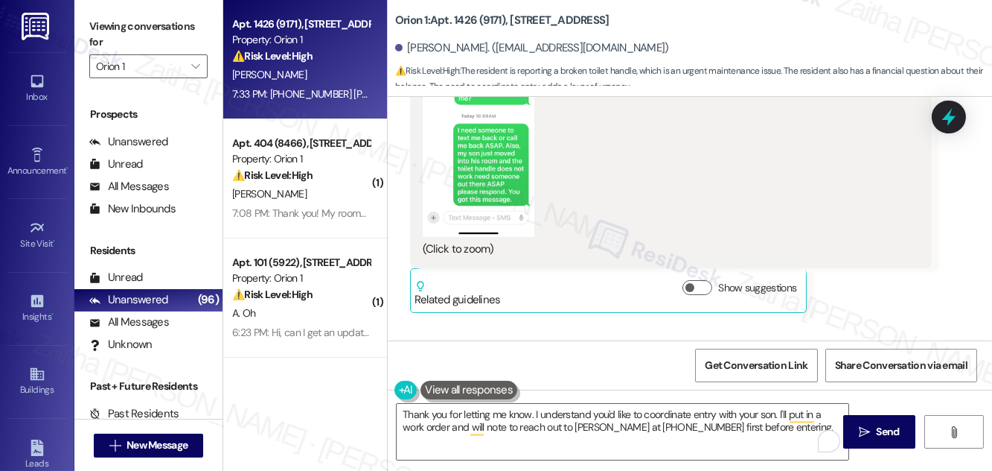
click at [468, 174] on button "Zoom image" at bounding box center [479, 116] width 112 height 242
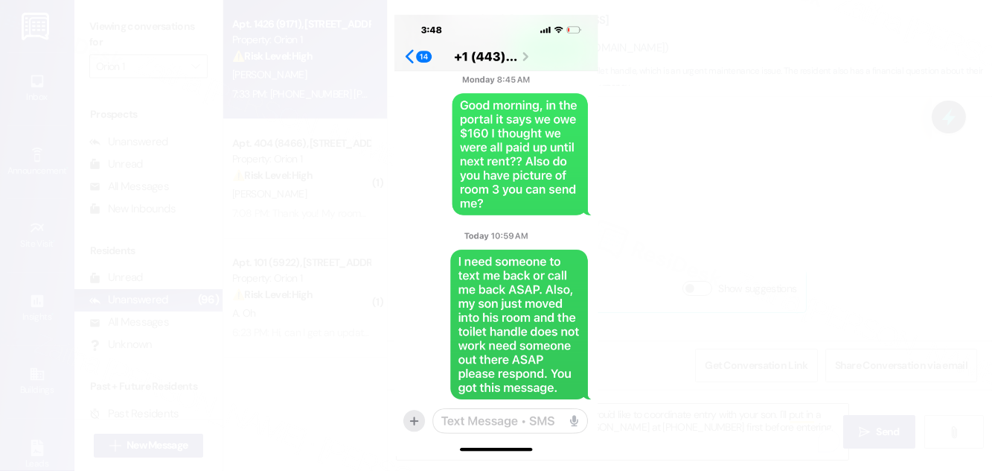
click at [742, 204] on button "Unzoom image" at bounding box center [496, 235] width 992 height 471
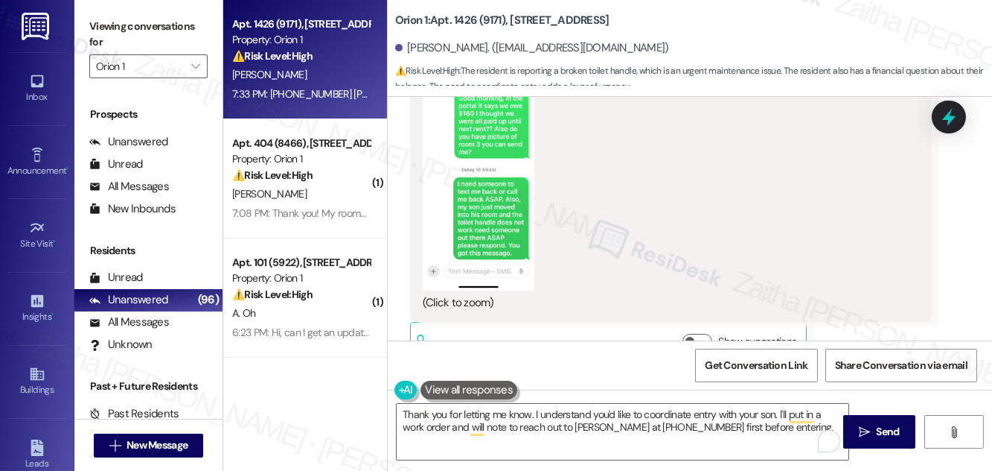
scroll to position [625, 0]
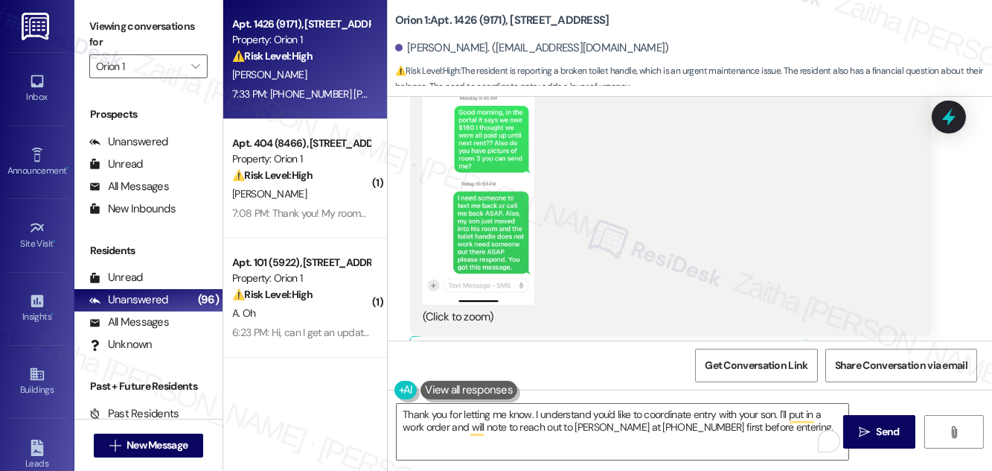
click at [479, 179] on button "Zoom image" at bounding box center [479, 184] width 112 height 242
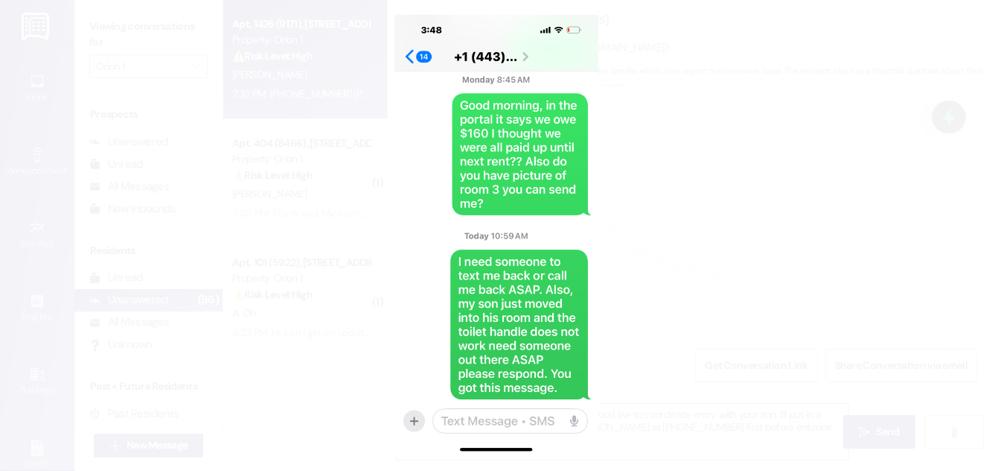
click at [755, 234] on button "Unzoom image" at bounding box center [496, 235] width 992 height 471
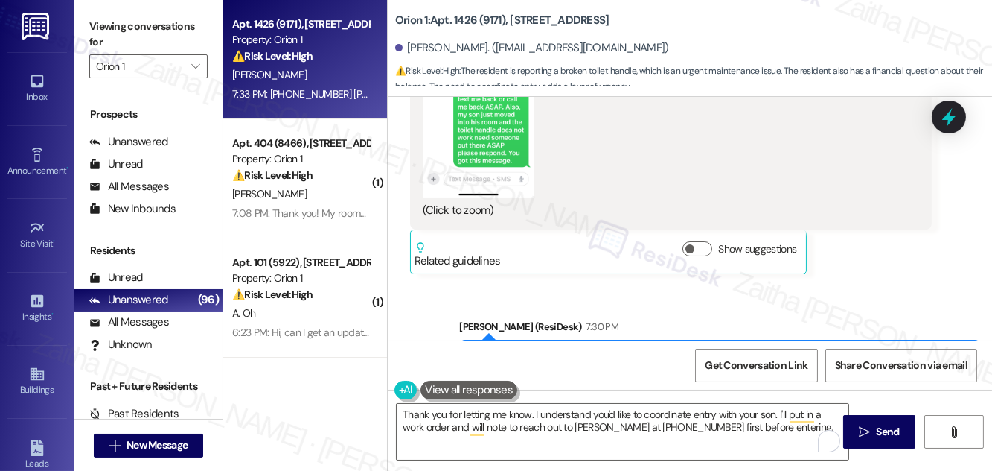
scroll to position [760, 0]
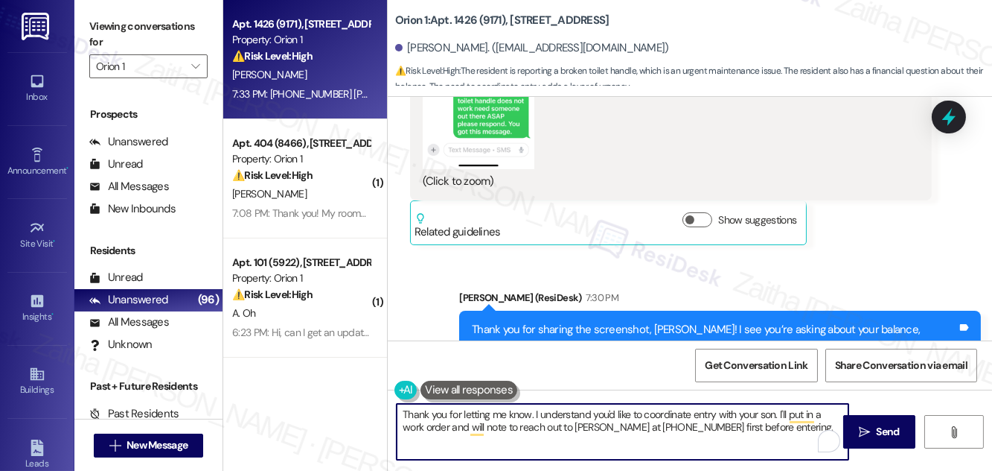
click at [404, 413] on textarea "Thank you for letting me know. I understand you'd like to coordinate entry with…" at bounding box center [623, 432] width 452 height 56
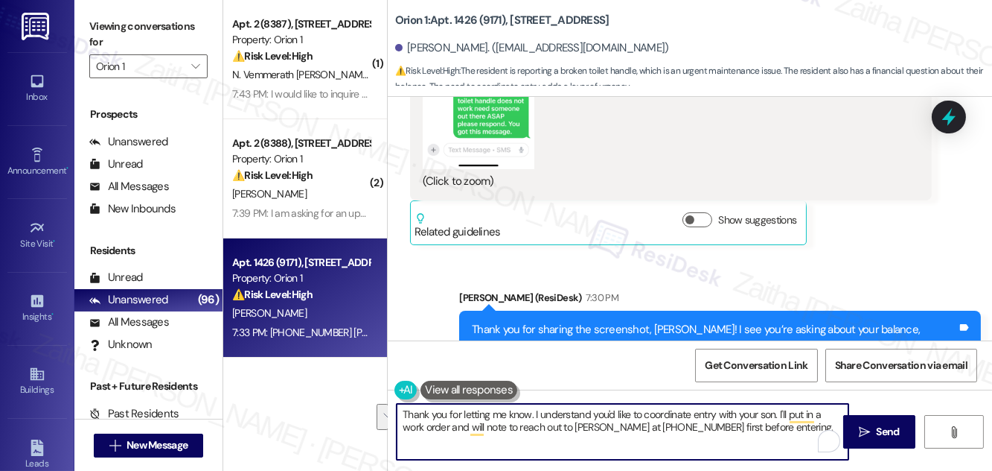
drag, startPoint x: 404, startPoint y: 413, endPoint x: 790, endPoint y: 434, distance: 386.2
click at [790, 434] on textarea "Thank you for letting me know. I understand you'd like to coordinate entry with…" at bounding box center [623, 432] width 452 height 56
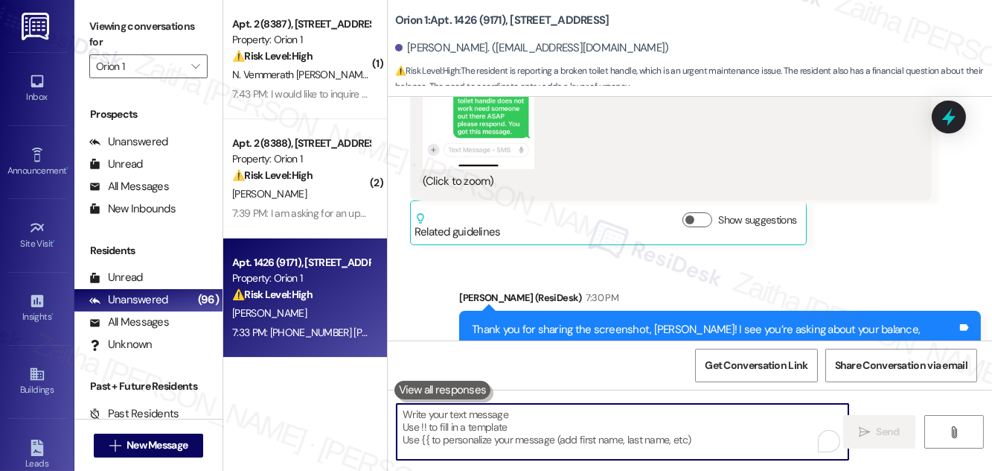
paste textarea "Thank you for letting me know. I understand you’d like to coordinate entry with…"
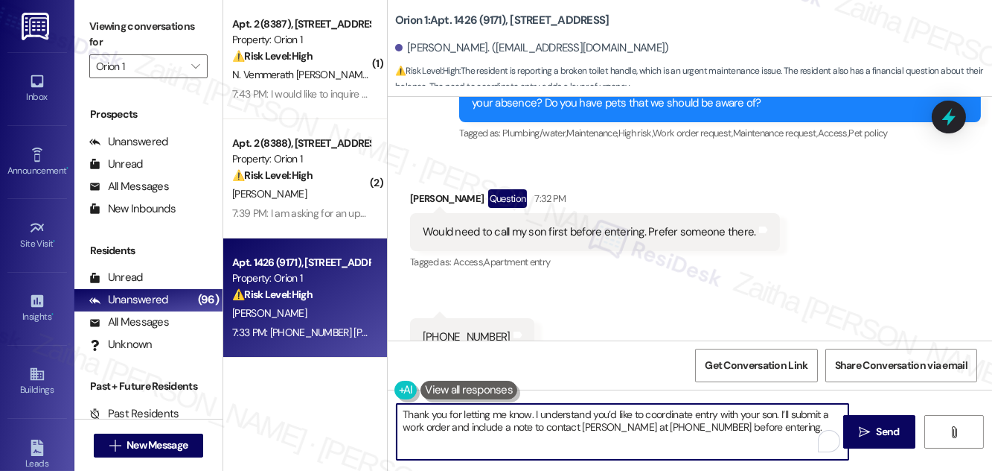
scroll to position [1098, 0]
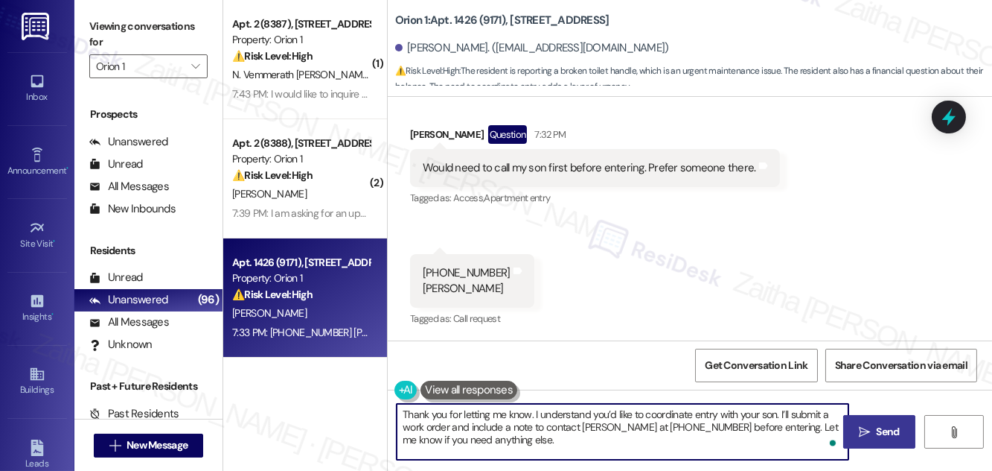
type textarea "Thank you for letting me know. I understand you’d like to coordinate entry with…"
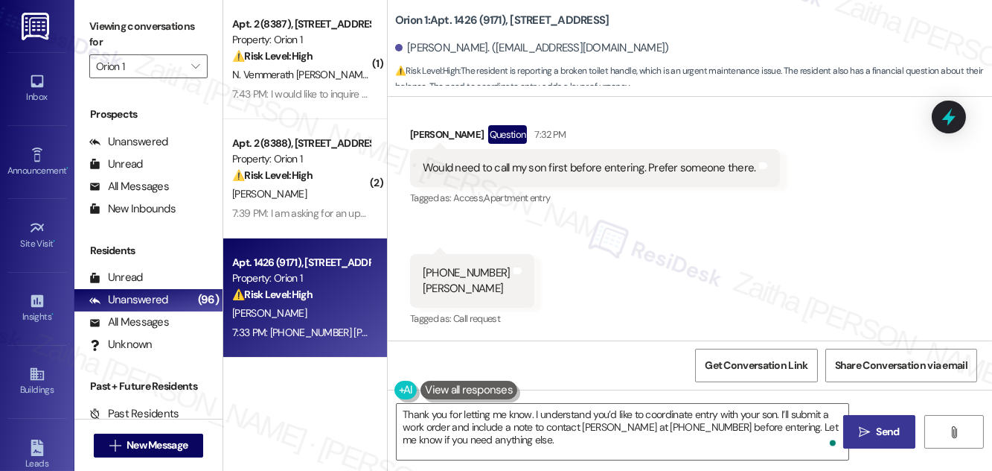
click at [885, 429] on span "Send" at bounding box center [888, 432] width 23 height 16
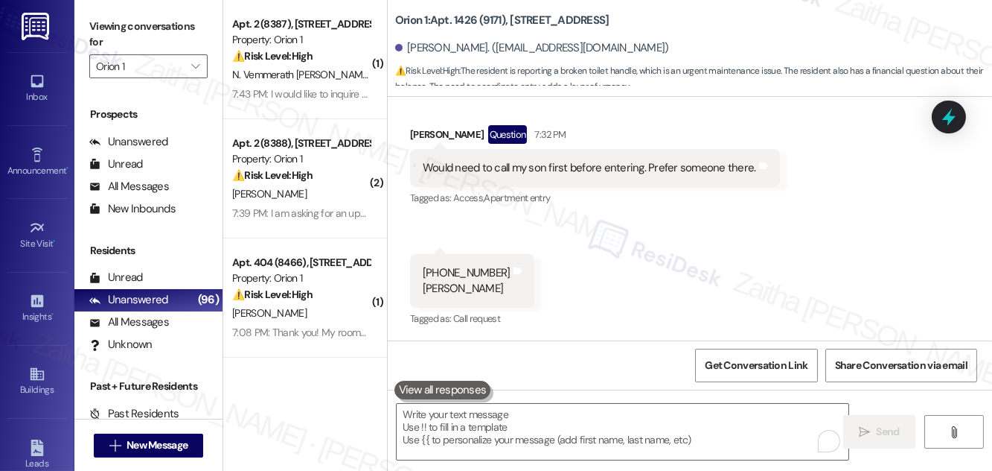
scroll to position [1097, 0]
click at [471, 18] on b "Orion 1: Apt. 1426 (9171), 1426 W 27th St" at bounding box center [502, 21] width 214 height 16
copy b "1426"
drag, startPoint x: 418, startPoint y: 268, endPoint x: 541, endPoint y: 289, distance: 124.6
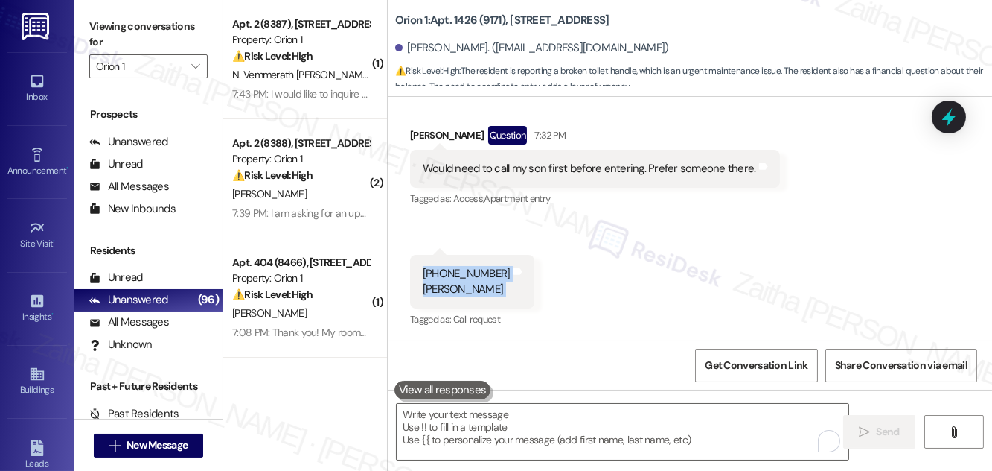
click at [535, 289] on div "702-334-5352 Preston Maddox riske Tags and notes" at bounding box center [472, 282] width 124 height 54
copy div "702-334-5352 Preston Maddox riske Tags and notes"
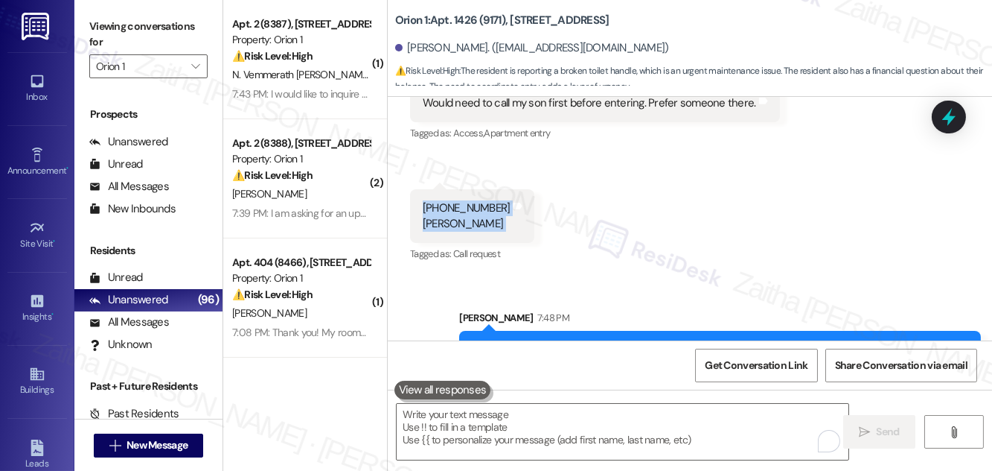
scroll to position [1234, 0]
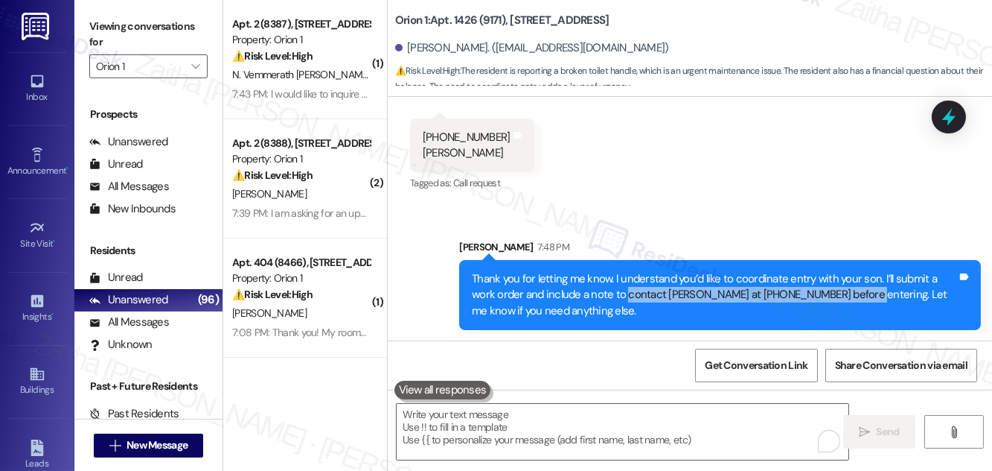
drag, startPoint x: 625, startPoint y: 293, endPoint x: 857, endPoint y: 295, distance: 231.5
click at [857, 295] on div "Thank you for letting me know. I understand you’d like to coordinate entry with…" at bounding box center [714, 295] width 485 height 48
copy div "contact Preston at 702-334-5352 before entering"
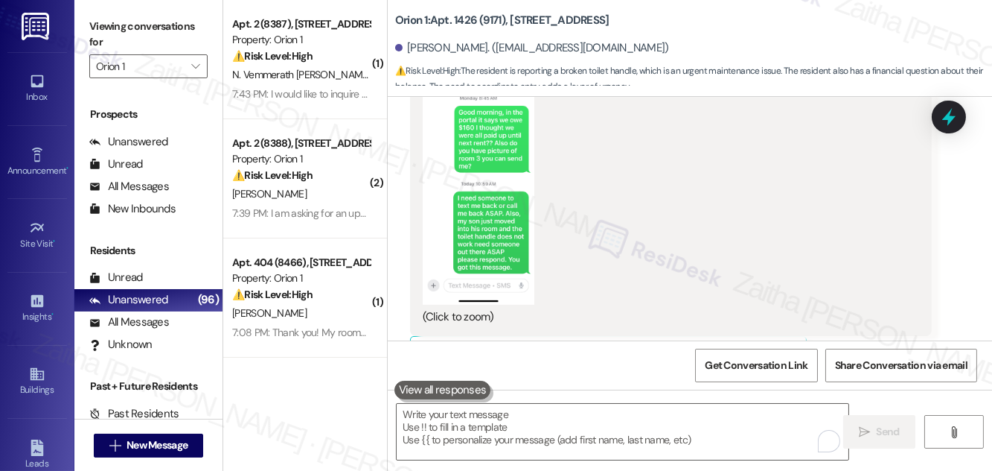
scroll to position [828, 0]
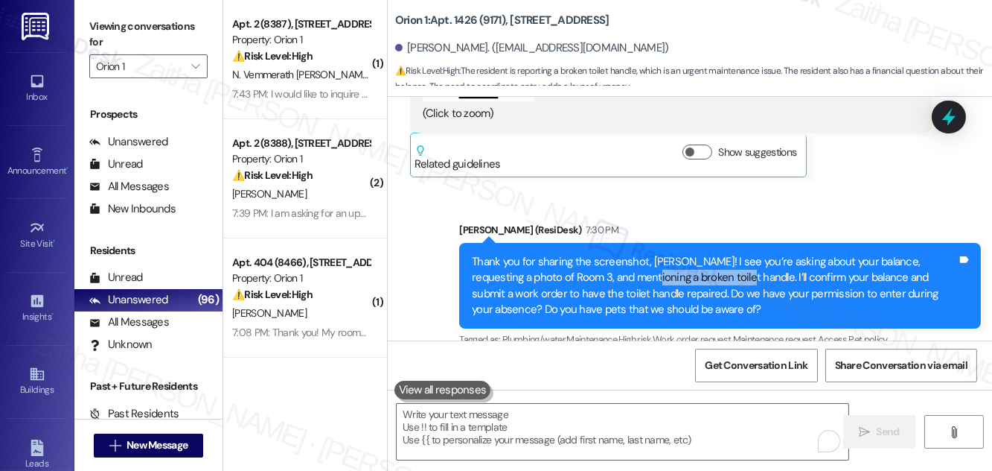
drag, startPoint x: 603, startPoint y: 275, endPoint x: 695, endPoint y: 277, distance: 92.3
click at [695, 277] on div "Thank you for sharing the screenshot, David! I see you’re asking about your bal…" at bounding box center [714, 286] width 485 height 64
copy div "broken toilet handle"
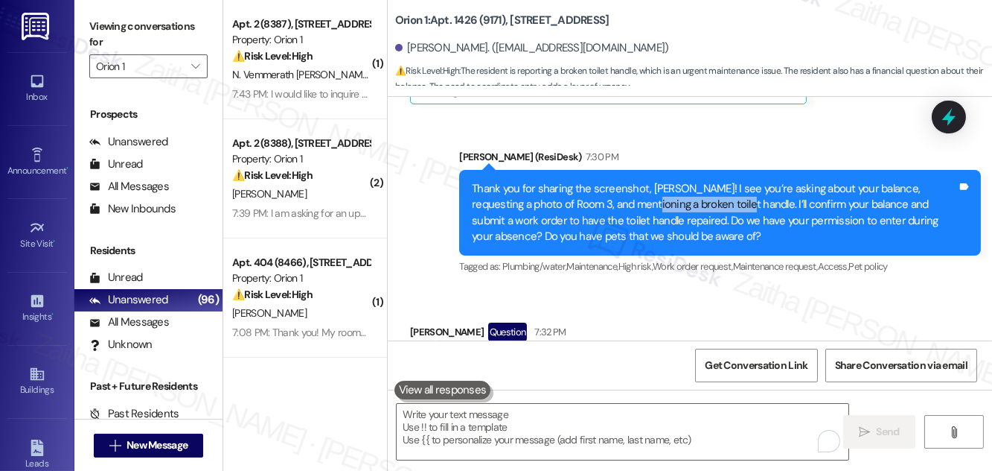
scroll to position [963, 0]
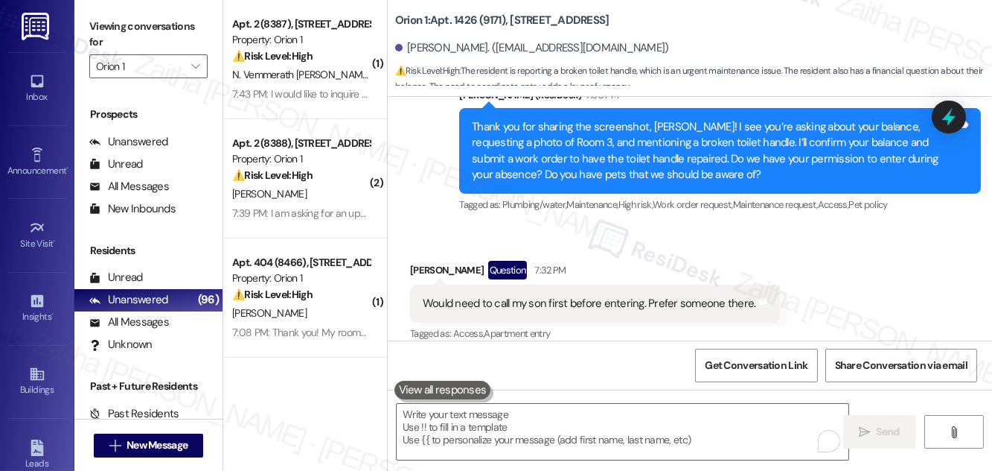
click at [876, 252] on div "Received via SMS David Riske Question 7:32 PM Would need to call my son first b…" at bounding box center [690, 351] width 605 height 249
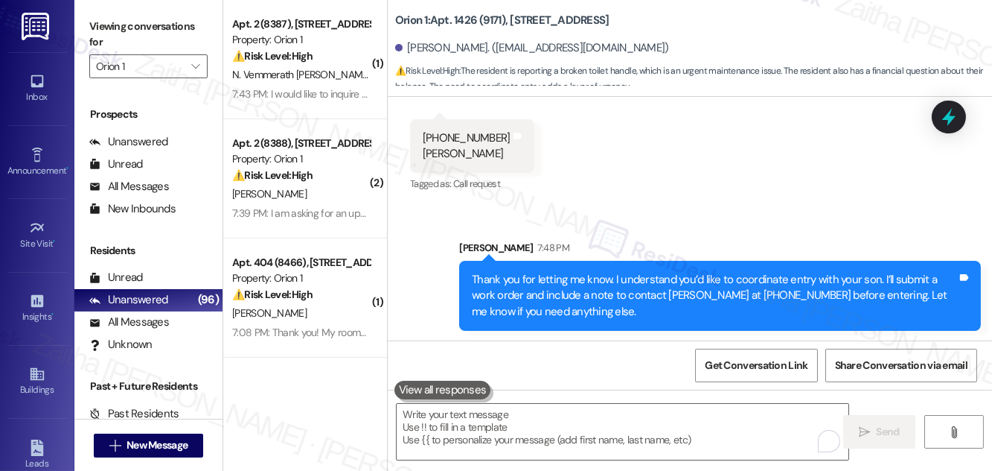
scroll to position [1234, 0]
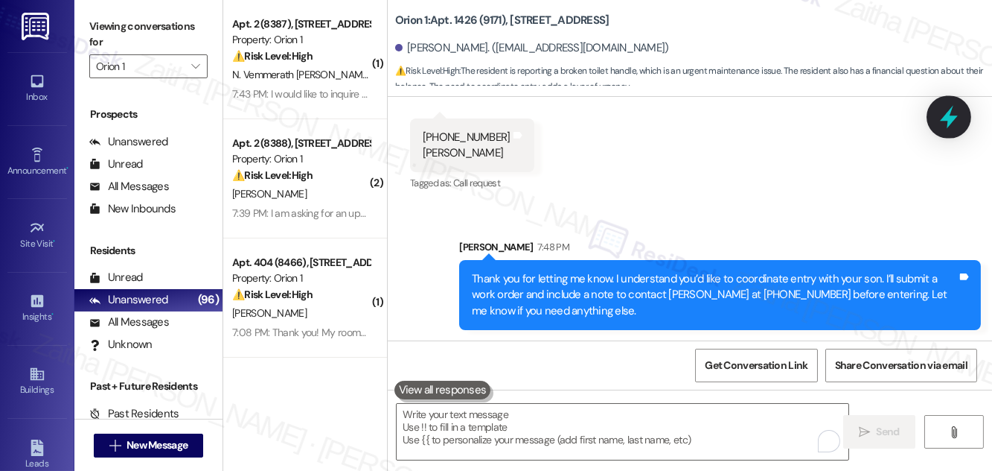
click at [948, 121] on icon at bounding box center [949, 116] width 25 height 25
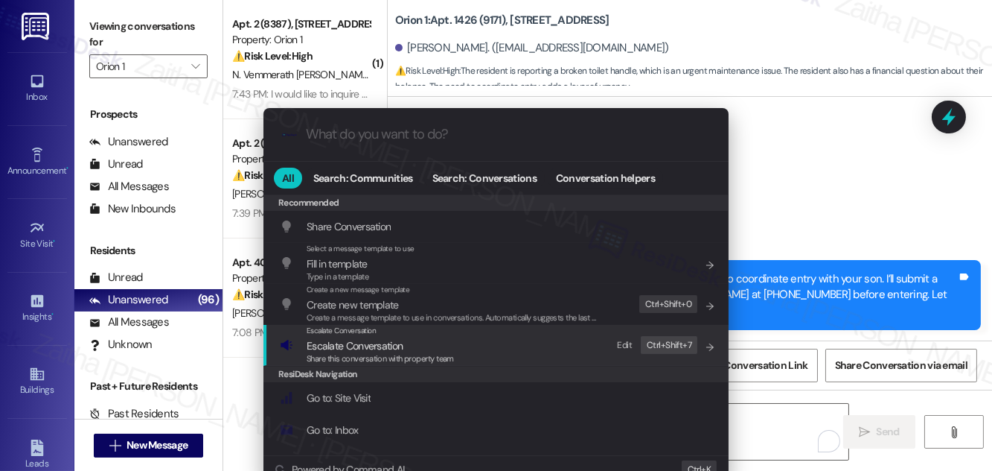
click at [361, 342] on span "Escalate Conversation" at bounding box center [355, 345] width 96 height 13
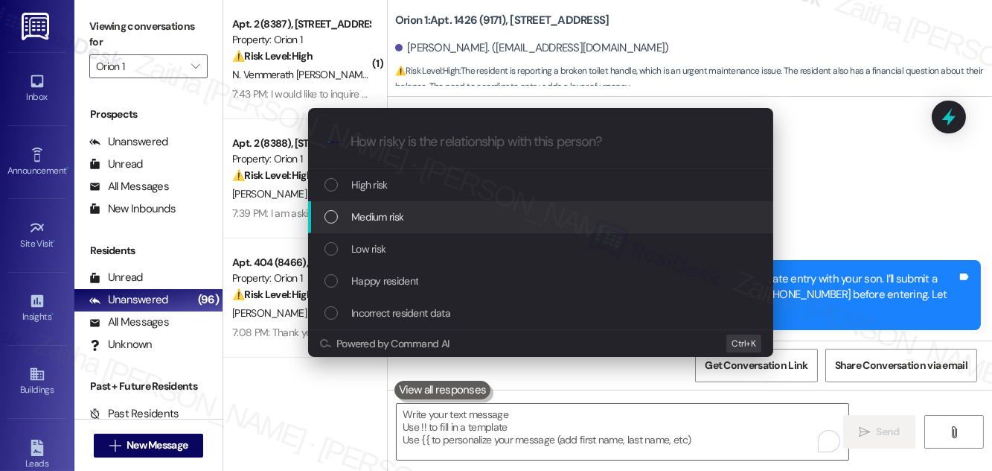
click at [385, 211] on span "Medium risk" at bounding box center [377, 216] width 52 height 16
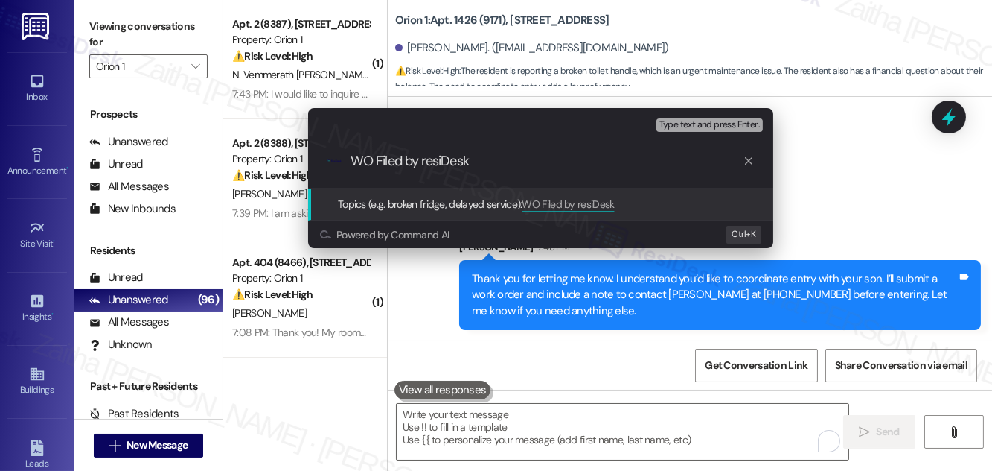
click at [427, 163] on input "WO Filed by resiDesk" at bounding box center [547, 161] width 392 height 16
click at [508, 166] on input "WO Filed by ResiDesk" at bounding box center [547, 161] width 392 height 16
paste input "#26008"
click at [768, 168] on div ".cls-1{fill:#0a055f;}.cls-2{fill:#0cc4c4;} resideskLogoBlueOrange WO Filed by R…" at bounding box center [540, 161] width 465 height 53
click at [605, 165] on input "WO Filed by ResiDesk - WO #26008(" at bounding box center [547, 161] width 392 height 16
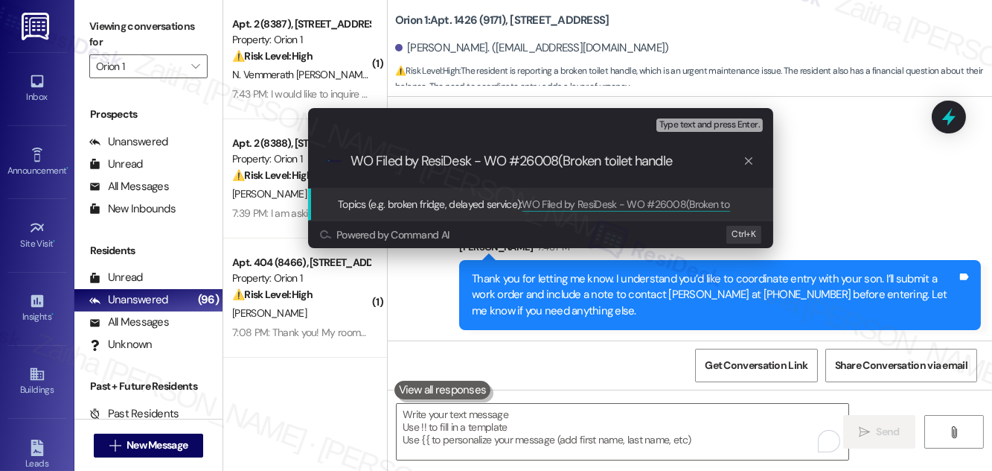
type input "WO Filed by ResiDesk - WO #26008(Broken toilet handle)"
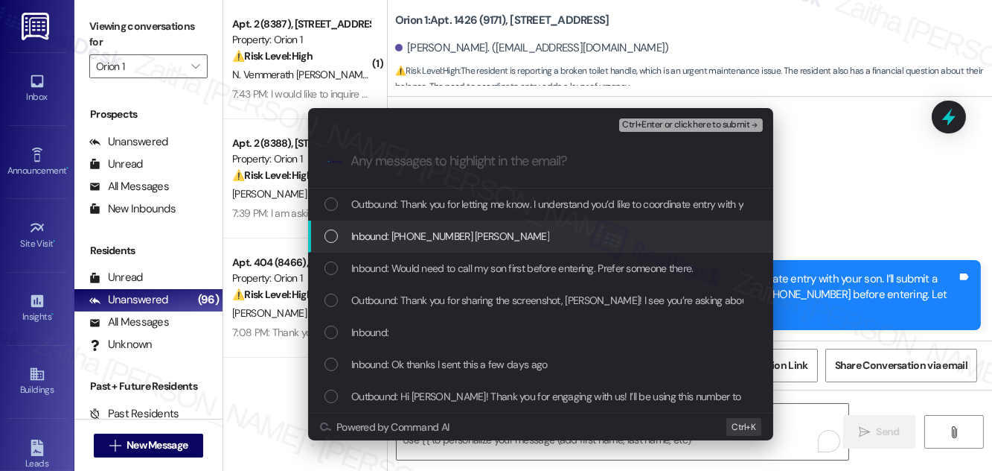
click at [501, 241] on span "Inbound: 702-334-5352 Preston Maddox riske" at bounding box center [450, 236] width 198 height 16
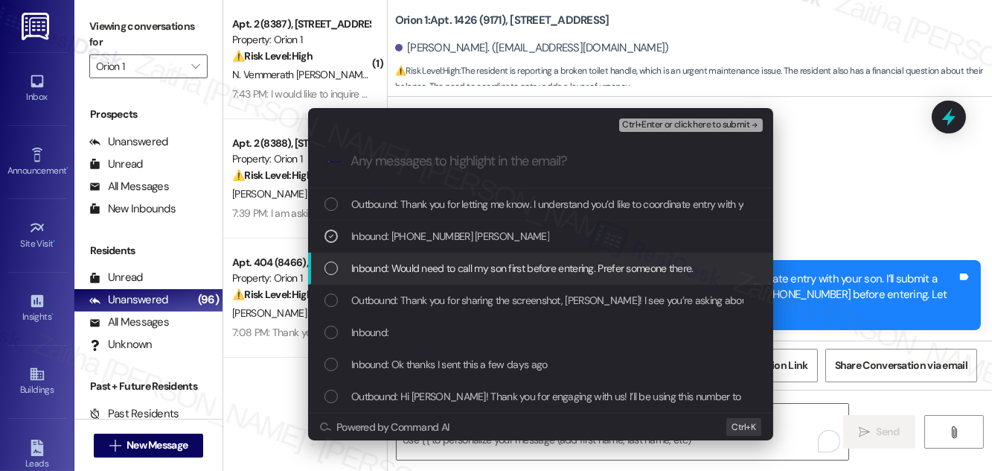
click at [474, 270] on span "Inbound: Would need to call my son first before entering. Prefer someone there." at bounding box center [522, 268] width 342 height 16
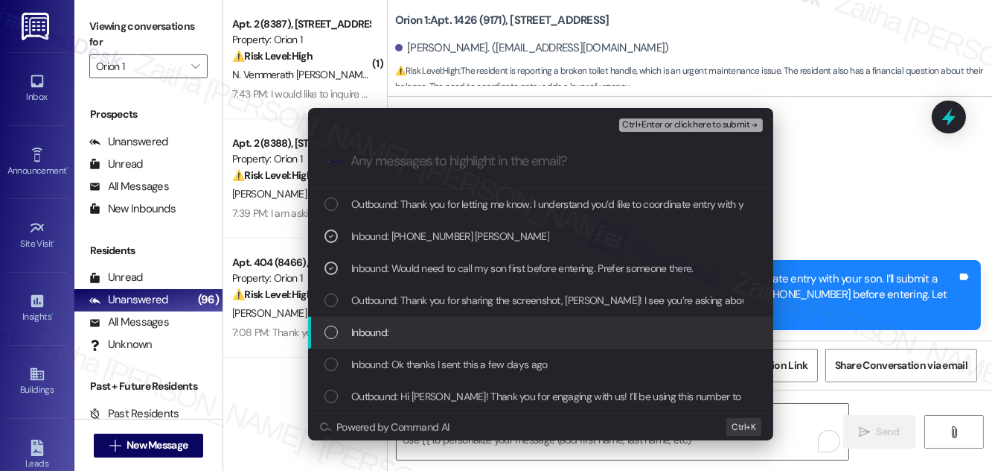
click at [468, 331] on div "Inbound:" at bounding box center [543, 332] width 436 height 16
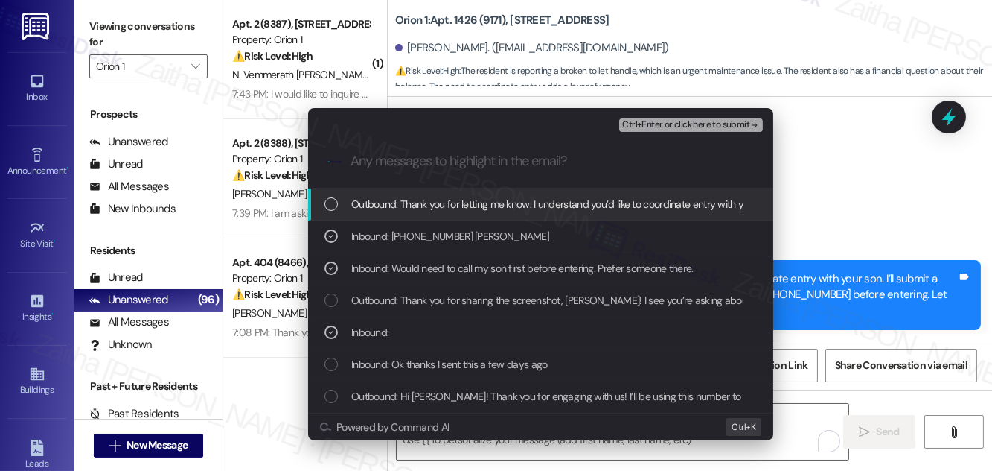
click at [695, 123] on span "Ctrl+Enter or click here to submit" at bounding box center [685, 125] width 127 height 10
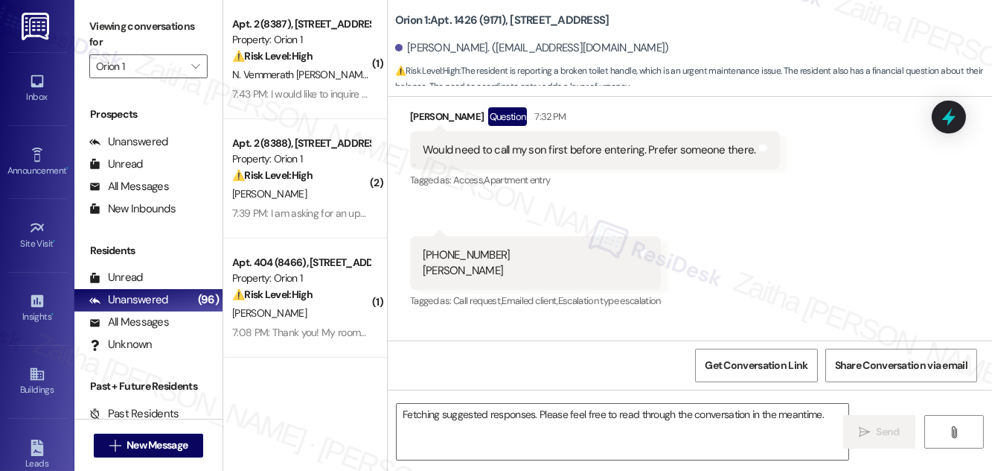
scroll to position [1097, 0]
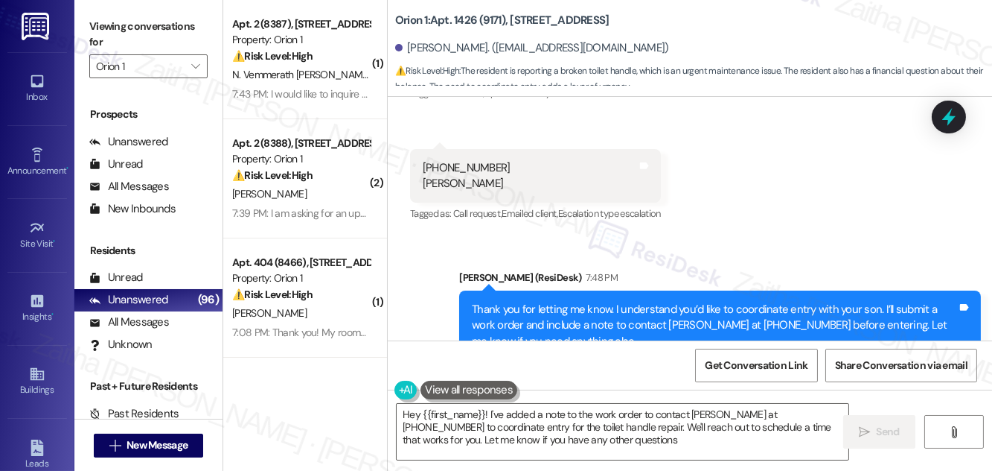
type textarea "Hey {{first_name}}! I've added a note to the work order to contact Preston at 7…"
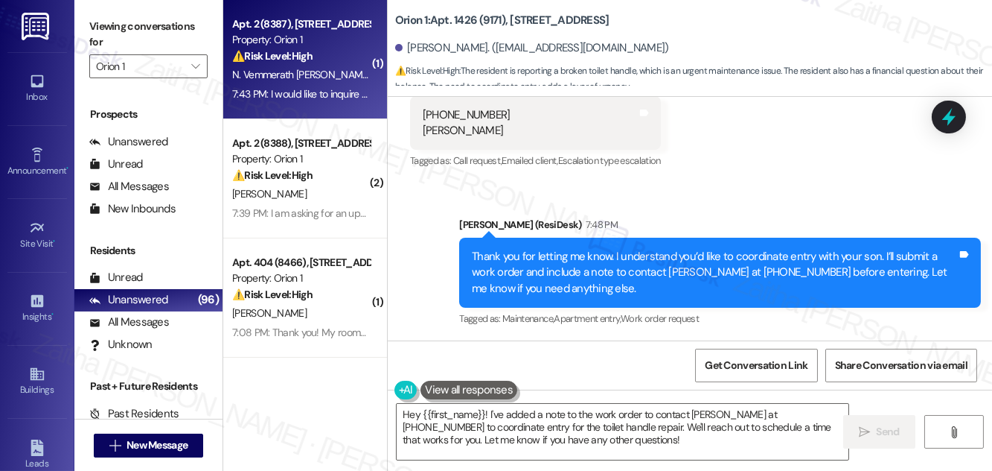
click at [351, 67] on div "N. Vemmerath Kulangara" at bounding box center [301, 75] width 141 height 19
type textarea "Fetching suggested responses. Please feel free to read through the conversation…"
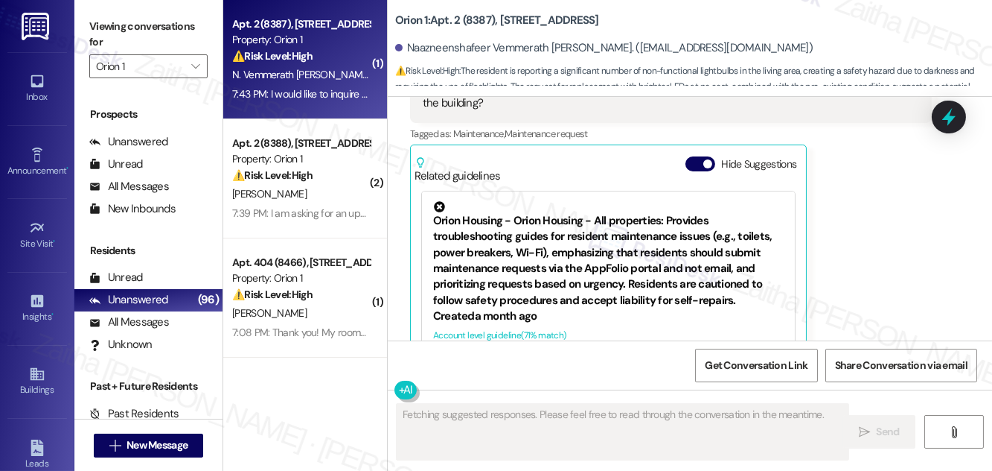
scroll to position [435, 0]
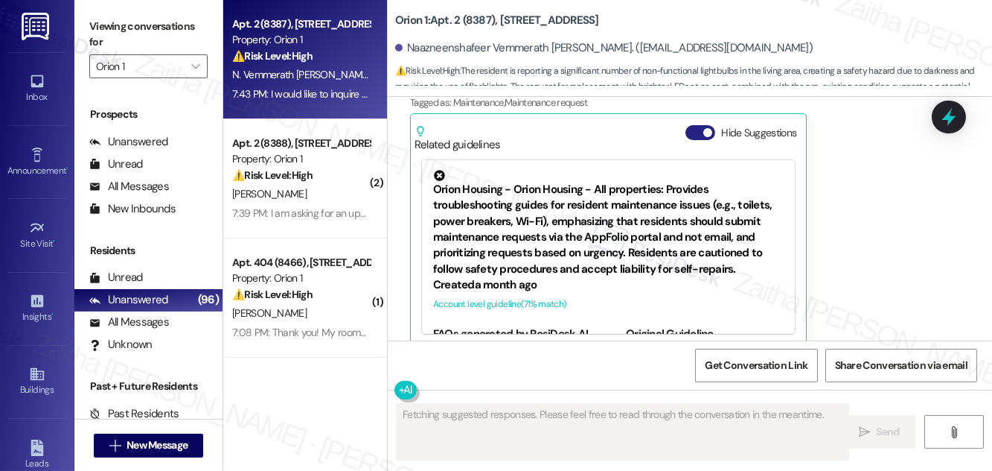
click at [701, 125] on button "Hide Suggestions" at bounding box center [701, 132] width 30 height 15
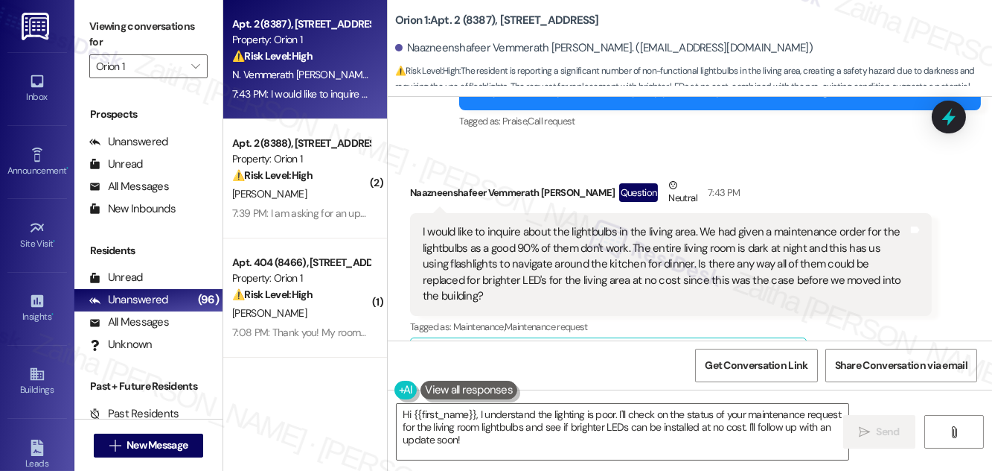
scroll to position [247, 0]
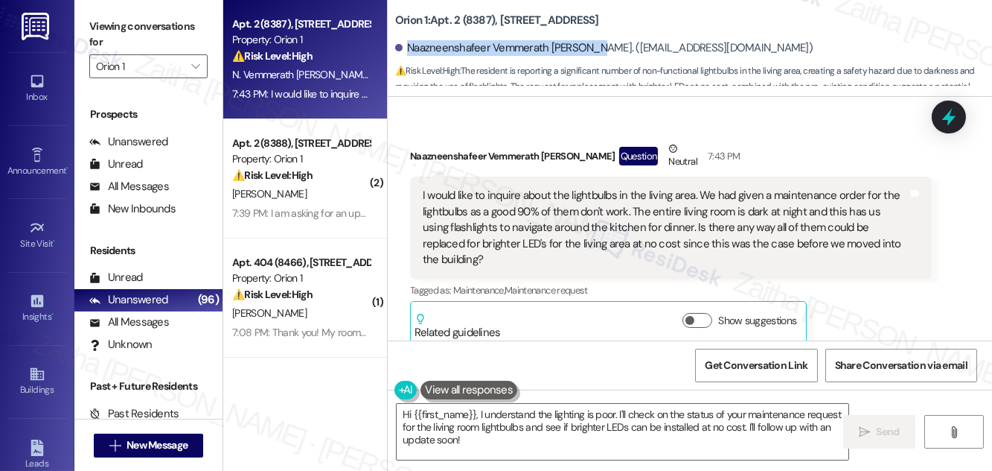
drag, startPoint x: 409, startPoint y: 48, endPoint x: 590, endPoint y: 44, distance: 181.7
click at [590, 44] on div "Naazneenshafeer Vemmerath Kulangara. (naazshafeer@gmail.com)" at bounding box center [604, 48] width 418 height 16
copy div "Naazneenshafeer Vemmerath Kulangara"
click at [635, 2] on div "Orion 1: Apt. 2 (8387), 1155 W 36th Pl Naazneenshafeer Vemmerath Kulangara. (na…" at bounding box center [690, 48] width 605 height 97
click at [641, 412] on textarea "Hi {{first_name}}, I understand the lighting is poor. I'll check on the status …" at bounding box center [623, 432] width 452 height 56
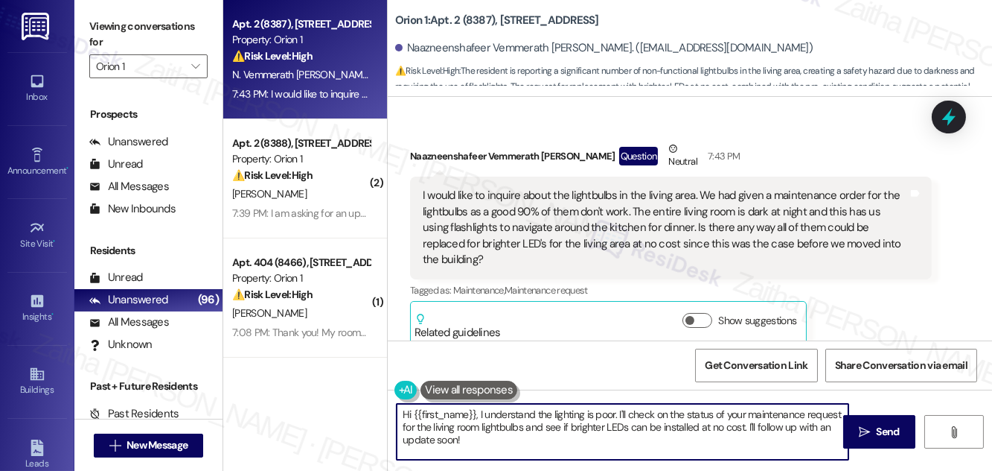
click at [641, 412] on textarea "Hi {{first_name}}, I understand the lighting is poor. I'll check on the status …" at bounding box center [623, 432] width 452 height 56
type textarea "Hi {{first_name}}, I understand the lighting is poor. I'll follow up on the sta…"
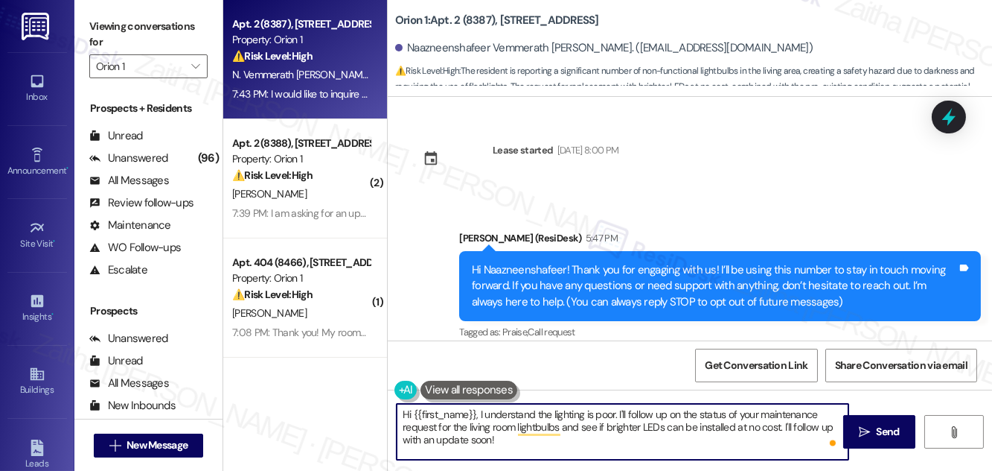
scroll to position [247, 0]
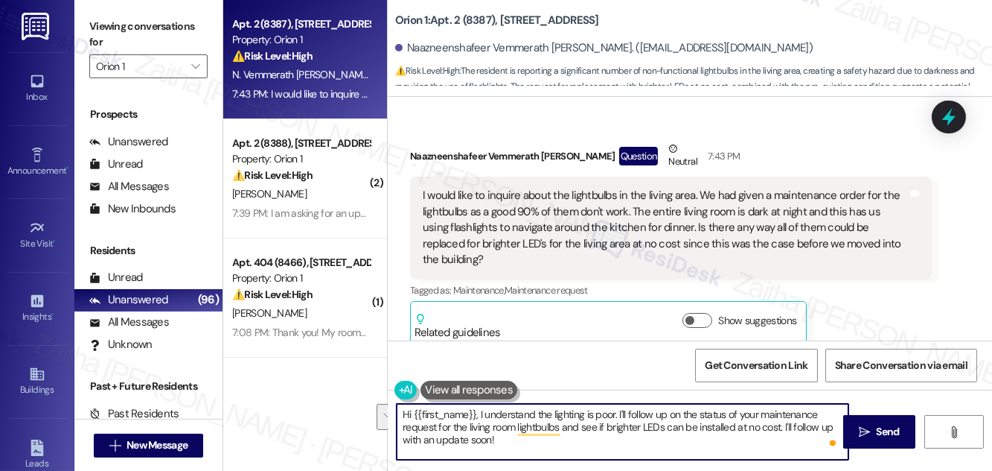
drag, startPoint x: 783, startPoint y: 426, endPoint x: 790, endPoint y: 448, distance: 23.3
click at [790, 448] on textarea "Hi {{first_name}}, I understand the lighting is poor. I'll follow up on the sta…" at bounding box center [623, 432] width 452 height 56
drag, startPoint x: 784, startPoint y: 426, endPoint x: 794, endPoint y: 444, distance: 21.0
click at [792, 444] on textarea "Hi {{first_name}}, I understand the lighting is poor. I'll follow up on the sta…" at bounding box center [623, 432] width 452 height 56
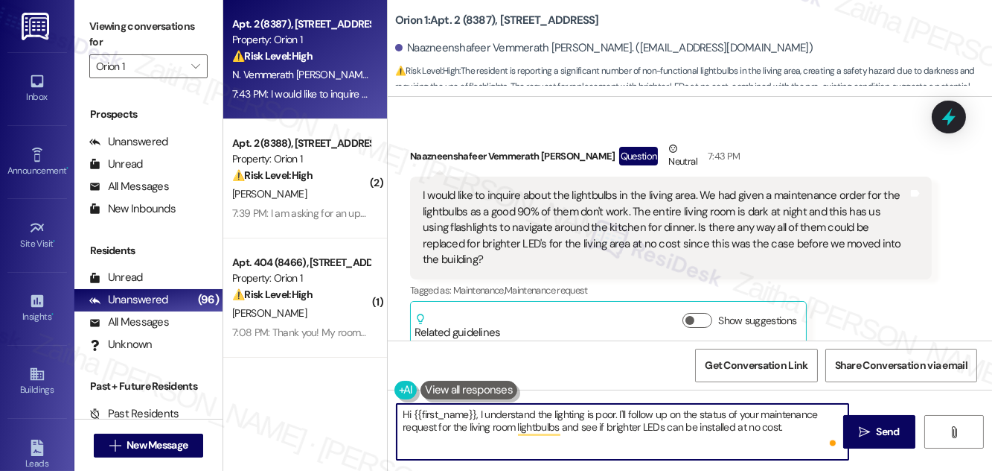
paste textarea "To enrich screen reader interactions, please activate Accessibility in Grammarl…"
paste textarea "our maintenance team will reach out to you directly through the work order syst…"
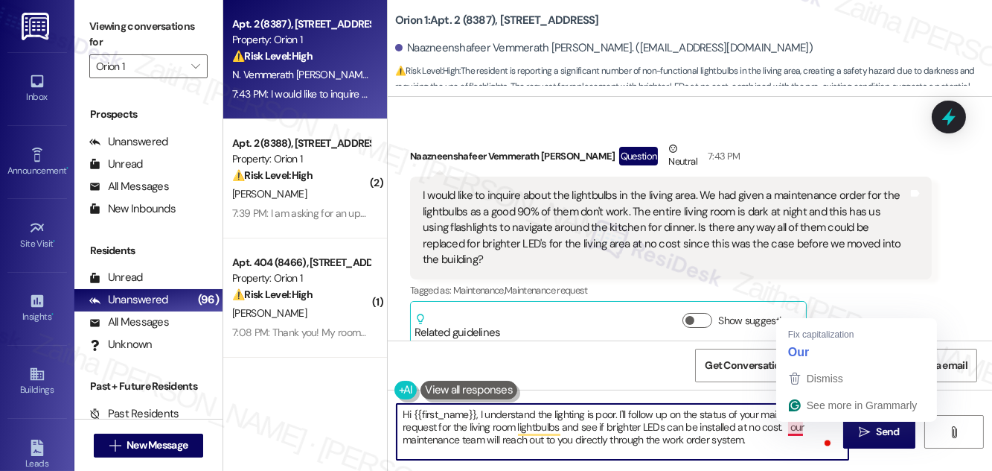
click at [794, 428] on textarea "Hi {{first_name}}, I understand the lighting is poor. I'll follow up on the sta…" at bounding box center [623, 432] width 452 height 56
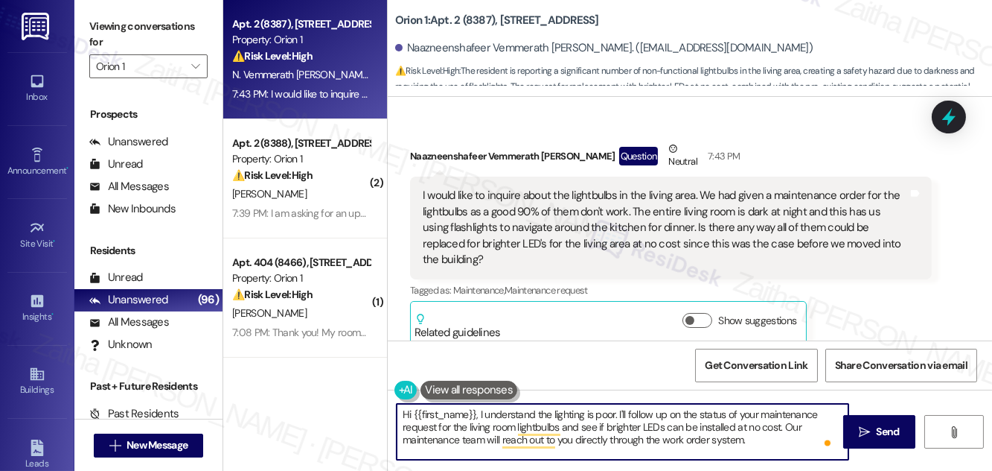
click at [786, 414] on textarea "Hi {{first_name}}, I understand the lighting is poor. I'll follow up on the sta…" at bounding box center [623, 432] width 452 height 56
click at [668, 442] on textarea "Hi {{first_name}}, I understand the lighting is poor. I'll follow up on the sta…" at bounding box center [623, 432] width 452 height 56
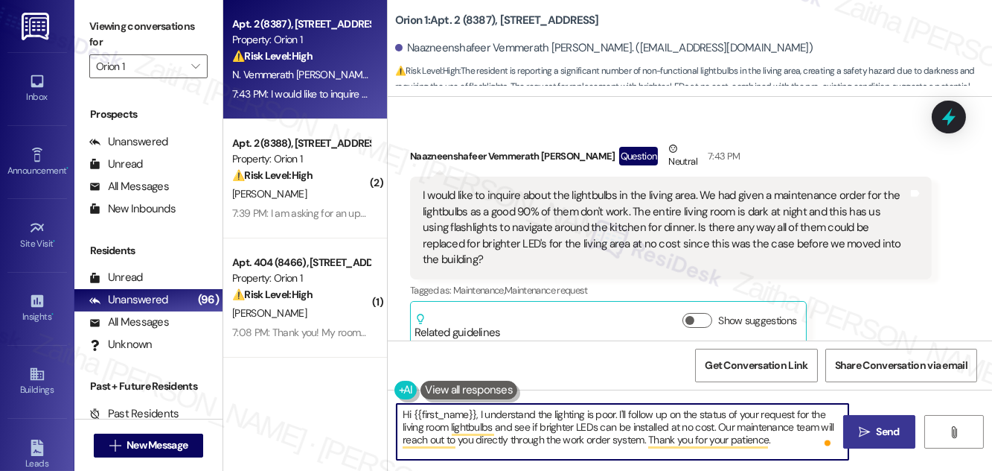
type textarea "Hi {{first_name}}, I understand the lighting is poor. I'll follow up on the sta…"
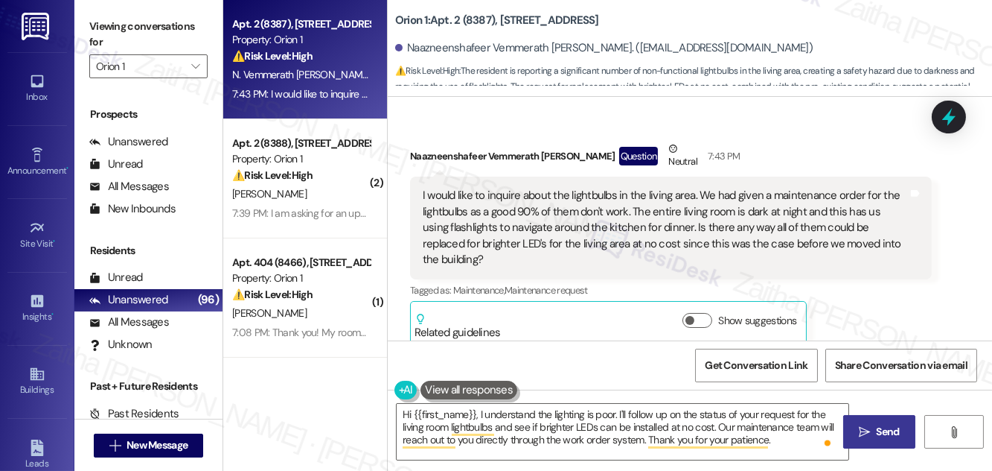
click at [889, 430] on span "Send" at bounding box center [888, 432] width 23 height 16
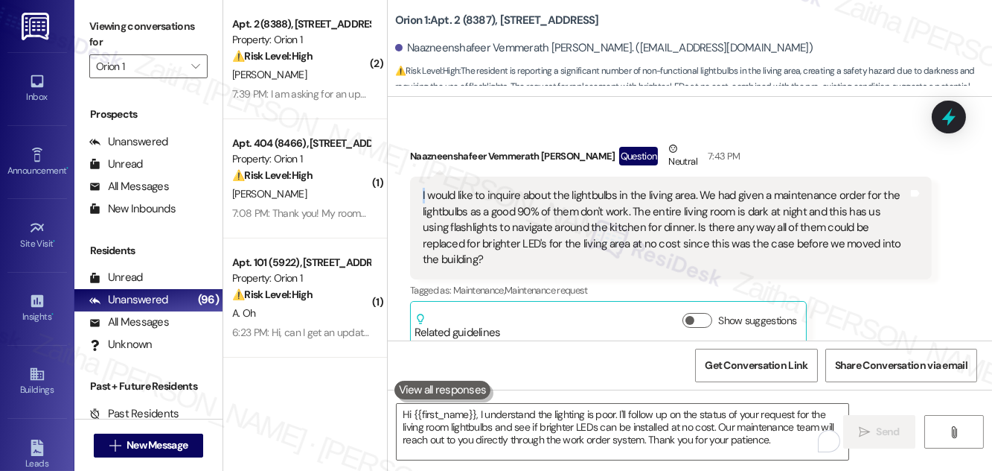
click at [423, 191] on div "I would like to inquire about the lightbulbs in the living area. We had given a…" at bounding box center [665, 228] width 485 height 80
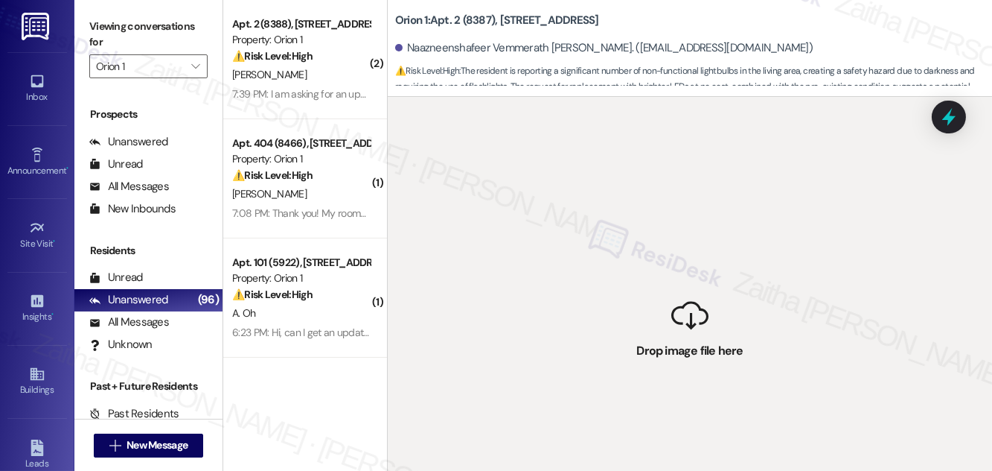
click at [877, 246] on div " Drop image file here" at bounding box center [690, 332] width 605 height 471
click at [146, 325] on div "All Messages" at bounding box center [129, 322] width 80 height 16
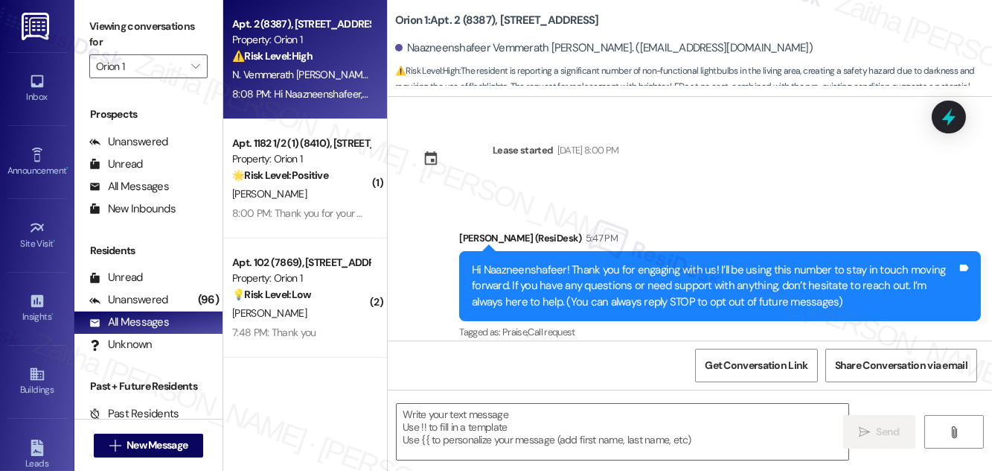
click at [337, 52] on div "⚠️ Risk Level: High The resident is reporting a significant number of non-funct…" at bounding box center [301, 56] width 138 height 16
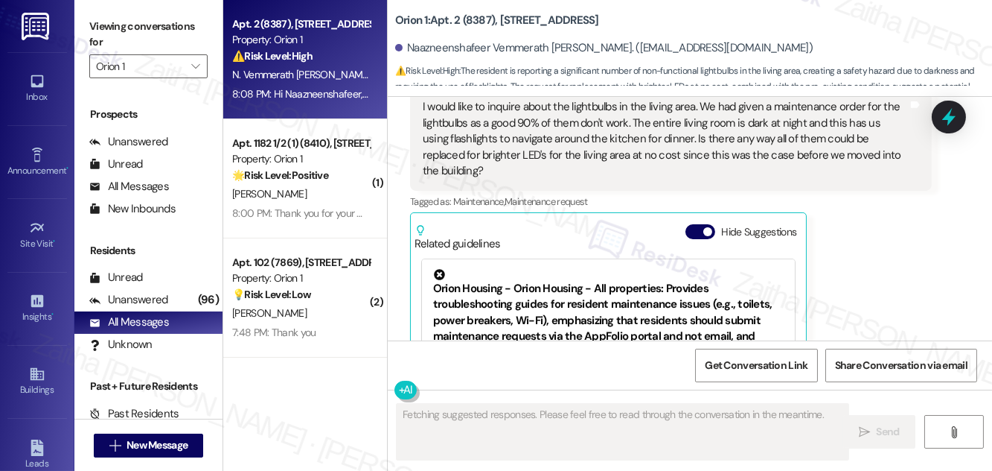
scroll to position [435, 0]
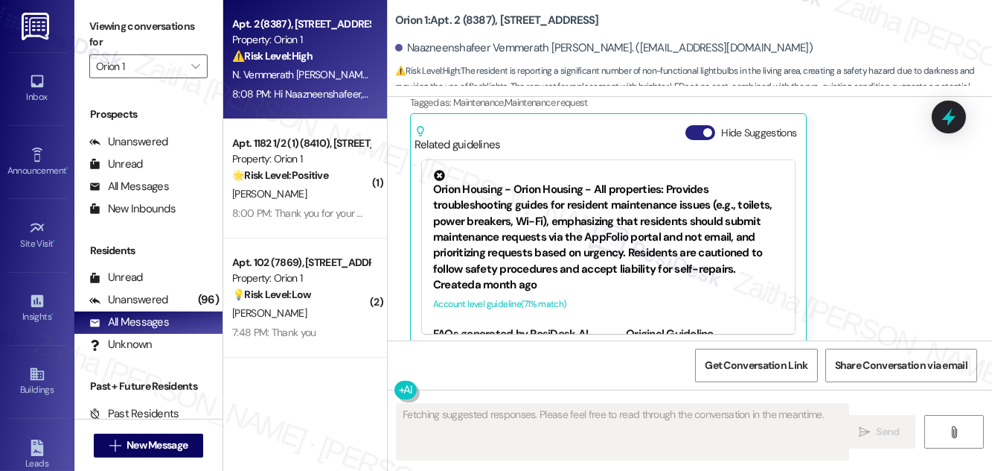
click at [695, 125] on button "Hide Suggestions" at bounding box center [701, 132] width 30 height 15
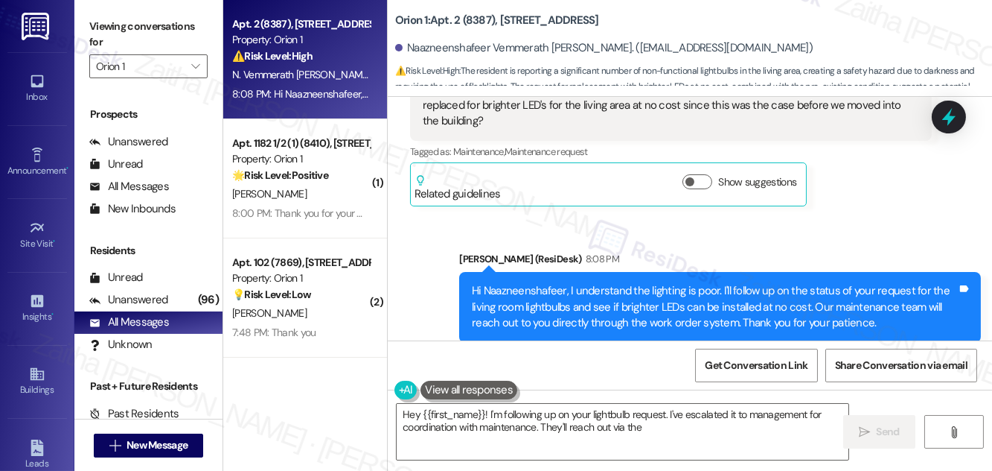
scroll to position [270, 0]
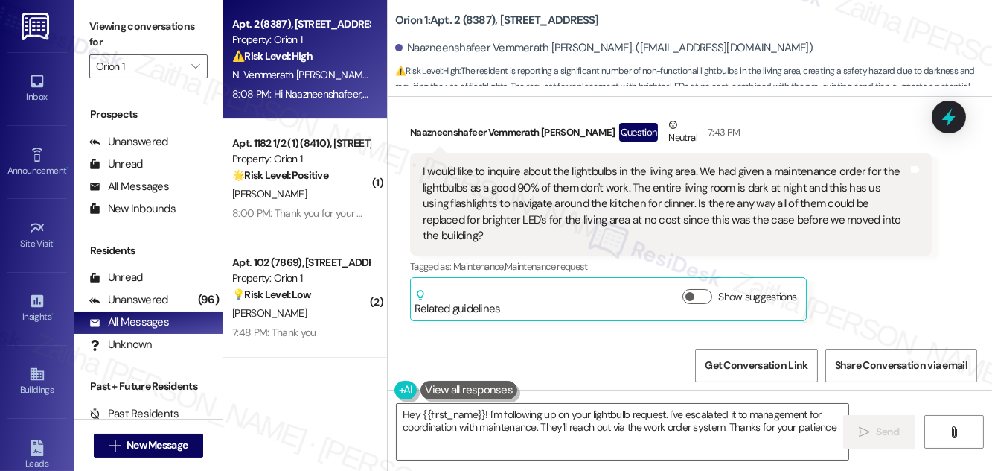
type textarea "Hey {{first_name}}! I'm following up on your lightbulb request. I've escalated …"
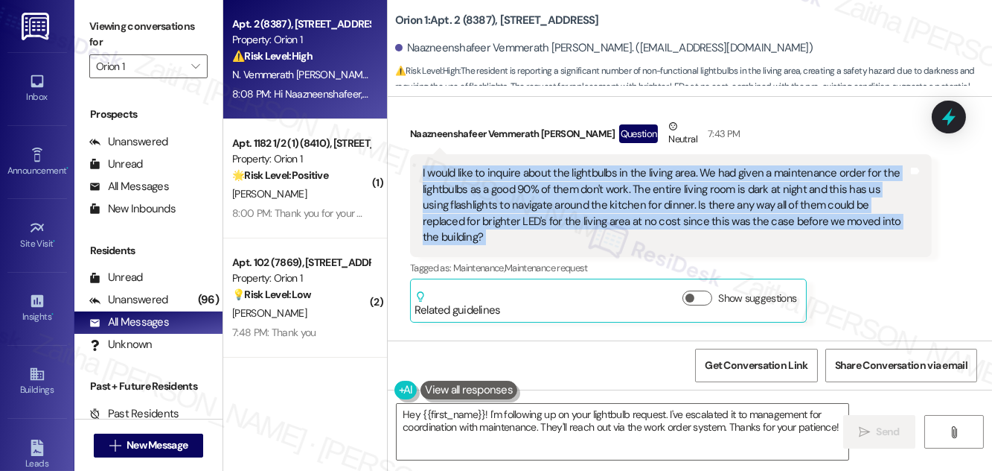
drag, startPoint x: 417, startPoint y: 166, endPoint x: 926, endPoint y: 220, distance: 512.1
click at [926, 220] on div "I would like to inquire about the lightbulbs in the living area. We had given a…" at bounding box center [671, 205] width 522 height 102
copy div "I would like to inquire about the lightbulbs in the living area. We had given a…"
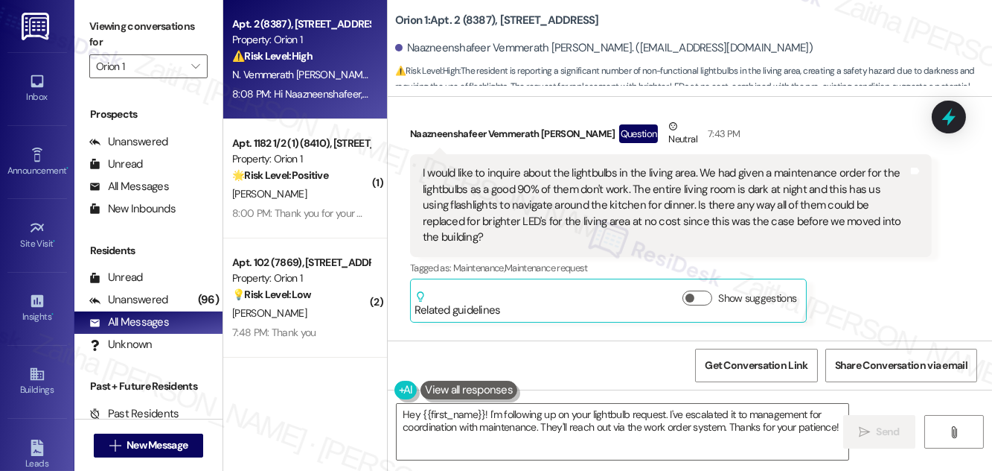
click at [883, 115] on div "Received via SMS Naazneenshafeer Vemmerath Kulangara Question Neutral 7:43 PM I…" at bounding box center [671, 220] width 544 height 227
click at [954, 118] on icon at bounding box center [949, 117] width 18 height 23
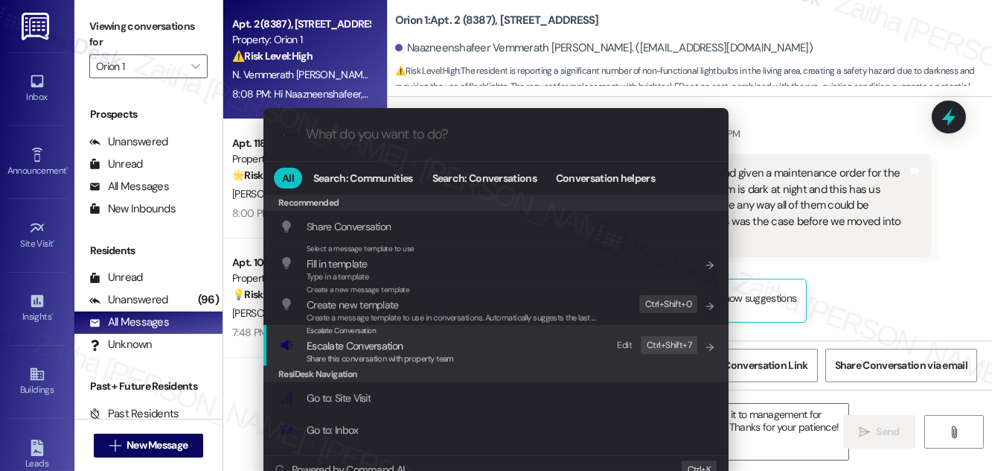
click at [357, 342] on span "Escalate Conversation" at bounding box center [355, 345] width 96 height 13
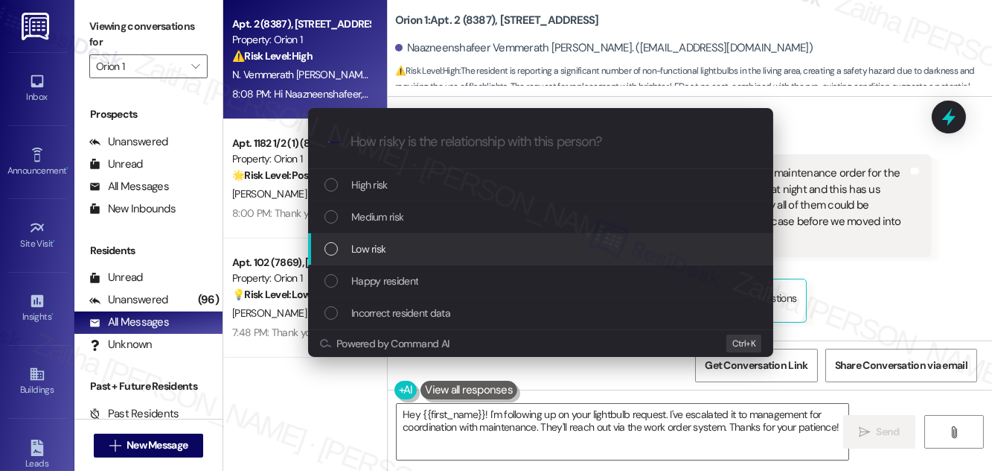
click at [402, 247] on div "Low risk" at bounding box center [543, 248] width 436 height 16
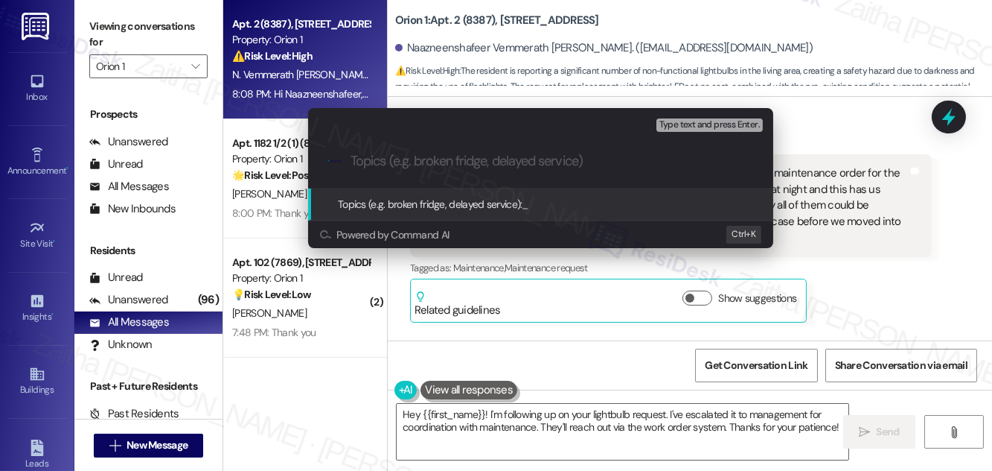
click at [870, 136] on div "Escalate Conversation Low risk Topics (e.g. broken fridge, delayed service) Any…" at bounding box center [496, 235] width 992 height 471
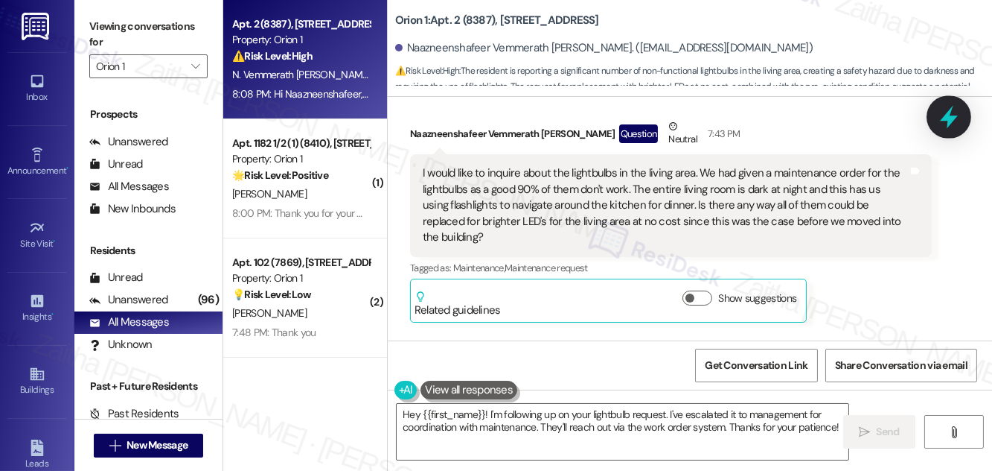
click at [957, 112] on icon at bounding box center [949, 116] width 25 height 25
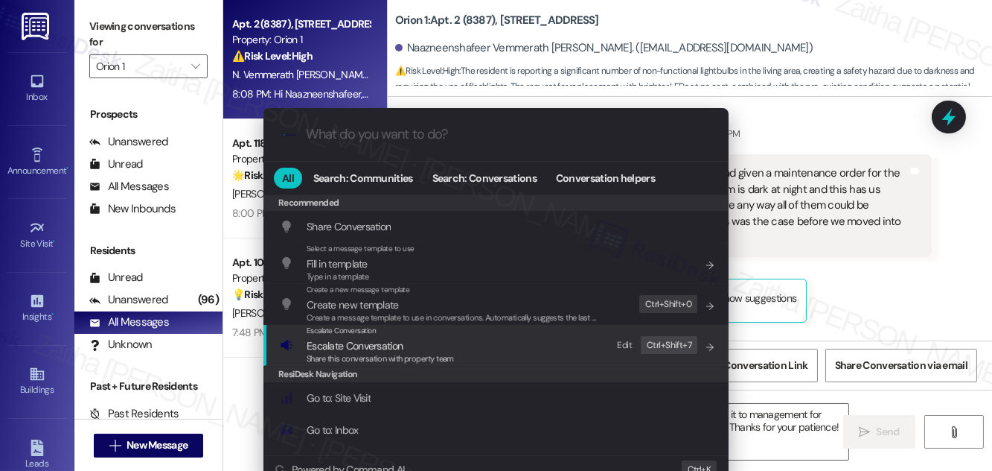
click at [345, 342] on span "Escalate Conversation" at bounding box center [355, 345] width 96 height 13
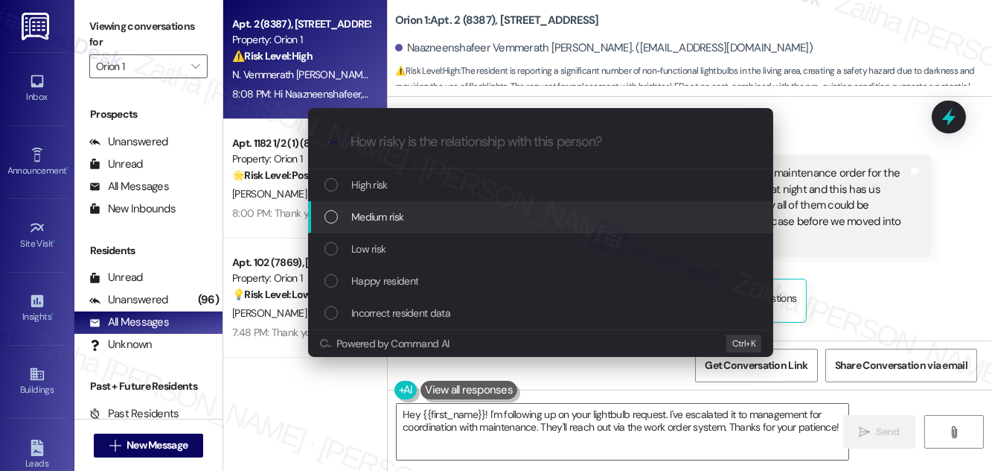
click at [384, 211] on span "Medium risk" at bounding box center [377, 216] width 52 height 16
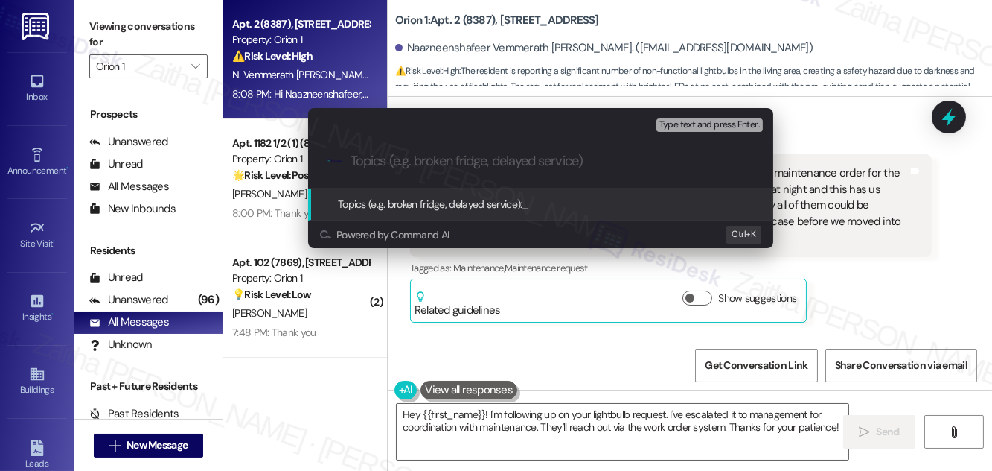
paste input "I would like to inquire about the lightbulbs in the living area. We had given a…"
type input "I would like to inquire about the lightbulbs in the living area. We had given a…"
paste input "Lightbulb Replacement in Living Room"
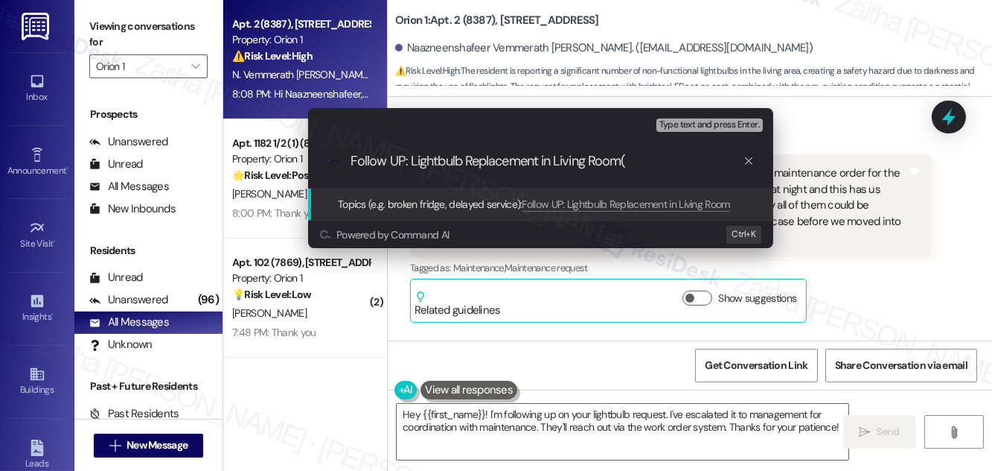
paste input "#25576"
click at [629, 163] on input "Follow UP: Lightbulb Replacement in Living Room(#25576)" at bounding box center [547, 161] width 392 height 16
type input "Follow UP: Lightbulb Replacement in Living Room(wo#25576)"
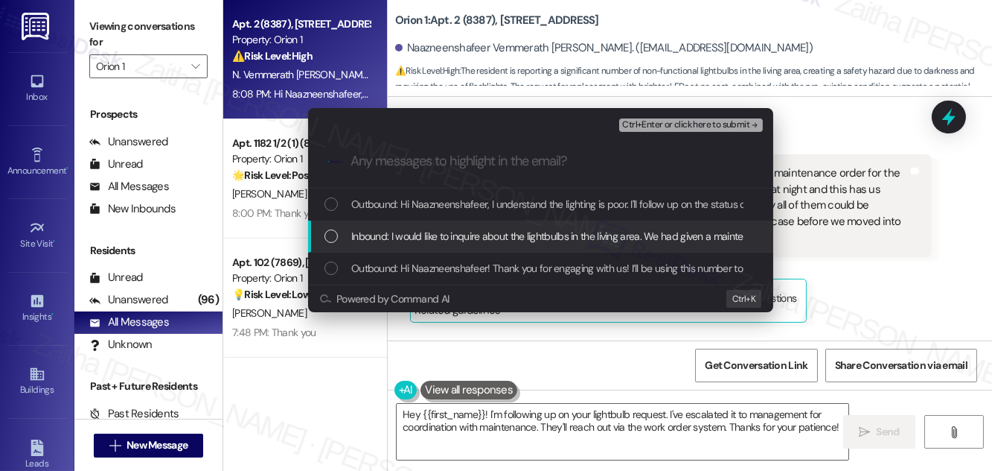
click at [496, 224] on div "Inbound: I would like to inquire about the lightbulbs in the living area. We ha…" at bounding box center [540, 236] width 465 height 32
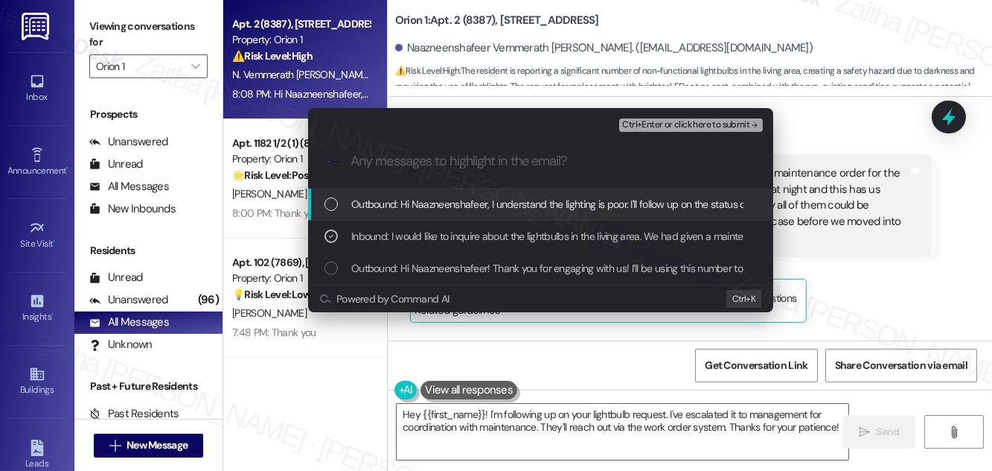
click at [701, 124] on span "Ctrl+Enter or click here to submit" at bounding box center [685, 125] width 127 height 10
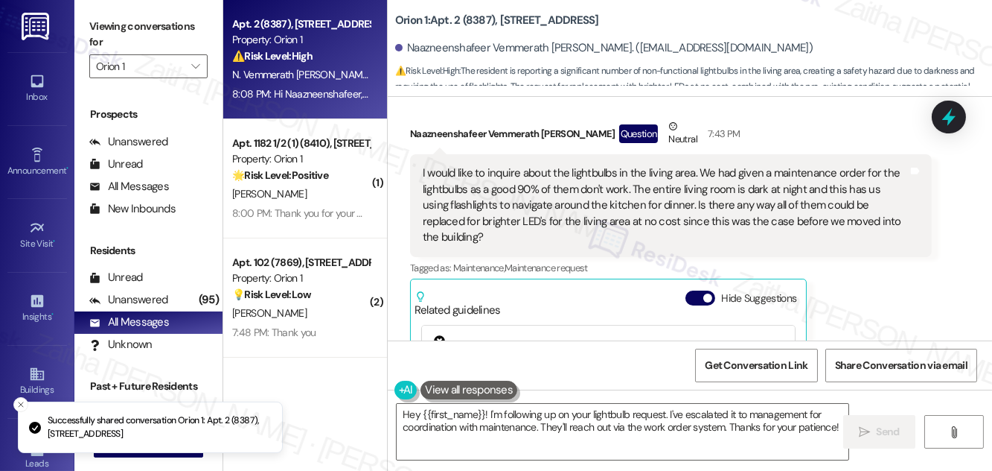
scroll to position [435, 0]
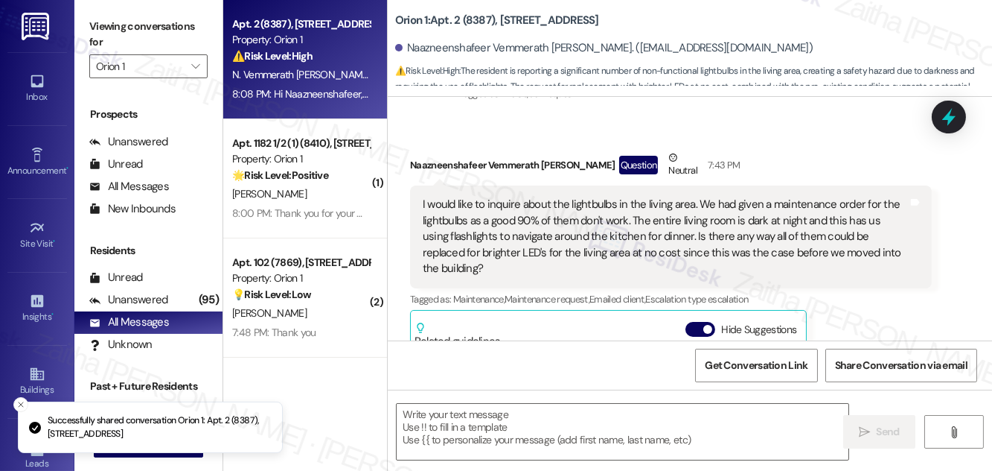
type textarea "Fetching suggested responses. Please feel free to read through the conversation…"
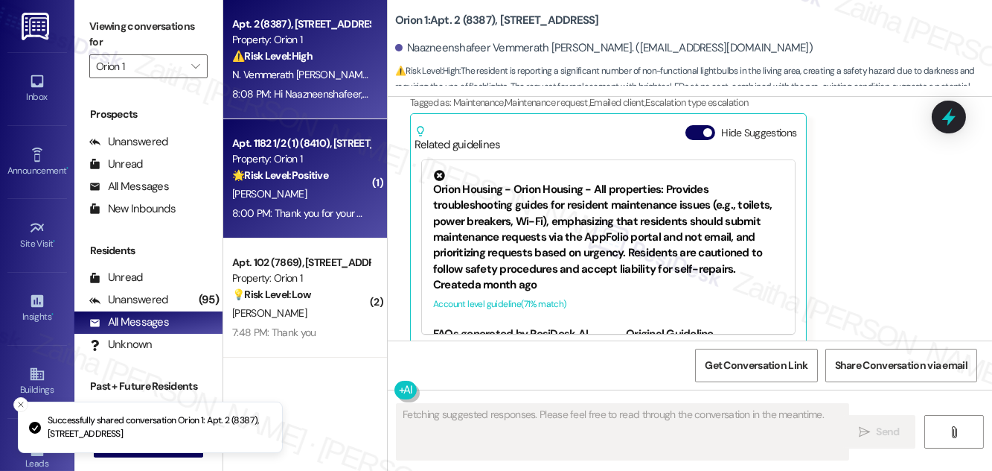
click at [304, 192] on div "B. Hemam" at bounding box center [301, 194] width 141 height 19
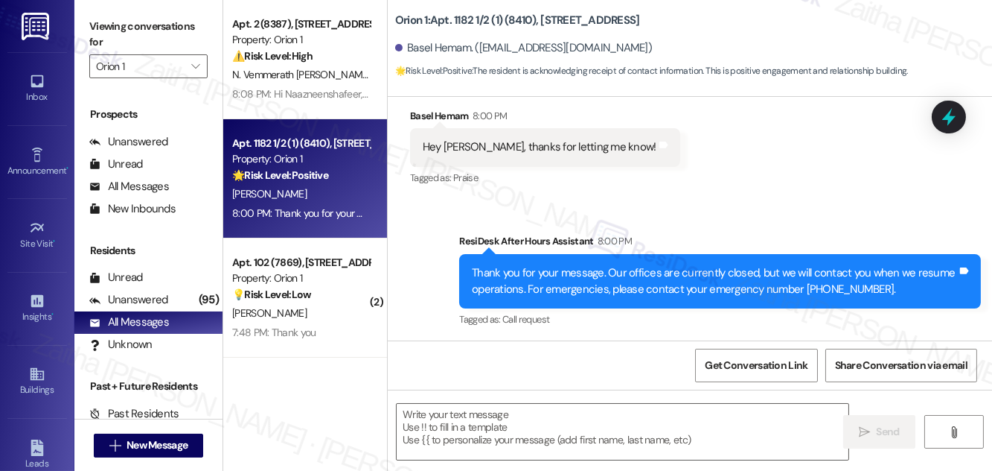
scroll to position [281, 0]
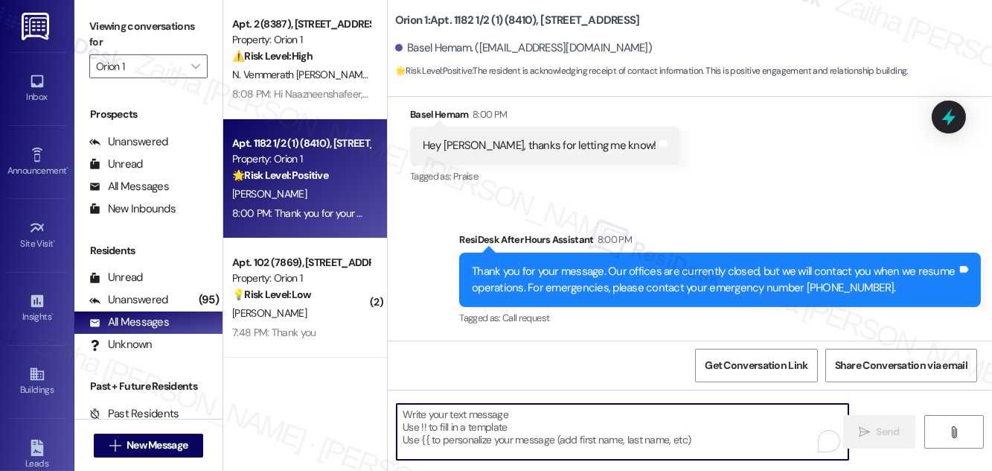
click at [448, 426] on textarea "To enrich screen reader interactions, please activate Accessibility in Grammarl…" at bounding box center [623, 432] width 452 height 56
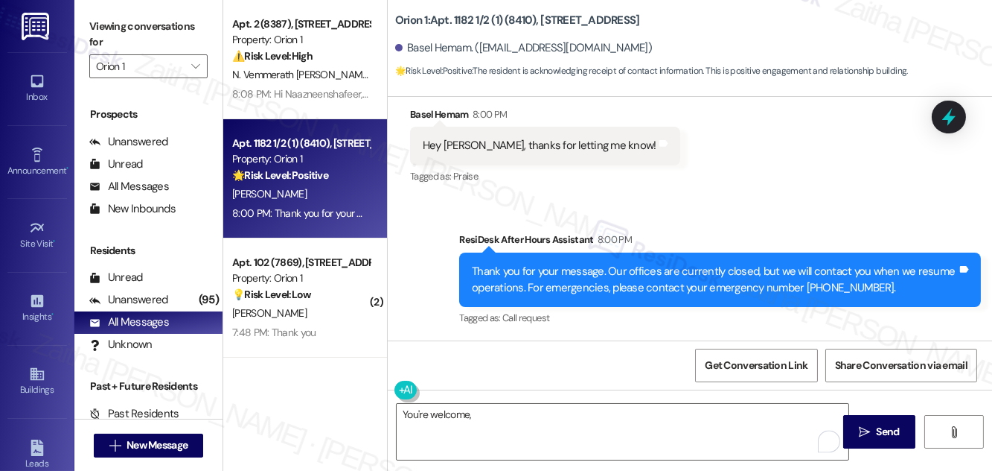
click at [417, 112] on div "Basel Hemam 8:00 PM" at bounding box center [545, 116] width 270 height 21
copy div "Basel"
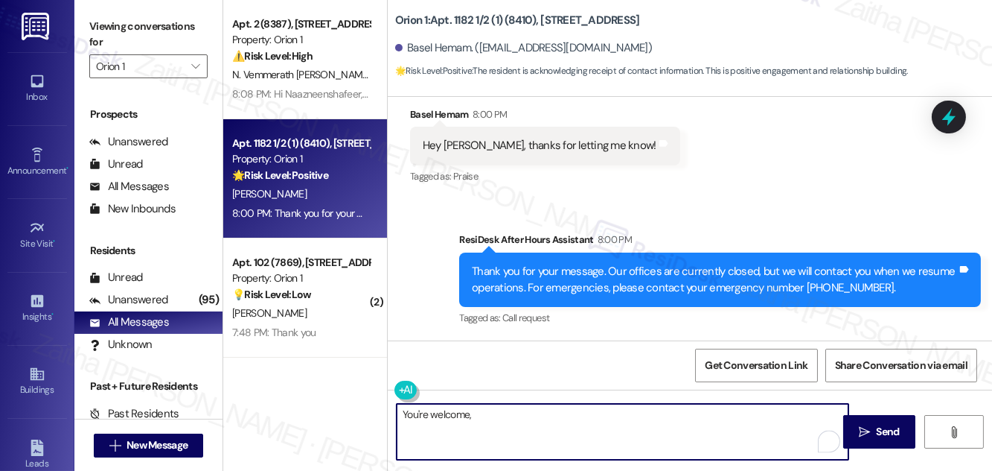
click at [500, 415] on textarea "You're welcome," at bounding box center [623, 432] width 452 height 56
paste textarea "Basel"
type textarea "You're welcome, Basel!"
click at [890, 433] on span "Send" at bounding box center [888, 432] width 23 height 16
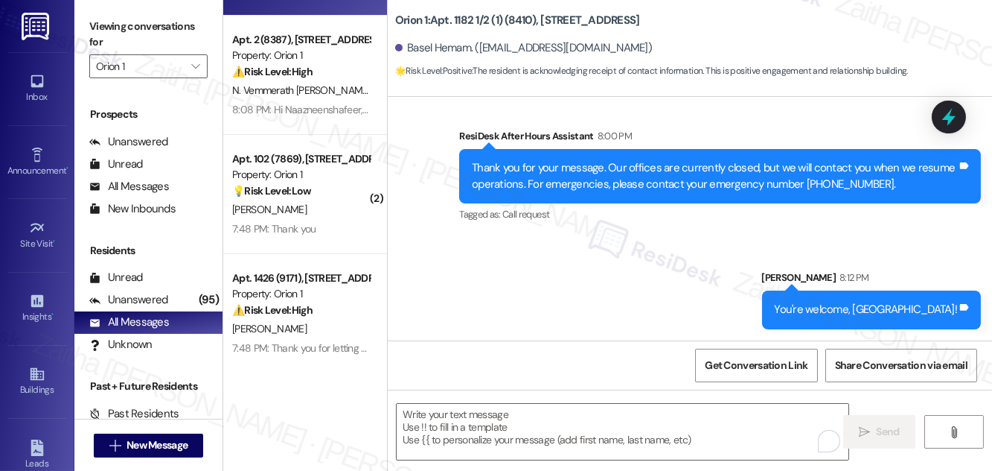
scroll to position [135, 0]
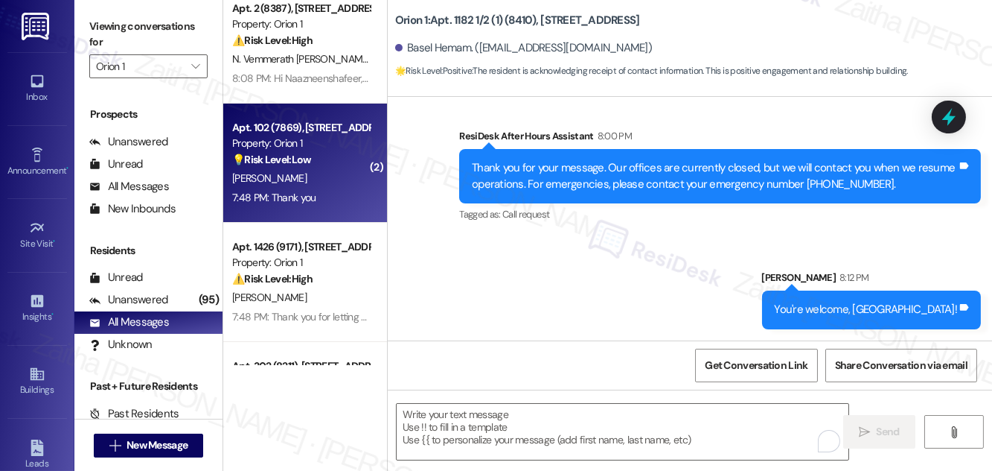
click at [329, 178] on div "J. Kim" at bounding box center [301, 178] width 141 height 19
type textarea "Fetching suggested responses. Please feel free to read through the conversation…"
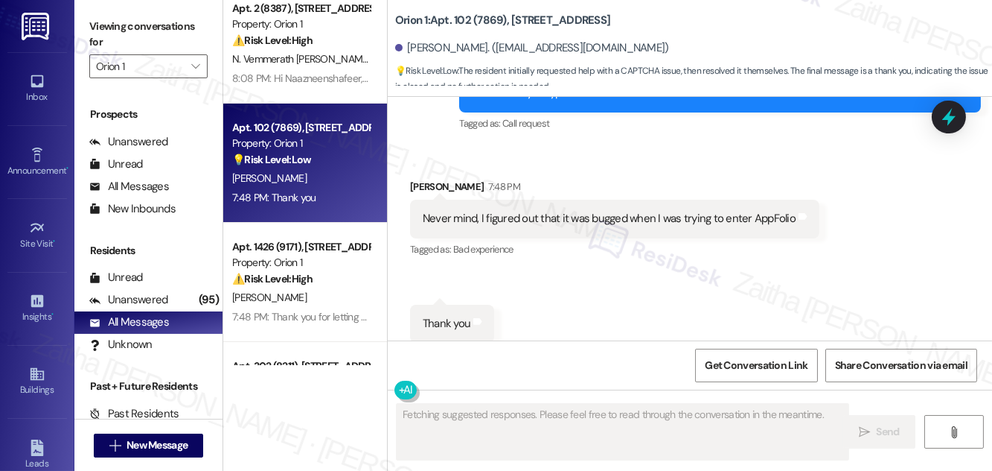
scroll to position [2361, 0]
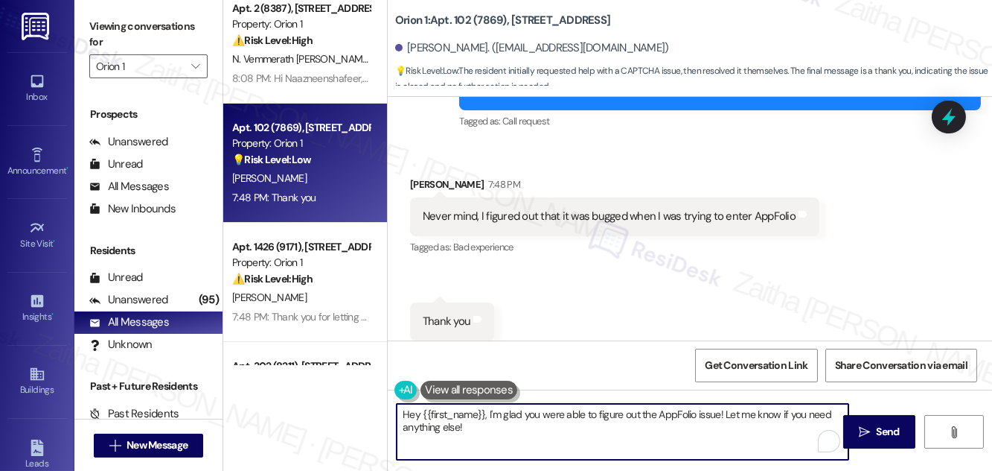
click at [415, 410] on textarea "Hey {{first_name}}, I'm glad you were able to figure out the AppFolio issue! Le…" at bounding box center [623, 432] width 452 height 56
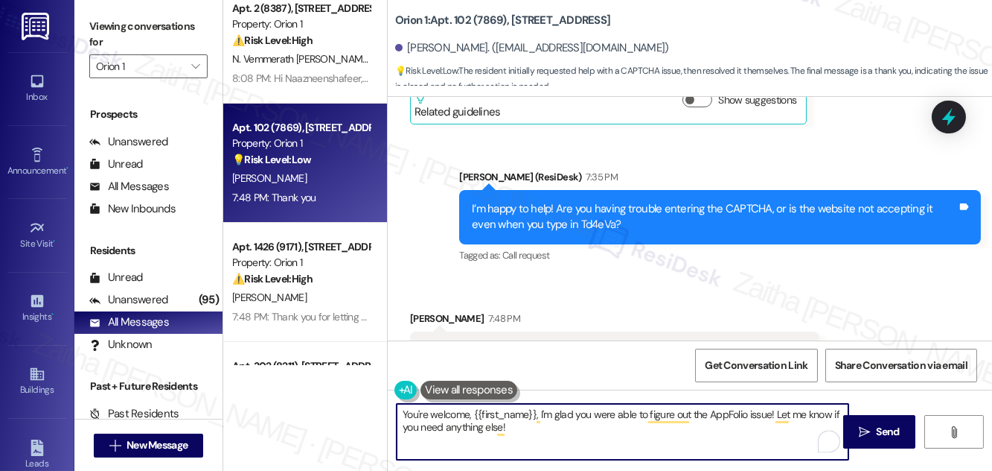
scroll to position [2225, 0]
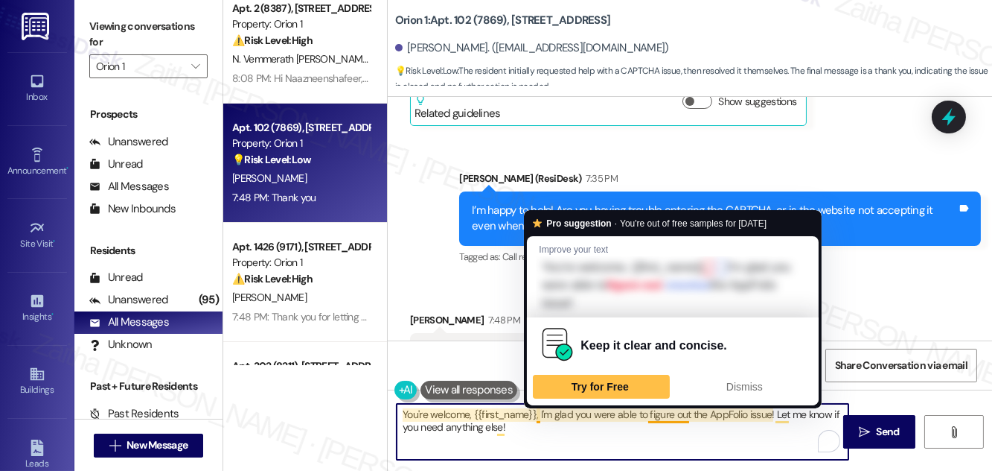
click at [538, 415] on textarea "You're welcome, {{first_name}}, I'm glad you were able to figure out the AppFol…" at bounding box center [623, 432] width 452 height 56
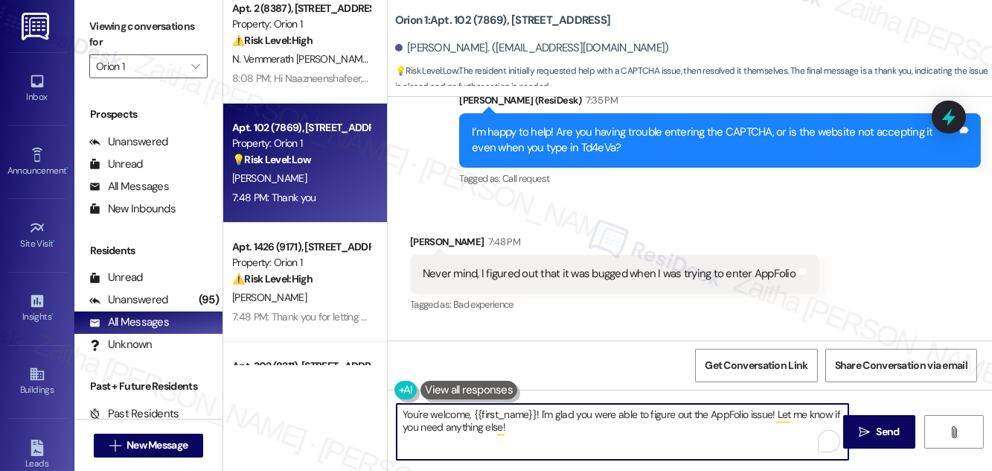
scroll to position [2362, 0]
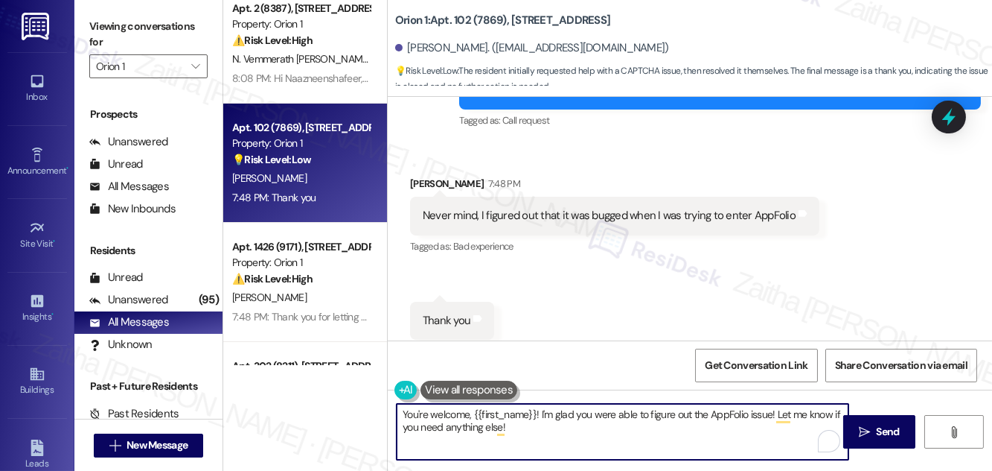
type textarea "You're welcome, {{first_name}}! I'm glad you were able to figure out the AppFol…"
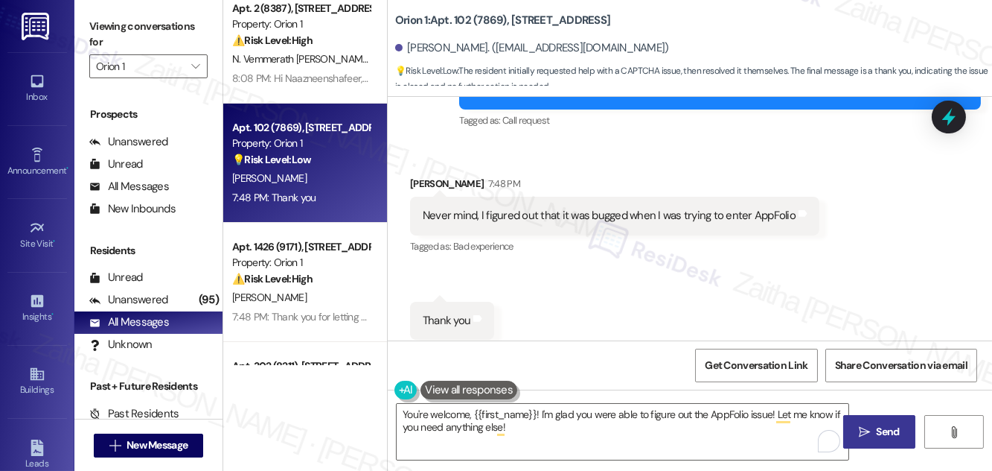
click at [874, 427] on span "Send" at bounding box center [888, 432] width 29 height 16
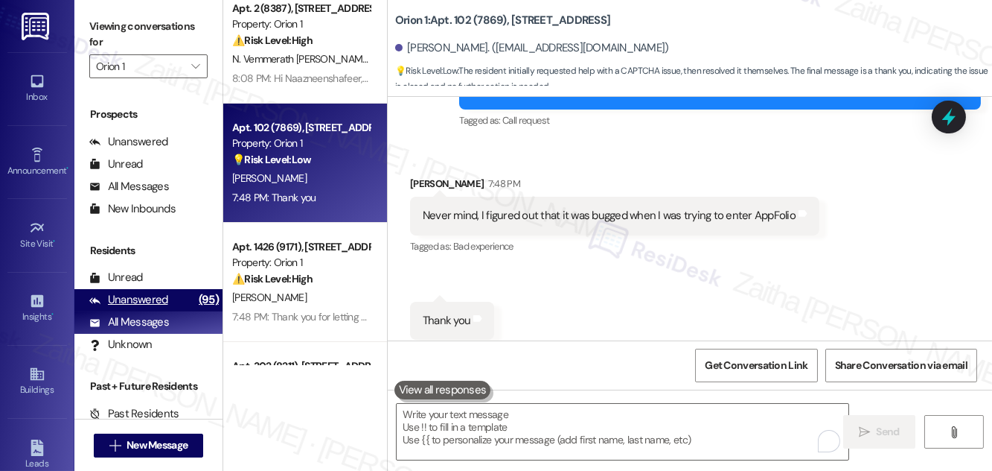
scroll to position [2361, 0]
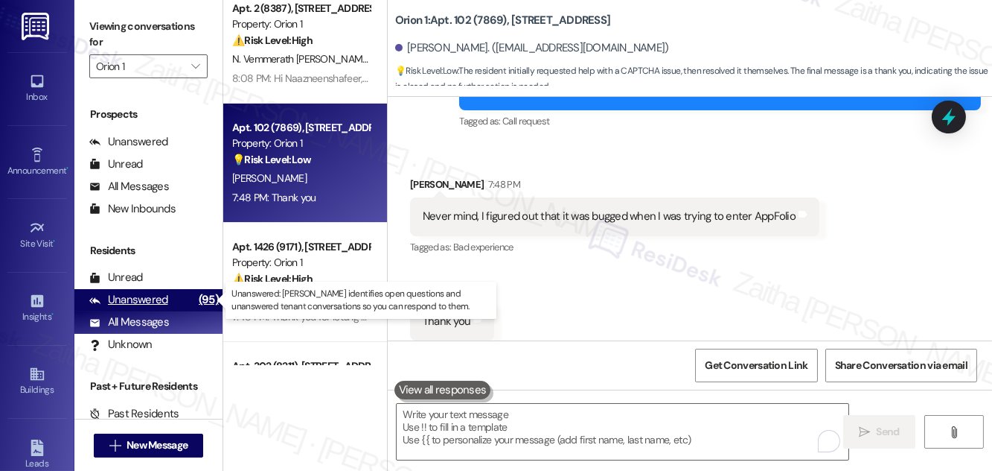
click at [138, 302] on div "Unanswered" at bounding box center [128, 300] width 79 height 16
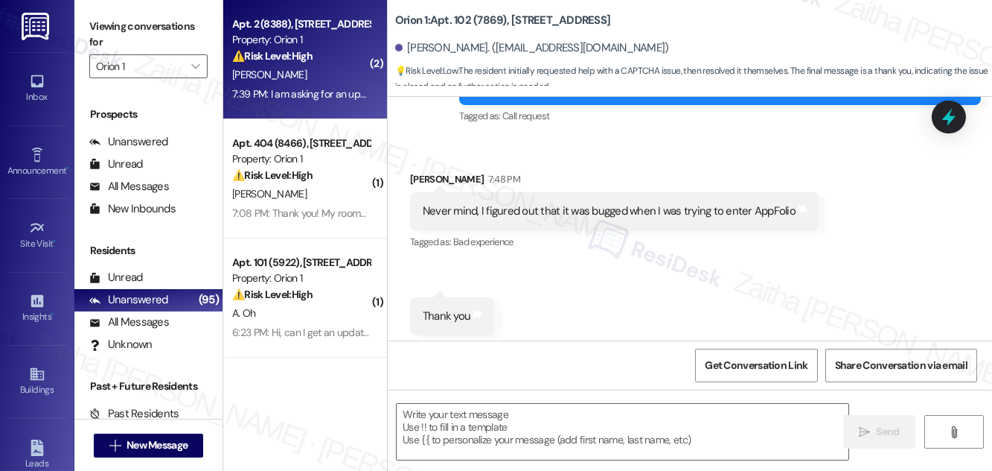
type textarea "Fetching suggested responses. Please feel free to read through the conversation…"
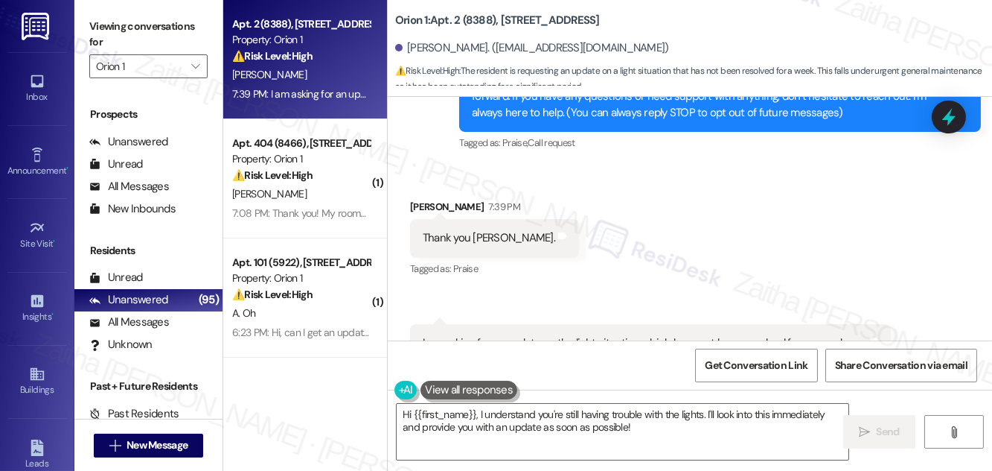
scroll to position [109, 0]
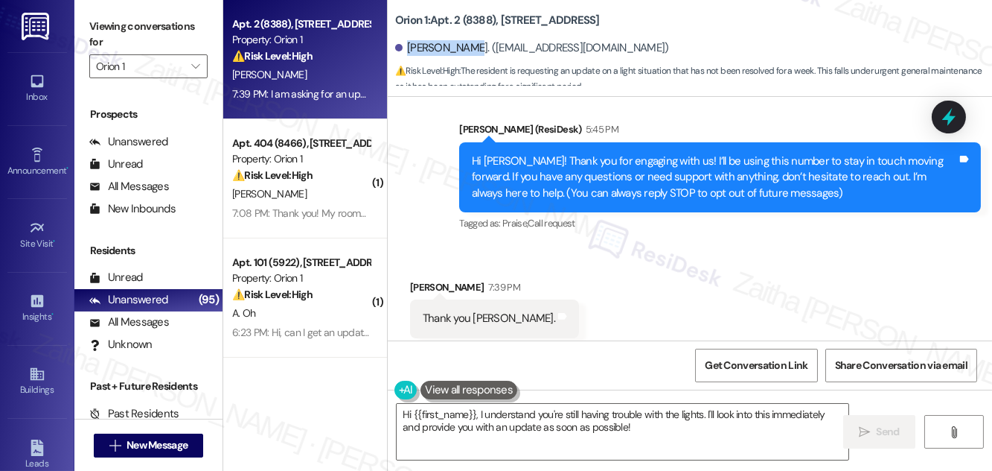
drag, startPoint x: 411, startPoint y: 48, endPoint x: 474, endPoint y: 49, distance: 63.3
click at [474, 49] on div "Melody Habon. (melhabon@gmail.com)" at bounding box center [532, 48] width 274 height 16
copy div "Melody Habon"
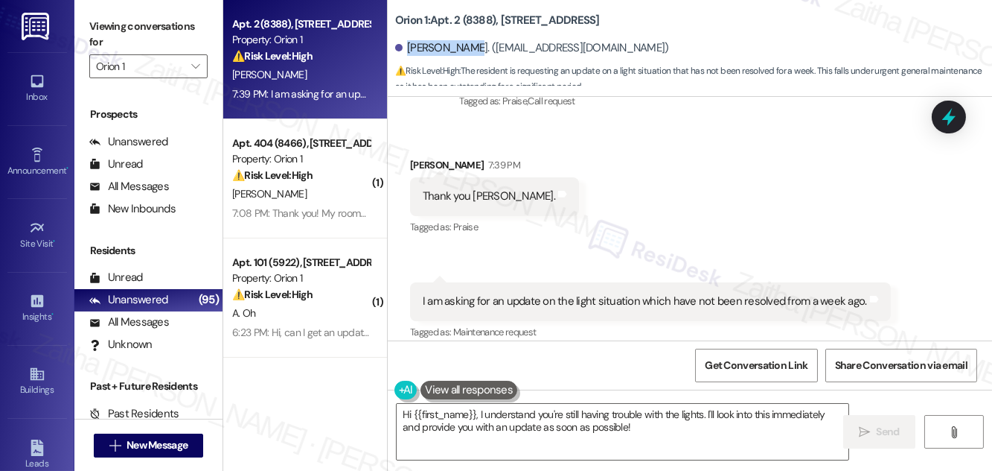
scroll to position [244, 0]
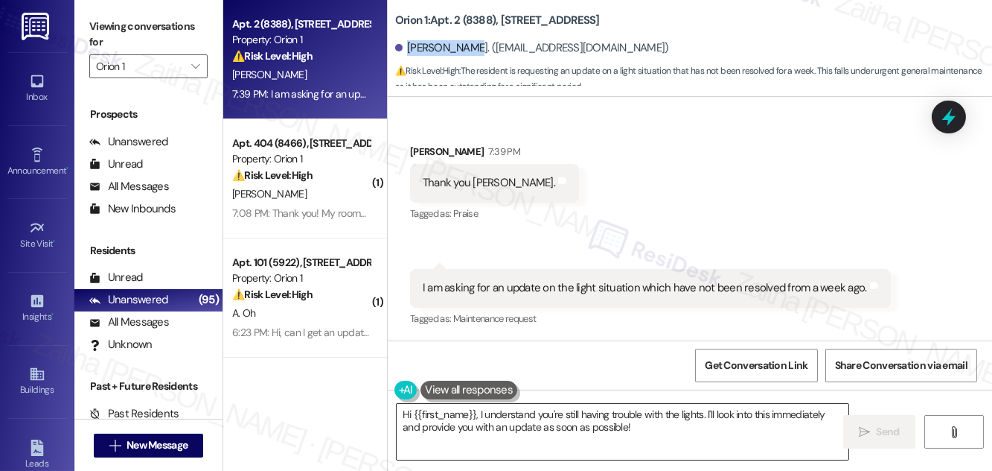
click at [786, 410] on textarea "Hi {{first_name}}, I understand you're still having trouble with the lights. I'…" at bounding box center [623, 432] width 452 height 56
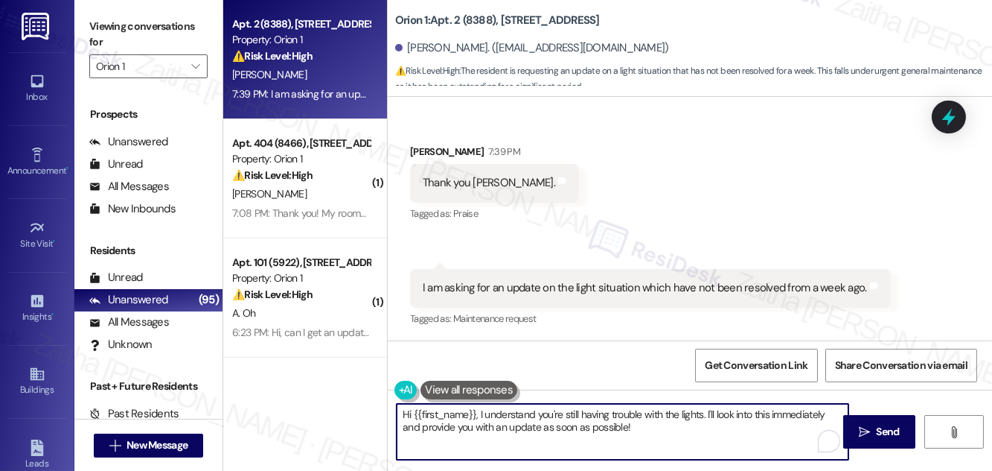
click at [786, 410] on textarea "Hi {{first_name}}, I understand you're still having trouble with the lights. I'…" at bounding box center [623, 432] width 452 height 56
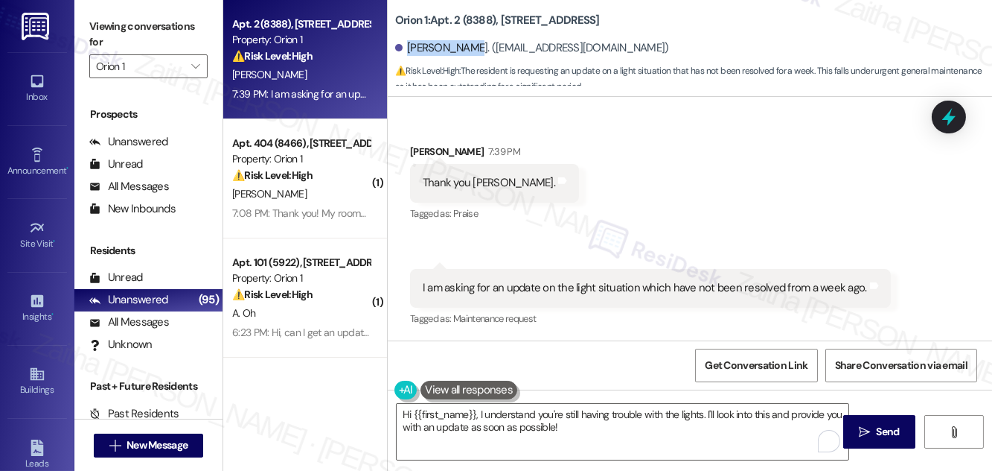
drag, startPoint x: 409, startPoint y: 43, endPoint x: 474, endPoint y: 48, distance: 65.7
click at [474, 48] on div "Melody Habon. (melhabon@gmail.com)" at bounding box center [532, 48] width 274 height 16
copy div "Melody Habon"
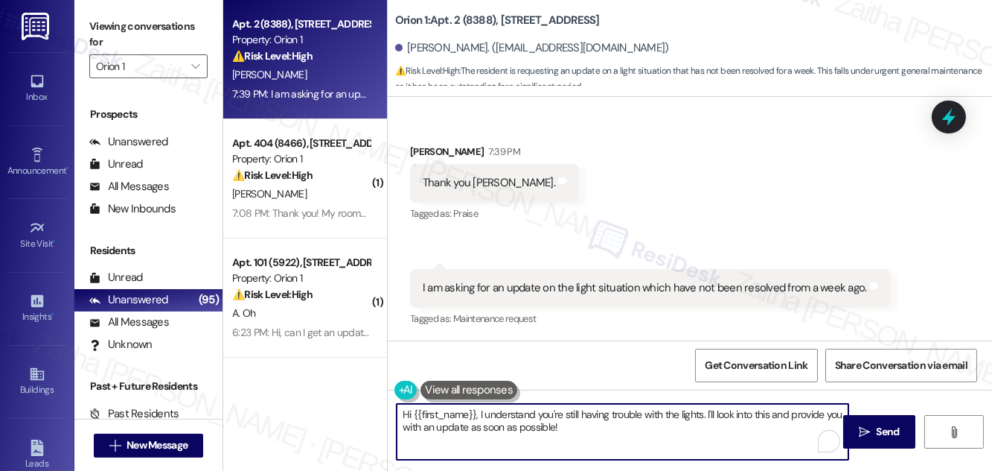
click at [407, 412] on textarea "Hi {{first_name}}, I understand you're still having trouble with the lights. I'…" at bounding box center [623, 432] width 452 height 56
click at [540, 409] on textarea "You're welcome, {{first_name}}, I understand you're still having trouble with t…" at bounding box center [623, 432] width 452 height 56
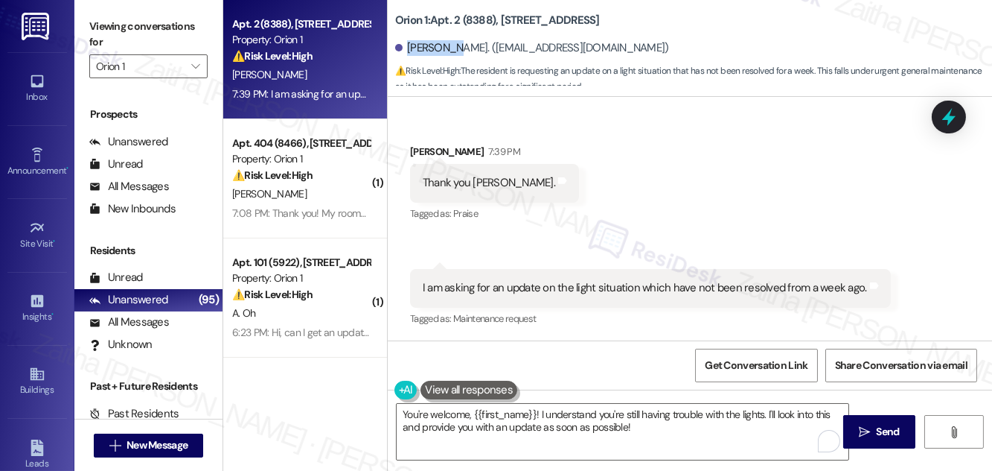
drag, startPoint x: 410, startPoint y: 45, endPoint x: 458, endPoint y: 45, distance: 47.6
click at [458, 45] on div "[PERSON_NAME]. ([EMAIL_ADDRESS][DOMAIN_NAME])" at bounding box center [532, 48] width 274 height 16
click at [606, 147] on div "Received via SMS Melody Habon 7:39 PM Thank you Sarah. Tags and notes Tagged as…" at bounding box center [690, 225] width 605 height 231
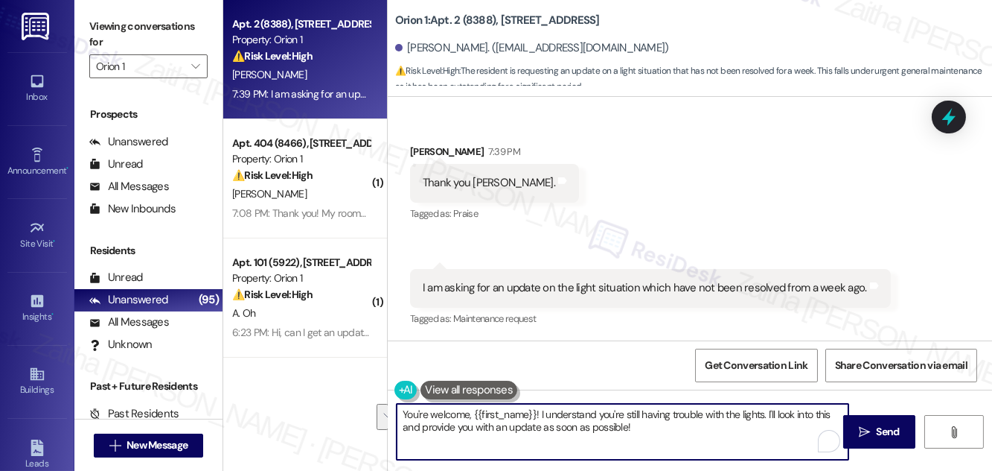
drag, startPoint x: 769, startPoint y: 414, endPoint x: 768, endPoint y: 430, distance: 16.4
click at [768, 430] on textarea "You're welcome, {{first_name}}! I understand you're still having trouble with t…" at bounding box center [623, 432] width 452 height 56
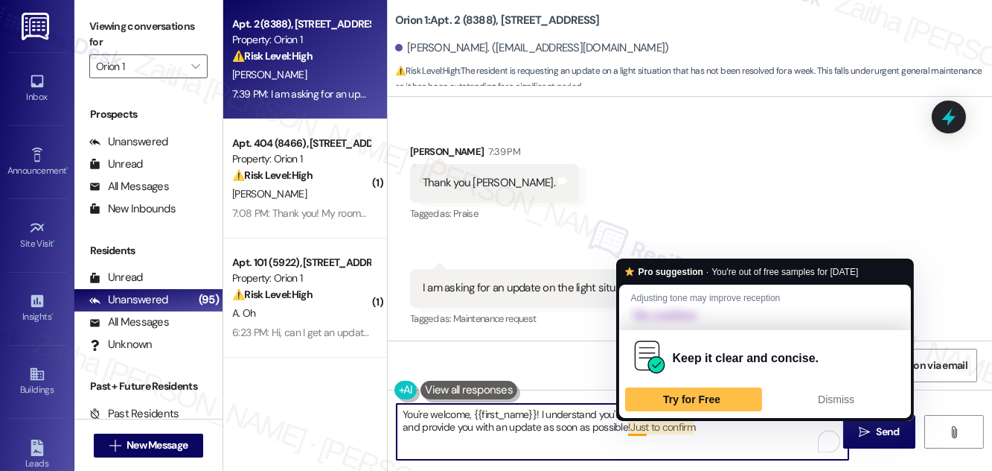
click at [630, 422] on textarea "You're welcome, {{first_name}}! I understand you're still having trouble with t…" at bounding box center [623, 432] width 452 height 56
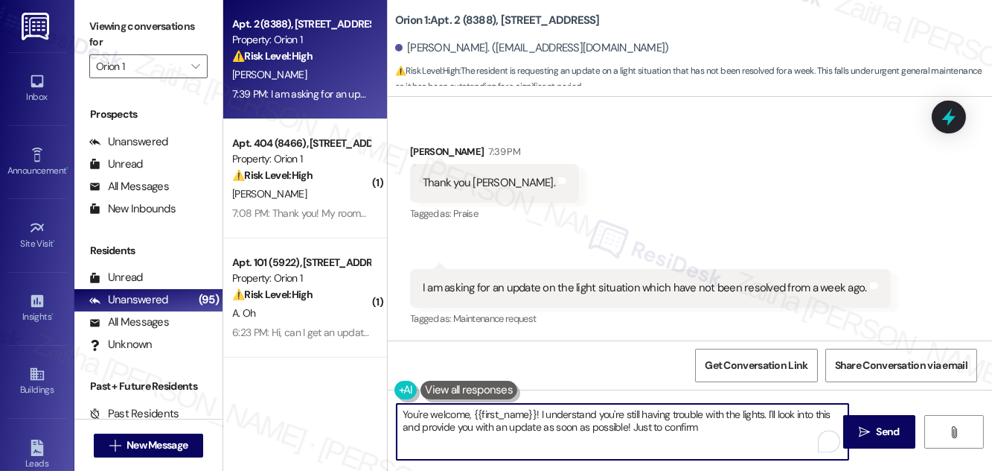
click at [716, 427] on textarea "You're welcome, {{first_name}}! I understand you're still having trouble with t…" at bounding box center [623, 432] width 452 height 56
paste textarea "Dead Light Bulbs in Kitchen"
click at [411, 436] on textarea "You're welcome, {{first_name}}! I understand you're still having trouble with t…" at bounding box center [623, 432] width 452 height 56
type textarea "You're welcome, {{first_name}}! I understand you're still having trouble with t…"
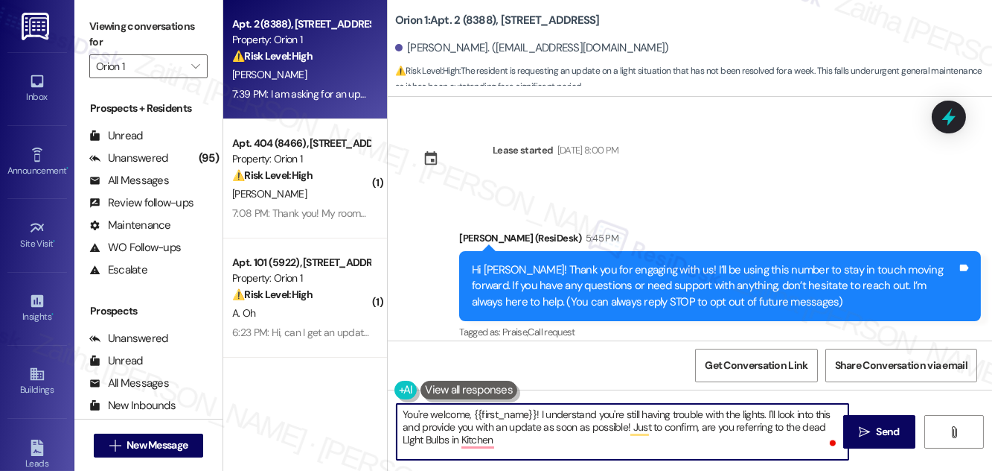
scroll to position [244, 0]
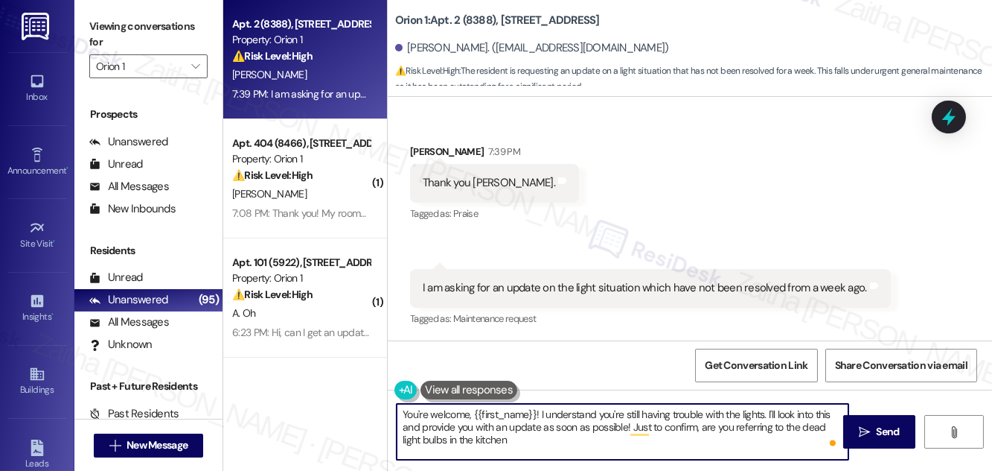
click at [508, 448] on textarea "You're welcome, {{first_name}}! I understand you're still having trouble with t…" at bounding box center [623, 432] width 452 height 56
click at [727, 436] on textarea "You're welcome, {{first_name}}! I understand you're still having trouble with t…" at bounding box center [623, 432] width 452 height 56
drag, startPoint x: 628, startPoint y: 424, endPoint x: 546, endPoint y: 428, distance: 81.2
click at [546, 427] on textarea "You're welcome, {{first_name}}! I understand you're still having trouble with t…" at bounding box center [623, 432] width 452 height 56
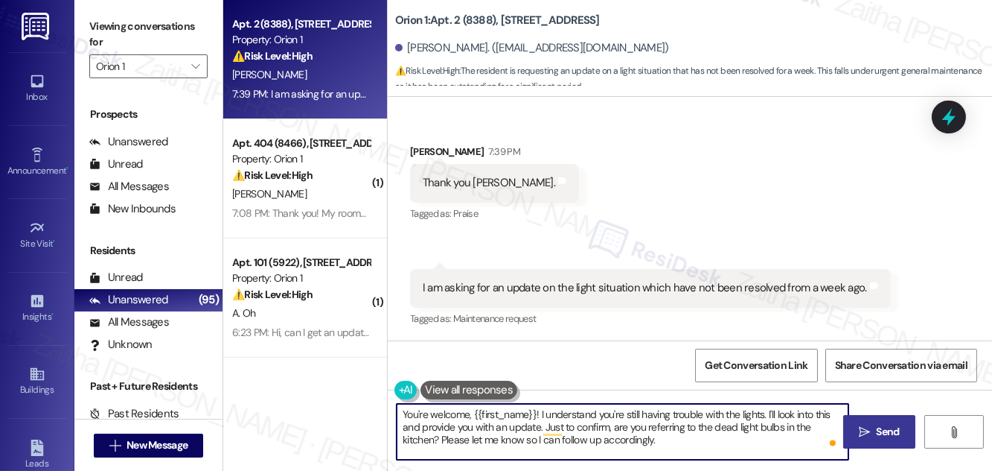
type textarea "You're welcome, {{first_name}}! I understand you're still having trouble with t…"
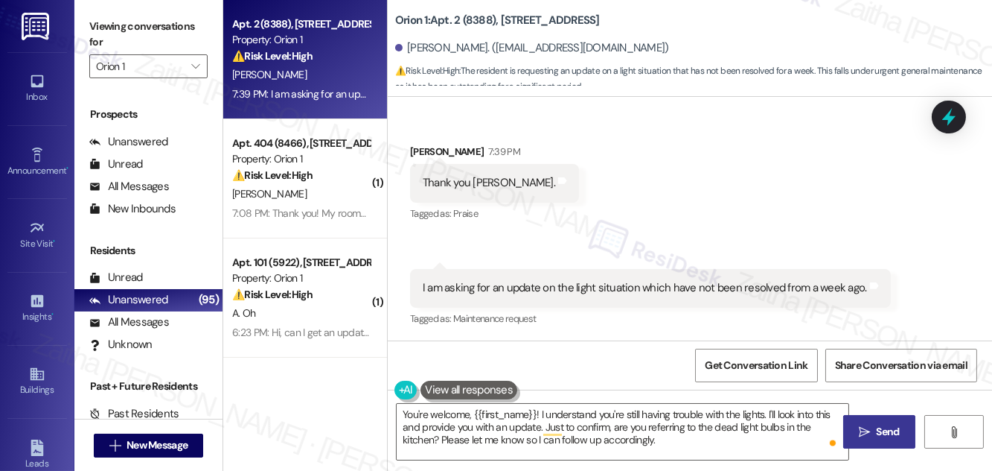
click at [883, 427] on span "Send" at bounding box center [888, 432] width 23 height 16
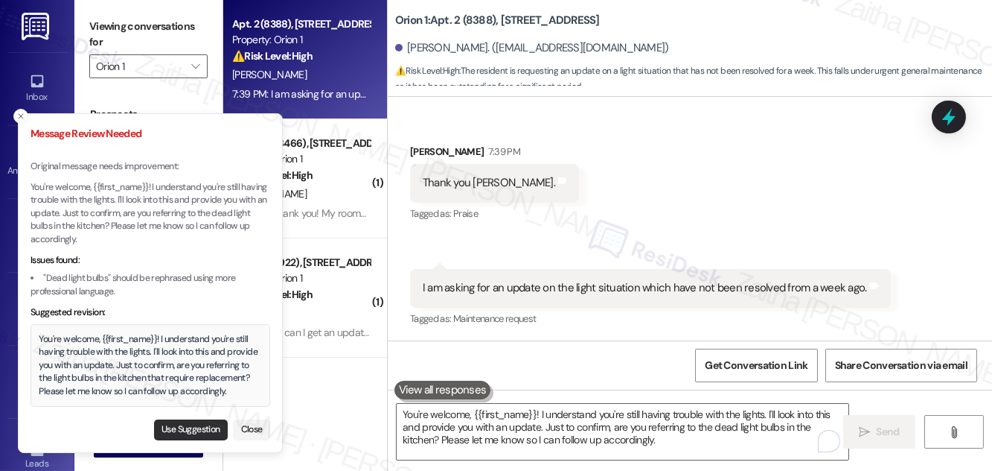
click at [198, 424] on button "Use Suggestion" at bounding box center [191, 429] width 74 height 21
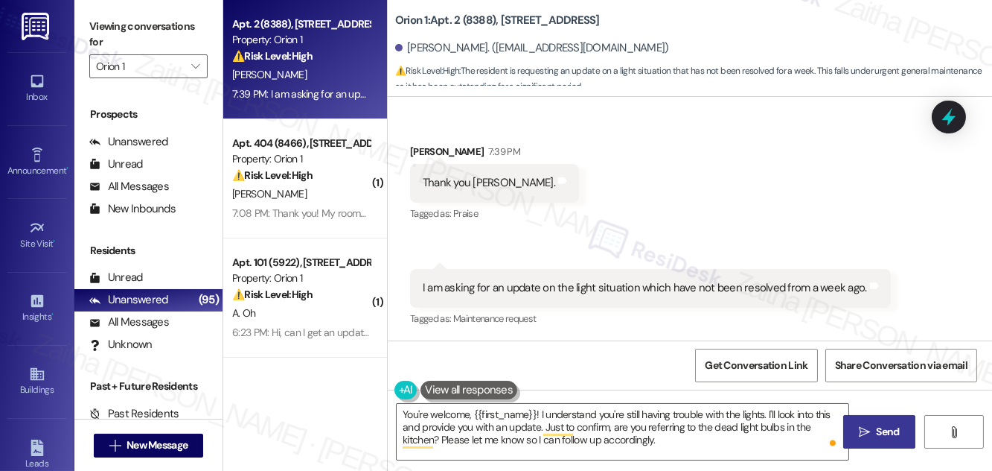
click at [876, 432] on span "Send" at bounding box center [888, 432] width 29 height 16
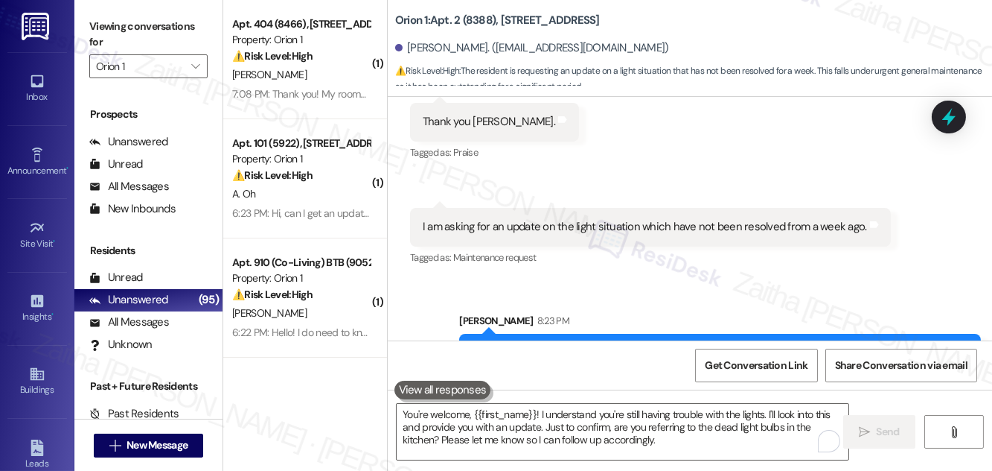
scroll to position [380, 0]
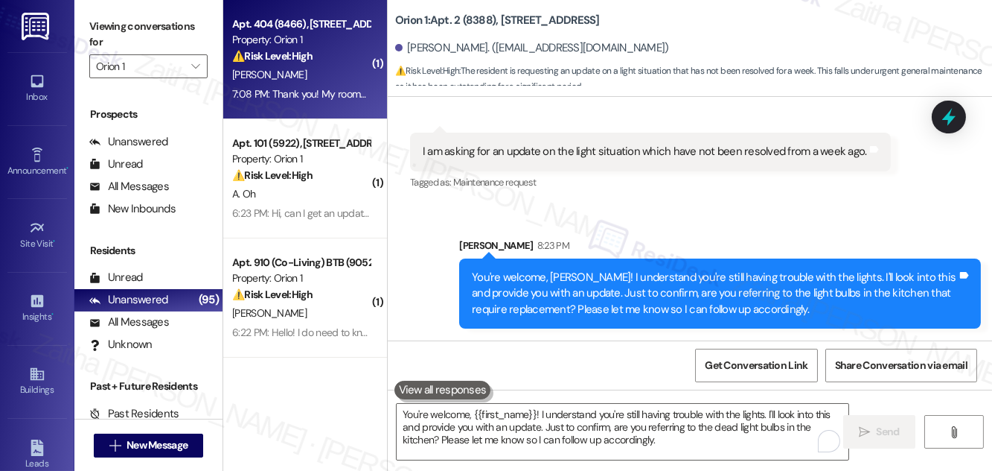
click at [327, 89] on div "7:08 PM: Thank you! My roommate is currently moving into our unit and he says t…" at bounding box center [714, 93] width 965 height 13
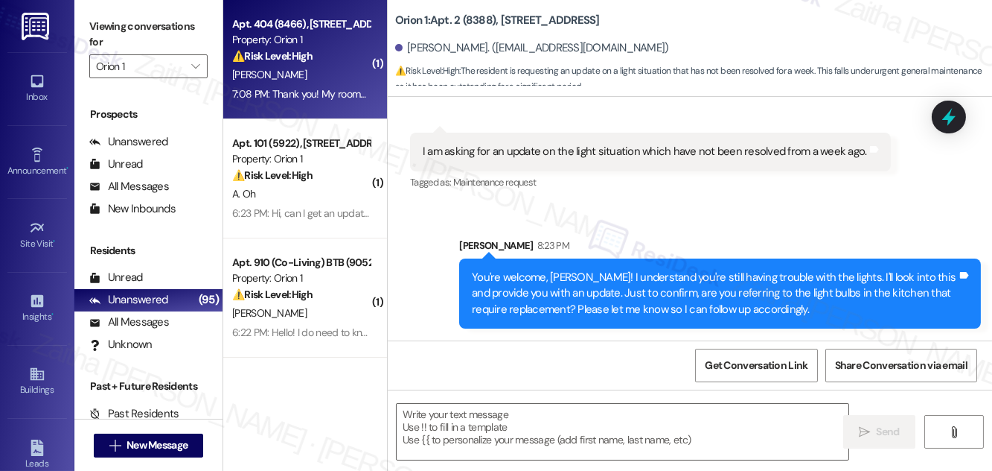
type textarea "Fetching suggested responses. Please feel free to read through the conversation…"
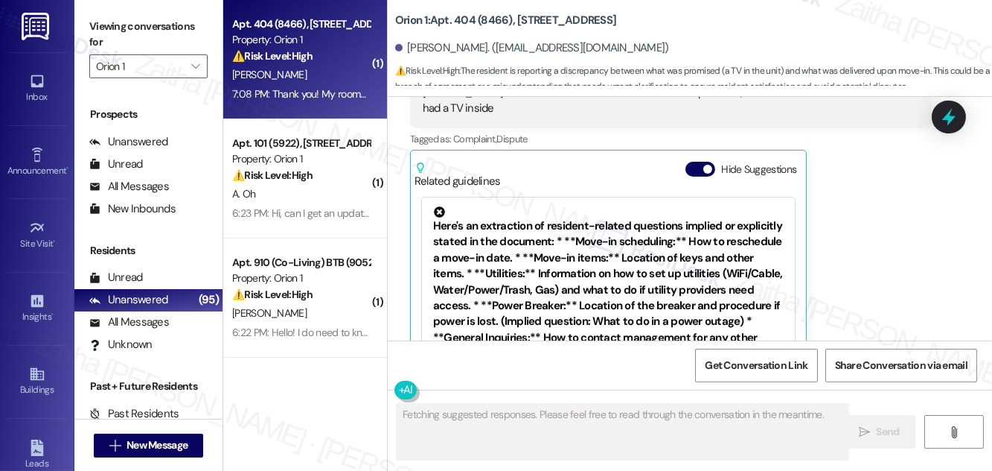
scroll to position [387, 0]
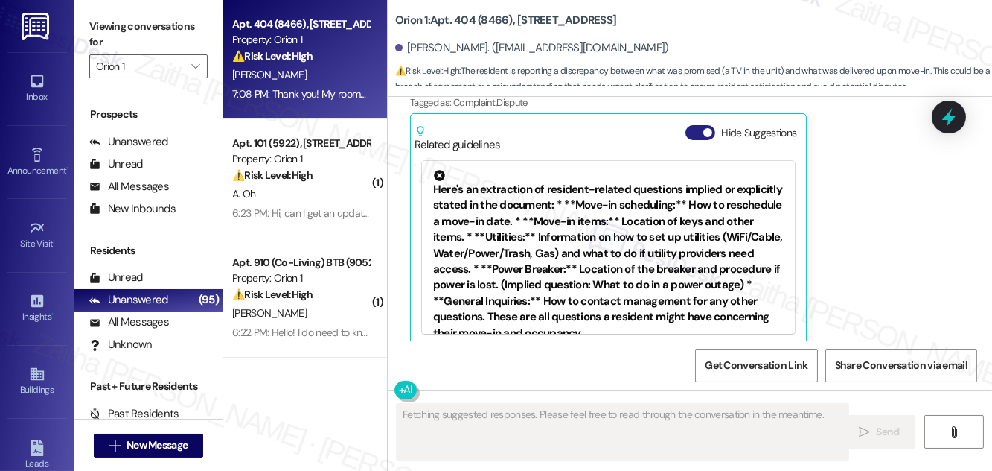
click at [695, 125] on button "Hide Suggestions" at bounding box center [701, 132] width 30 height 15
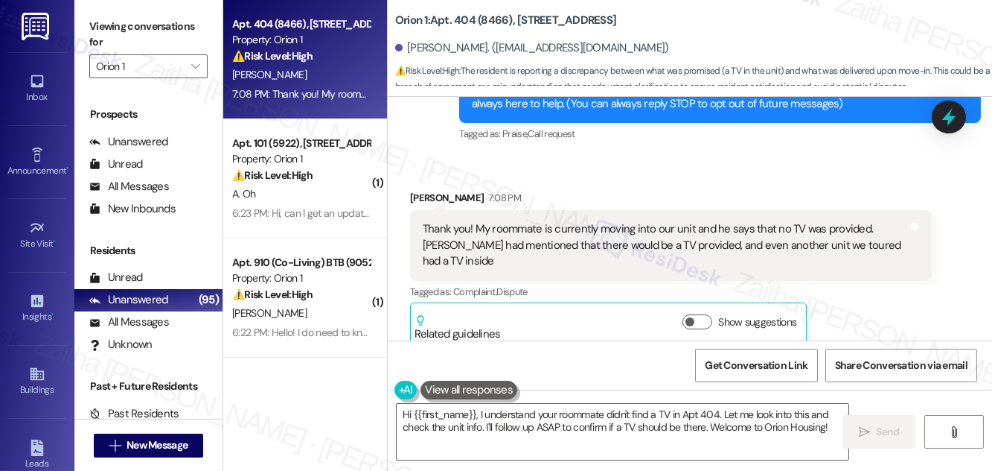
scroll to position [200, 0]
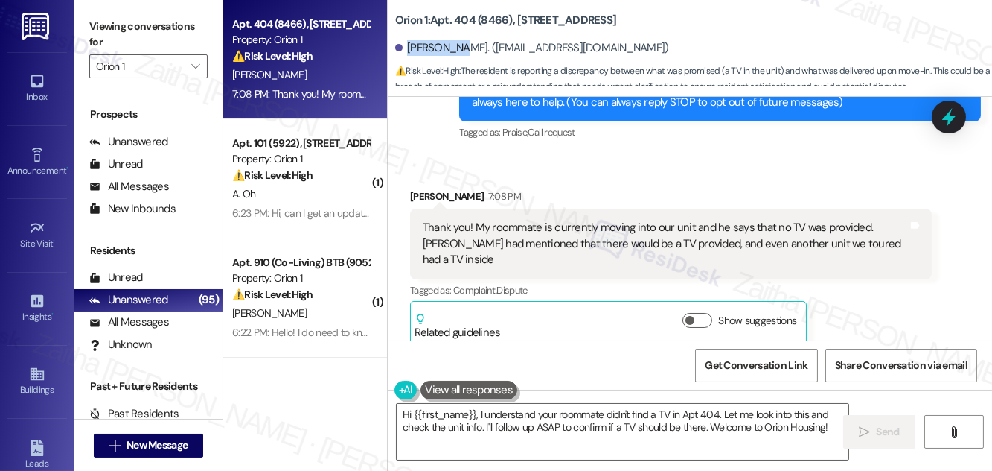
drag, startPoint x: 409, startPoint y: 48, endPoint x: 453, endPoint y: 39, distance: 45.6
click at [453, 39] on div "[PERSON_NAME]. ([EMAIL_ADDRESS][DOMAIN_NAME])" at bounding box center [693, 49] width 597 height 30
copy div "[PERSON_NAME]"
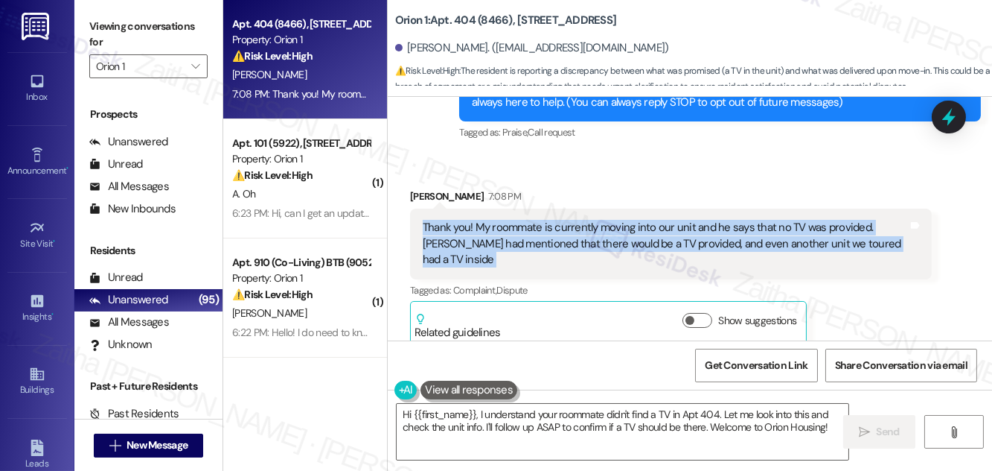
drag, startPoint x: 422, startPoint y: 226, endPoint x: 904, endPoint y: 243, distance: 482.0
click at [906, 243] on div "Thank you! My roommate is currently moving into our unit and he says that no TV…" at bounding box center [671, 243] width 522 height 70
copy div "Thank you! My roommate is currently moving into our unit and he says that no TV…"
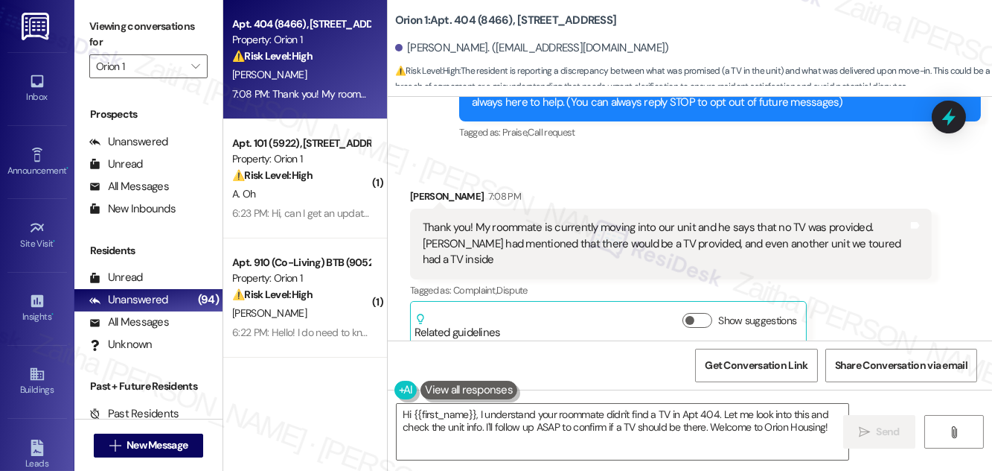
click at [675, 160] on div "Received via SMS [PERSON_NAME] 7:08 PM Thank you! My roommate is currently movi…" at bounding box center [690, 256] width 605 height 202
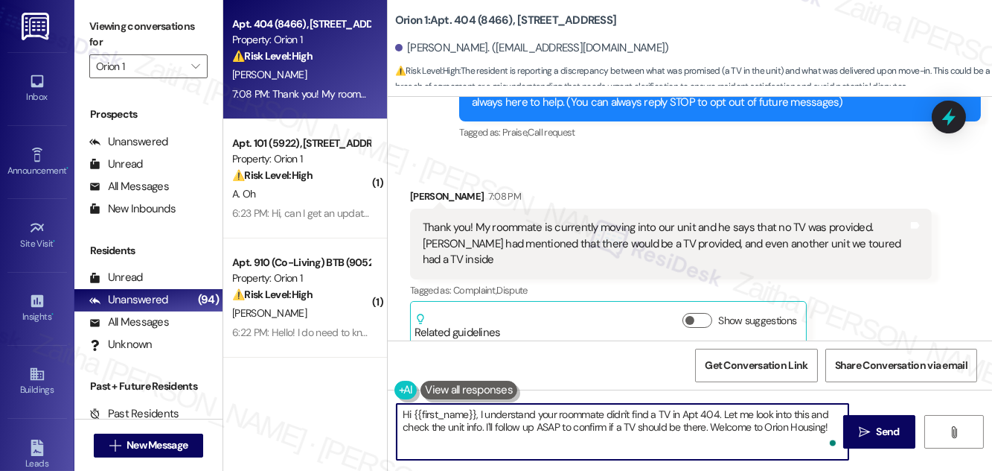
drag, startPoint x: 480, startPoint y: 416, endPoint x: 695, endPoint y: 444, distance: 216.2
click at [835, 445] on div "Hi {{first_name}}, I understand your roommate didn't find a TV in Apt 404. Let …" at bounding box center [622, 431] width 453 height 57
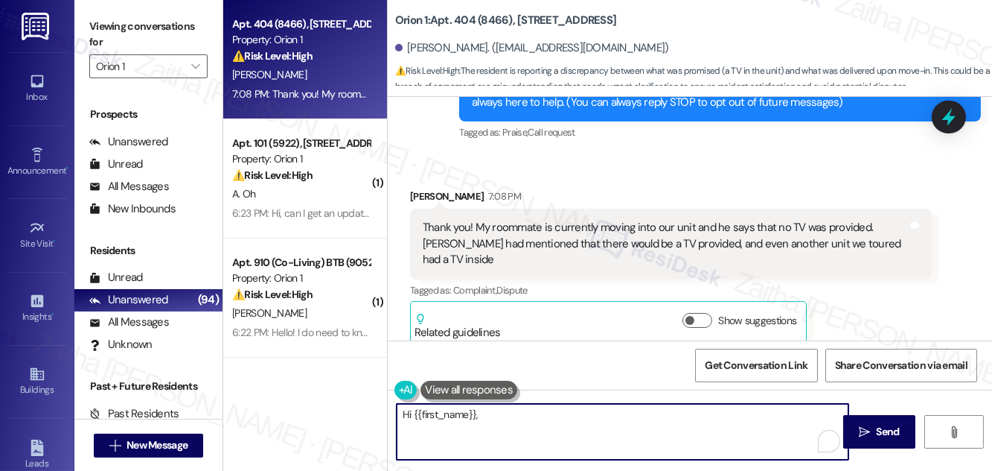
paste textarea "Thank you for letting me know. I understand your concern, and I’ll check with t…"
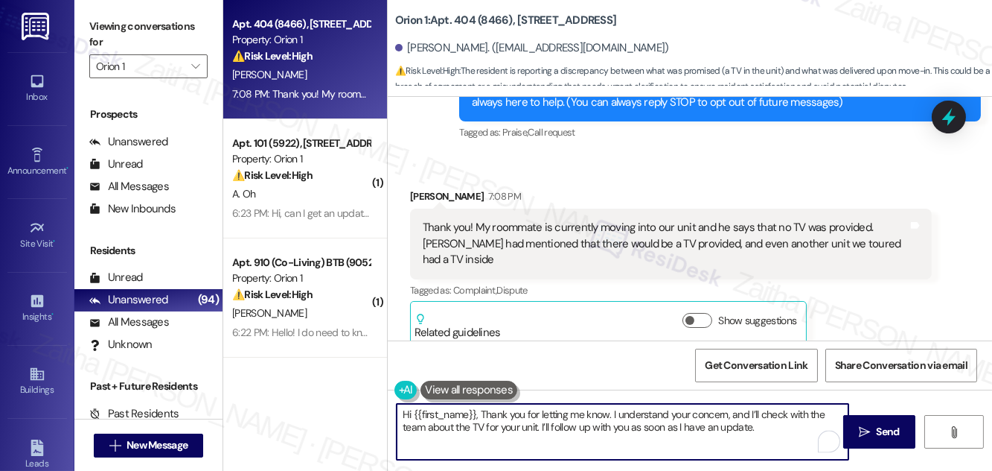
click at [485, 416] on textarea "Hi {{first_name}}, Thank you for letting me know. I understand your concern, an…" at bounding box center [623, 432] width 452 height 56
type textarea "Hi {{first_name}}, thank you for letting me know. I understand your concern, an…"
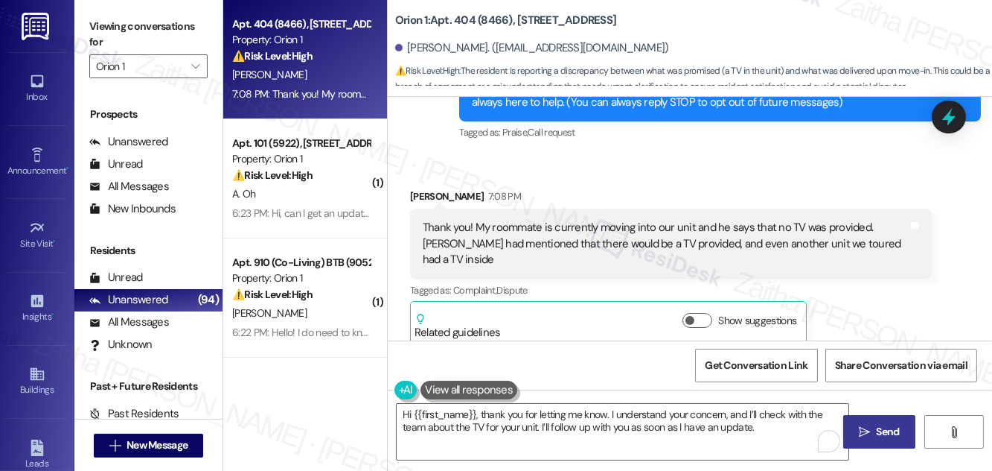
drag, startPoint x: 879, startPoint y: 424, endPoint x: 867, endPoint y: 419, distance: 12.7
click at [879, 424] on span "Send" at bounding box center [888, 432] width 23 height 16
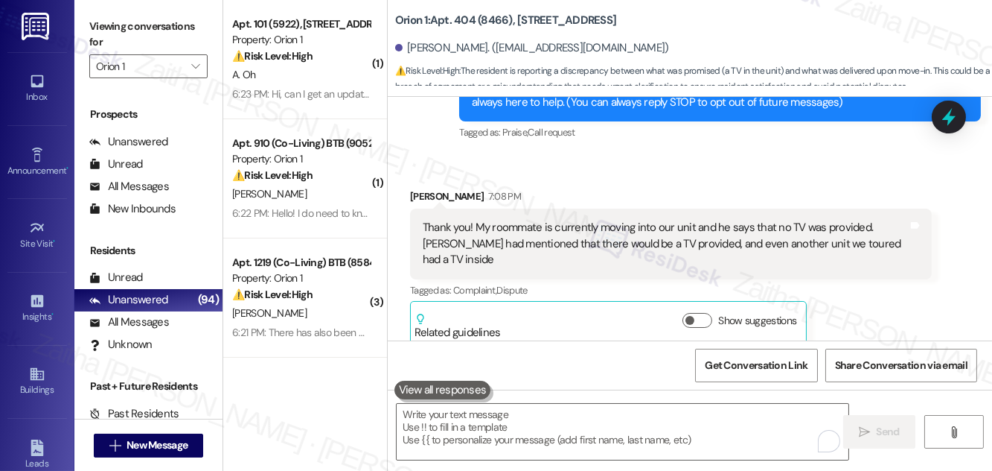
scroll to position [199, 0]
drag, startPoint x: 852, startPoint y: 192, endPoint x: 917, endPoint y: 153, distance: 75.8
click at [854, 190] on div "[PERSON_NAME] 7:08 PM" at bounding box center [671, 199] width 522 height 21
click at [946, 123] on icon at bounding box center [949, 116] width 25 height 25
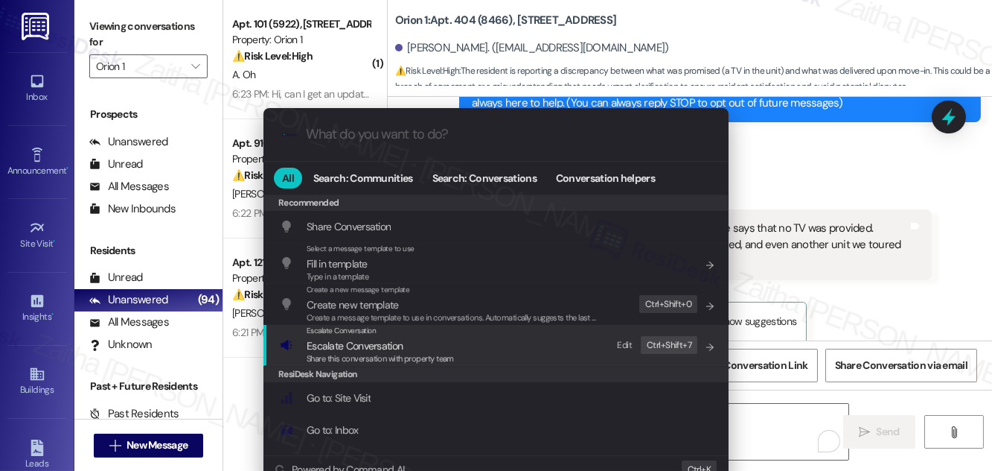
click at [344, 348] on span "Escalate Conversation" at bounding box center [355, 345] width 96 height 13
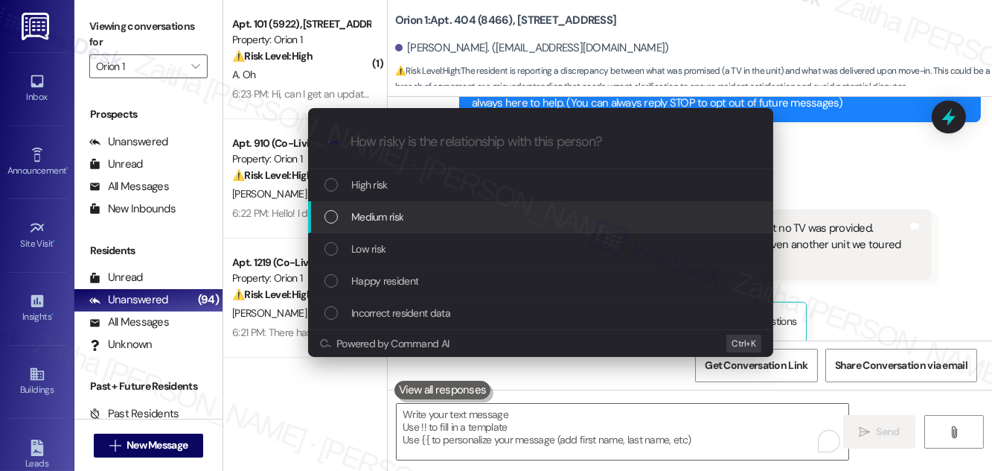
click at [388, 210] on span "Medium risk" at bounding box center [377, 216] width 52 height 16
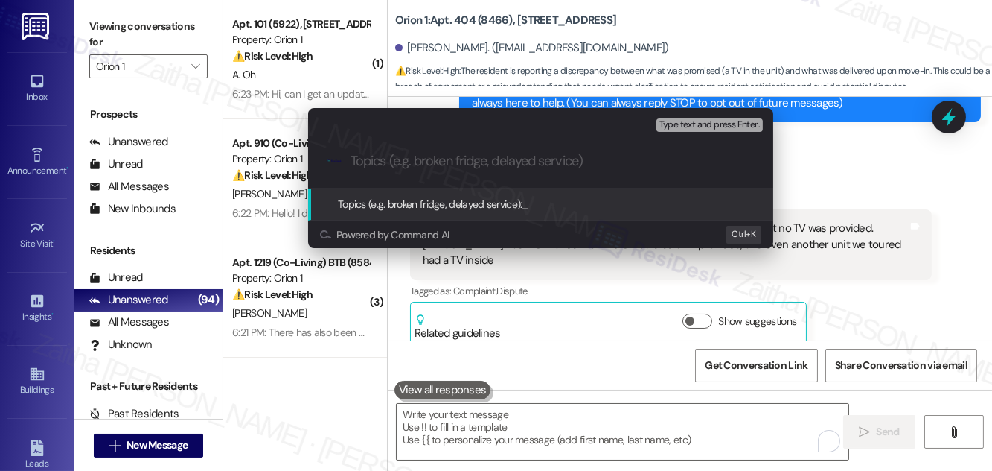
paste input "Thank you for letting me know. I understand your concern, and I’ll check with t…"
type input "Thank you for letting me know. I understand your concern, and I’ll check with t…"
paste input "Resident Inquiry: TV for Unit"
type input "Resident Inquiry: TV for Unit"
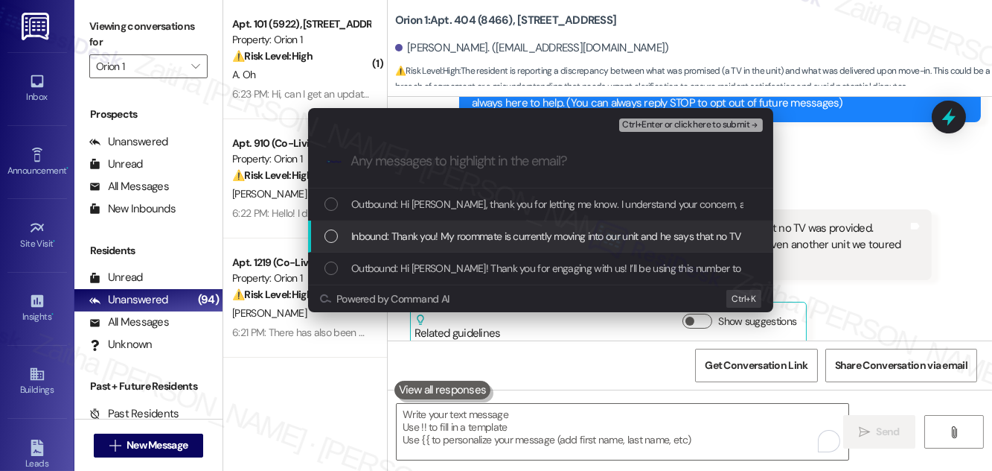
click at [514, 235] on span "Inbound: Thank you! My roommate is currently moving into our unit and he says t…" at bounding box center [833, 236] width 965 height 16
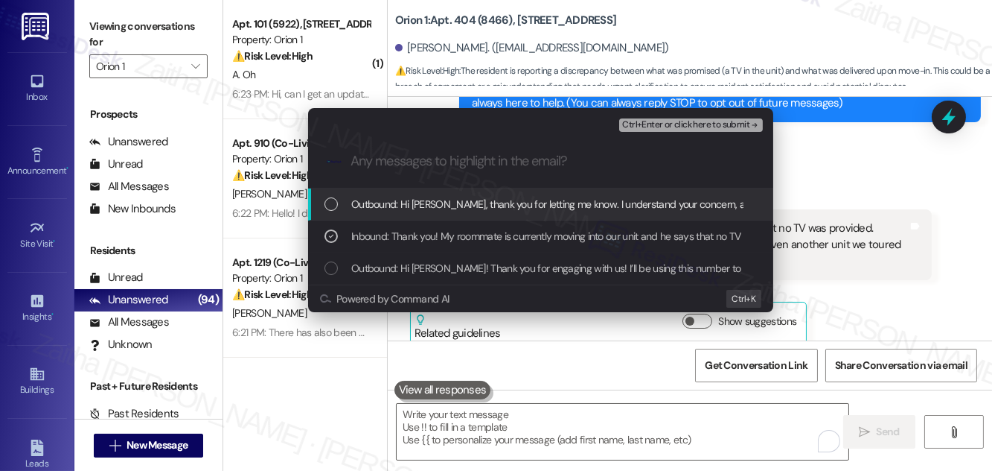
click at [686, 121] on span "Ctrl+Enter or click here to submit" at bounding box center [685, 125] width 127 height 10
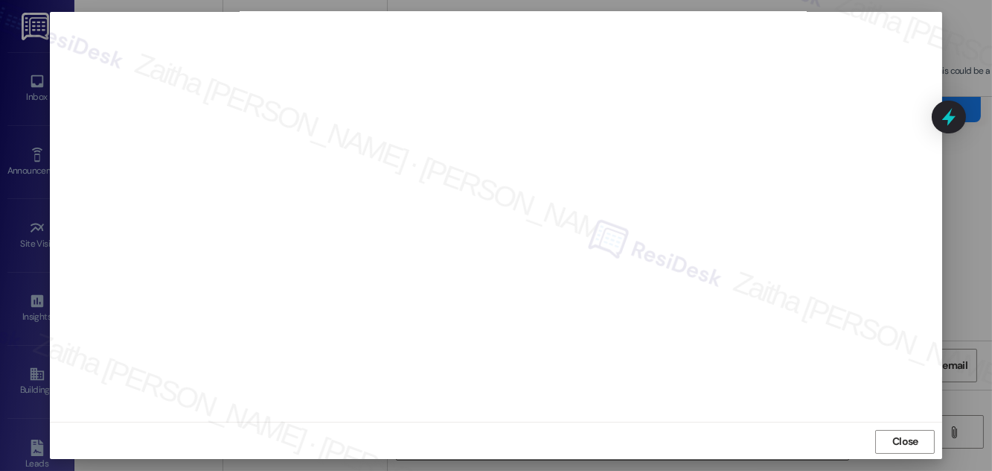
scroll to position [16, 0]
click at [899, 452] on div "Close" at bounding box center [496, 439] width 893 height 39
click at [897, 443] on span "Close" at bounding box center [906, 440] width 26 height 16
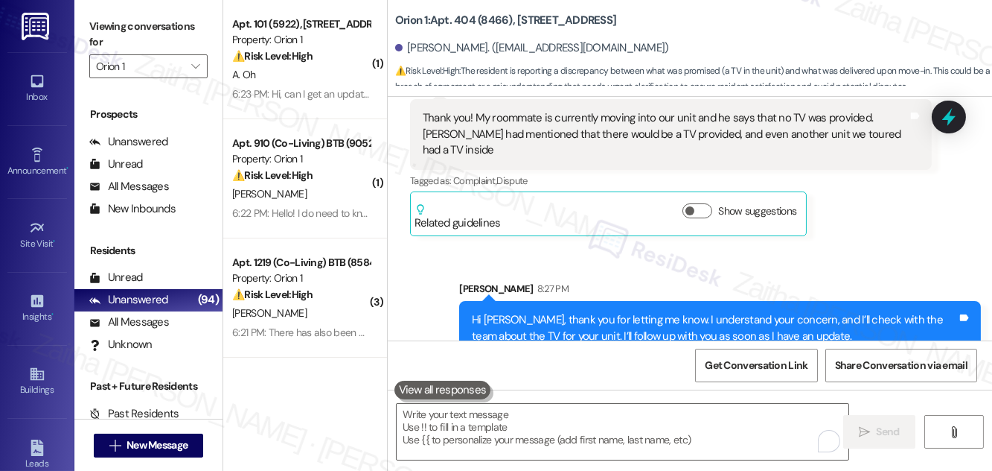
scroll to position [319, 0]
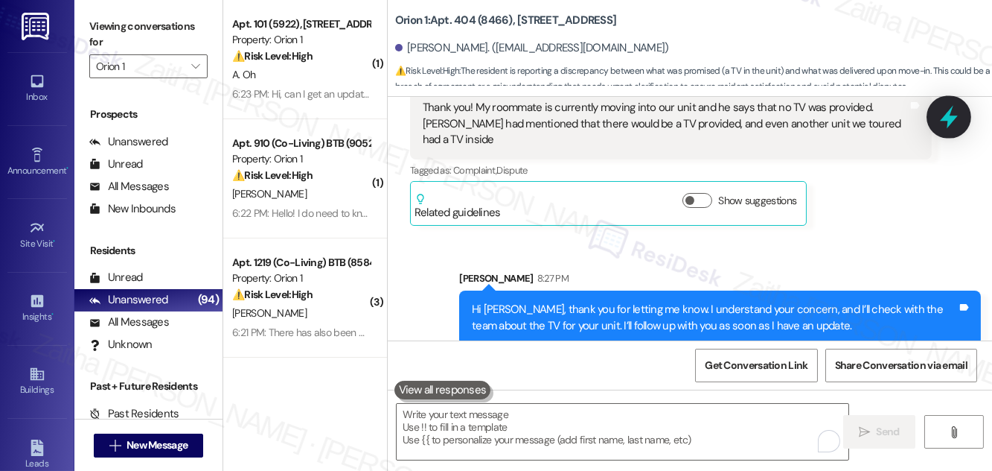
click at [938, 121] on icon at bounding box center [949, 116] width 25 height 25
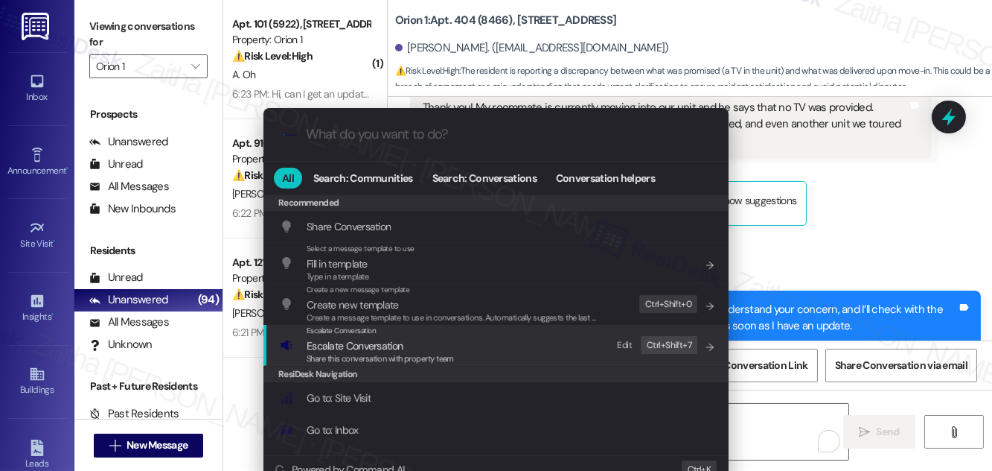
click at [365, 348] on span "Escalate Conversation" at bounding box center [355, 345] width 96 height 13
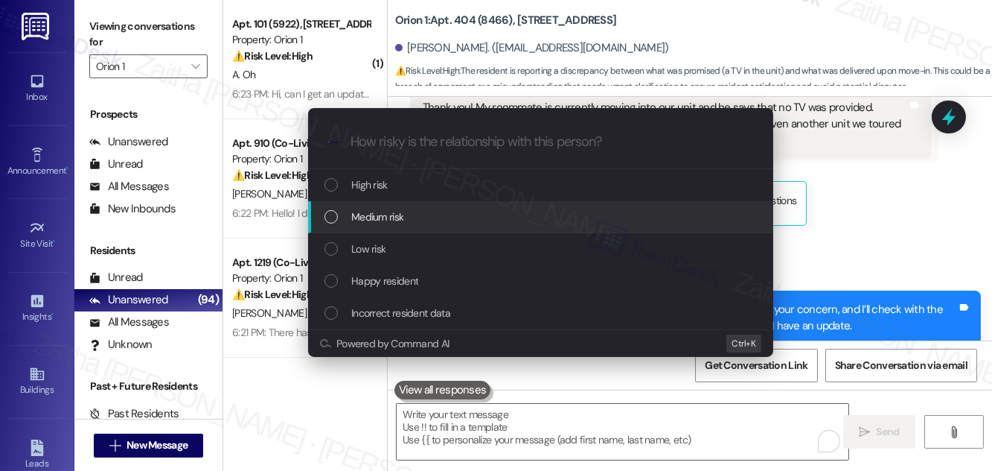
click at [421, 211] on div "Medium risk" at bounding box center [543, 216] width 436 height 16
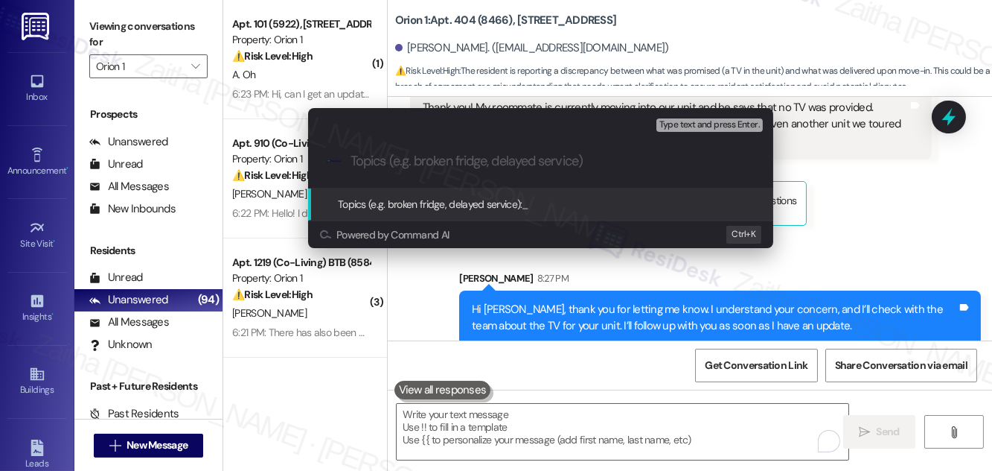
paste input "Resident Inquiry: TV for Unit"
type input "Resident Inquiry: TV for Unit"
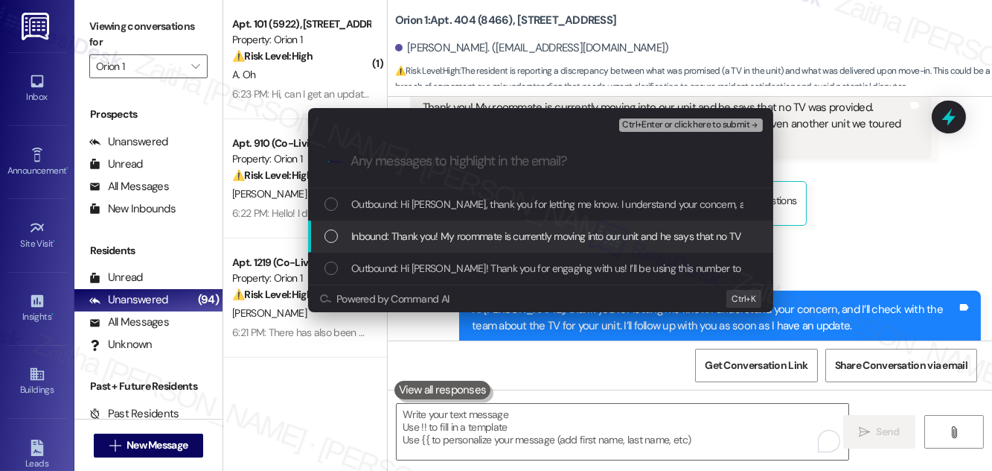
click at [405, 228] on span "Inbound: Thank you! My roommate is currently moving into our unit and he says t…" at bounding box center [833, 236] width 965 height 16
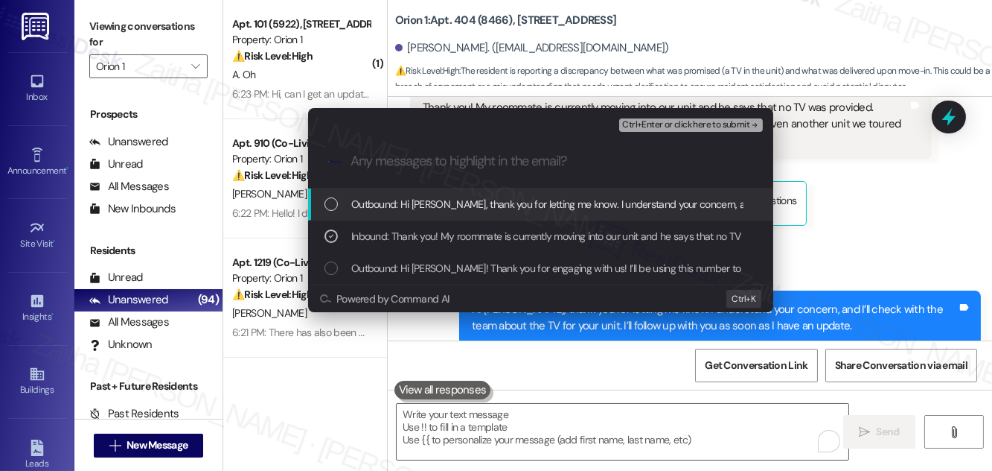
click at [695, 127] on span "Ctrl+Enter or click here to submit" at bounding box center [685, 125] width 127 height 10
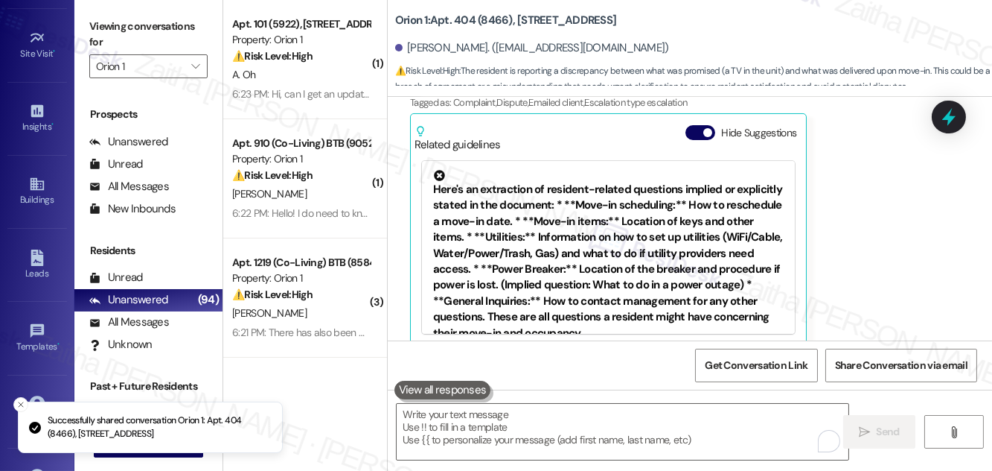
scroll to position [234, 0]
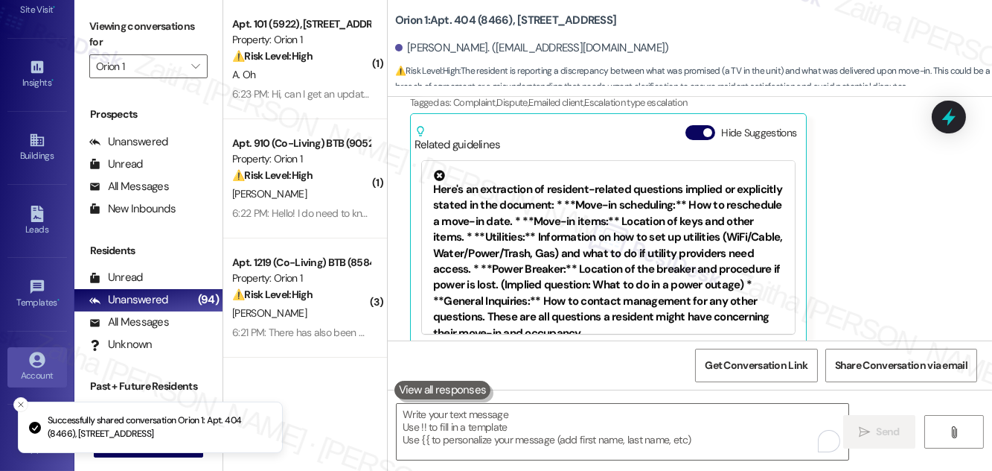
click at [30, 368] on div "Account" at bounding box center [37, 375] width 74 height 15
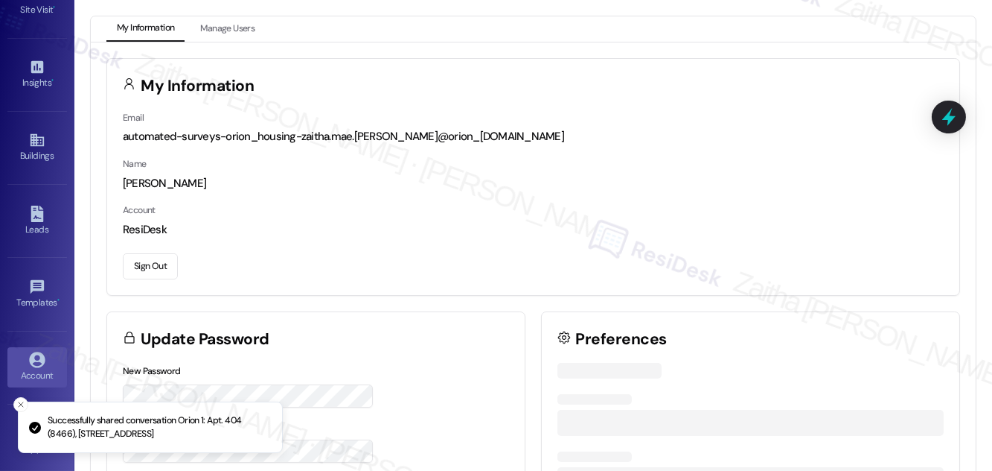
click at [149, 265] on button "Sign Out" at bounding box center [150, 266] width 55 height 26
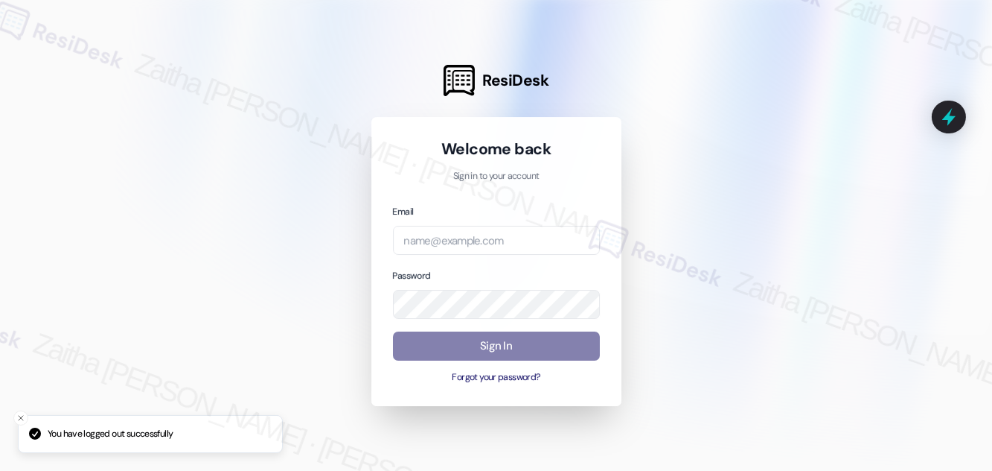
click at [716, 169] on div at bounding box center [496, 235] width 992 height 471
